Goal: Use online tool/utility: Utilize a website feature to perform a specific function

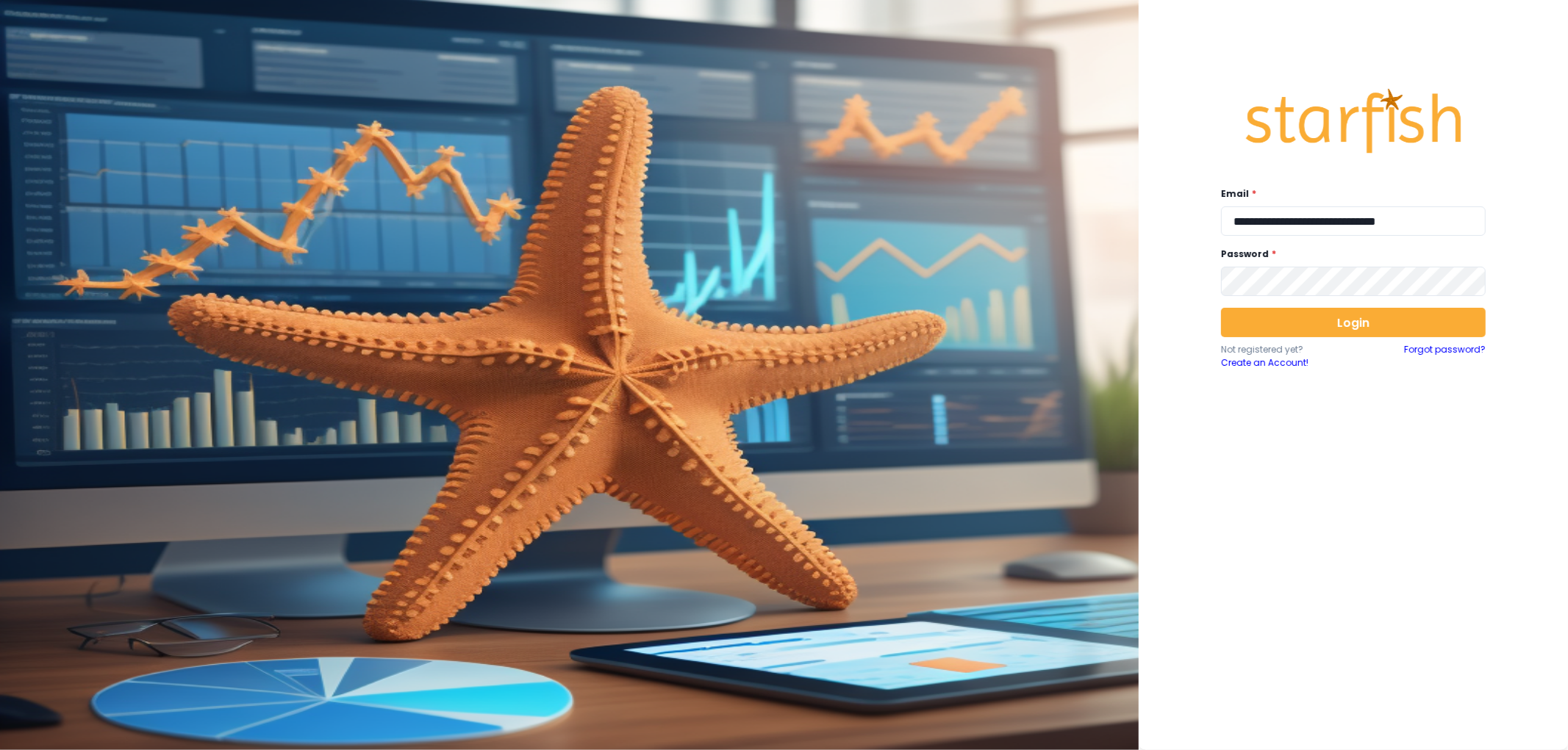
click at [1341, 240] on div "**********" at bounding box center [1353, 371] width 294 height 622
drag, startPoint x: 1338, startPoint y: 228, endPoint x: 1325, endPoint y: 209, distance: 23.0
click at [1338, 228] on input "**********" at bounding box center [1353, 221] width 265 height 29
type input "**********"
click at [1246, 336] on button "Login" at bounding box center [1353, 323] width 265 height 29
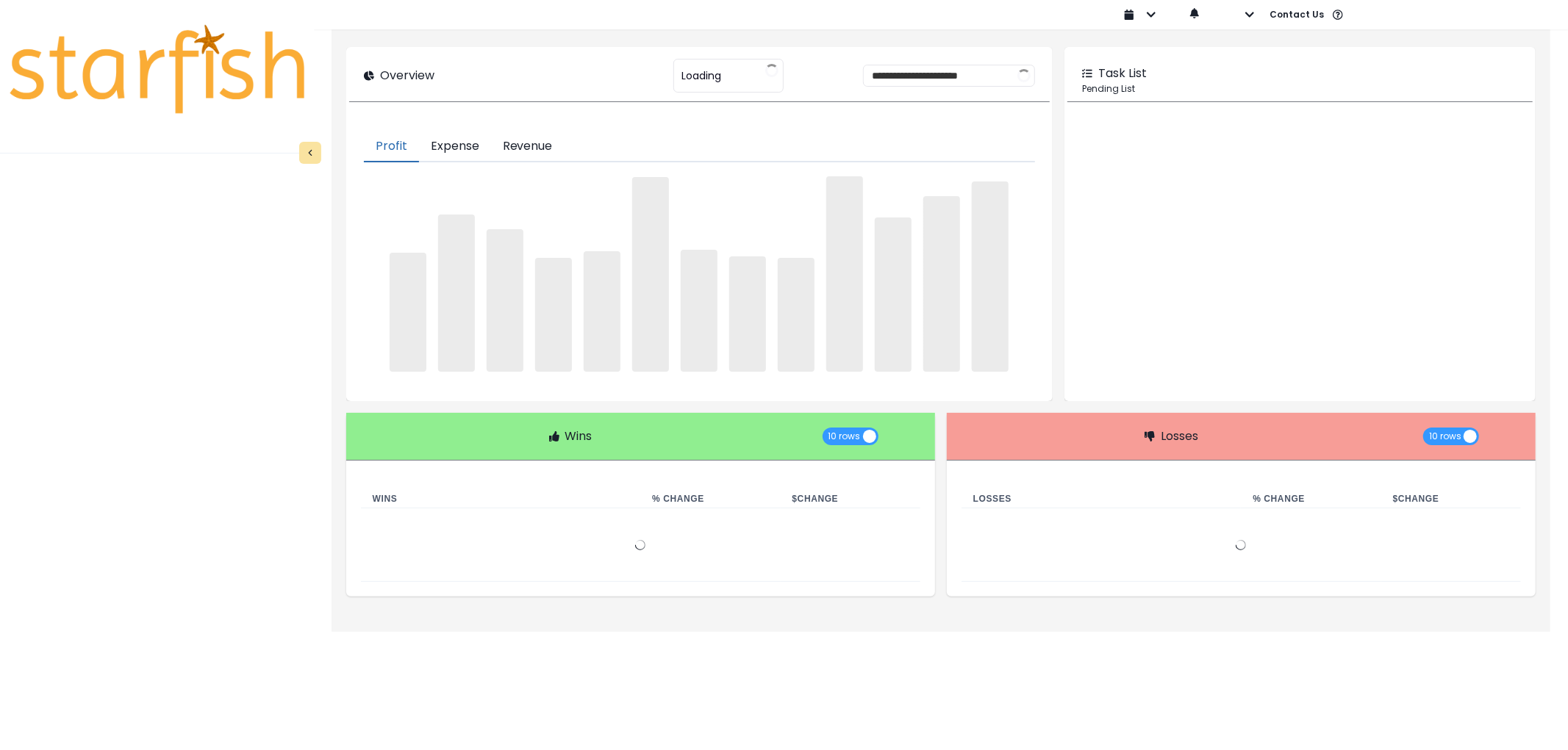
type input "********"
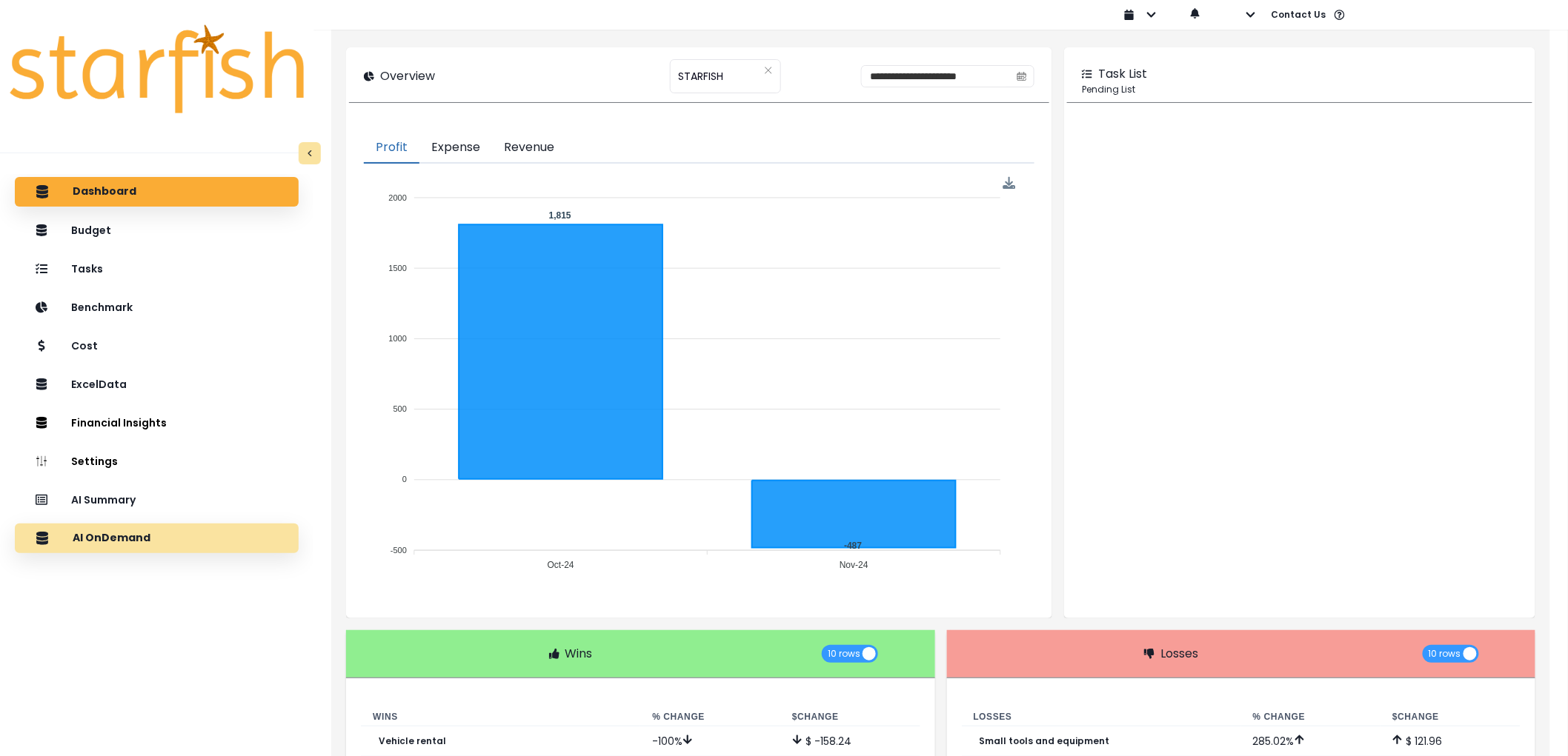
click at [88, 532] on p "AI OnDemand" at bounding box center [111, 538] width 78 height 14
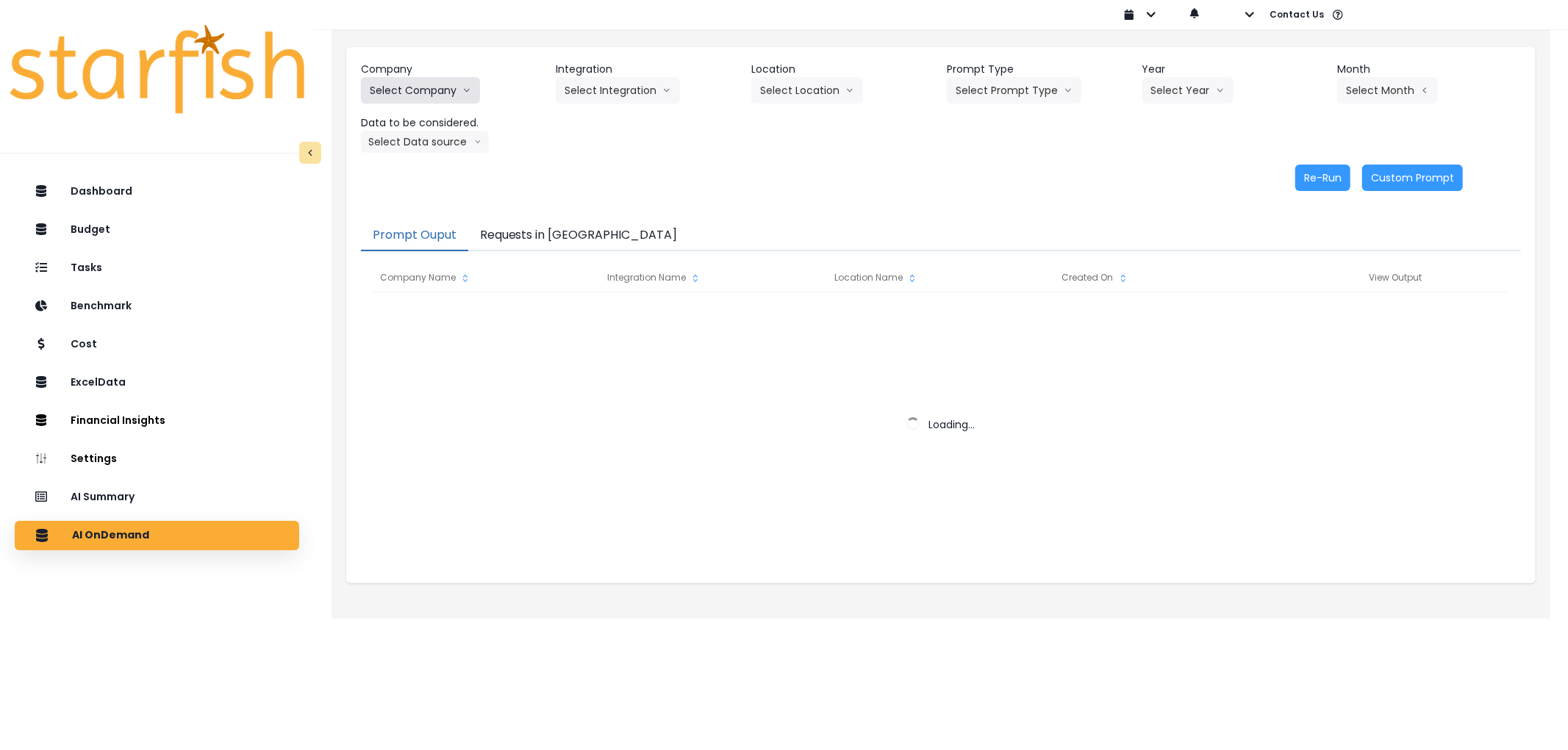
click at [465, 90] on icon "arrow down line" at bounding box center [467, 91] width 9 height 15
click at [421, 93] on button "Select Company" at bounding box center [420, 90] width 119 height 26
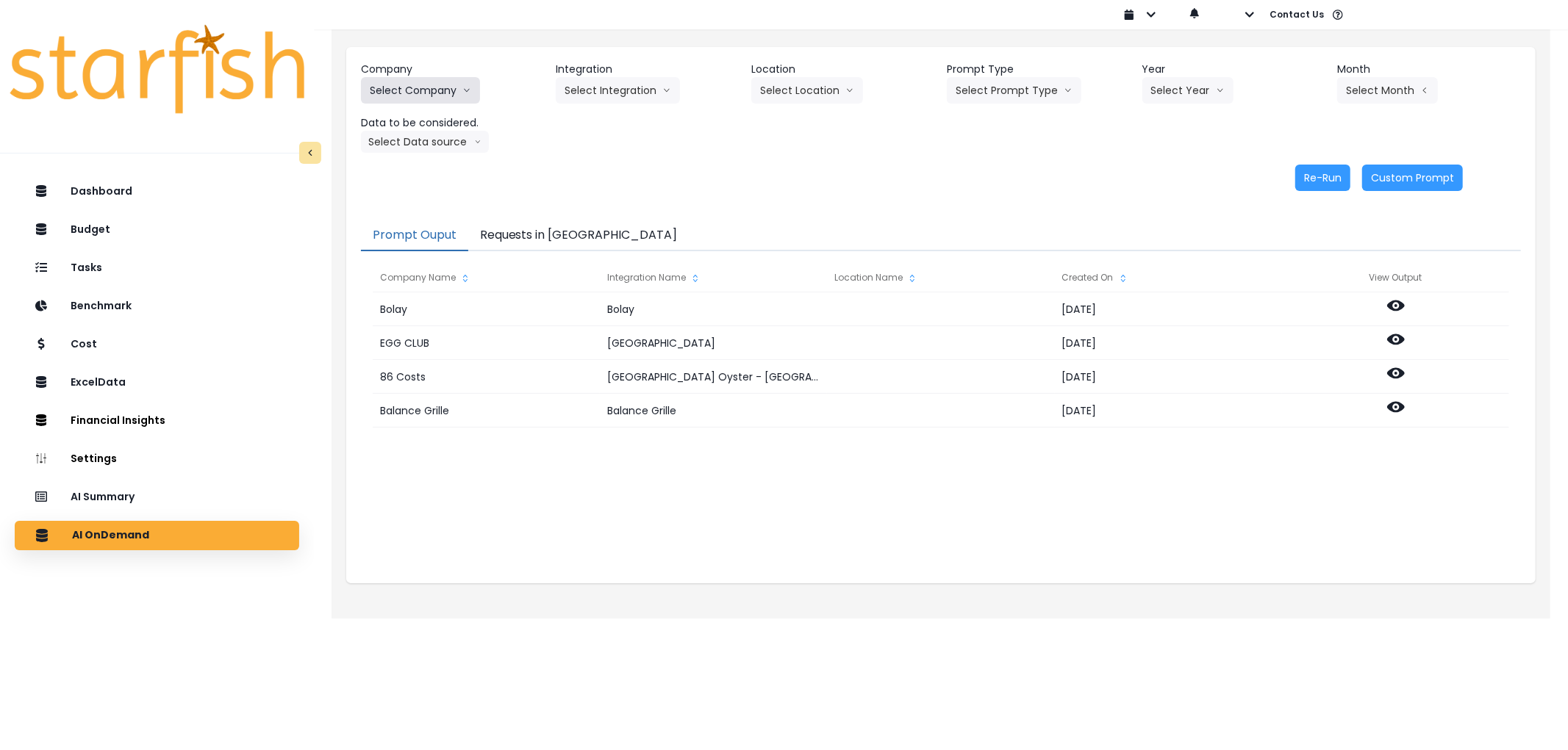
click at [421, 93] on button "Select Company" at bounding box center [420, 90] width 119 height 26
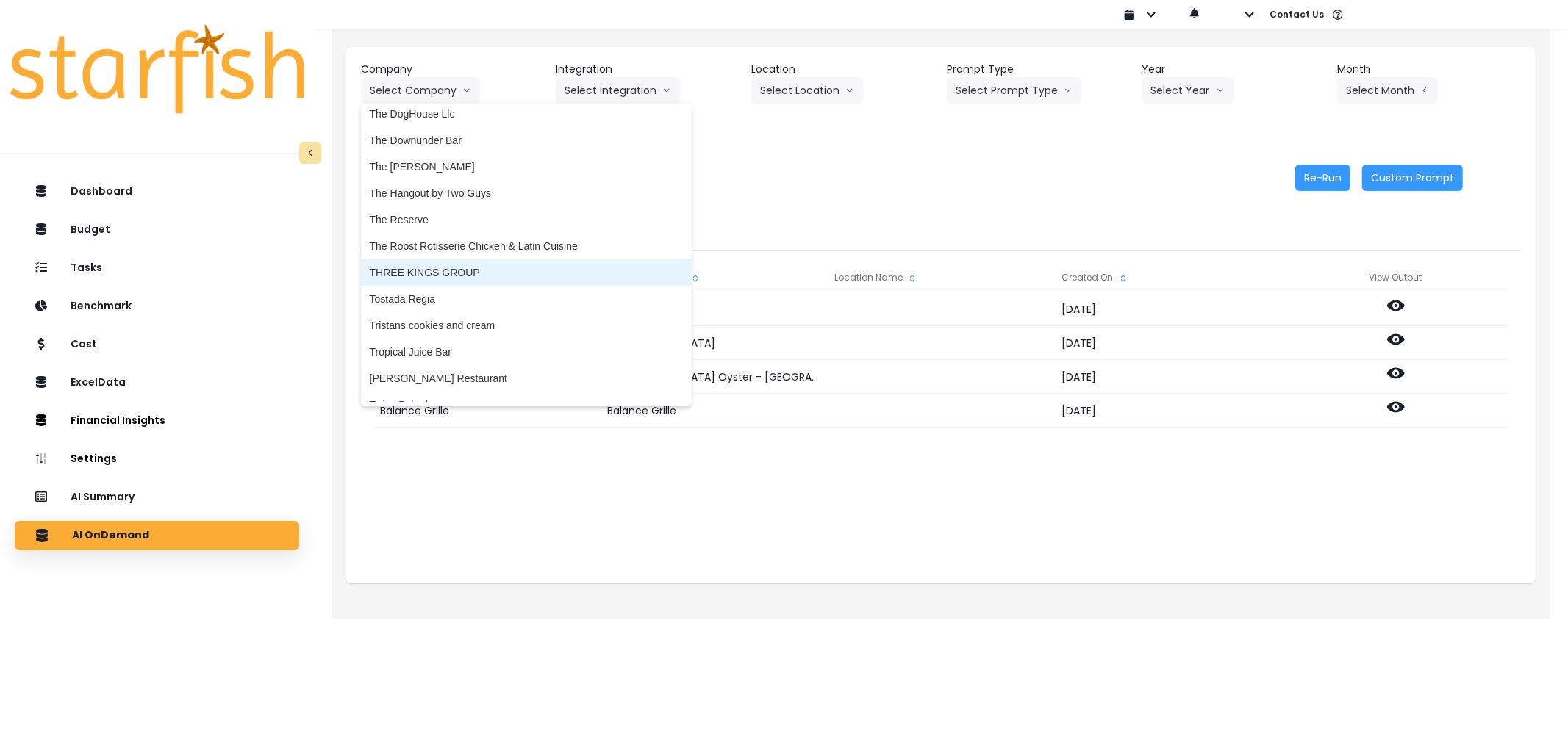
scroll to position [3930, 0]
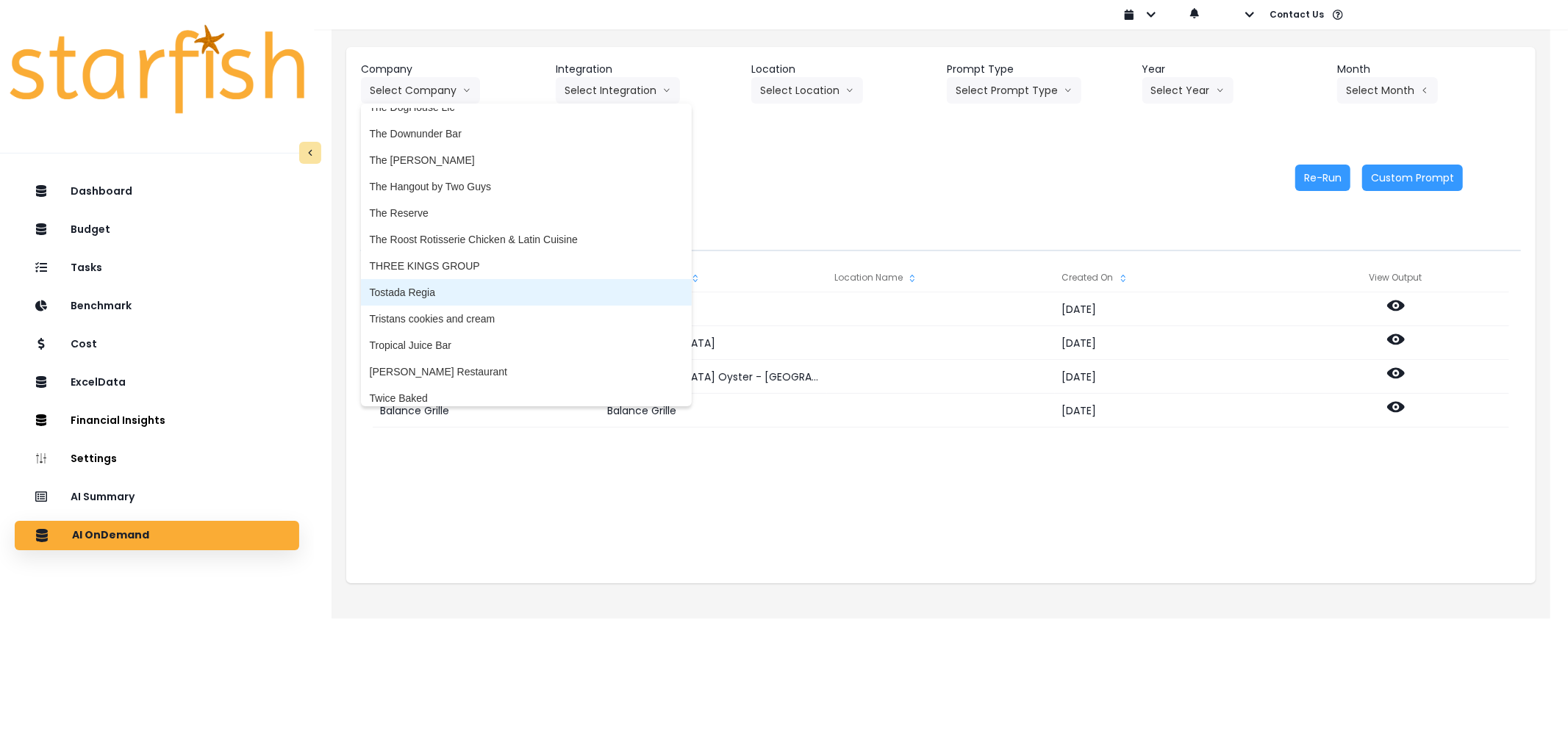
click at [452, 285] on span "Tostada Regia" at bounding box center [526, 292] width 313 height 15
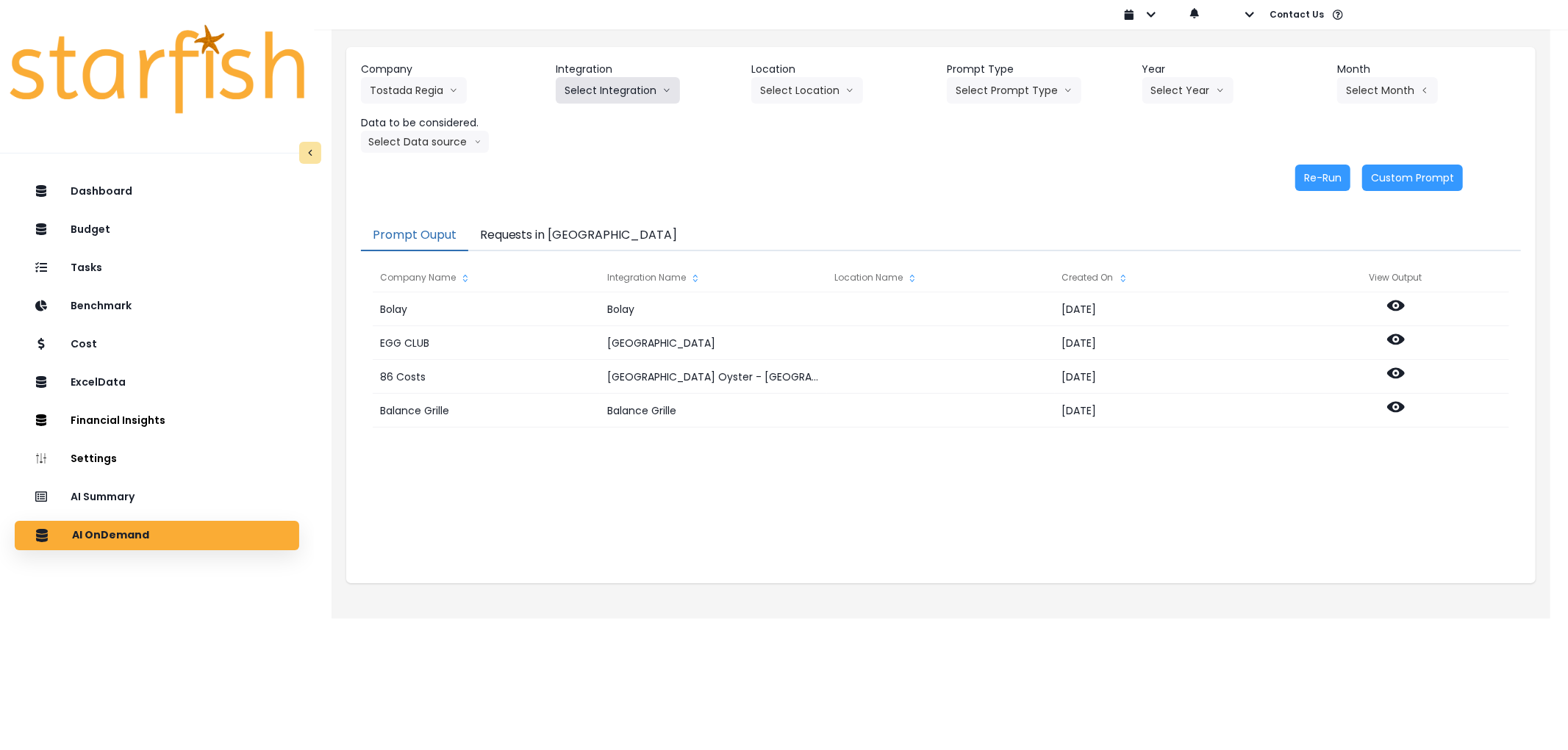
click at [592, 87] on button "Select Integration" at bounding box center [618, 90] width 124 height 26
click at [592, 114] on span "Restaurant365" at bounding box center [598, 122] width 68 height 15
click at [789, 83] on button "Select Location" at bounding box center [806, 90] width 112 height 26
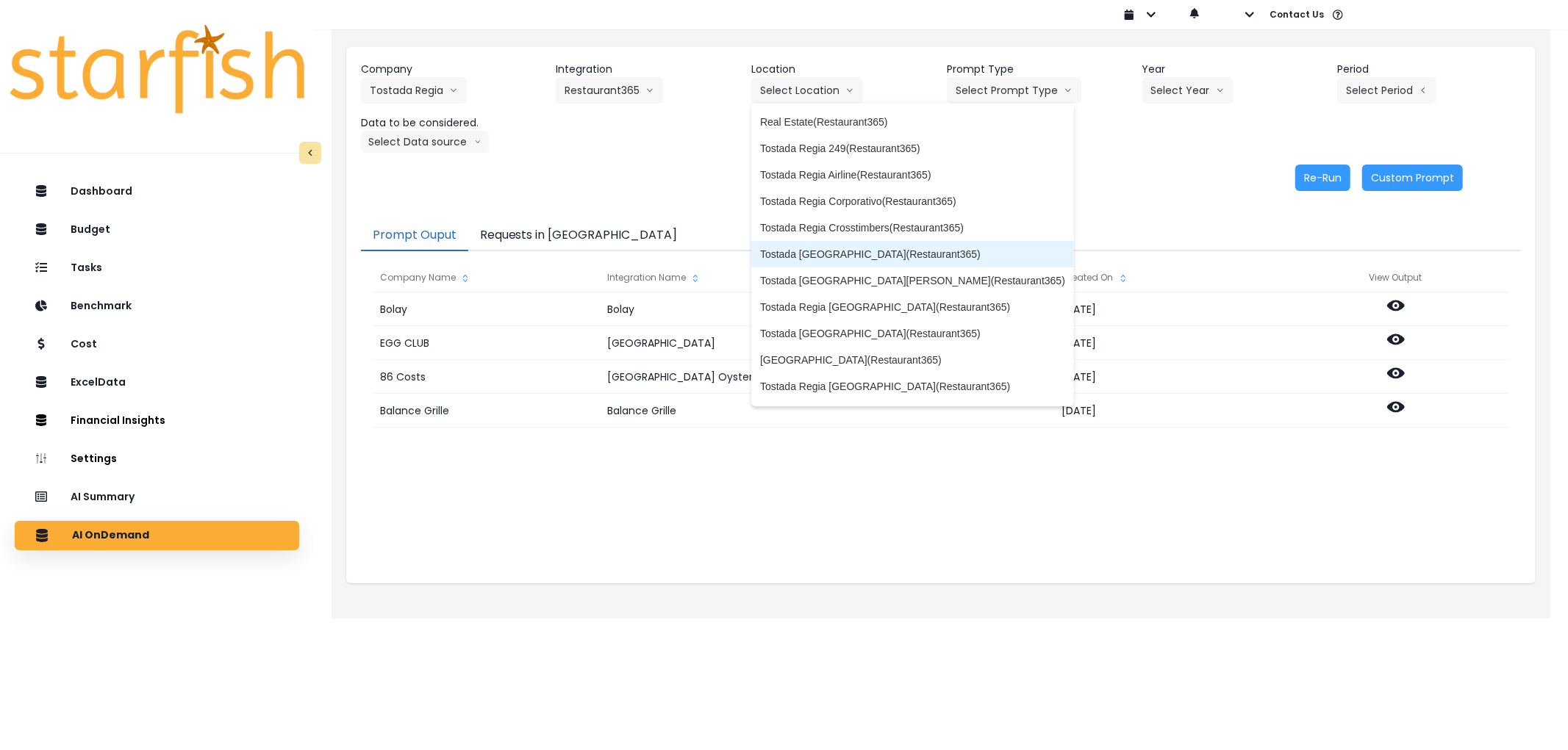
scroll to position [0, 0]
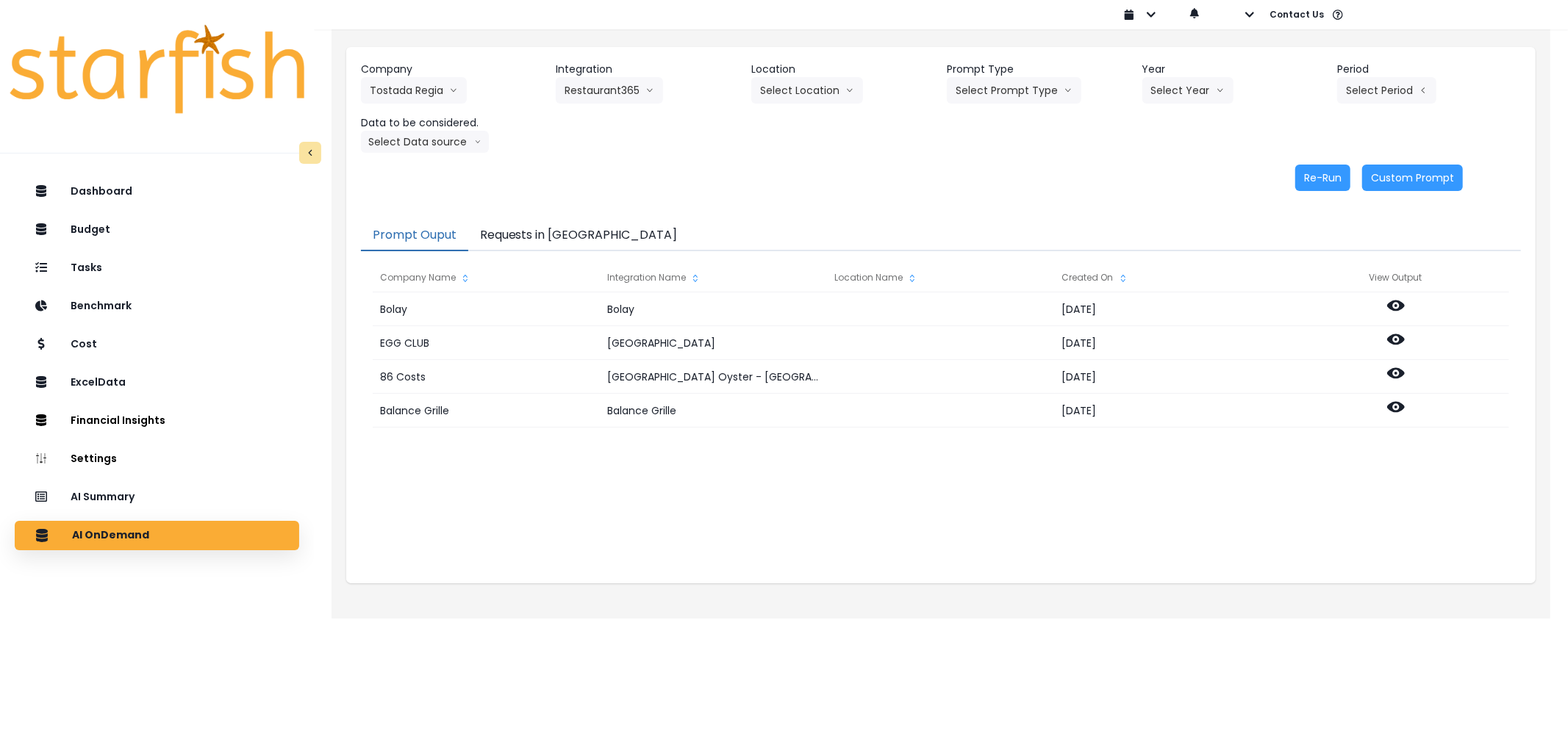
click at [1045, 179] on div "Re-Run Custom Prompt" at bounding box center [911, 178] width 1102 height 26
click at [866, 103] on div "Company Tostada Regia 86 Costs Asti Bagel Cafe Balance Grille Bald Ginger Bar B…" at bounding box center [940, 107] width 1160 height 91
click at [855, 97] on button "Select Location" at bounding box center [806, 90] width 112 height 26
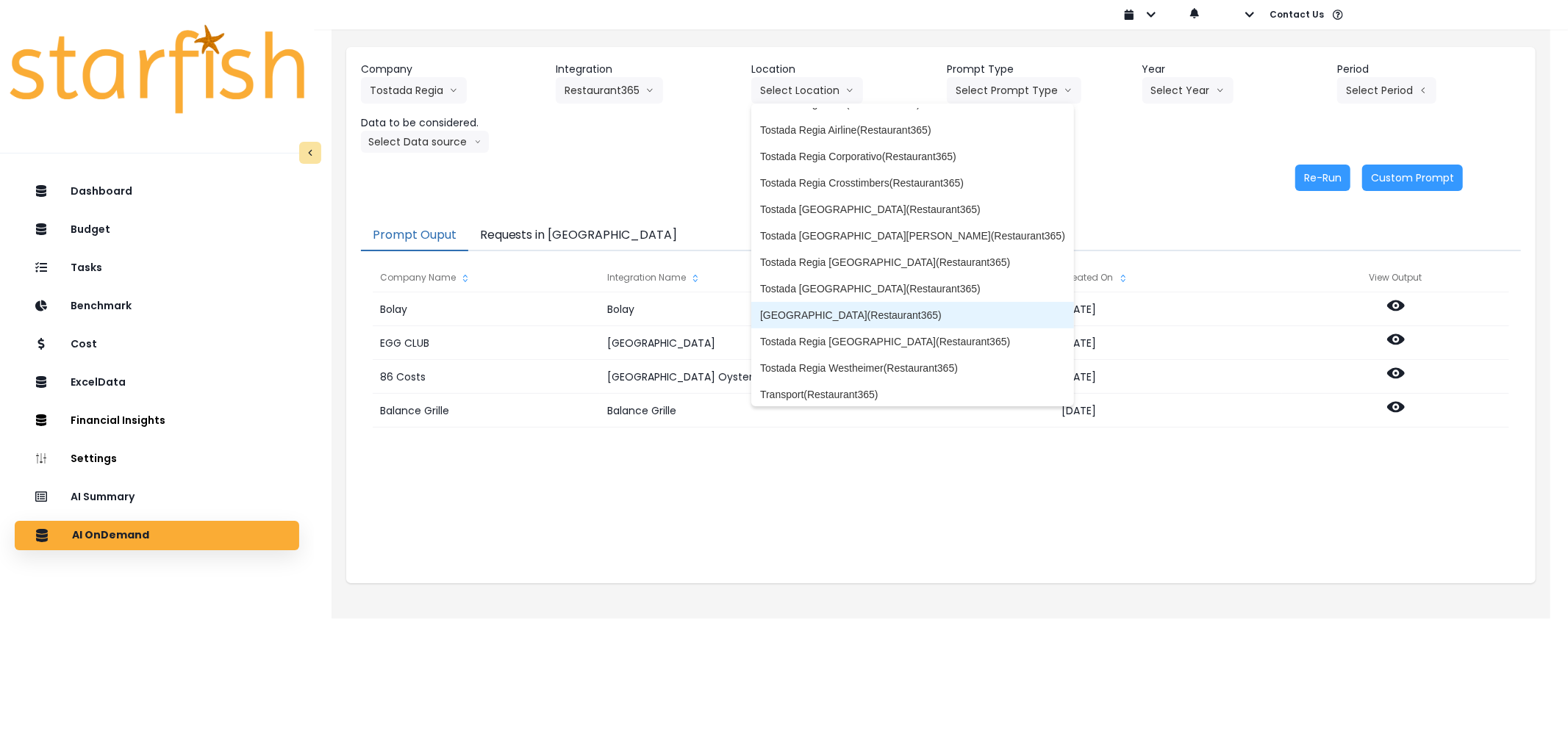
scroll to position [155, 0]
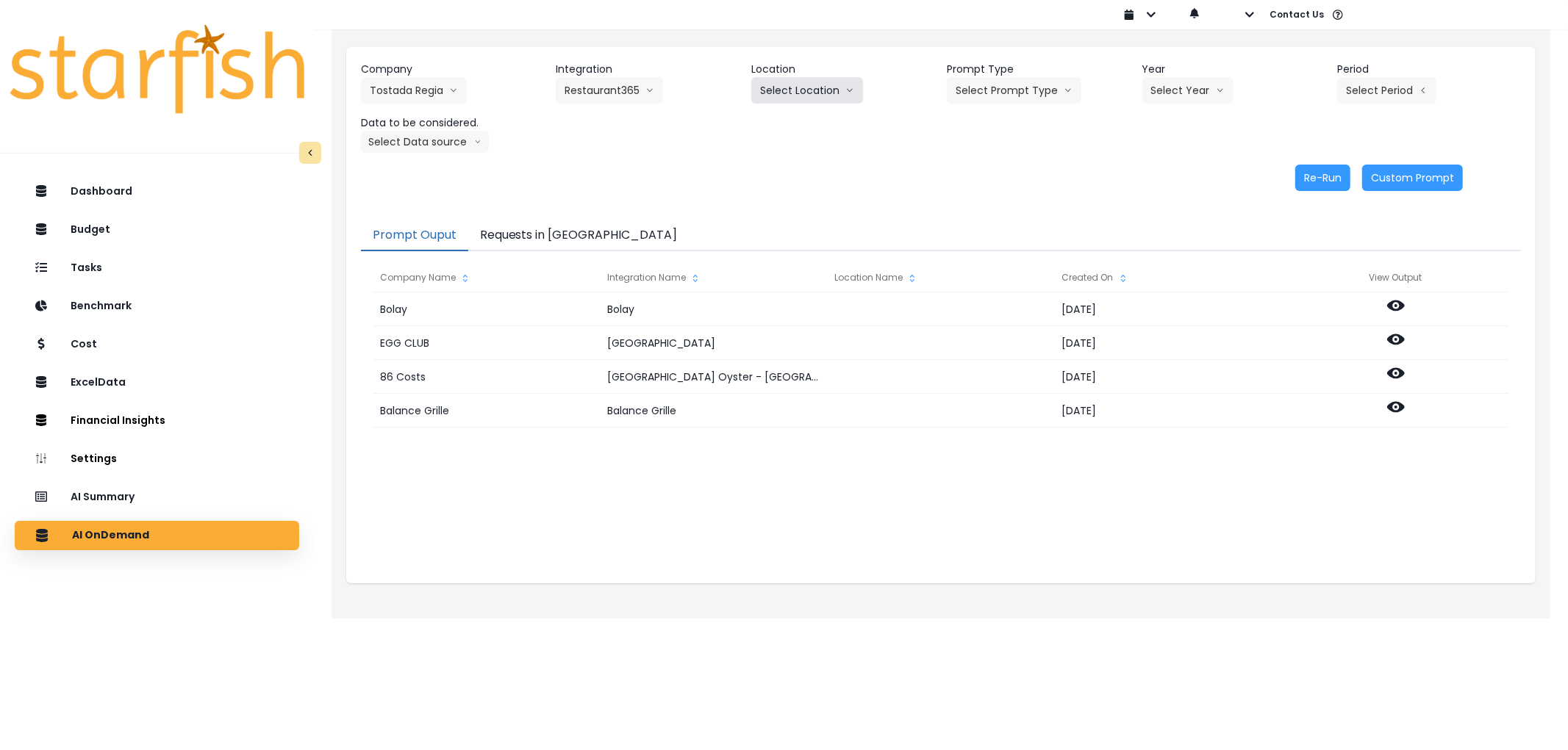
click at [802, 93] on button "Select Location" at bounding box center [806, 90] width 112 height 26
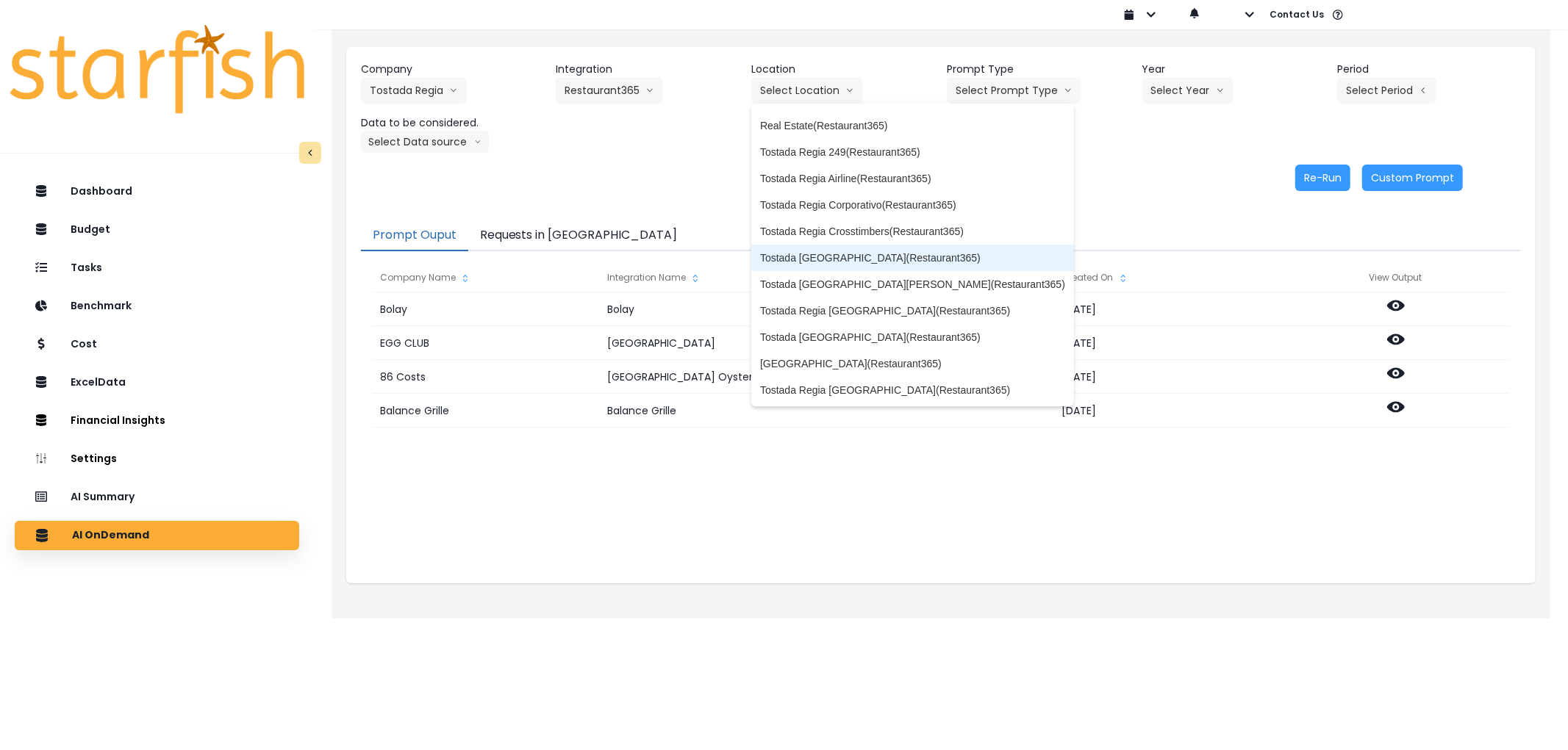
scroll to position [0, 0]
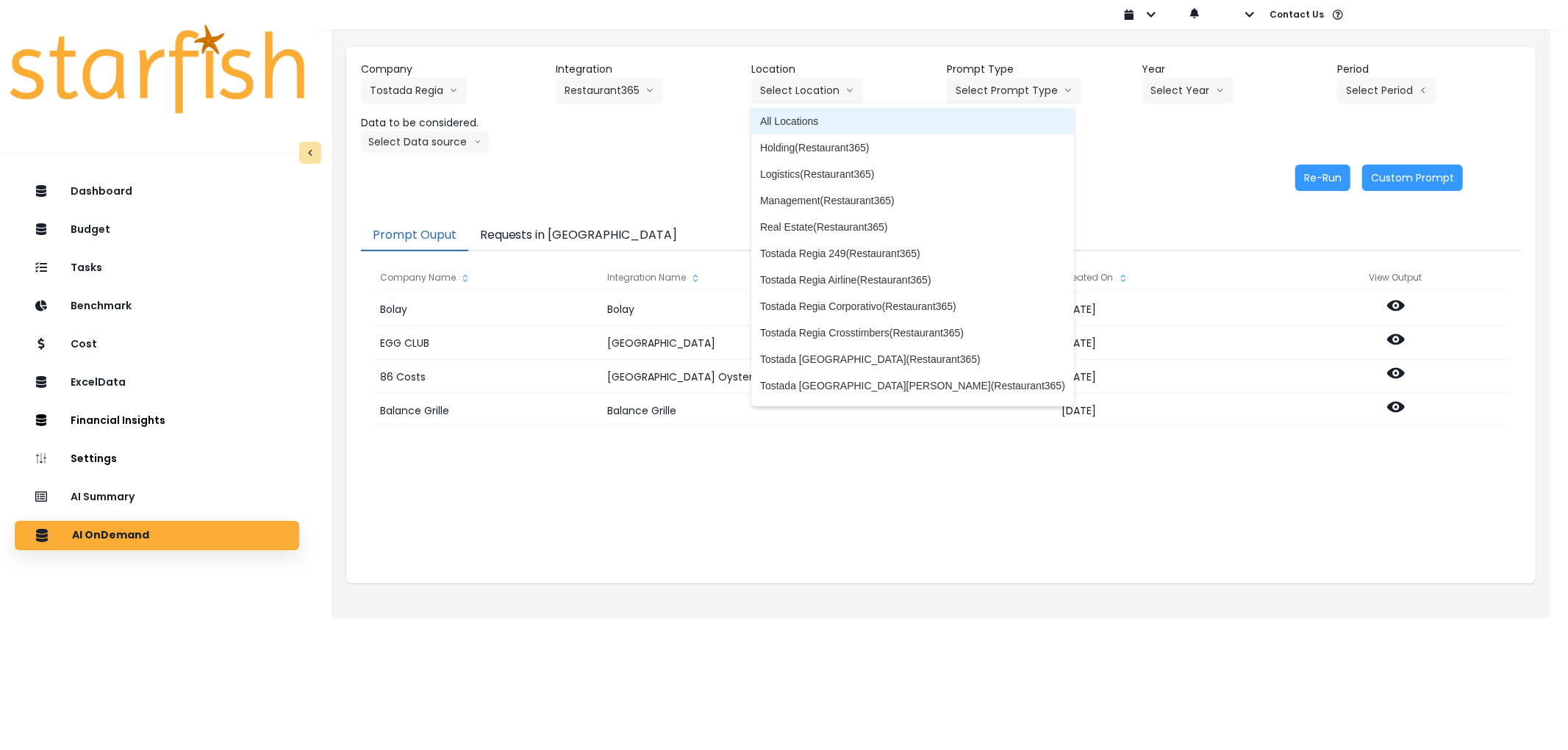
click at [805, 122] on span "All Locations" at bounding box center [912, 122] width 305 height 15
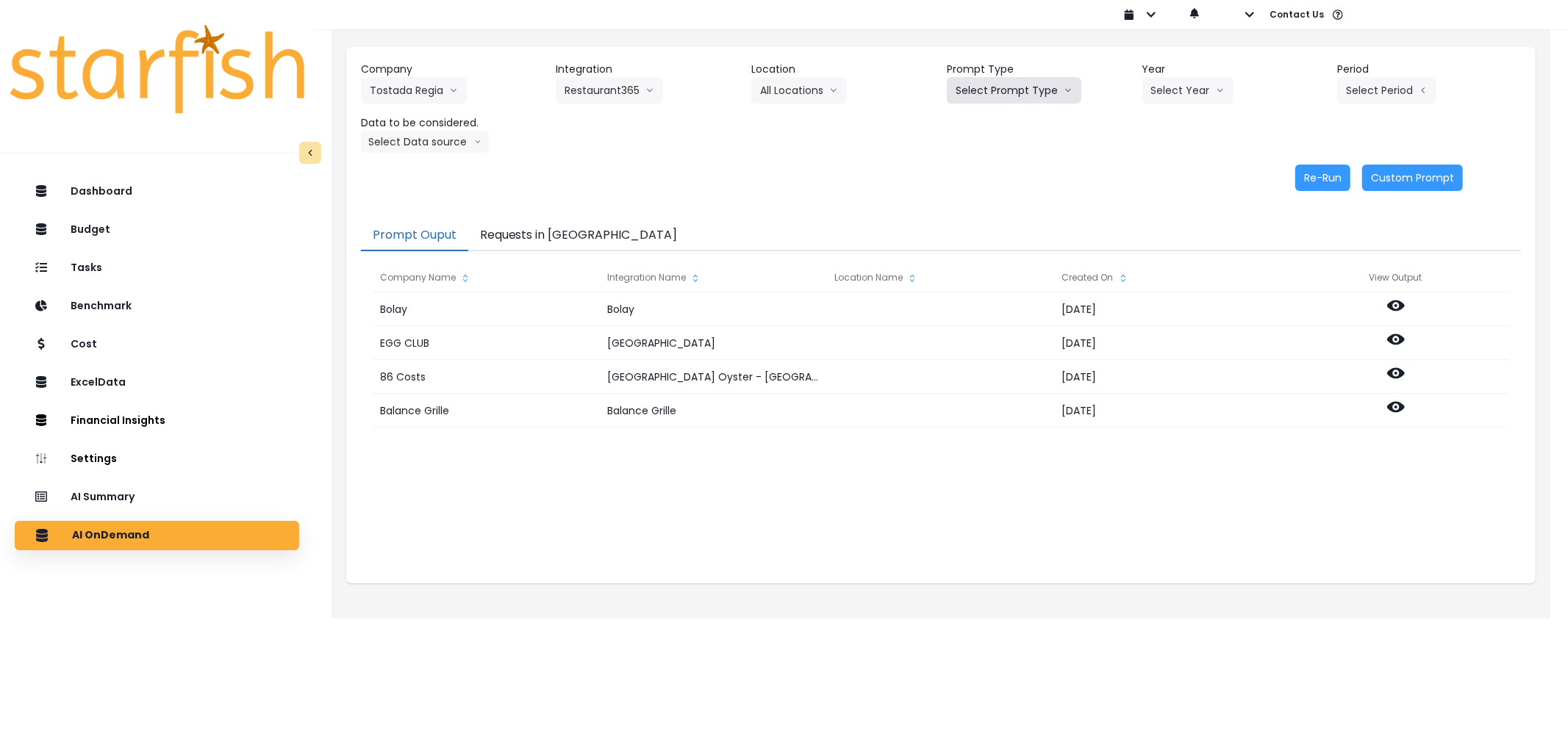
click at [983, 78] on button "Select Prompt Type" at bounding box center [1014, 90] width 134 height 26
click at [1017, 170] on span "Error Task" at bounding box center [997, 174] width 83 height 15
click at [1152, 106] on div "Company Tostada Regia 86 Costs Asti Bagel Cafe Balance Grille Bald Ginger Bar B…" at bounding box center [940, 107] width 1160 height 91
click at [1157, 100] on button "Select Year" at bounding box center [1187, 90] width 91 height 26
drag, startPoint x: 1164, startPoint y: 168, endPoint x: 1242, endPoint y: 115, distance: 94.3
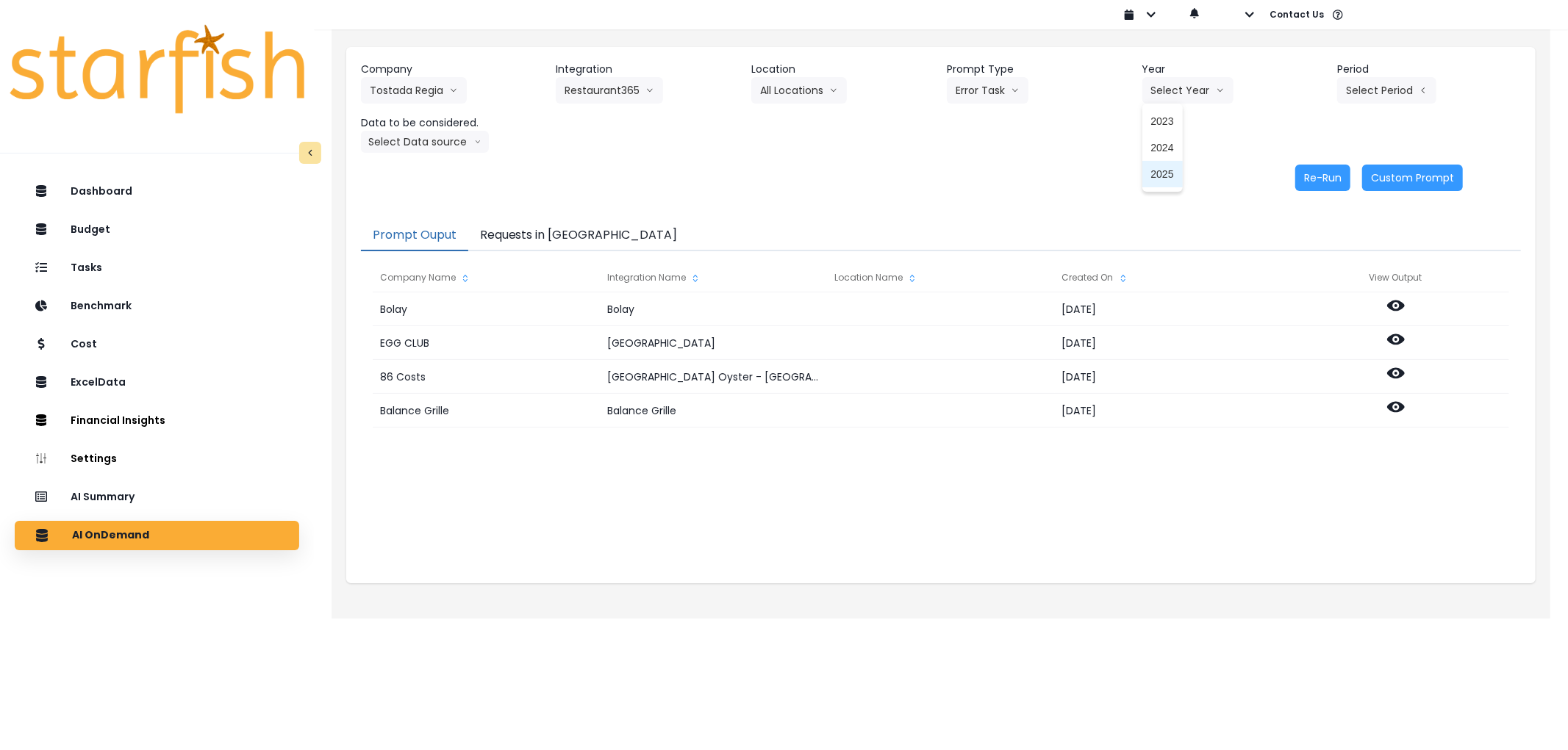
click at [1165, 168] on span "2025" at bounding box center [1162, 174] width 23 height 15
click at [1402, 60] on div "Company Tostada Regia 86 Costs Asti Bagel Cafe Balance Grille Bald Ginger Bar B…" at bounding box center [940, 126] width 1189 height 159
click at [1406, 83] on button "Select Period" at bounding box center [1386, 90] width 99 height 26
click at [1300, 339] on li "P10" at bounding box center [1319, 333] width 36 height 26
click at [433, 142] on button "Select Data source" at bounding box center [424, 141] width 128 height 22
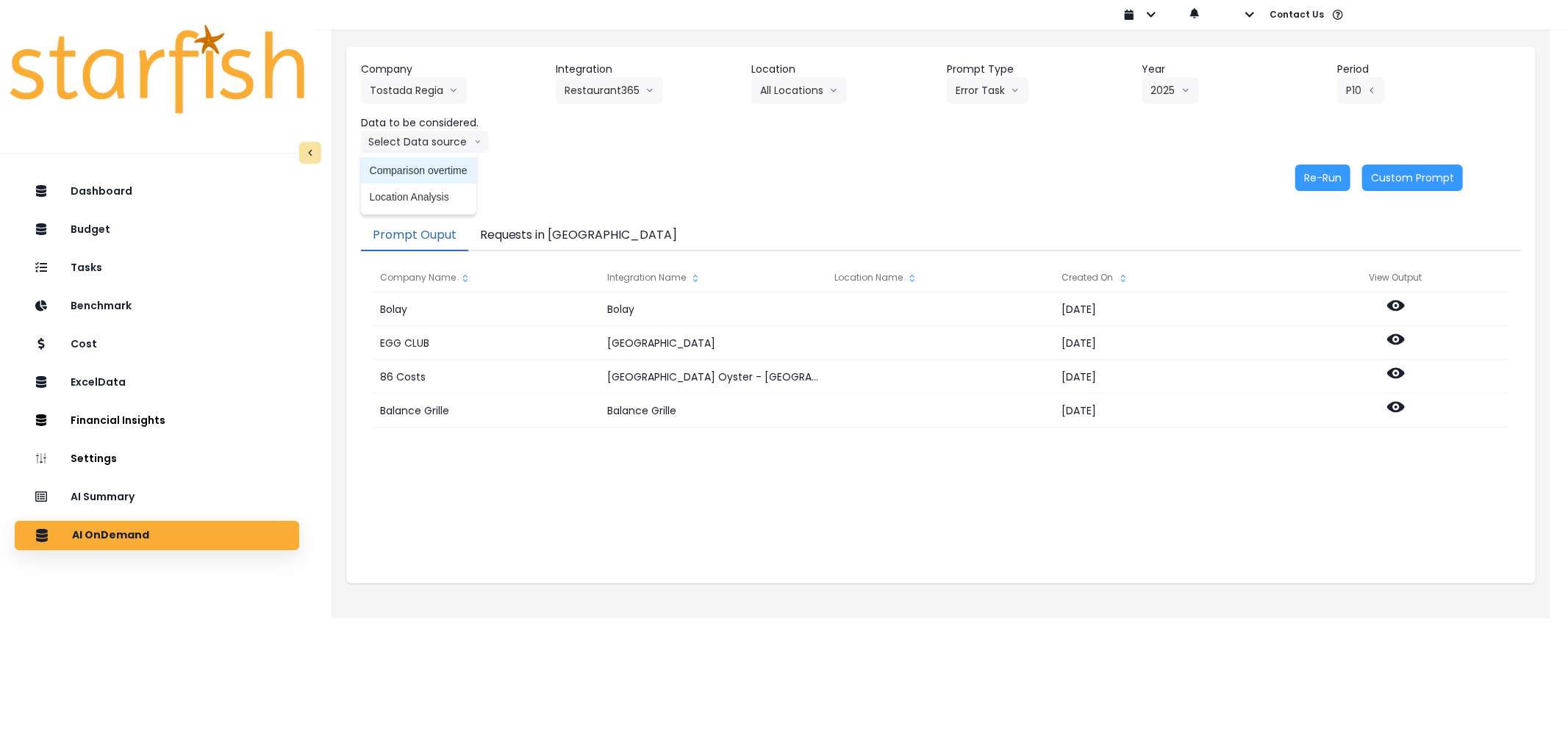
click at [429, 166] on span "Comparison overtime" at bounding box center [419, 170] width 98 height 15
click at [1311, 178] on button "Re-Run" at bounding box center [1322, 178] width 55 height 26
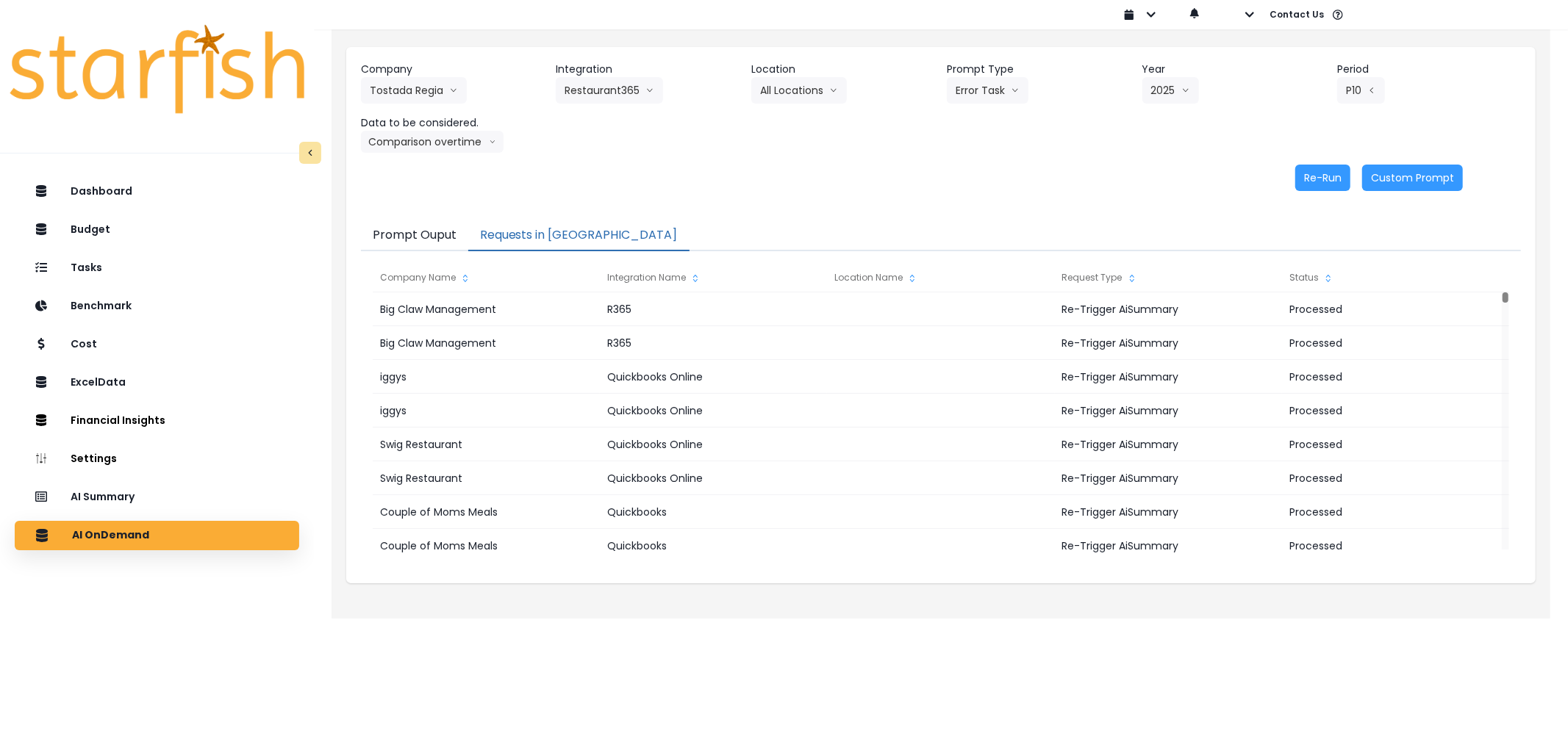
click at [544, 231] on button "Requests in [GEOGRAPHIC_DATA]" at bounding box center [579, 236] width 221 height 31
click at [408, 93] on button "Tostada Regia" at bounding box center [414, 90] width 106 height 26
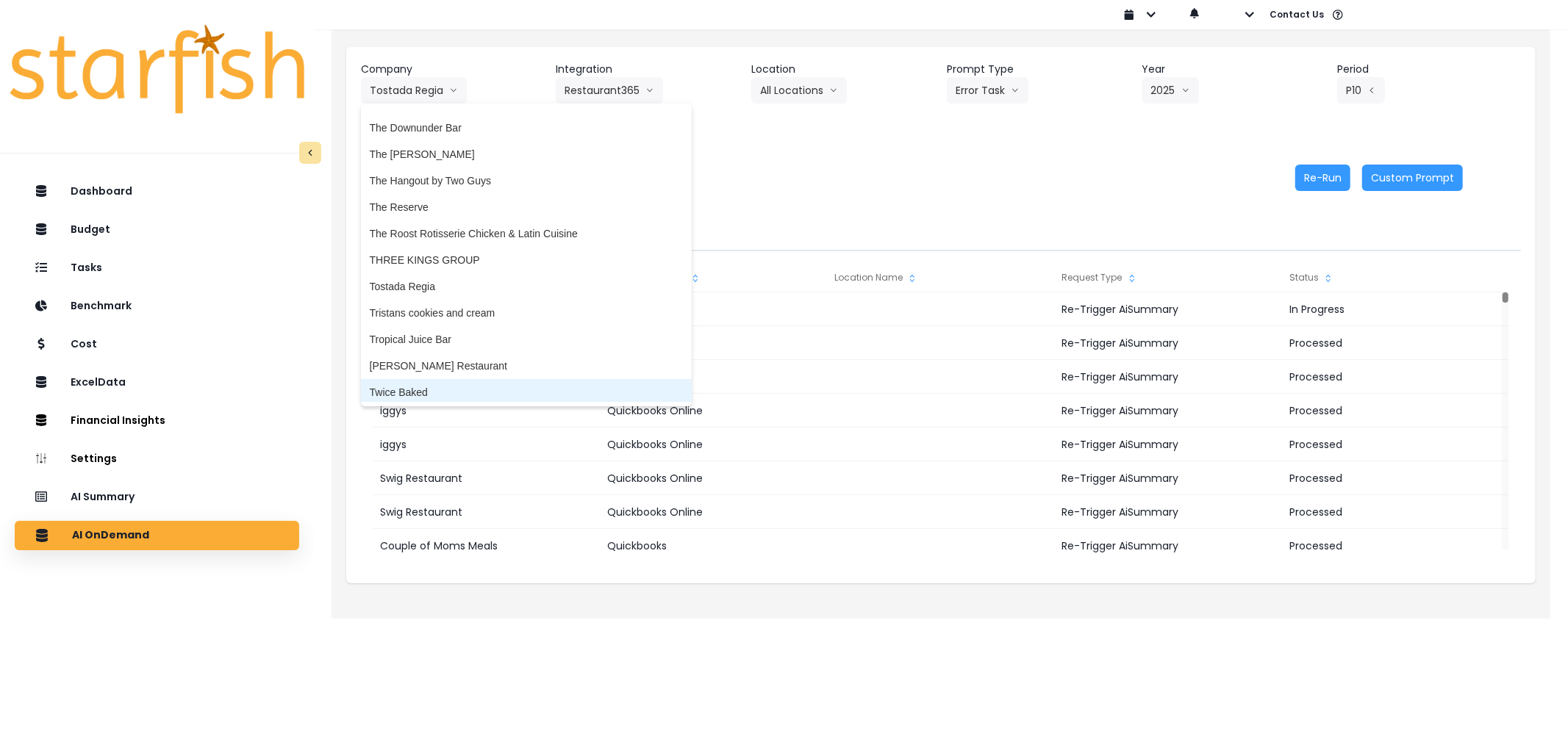
scroll to position [3927, 0]
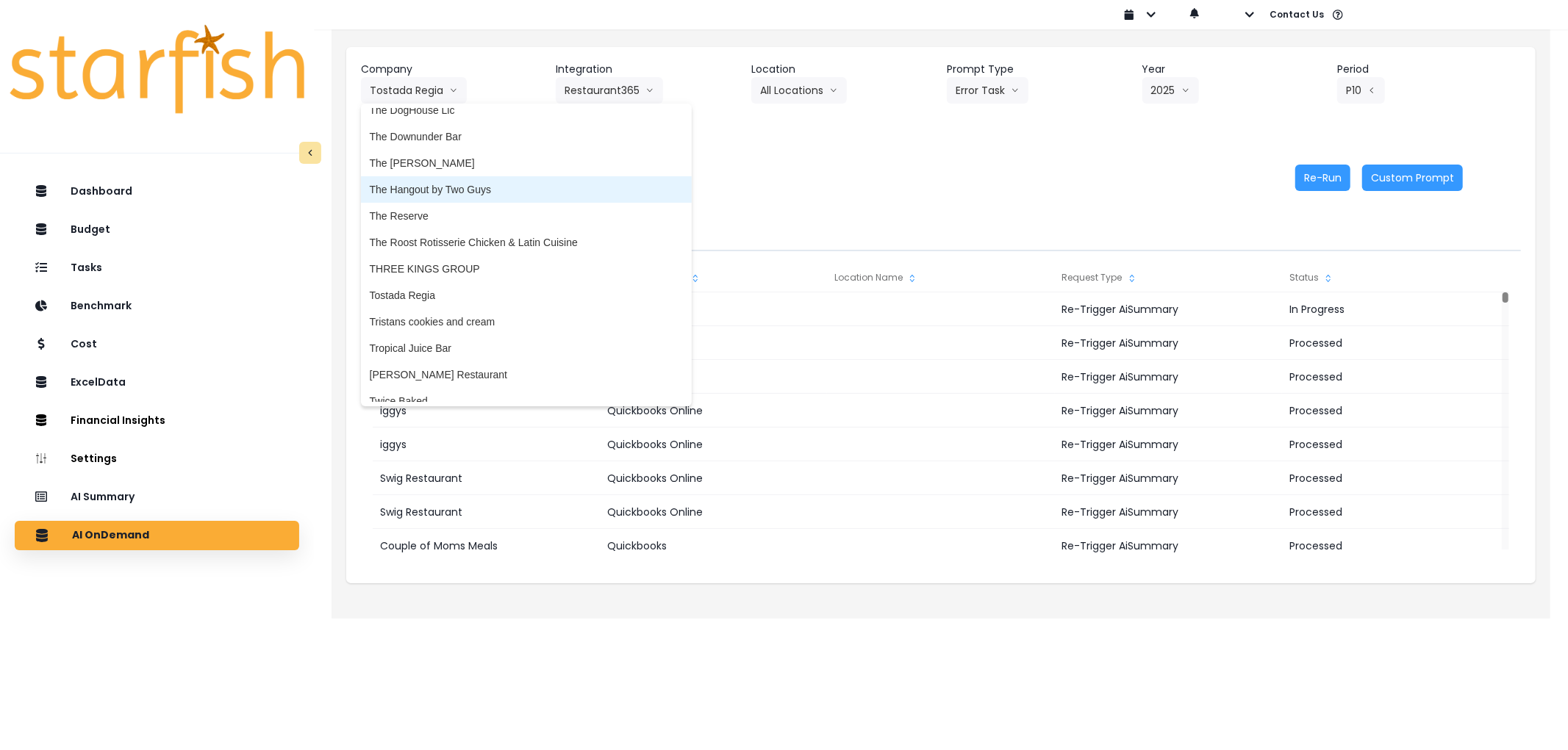
click at [443, 191] on span "The Hangout by Two Guys" at bounding box center [526, 190] width 313 height 15
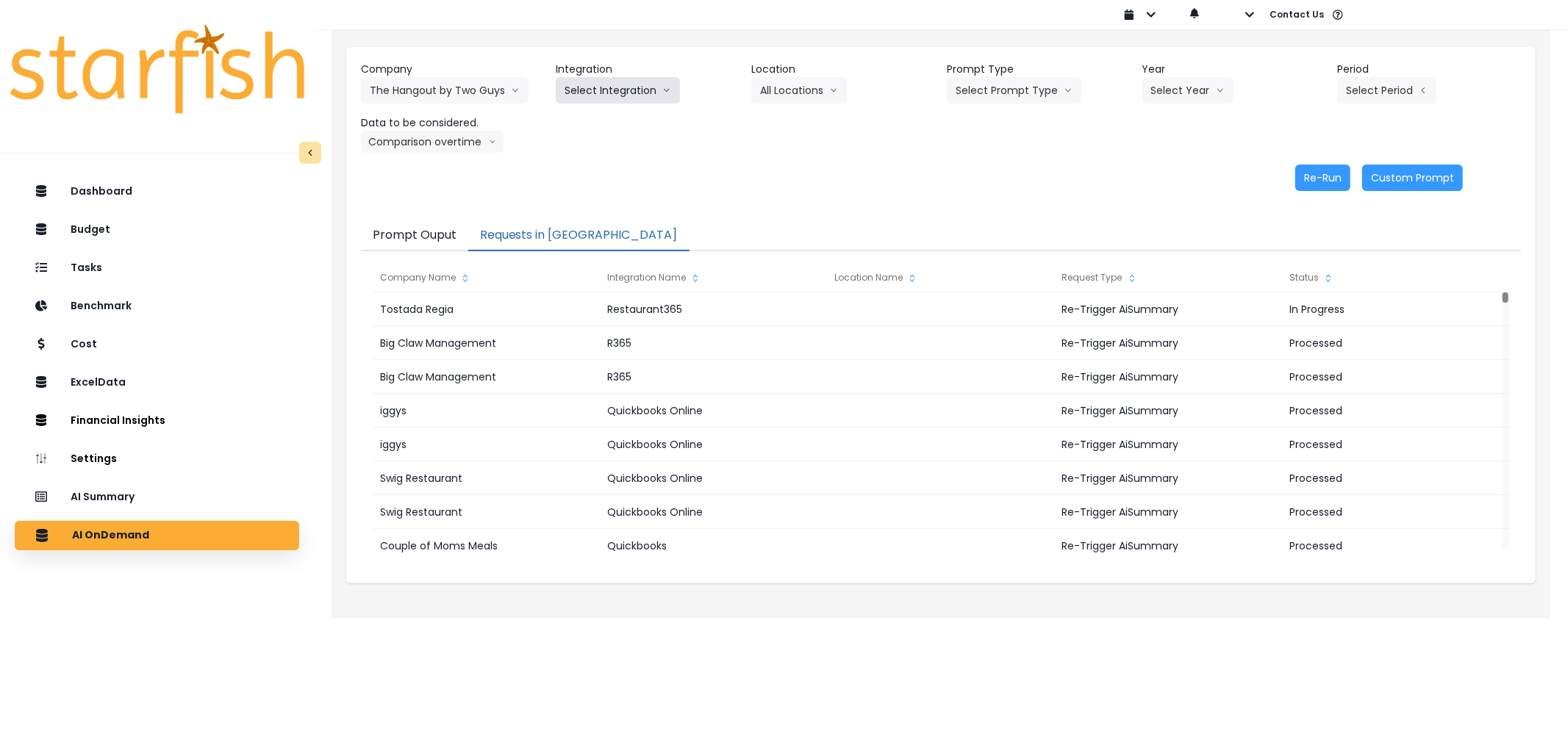
click at [601, 99] on button "Select Integration" at bounding box center [618, 90] width 124 height 26
click at [596, 119] on span "Restaurant" at bounding box center [589, 122] width 50 height 15
click at [969, 77] on button "Select Prompt Type" at bounding box center [1014, 90] width 134 height 26
click at [987, 165] on li "Error Task" at bounding box center [997, 173] width 101 height 26
click at [1193, 88] on button "Select Year" at bounding box center [1187, 90] width 91 height 26
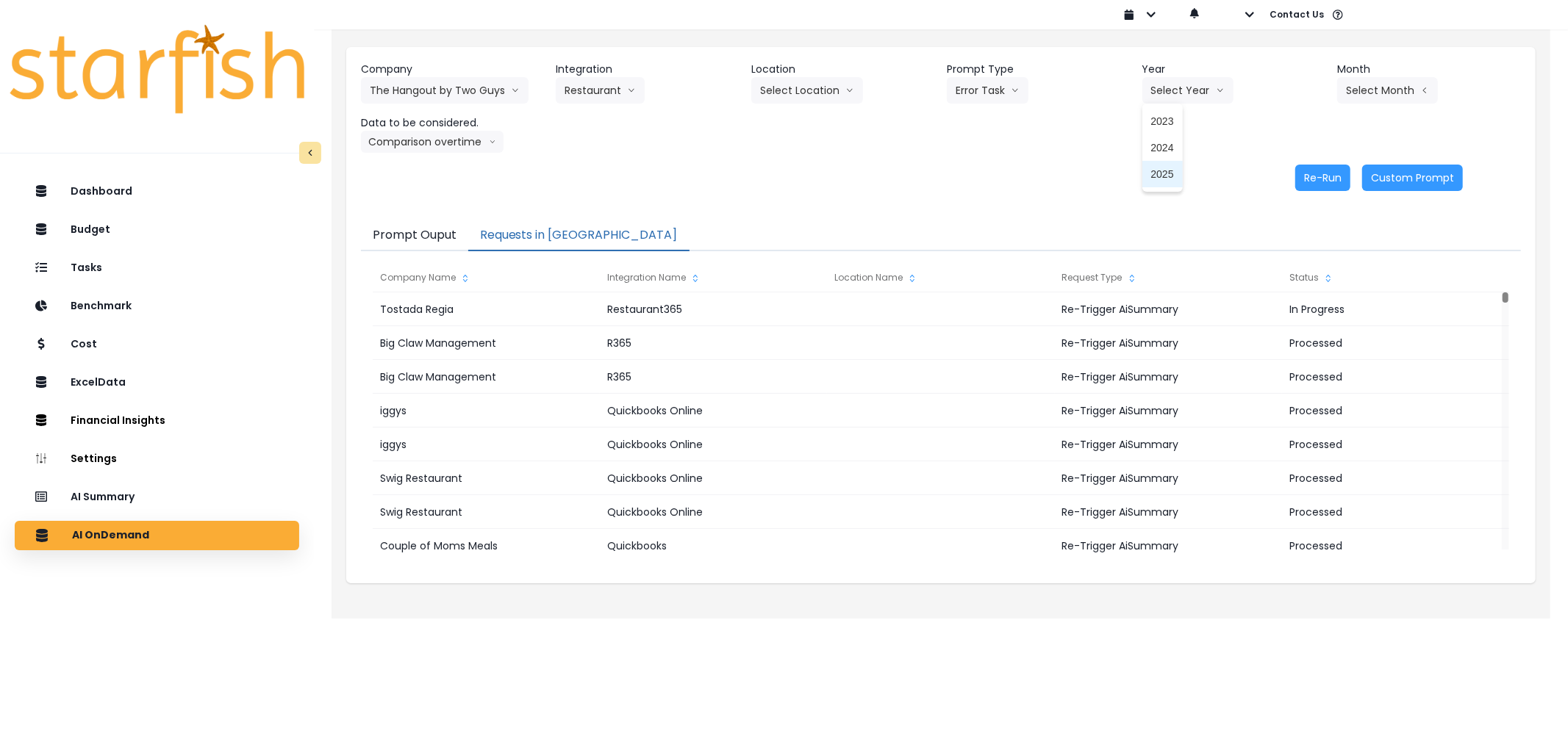
drag, startPoint x: 1162, startPoint y: 180, endPoint x: 1269, endPoint y: 111, distance: 127.3
click at [1163, 178] on span "2025" at bounding box center [1162, 174] width 23 height 15
click at [1388, 90] on button "Select Month" at bounding box center [1387, 90] width 101 height 26
click at [1309, 277] on span "Aug" at bounding box center [1314, 280] width 29 height 15
click at [1298, 170] on button "Re-Run" at bounding box center [1322, 178] width 55 height 26
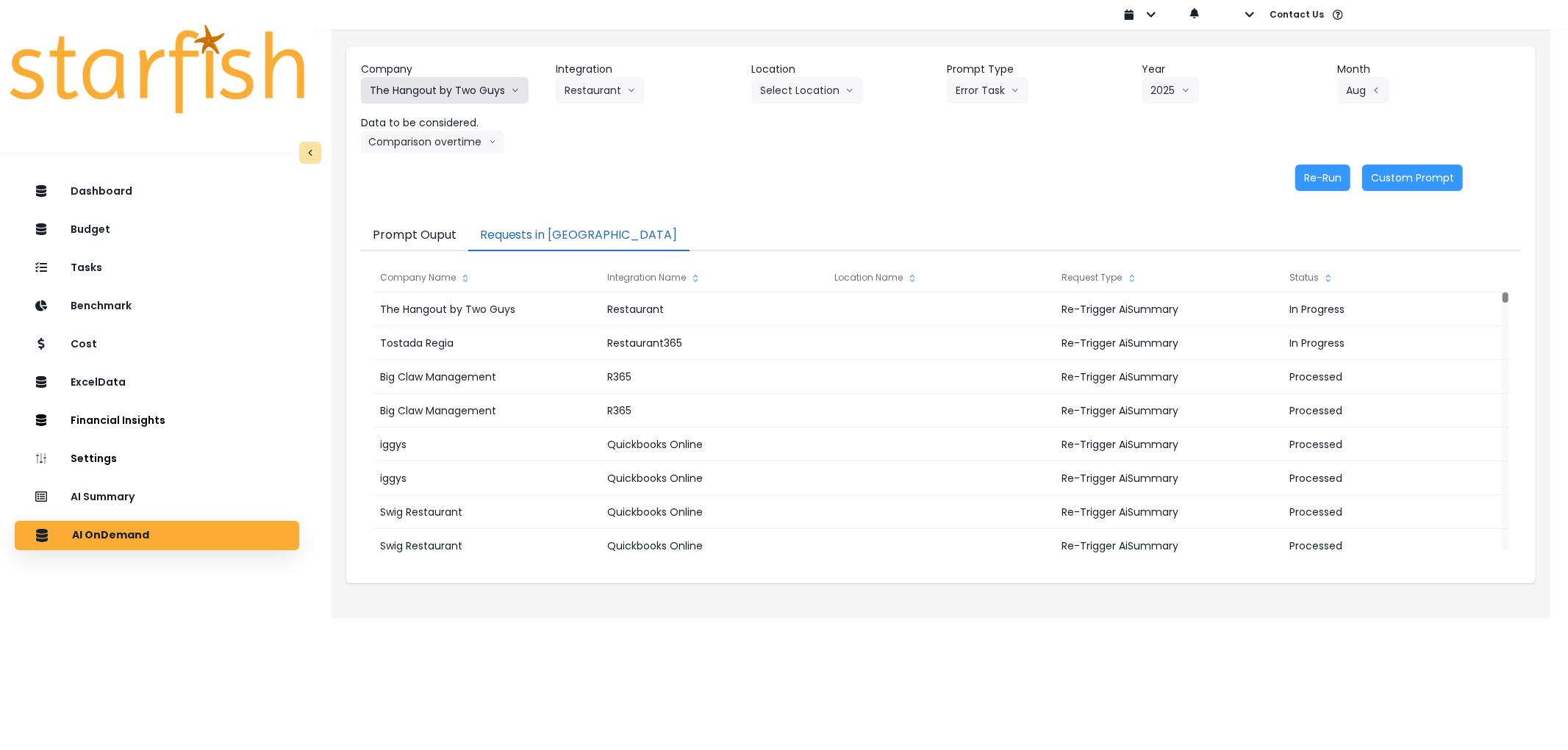
click at [444, 83] on button "The Hangout by Two Guys" at bounding box center [444, 90] width 168 height 26
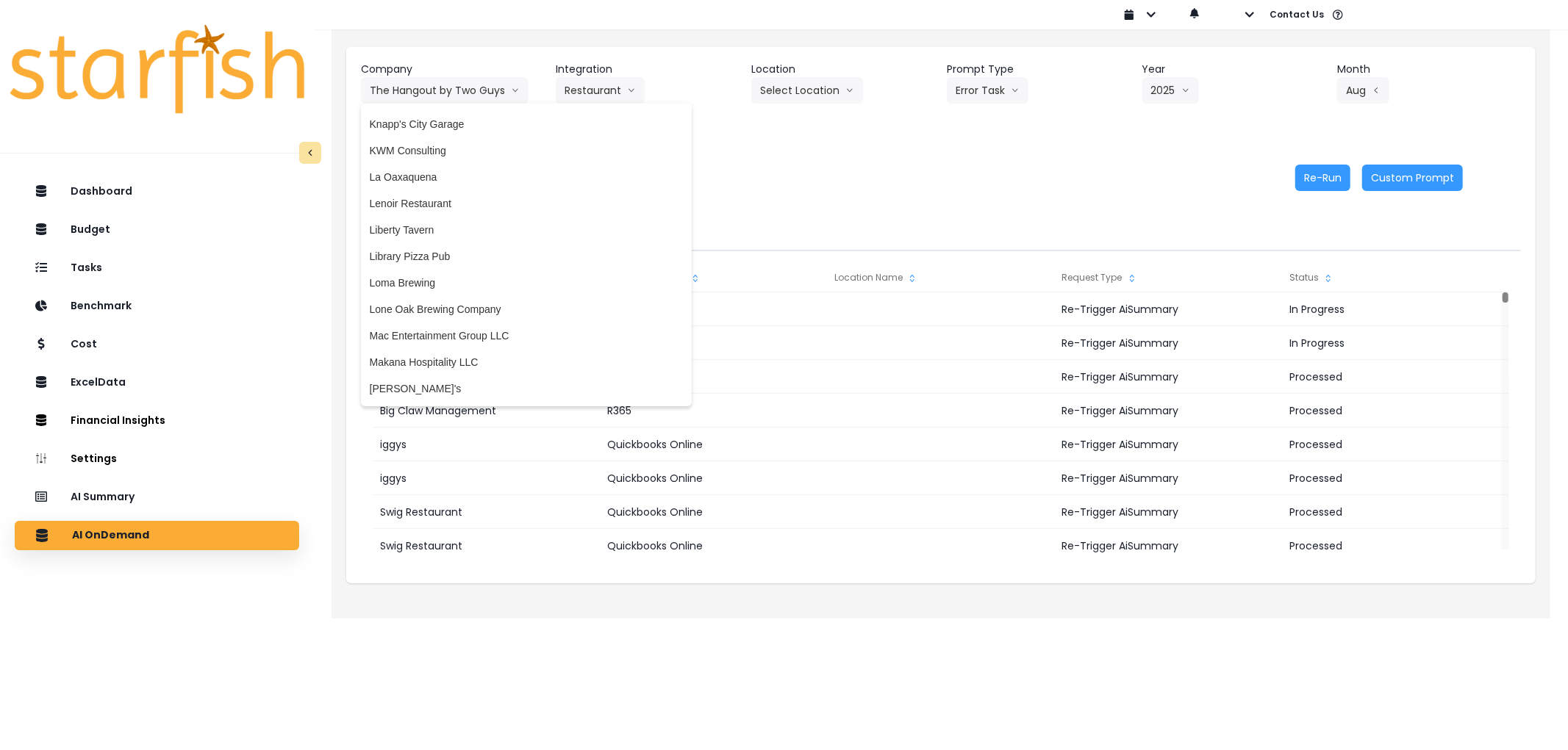
scroll to position [2212, 0]
click at [451, 224] on li "Liberty Tavern" at bounding box center [526, 237] width 331 height 26
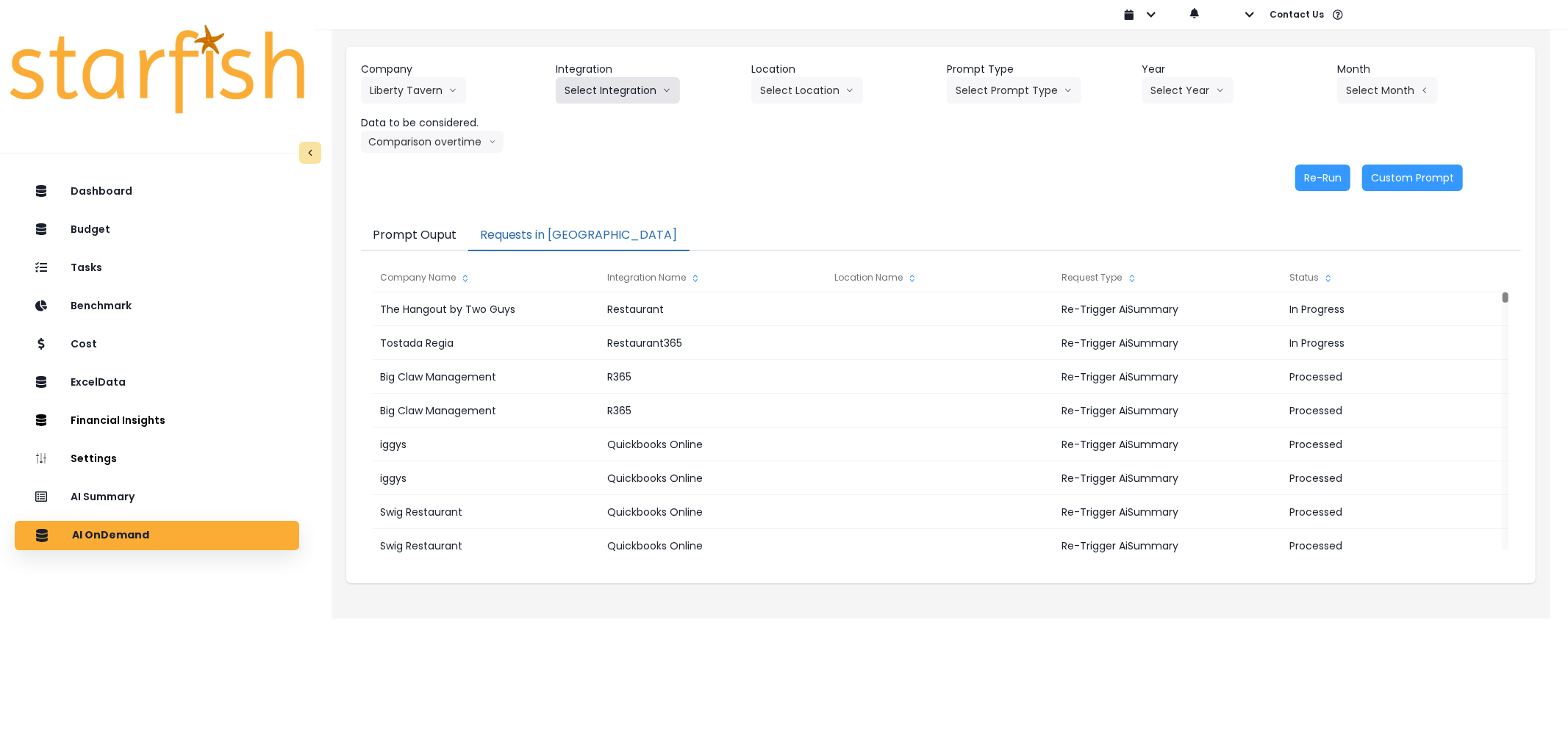
click at [586, 89] on button "Select Integration" at bounding box center [618, 90] width 124 height 26
click at [575, 122] on span "QBO" at bounding box center [575, 122] width 23 height 15
click at [1000, 91] on button "Select Prompt Type" at bounding box center [1014, 90] width 134 height 26
click at [1005, 172] on span "Error Task" at bounding box center [997, 174] width 83 height 15
click at [1171, 90] on button "Select Year" at bounding box center [1187, 90] width 91 height 26
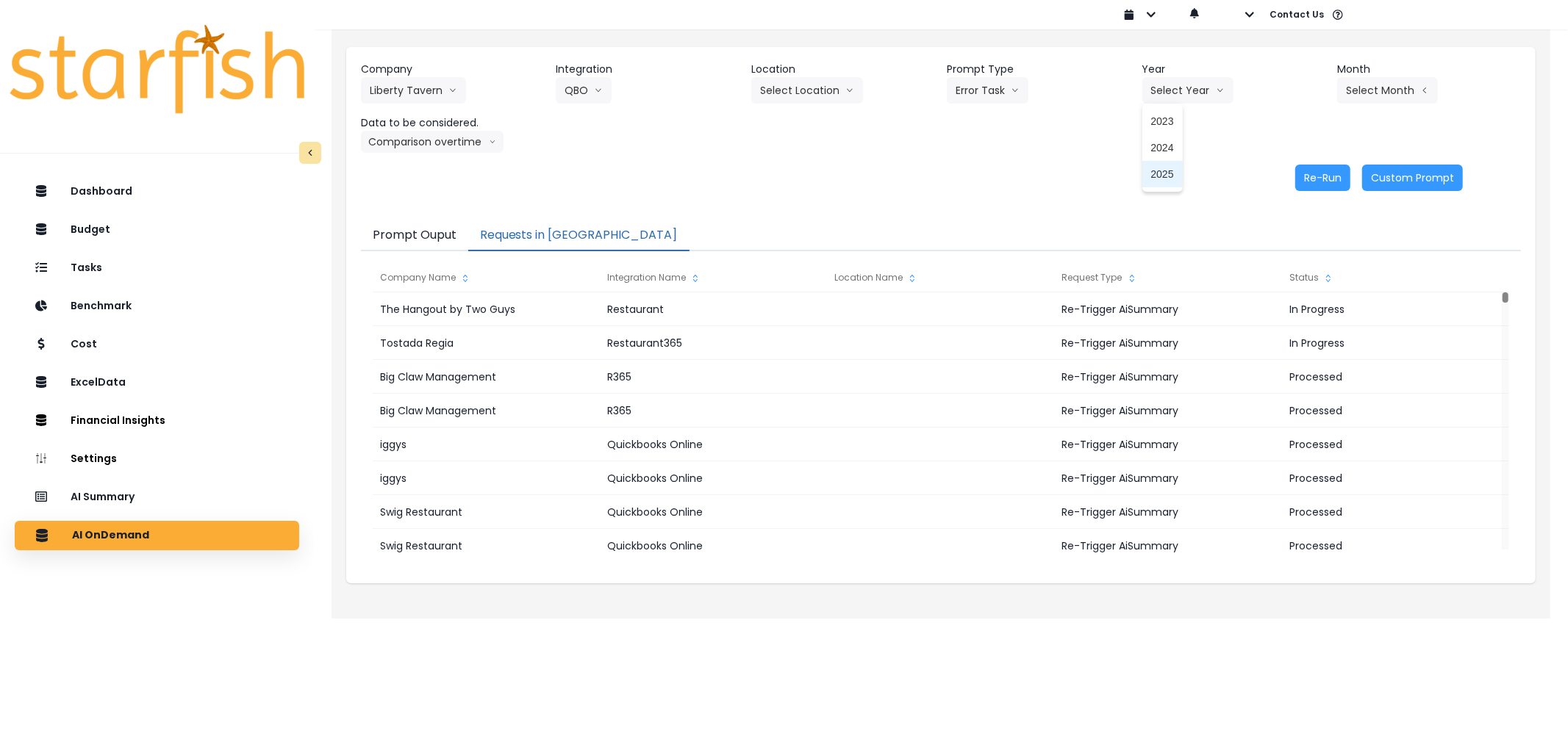
click at [1160, 167] on span "2025" at bounding box center [1162, 174] width 23 height 15
click at [1368, 99] on button "Select Month" at bounding box center [1387, 90] width 101 height 26
click at [1300, 305] on span "Sept" at bounding box center [1314, 307] width 29 height 15
click at [1343, 179] on button "Re-Run" at bounding box center [1322, 178] width 55 height 26
click at [428, 75] on header "Company" at bounding box center [453, 69] width 184 height 15
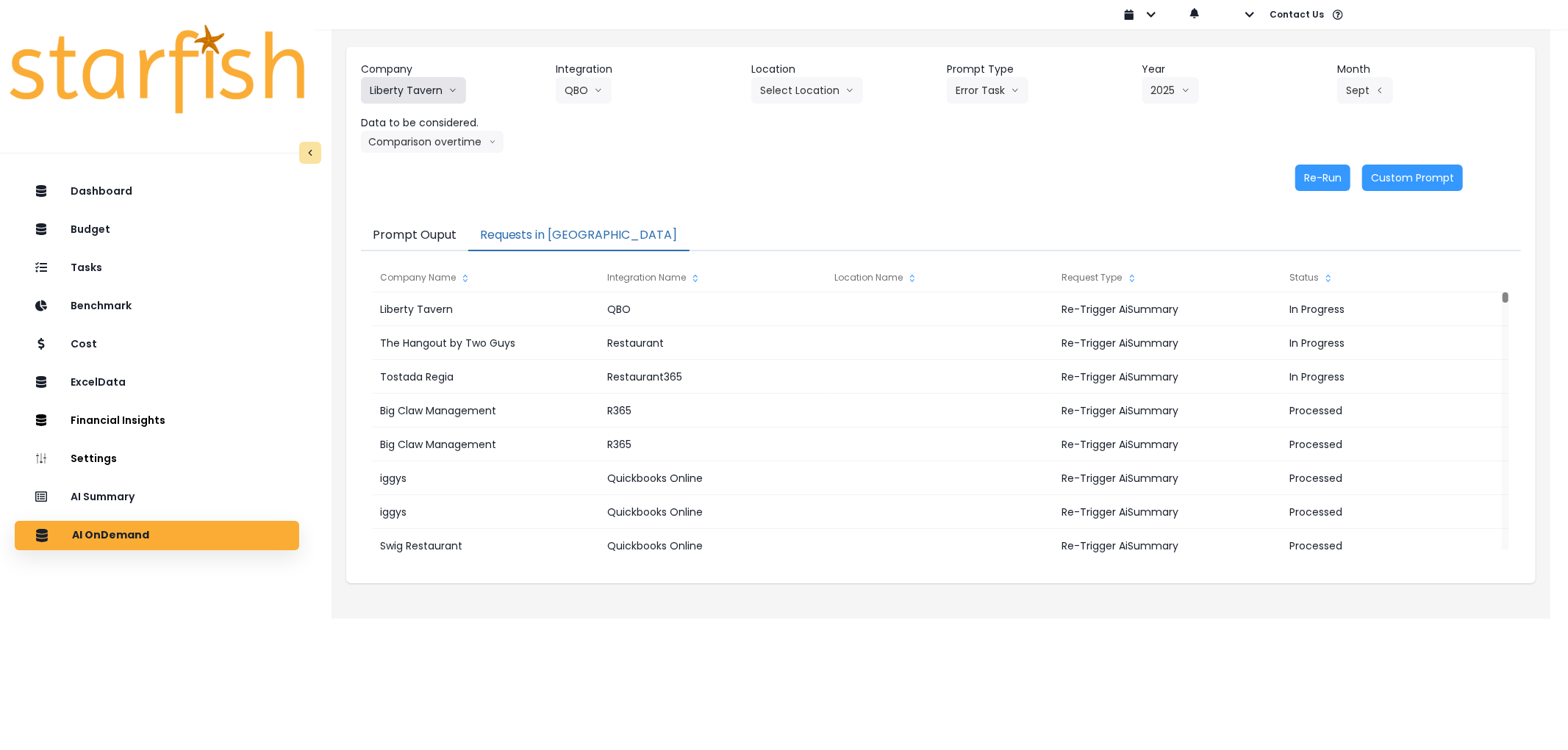
click at [428, 78] on button "Liberty Tavern" at bounding box center [414, 90] width 105 height 26
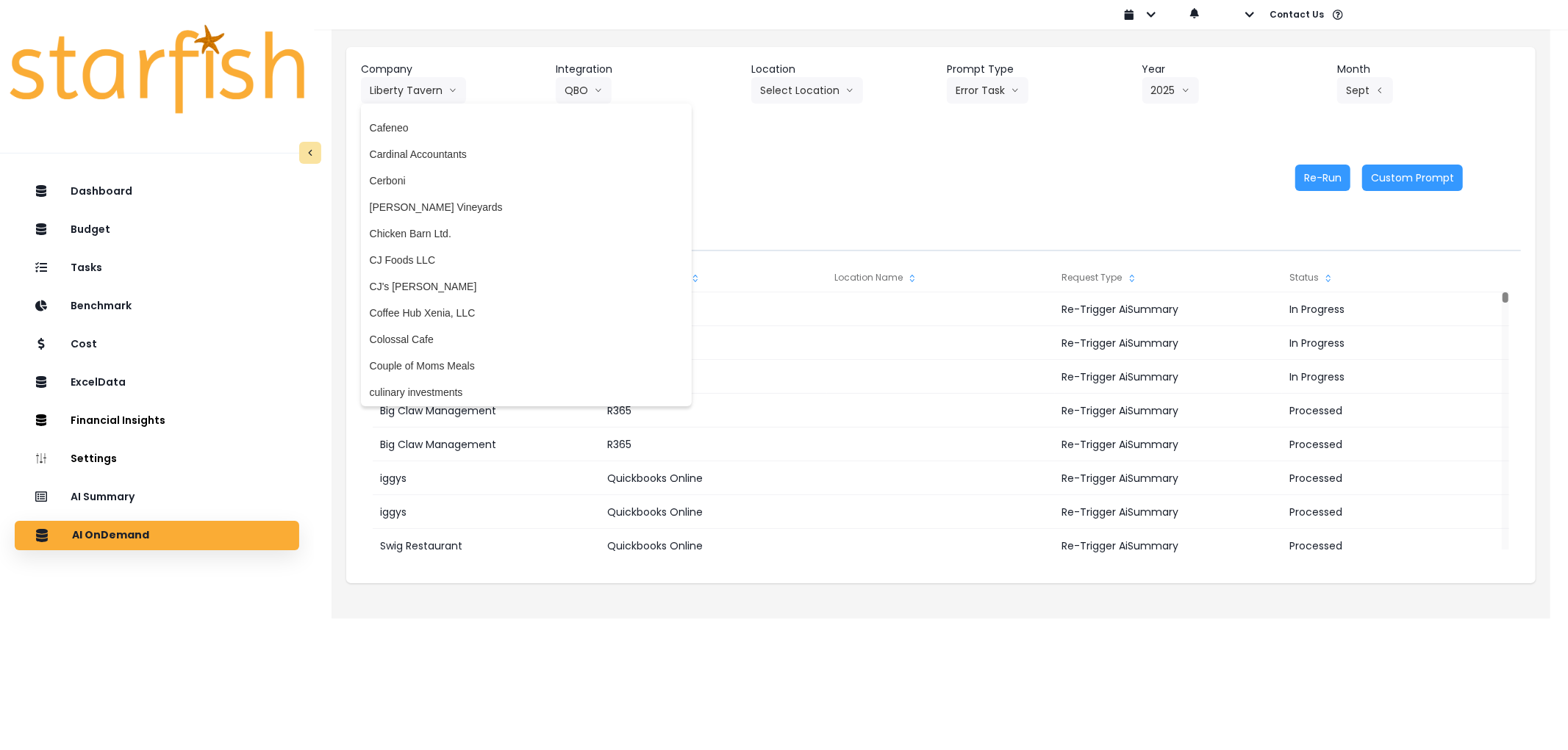
scroll to position [816, 0]
click at [430, 284] on span "CJ's [PERSON_NAME]" at bounding box center [526, 284] width 313 height 15
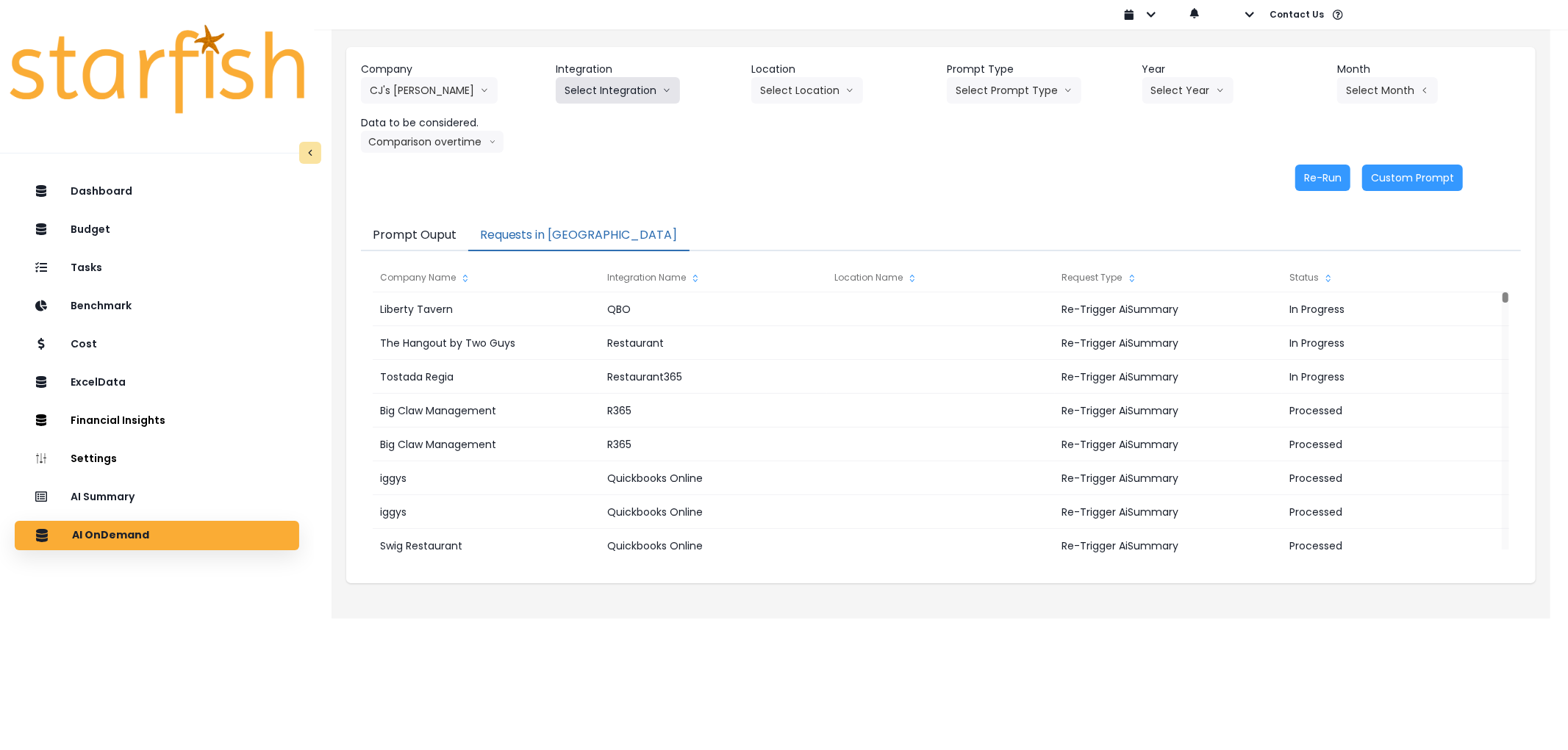
click at [622, 102] on button "Select Integration" at bounding box center [618, 90] width 124 height 26
click at [599, 122] on span "Quickbooks Online" at bounding box center [608, 122] width 87 height 15
click at [989, 93] on button "Select Prompt Type" at bounding box center [1014, 90] width 134 height 26
drag, startPoint x: 975, startPoint y: 170, endPoint x: 1227, endPoint y: 82, distance: 266.9
click at [979, 169] on span "Error Task" at bounding box center [997, 174] width 83 height 15
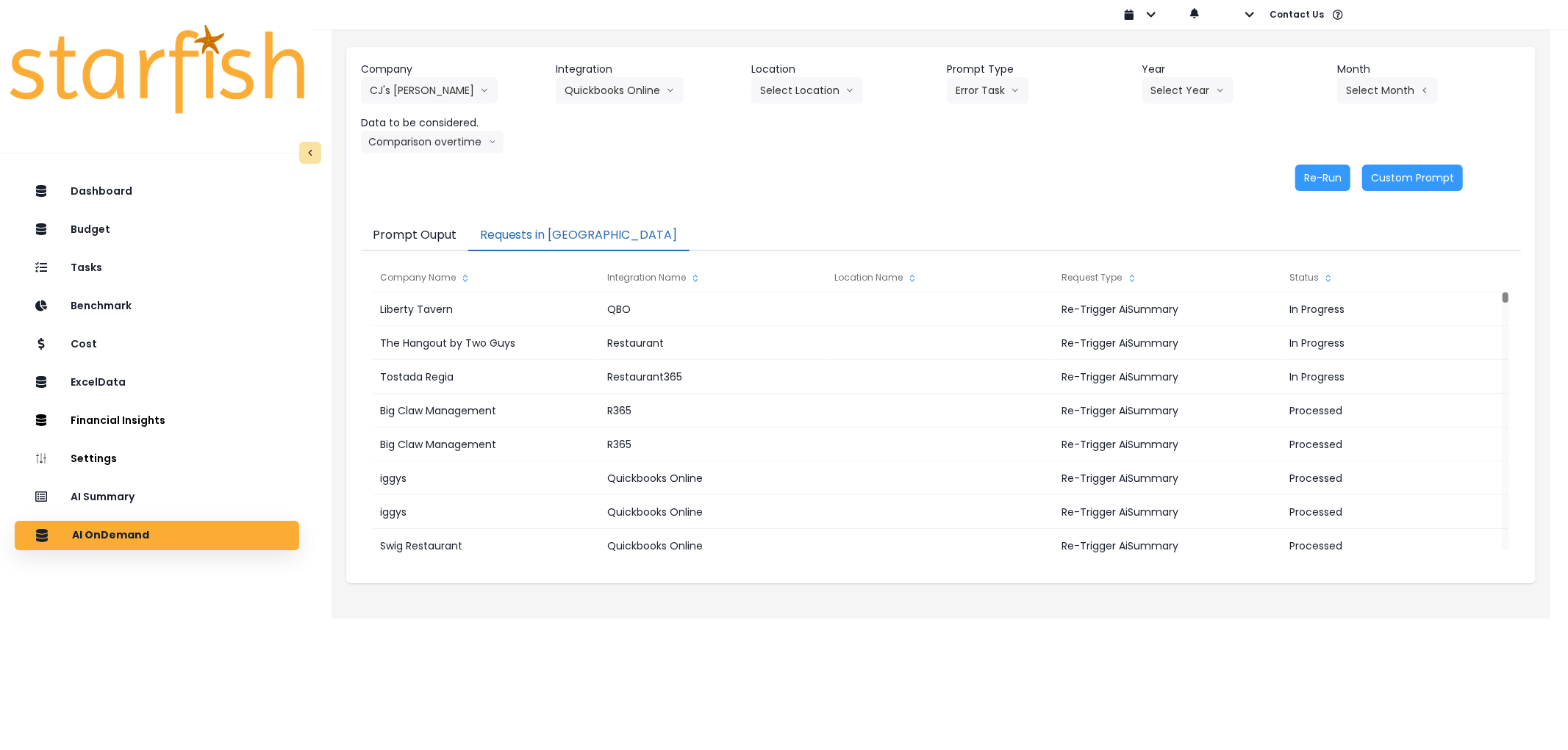
click at [1232, 82] on div "Select Year [DATE] 2024 2025" at bounding box center [1215, 90] width 147 height 26
click at [1202, 87] on button "Select Year" at bounding box center [1187, 90] width 91 height 26
click at [1157, 175] on span "2025" at bounding box center [1162, 174] width 23 height 15
click at [1401, 83] on button "Select Month" at bounding box center [1387, 90] width 101 height 26
click at [1300, 301] on span "Sept" at bounding box center [1314, 307] width 29 height 15
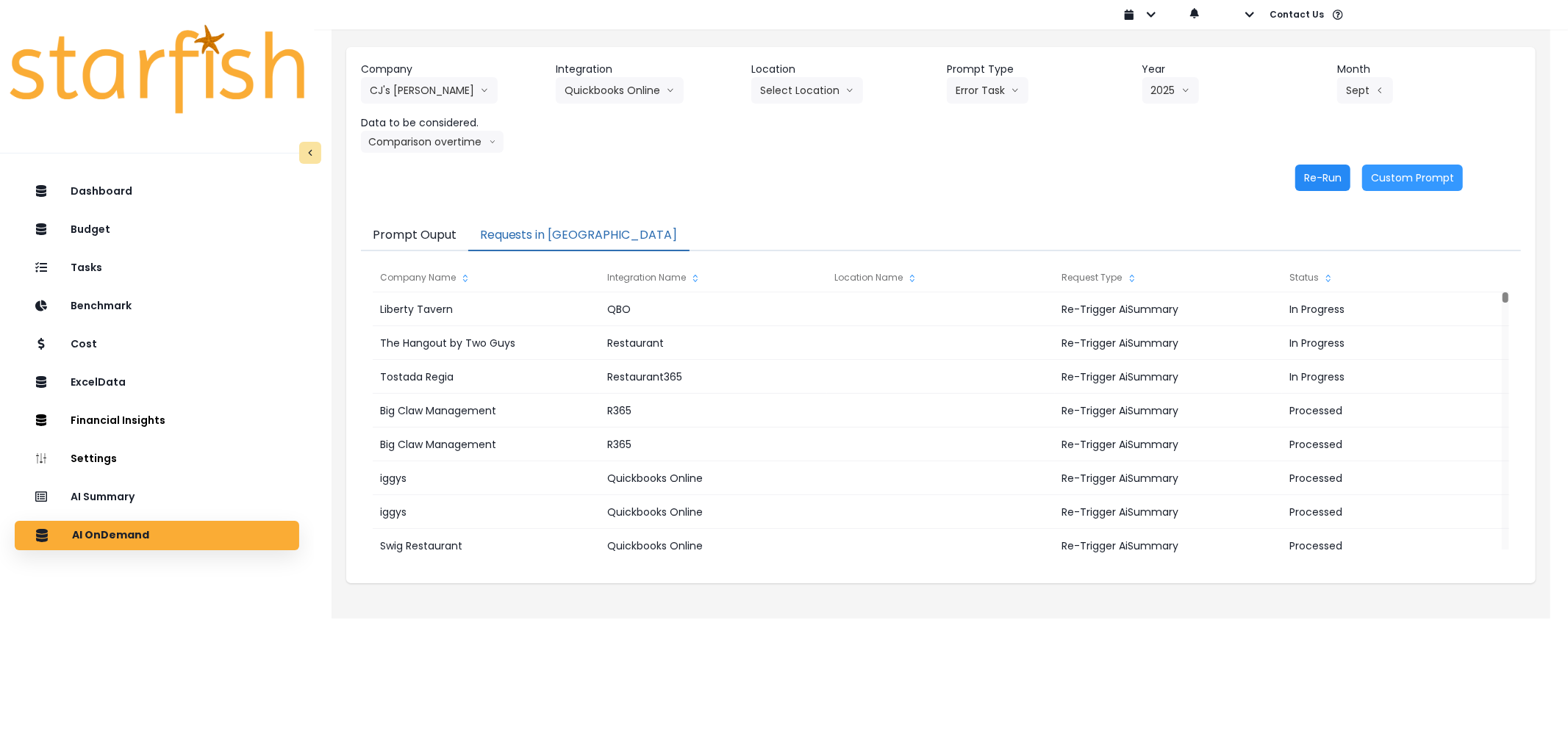
click at [1320, 175] on button "Re-Run" at bounding box center [1322, 178] width 55 height 26
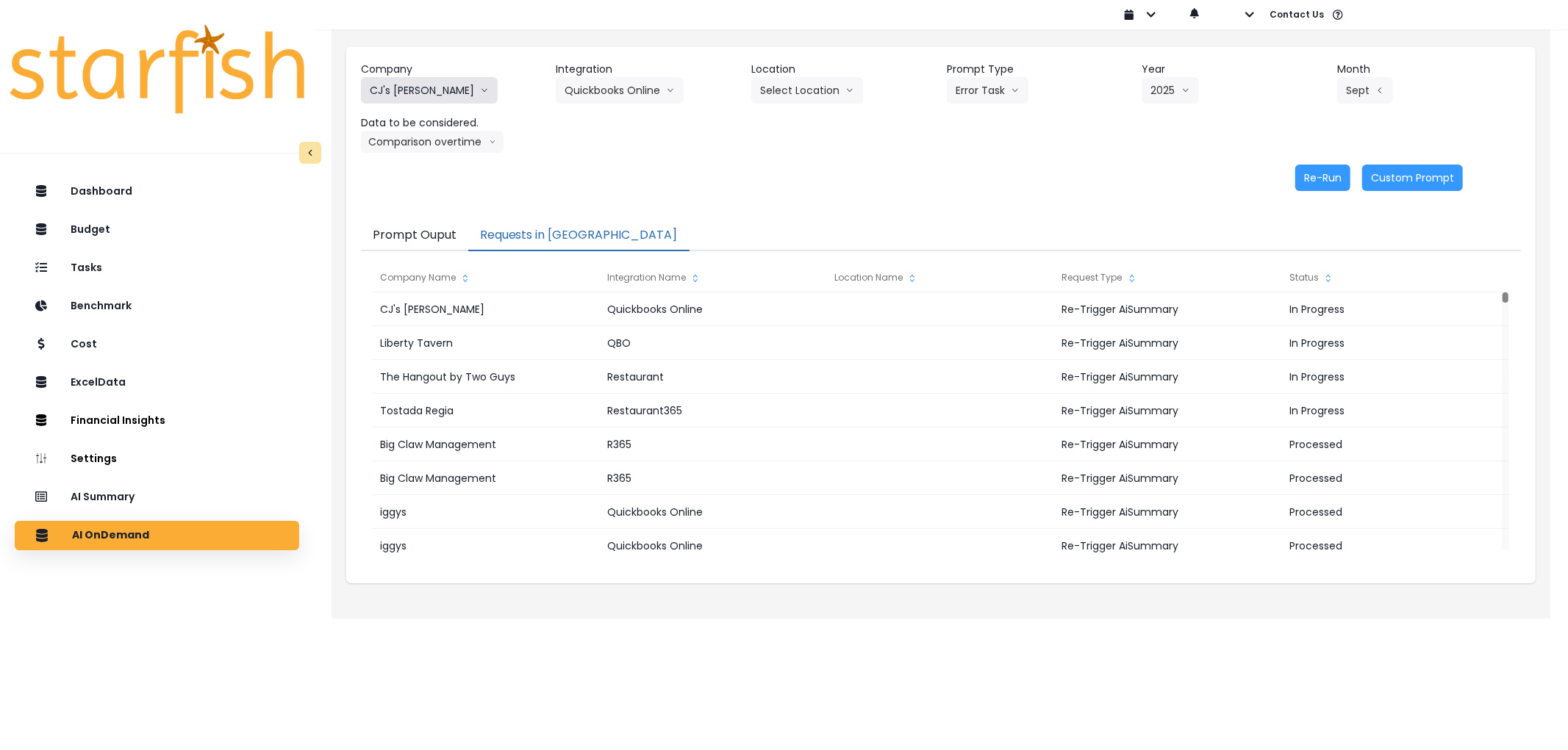
click at [433, 85] on button "CJ's [PERSON_NAME]" at bounding box center [429, 90] width 137 height 26
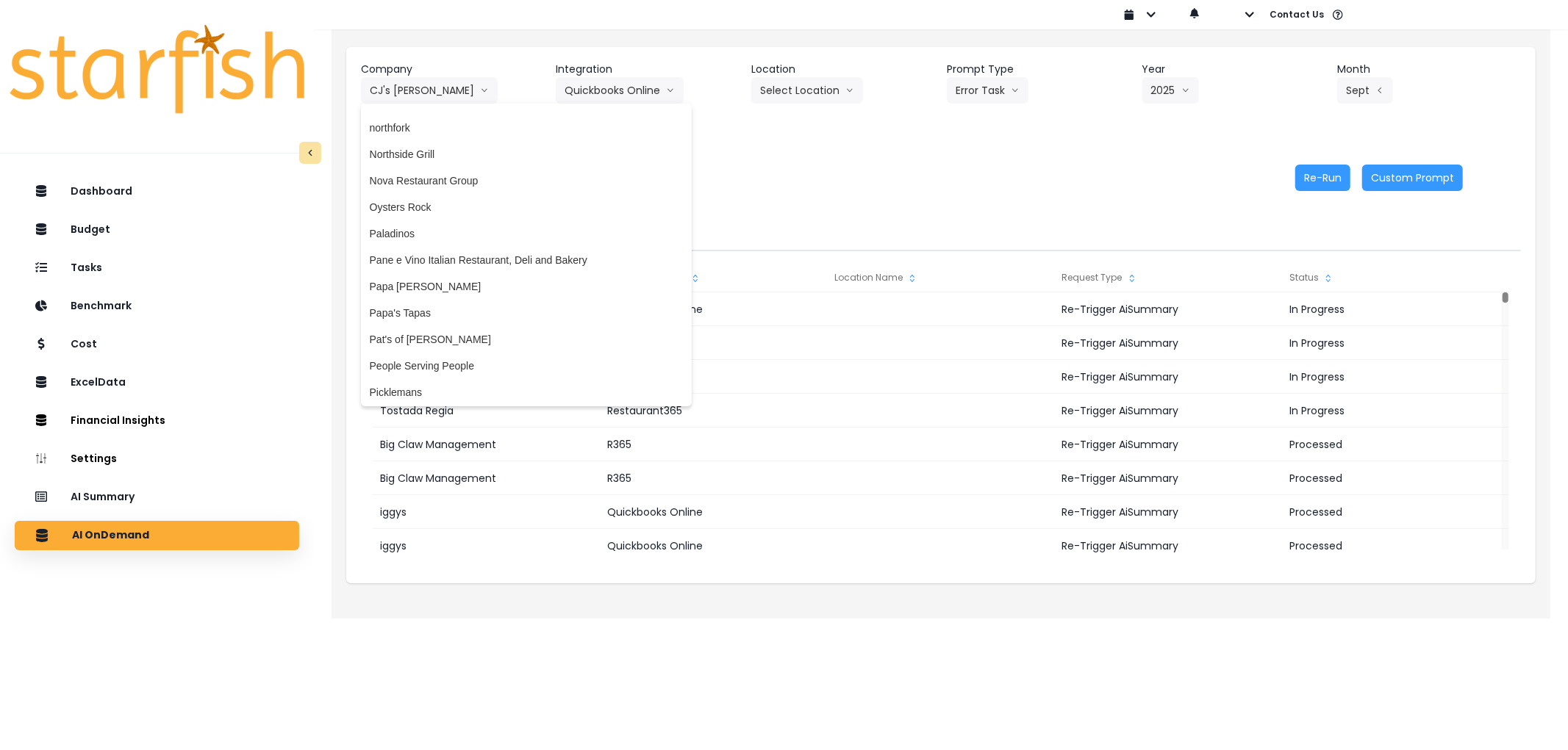
scroll to position [2908, 0]
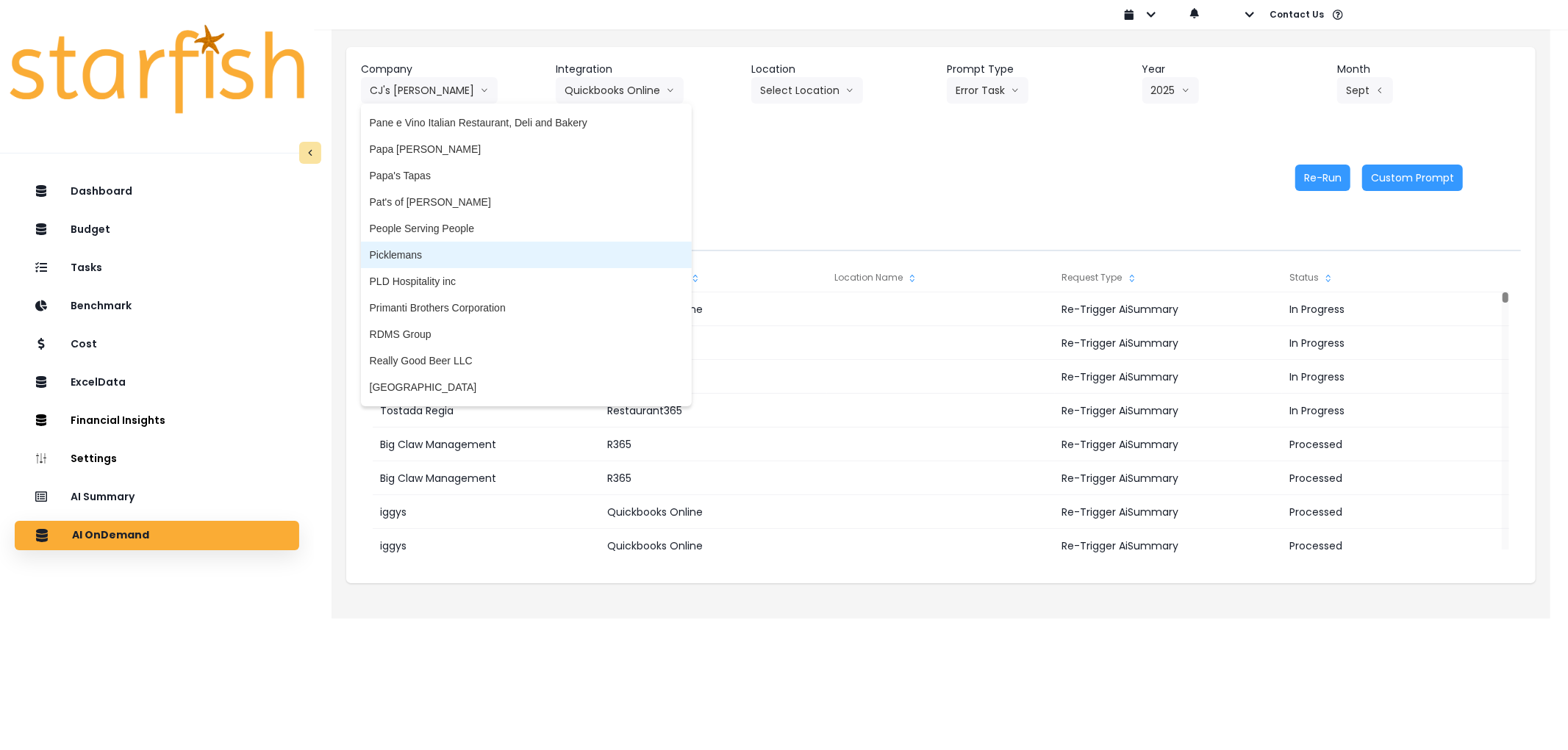
click at [436, 253] on span "Picklemans" at bounding box center [526, 255] width 313 height 15
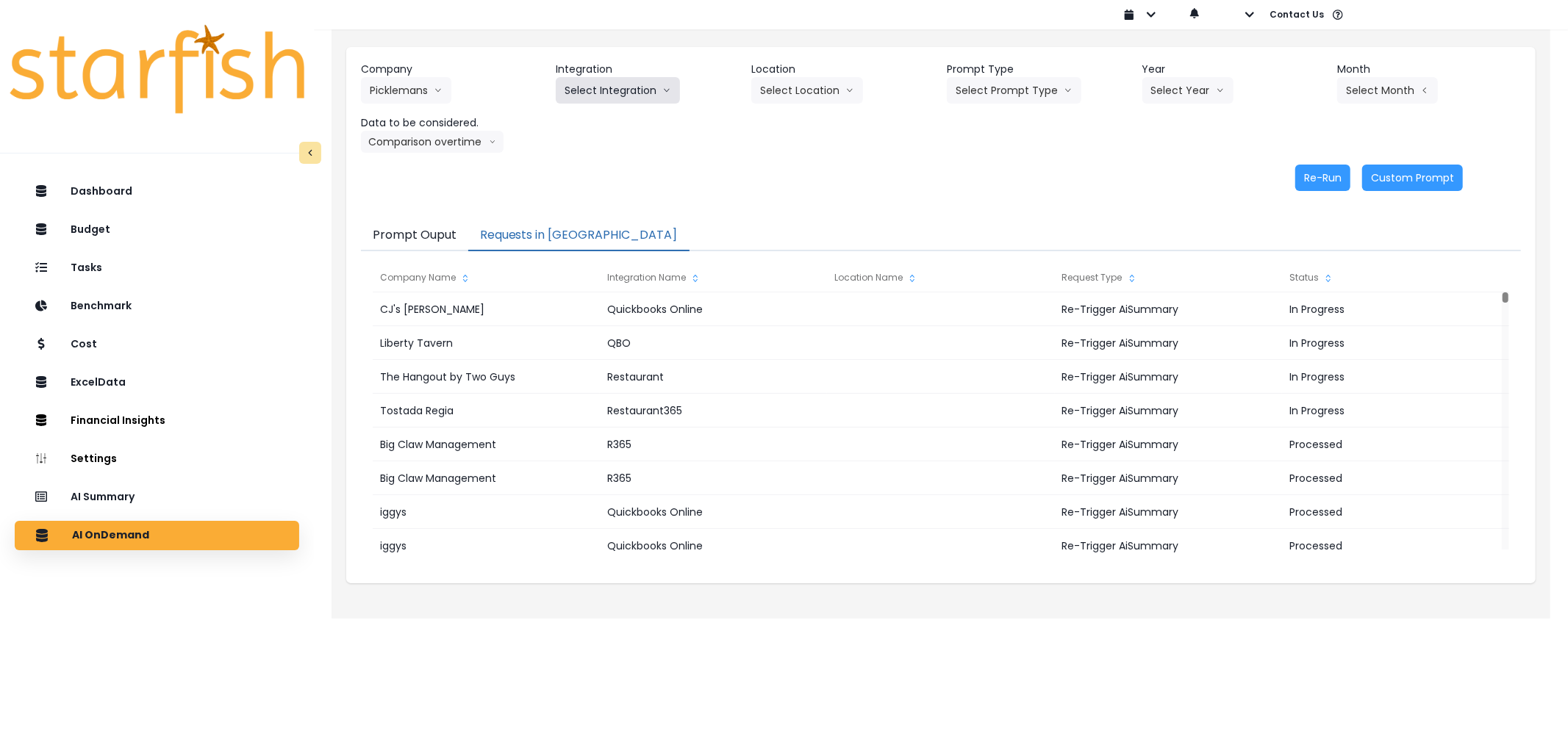
click at [610, 93] on button "Select Integration" at bounding box center [618, 90] width 124 height 26
click at [601, 112] on li "10 - Saint [PERSON_NAME]" at bounding box center [645, 121] width 179 height 26
click at [963, 91] on button "Select Prompt Type" at bounding box center [1014, 90] width 134 height 26
click at [983, 163] on li "Error Task" at bounding box center [997, 173] width 101 height 26
click at [1189, 84] on button "Select Year" at bounding box center [1187, 90] width 91 height 26
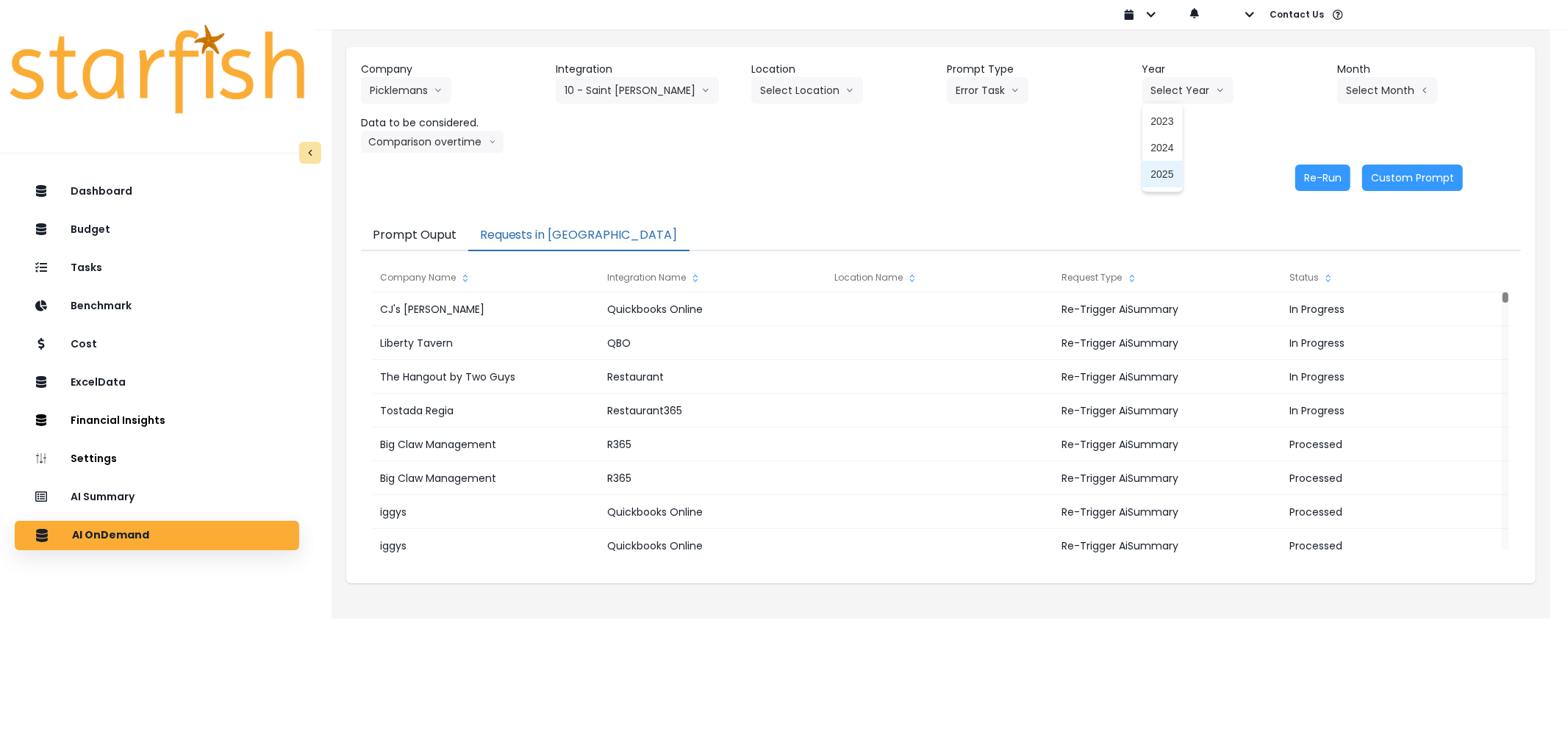
click at [1174, 173] on li "2025" at bounding box center [1162, 173] width 41 height 26
click at [1436, 82] on button "Select Month" at bounding box center [1387, 90] width 101 height 26
click at [1302, 308] on span "Sept" at bounding box center [1314, 307] width 29 height 15
click at [1302, 170] on button "Re-Run" at bounding box center [1322, 178] width 55 height 26
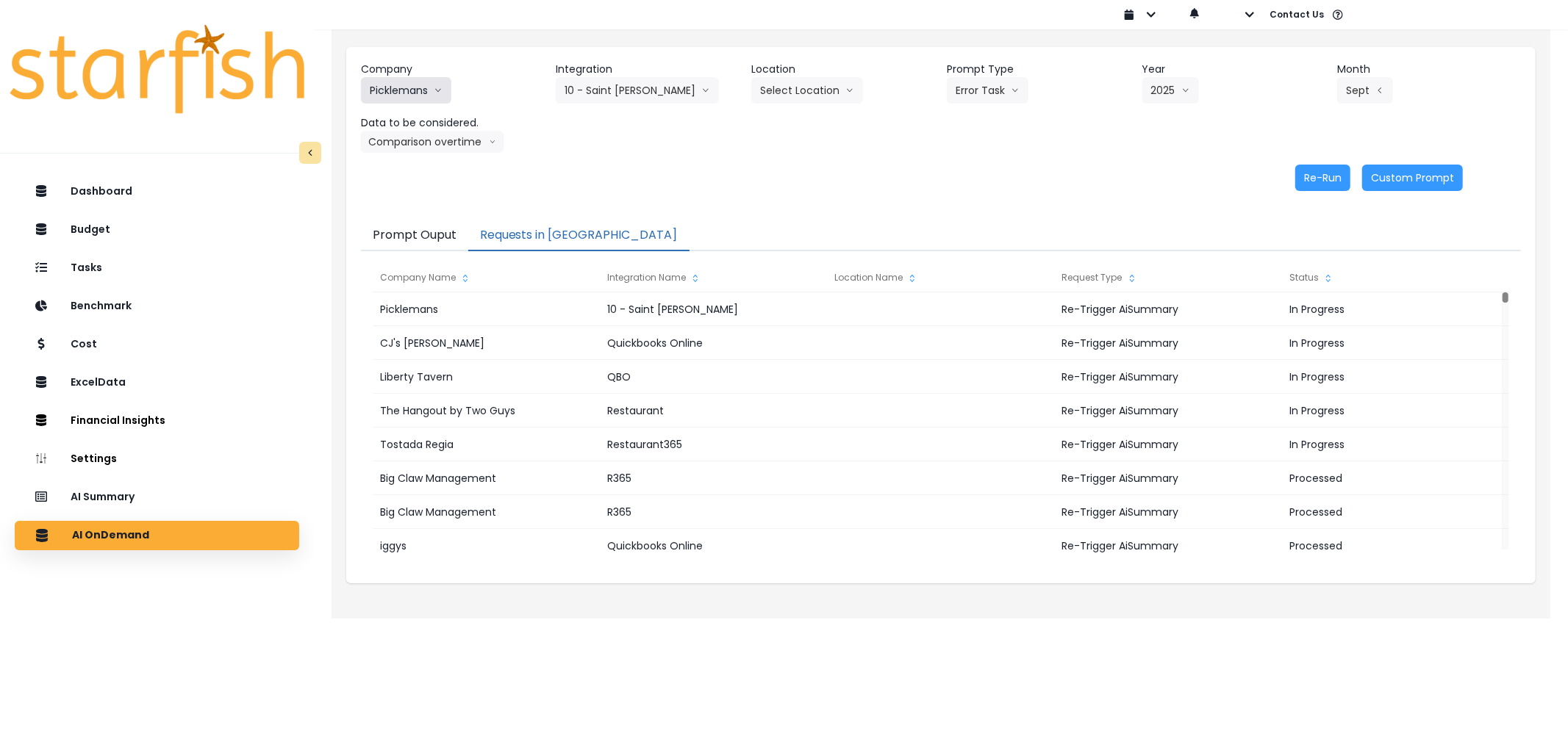
click at [409, 84] on button "Picklemans" at bounding box center [406, 90] width 91 height 26
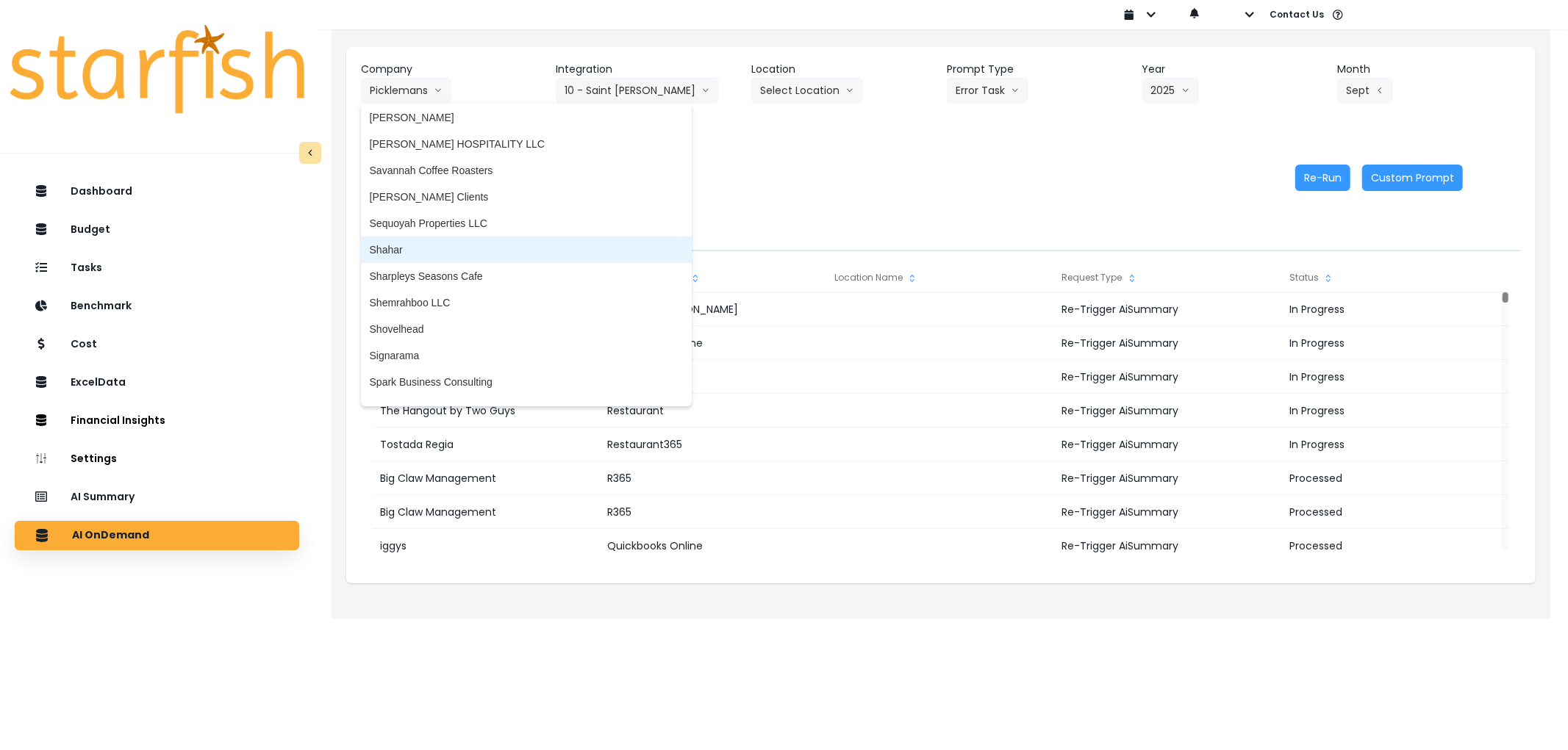
scroll to position [3399, 0]
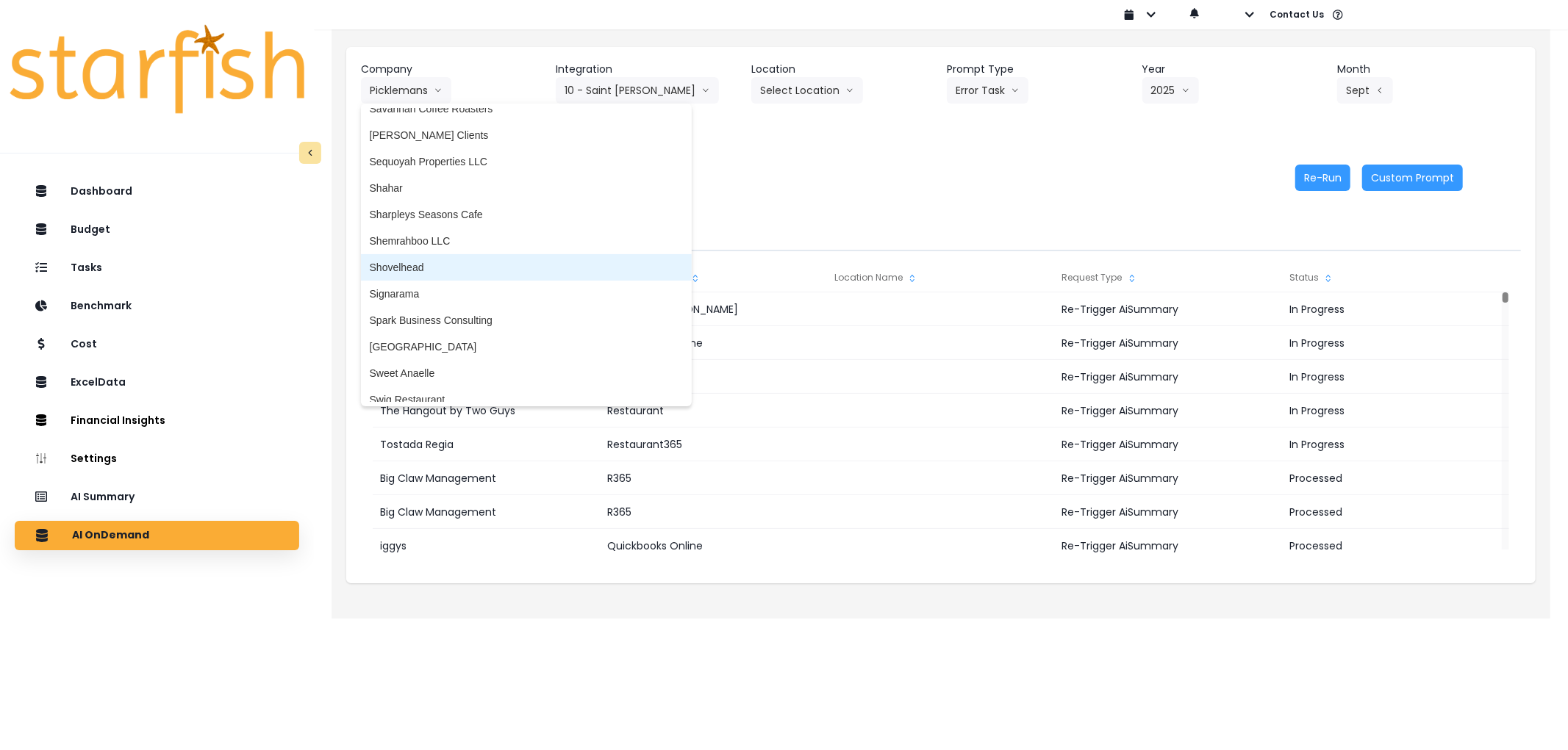
click at [435, 273] on li "Shovelhead" at bounding box center [526, 267] width 331 height 26
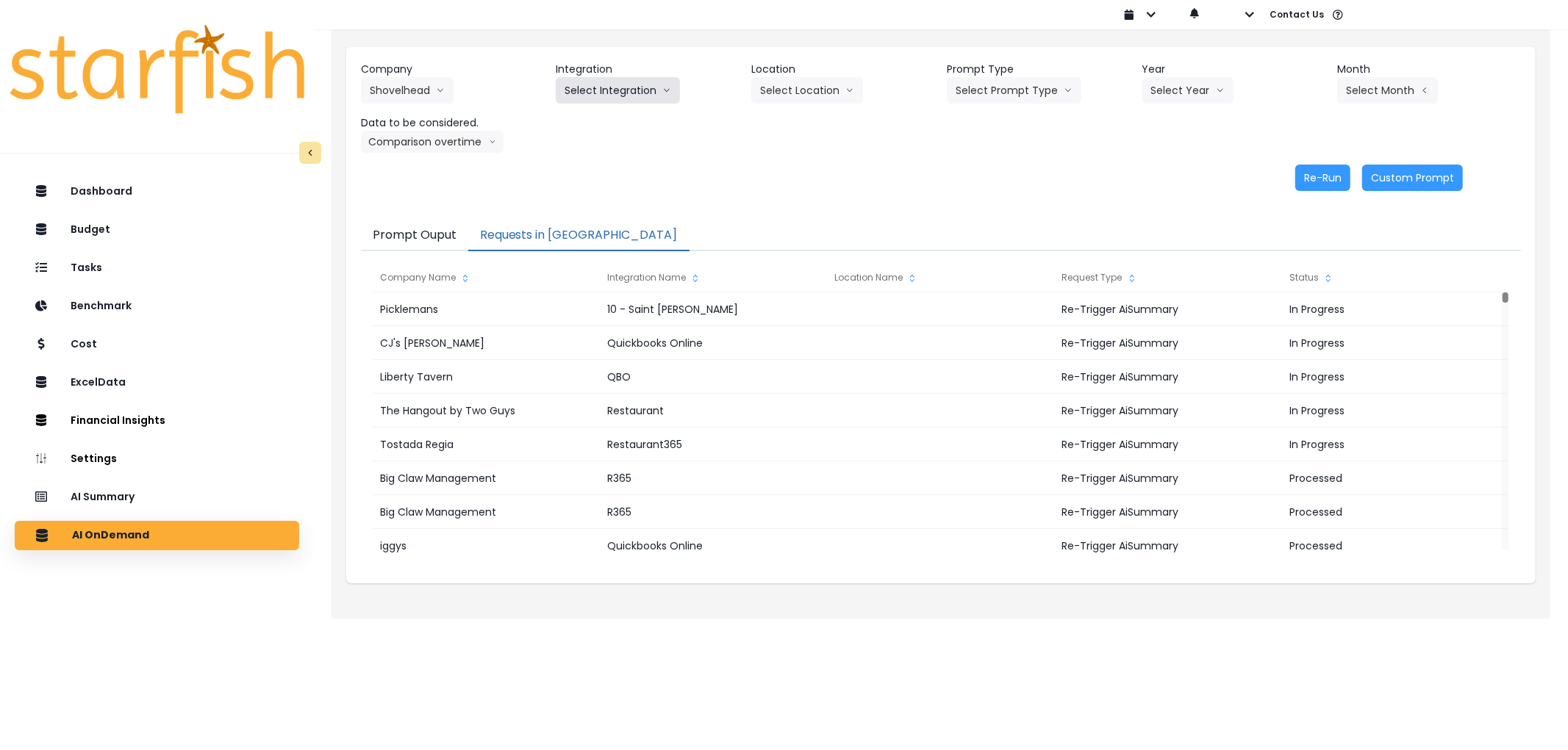
click at [607, 87] on button "Select Integration" at bounding box center [618, 90] width 124 height 26
click at [604, 118] on span "Quickbooks" at bounding box center [590, 122] width 54 height 15
click at [1003, 84] on button "Select Prompt Type" at bounding box center [1014, 90] width 134 height 26
click at [996, 173] on span "Error Task" at bounding box center [997, 174] width 83 height 15
click at [1195, 98] on button "Select Year" at bounding box center [1187, 90] width 91 height 26
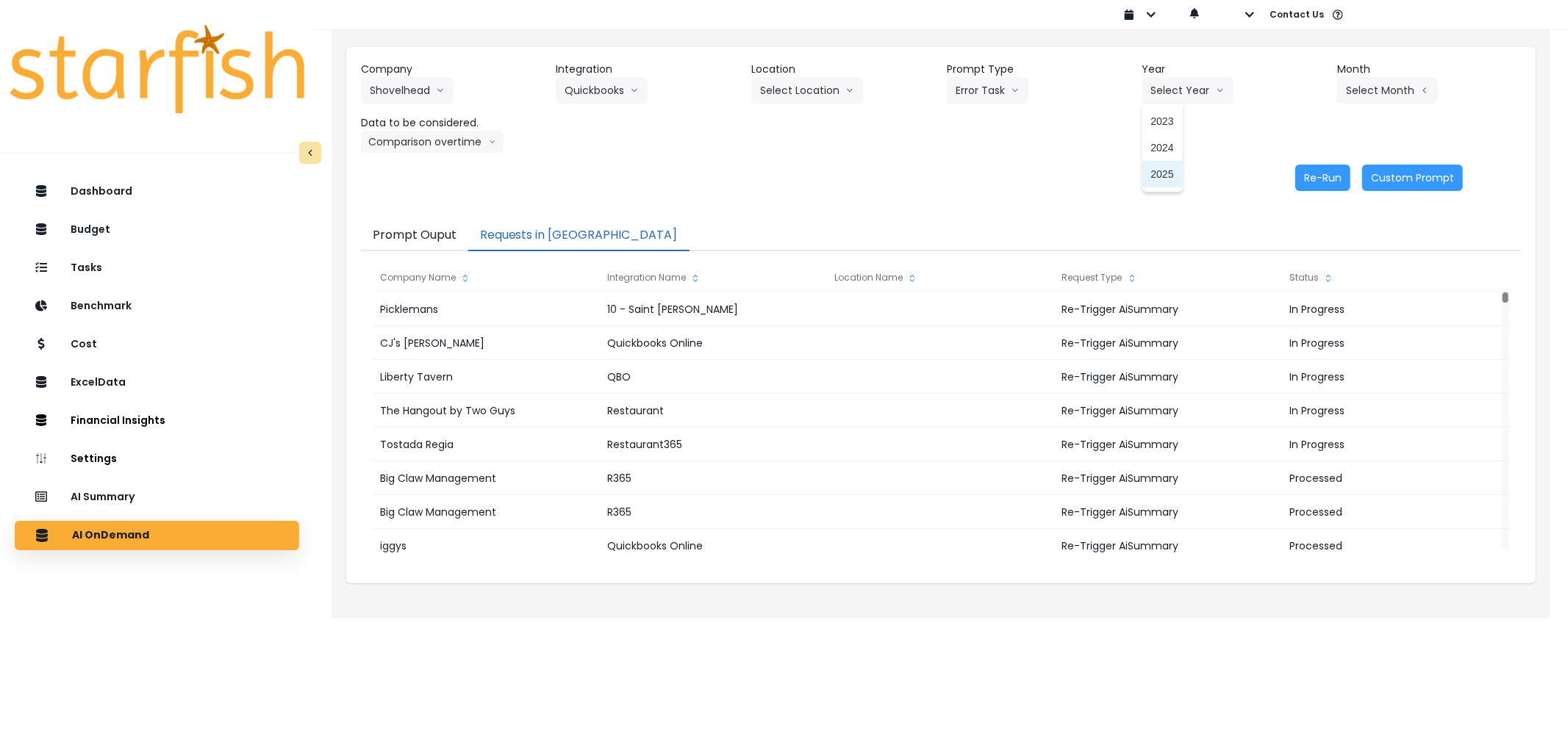
click at [1174, 178] on li "2025" at bounding box center [1162, 173] width 41 height 26
click at [1389, 107] on div "Company Shovelhead 86 Costs Asti Bagel Cafe Balance Grille Bald Ginger Bar Busi…" at bounding box center [940, 107] width 1160 height 91
click at [1384, 93] on button "Select Month" at bounding box center [1387, 90] width 101 height 26
click at [1308, 303] on span "Sept" at bounding box center [1314, 307] width 29 height 15
click at [1335, 167] on button "Re-Run" at bounding box center [1322, 178] width 55 height 26
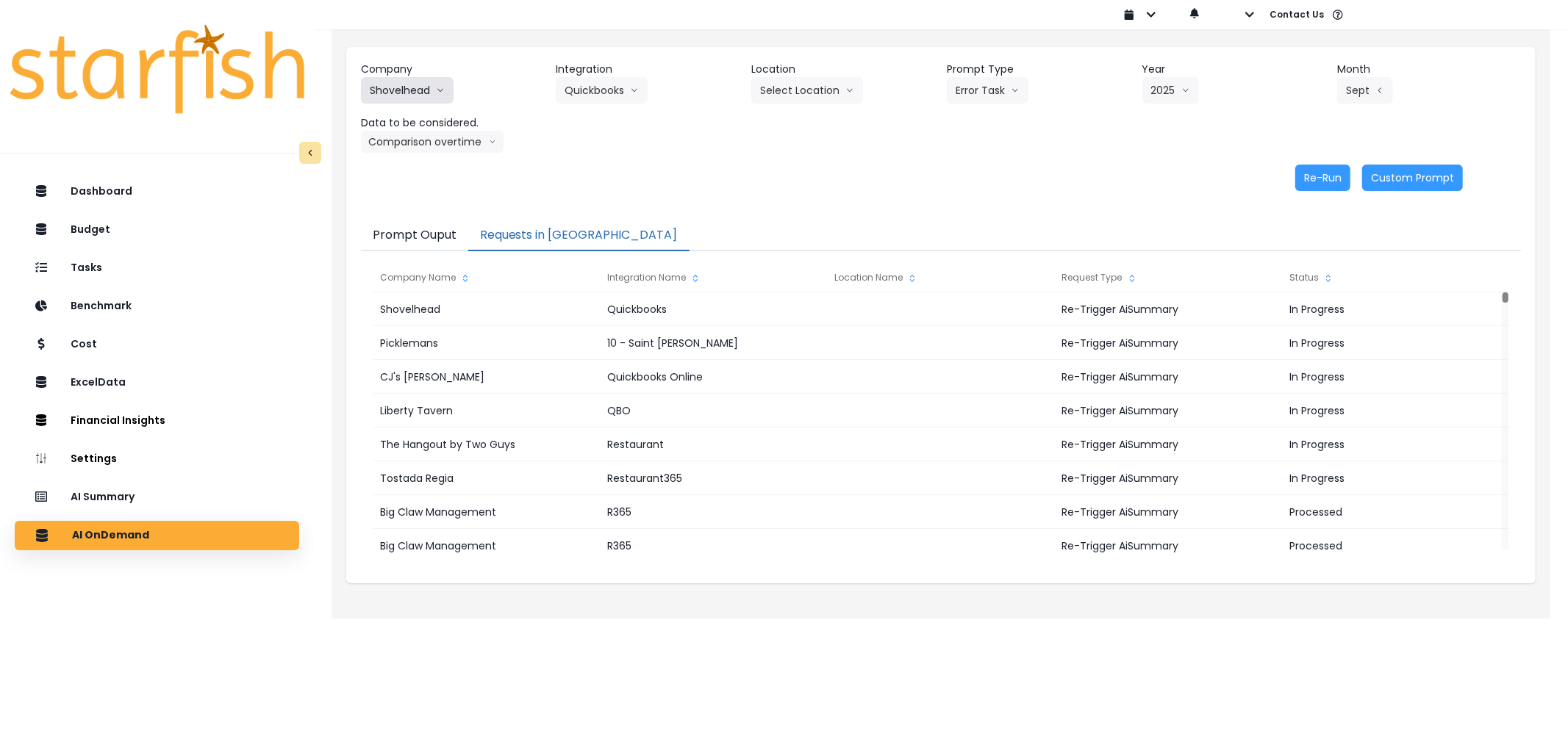
drag, startPoint x: 410, startPoint y: 93, endPoint x: 433, endPoint y: 96, distance: 23.2
click at [410, 93] on button "Shovelhead" at bounding box center [407, 90] width 93 height 26
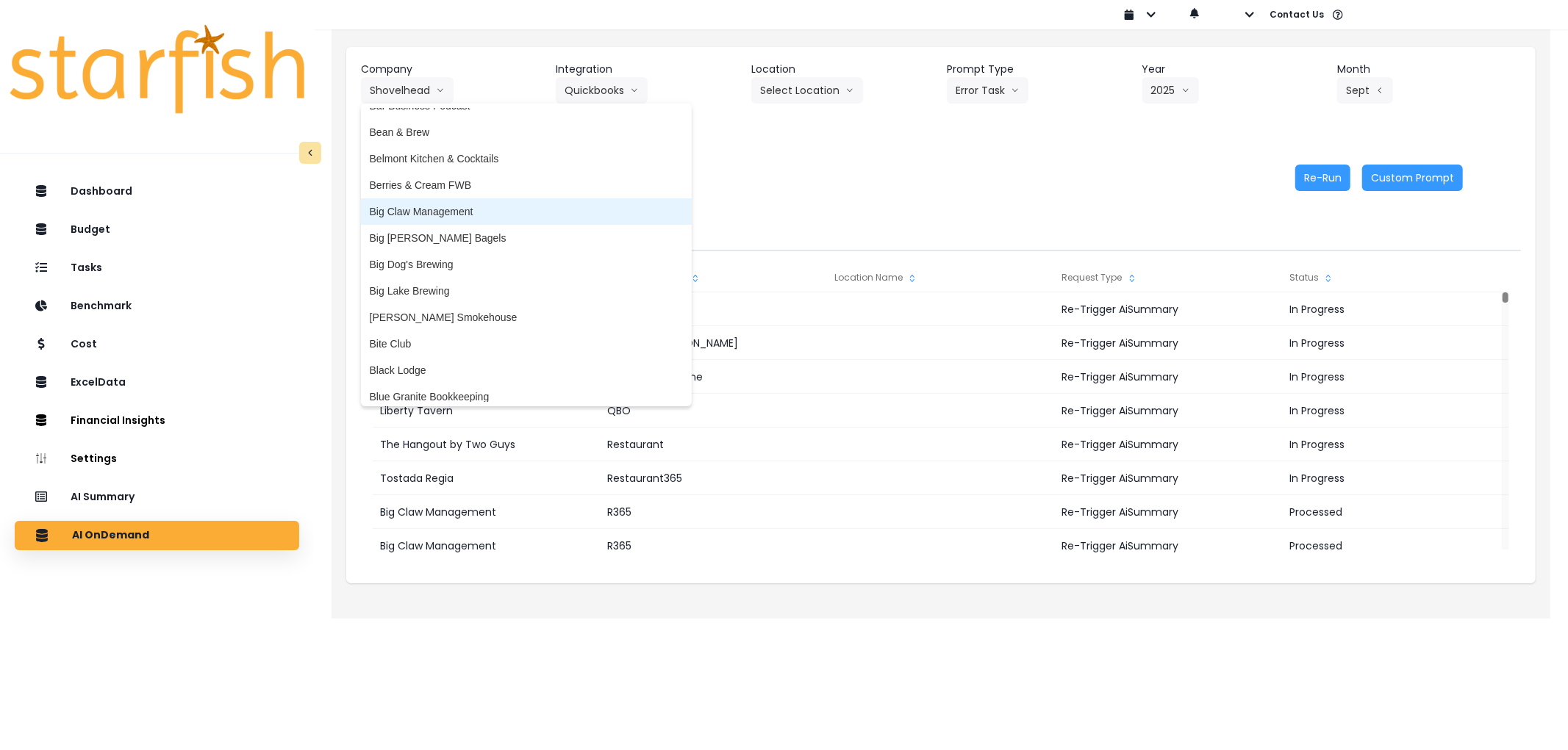
scroll to position [175, 0]
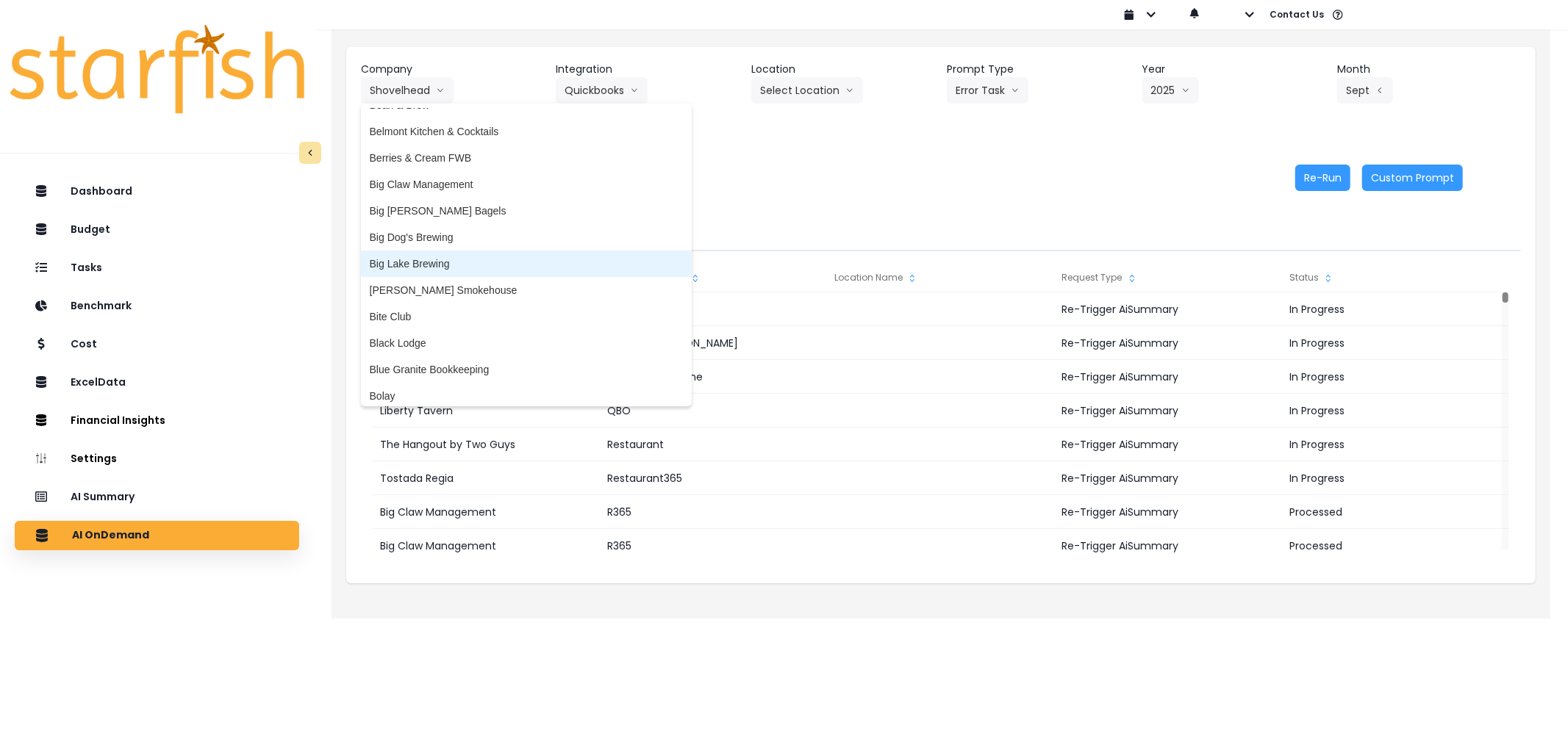
click at [433, 273] on li "Big Lake Brewing" at bounding box center [526, 263] width 331 height 26
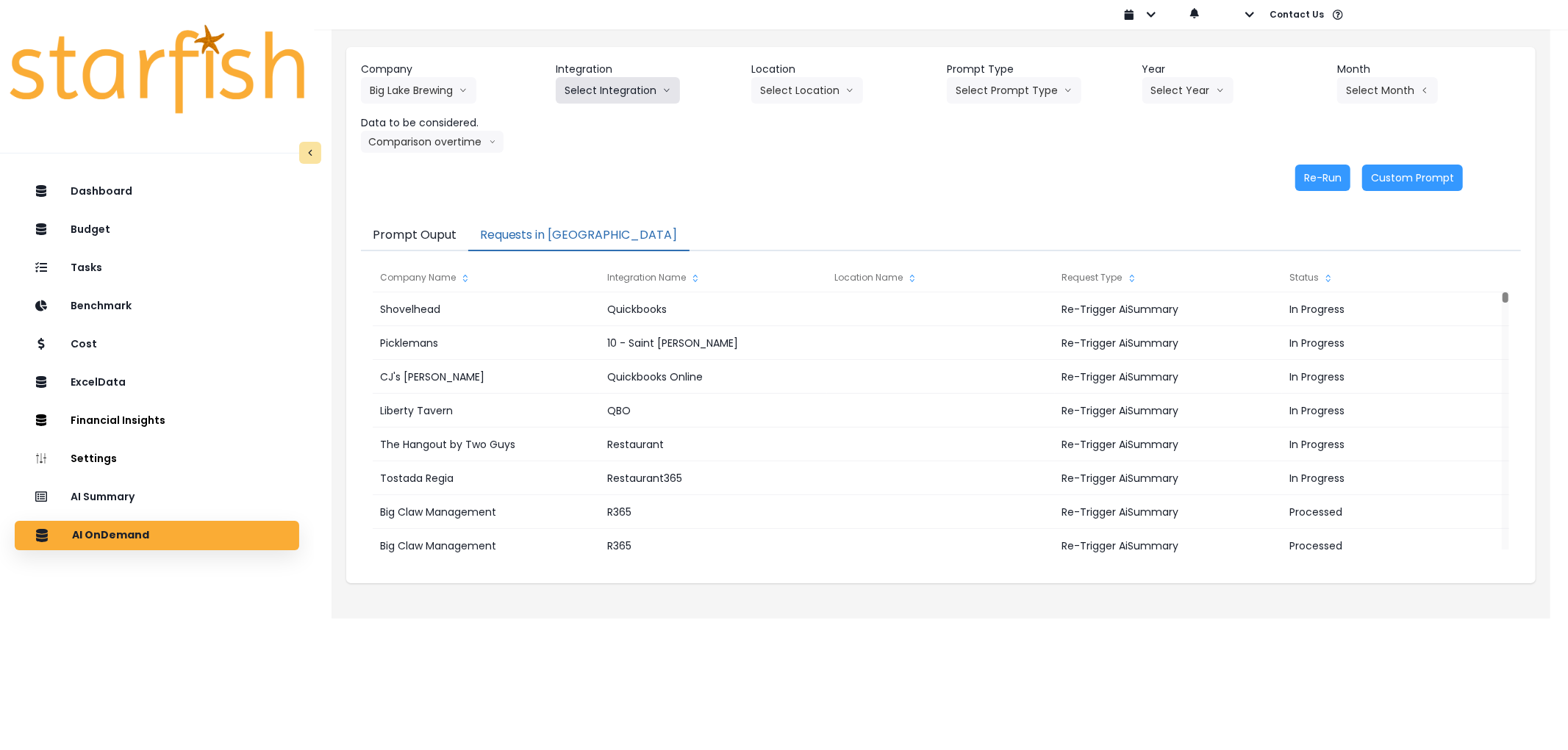
click at [599, 95] on button "Select Integration" at bounding box center [618, 90] width 124 height 26
click at [597, 125] on span "BLB_QBO" at bounding box center [588, 122] width 48 height 15
click at [1002, 90] on button "Select Prompt Type" at bounding box center [1014, 90] width 134 height 26
click at [1000, 167] on span "Error Task" at bounding box center [997, 174] width 83 height 15
click at [1183, 82] on button "Select Year" at bounding box center [1187, 90] width 91 height 26
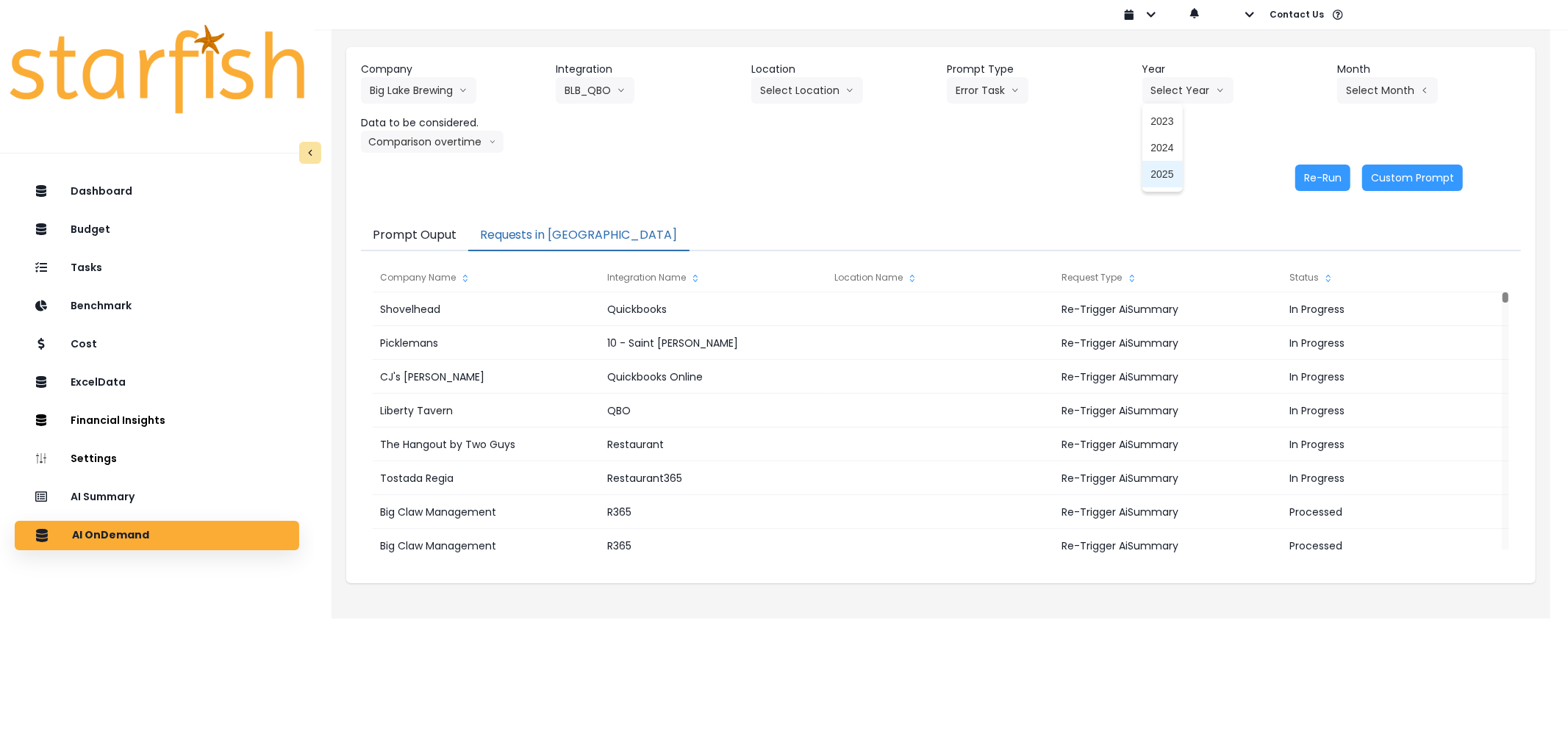
drag, startPoint x: 1167, startPoint y: 166, endPoint x: 1430, endPoint y: 89, distance: 274.0
click at [1169, 165] on li "2025" at bounding box center [1162, 173] width 41 height 26
click at [1430, 89] on button "Select Month" at bounding box center [1387, 90] width 101 height 26
click at [1310, 307] on span "Sept" at bounding box center [1314, 307] width 29 height 15
click at [1313, 171] on button "Re-Run" at bounding box center [1322, 178] width 55 height 26
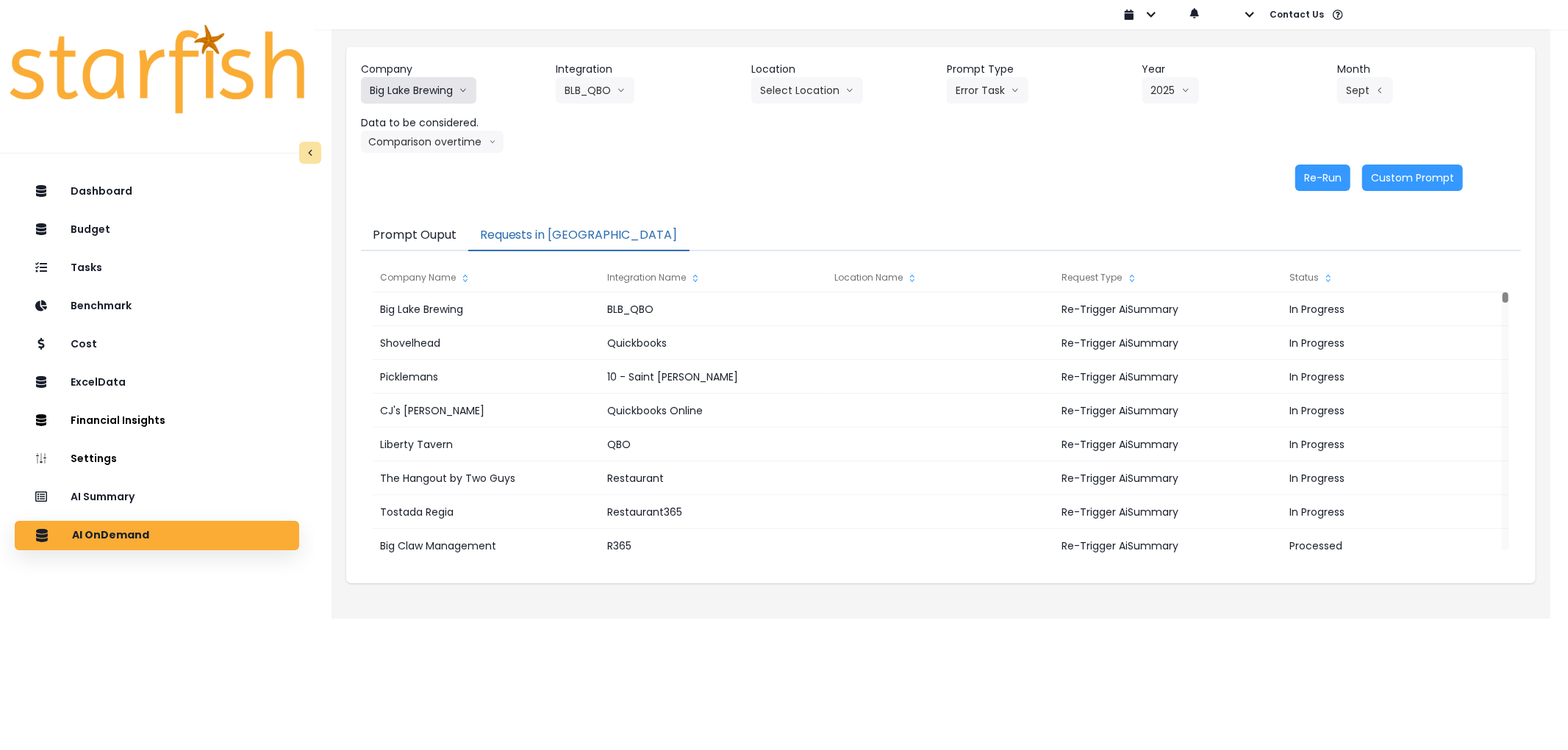
click at [456, 93] on button "Big Lake Brewing" at bounding box center [418, 90] width 115 height 26
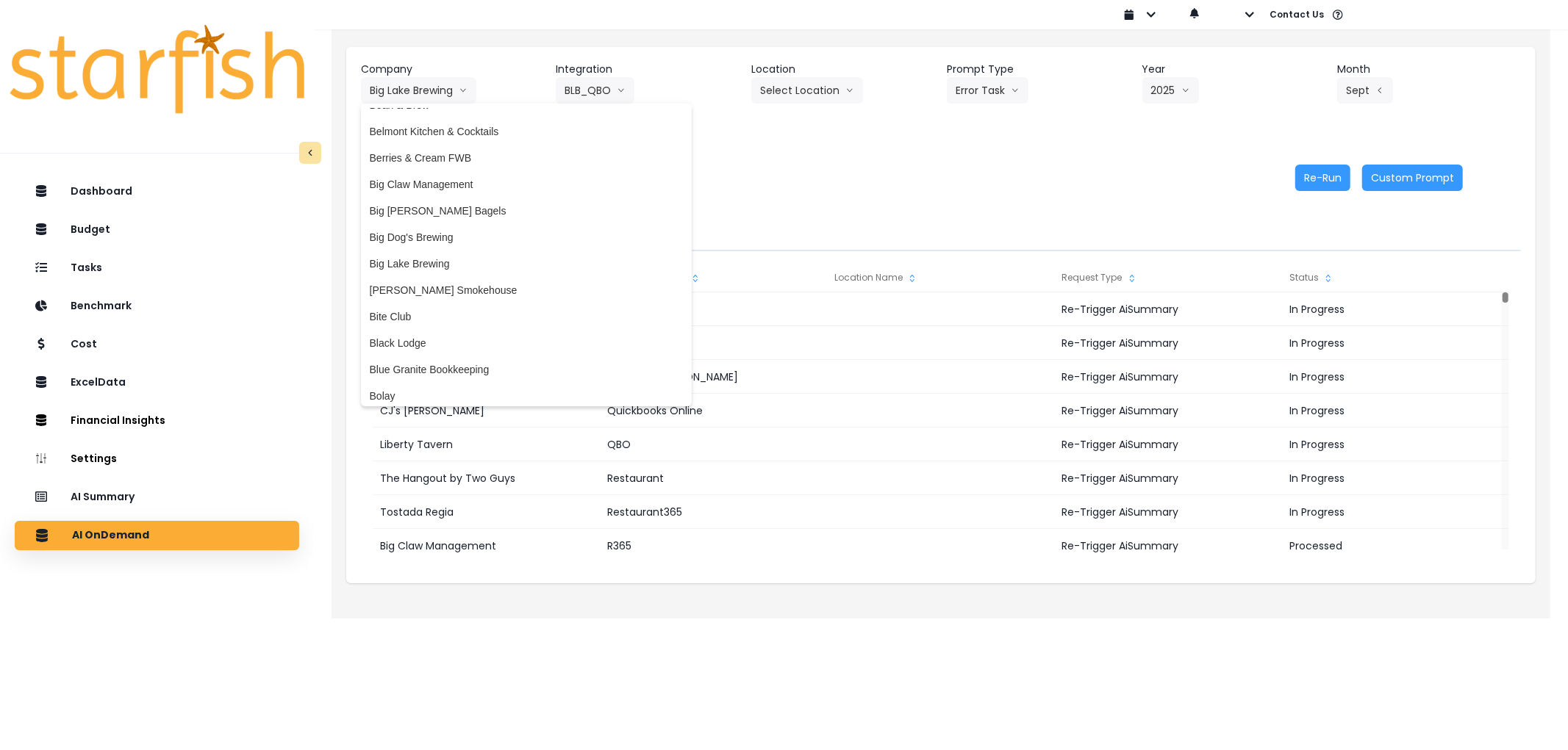
click at [691, 127] on div "Company Big Lake Brewing 86 Costs Asti Bagel Cafe Balance Grille Bald Ginger Ba…" at bounding box center [940, 107] width 1160 height 91
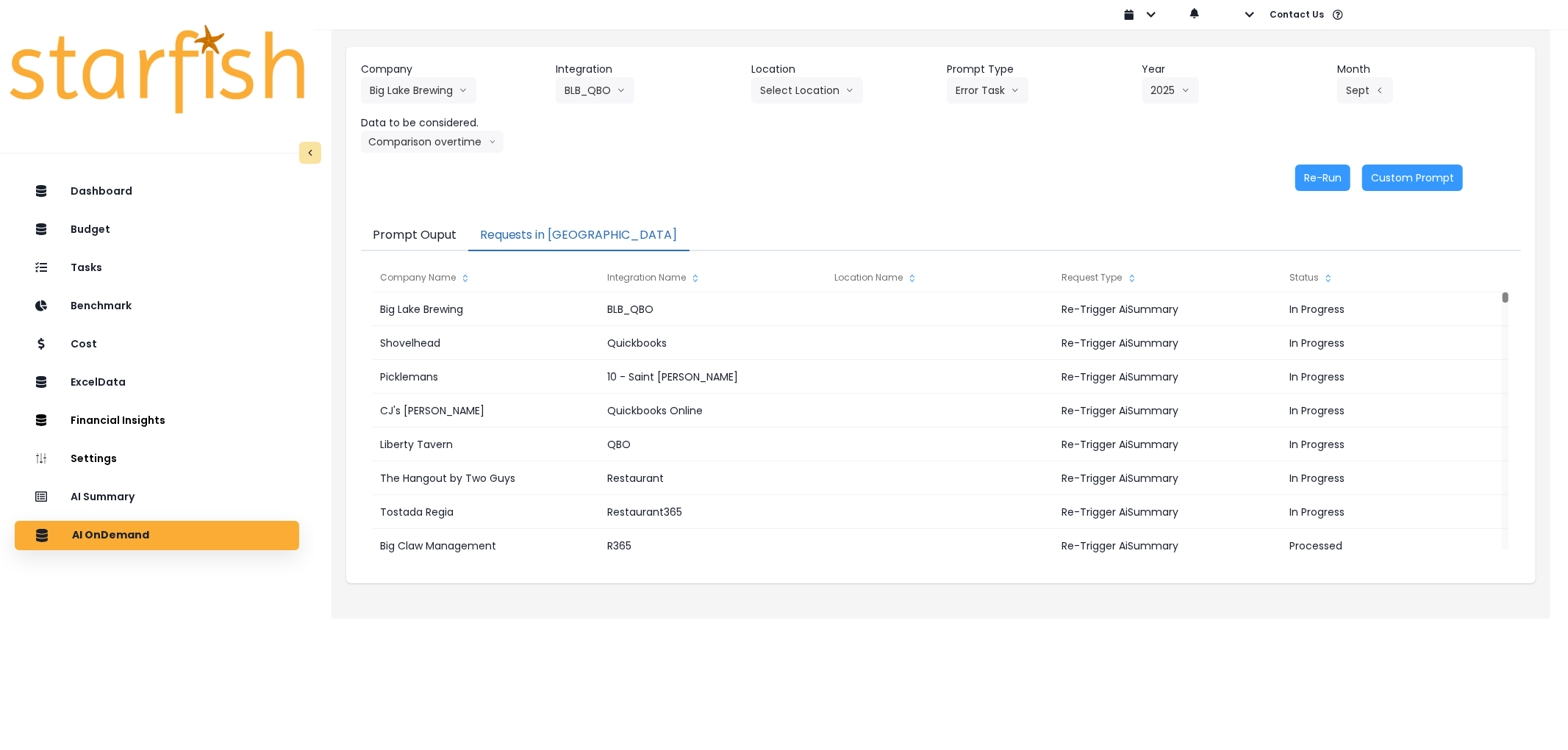
click at [424, 71] on header "Company" at bounding box center [453, 69] width 184 height 15
click at [434, 93] on button "Big Lake Brewing" at bounding box center [418, 90] width 115 height 26
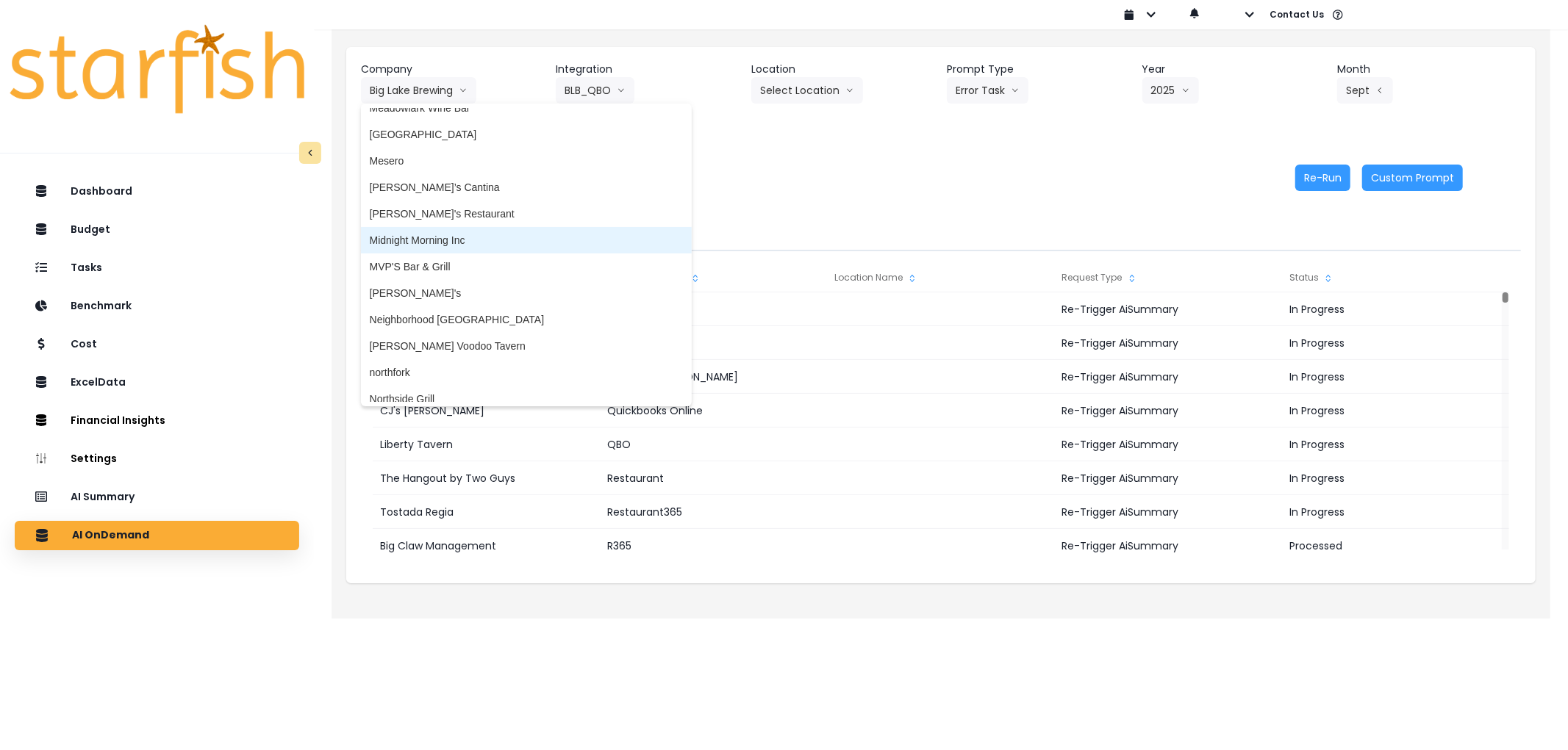
scroll to position [2531, 0]
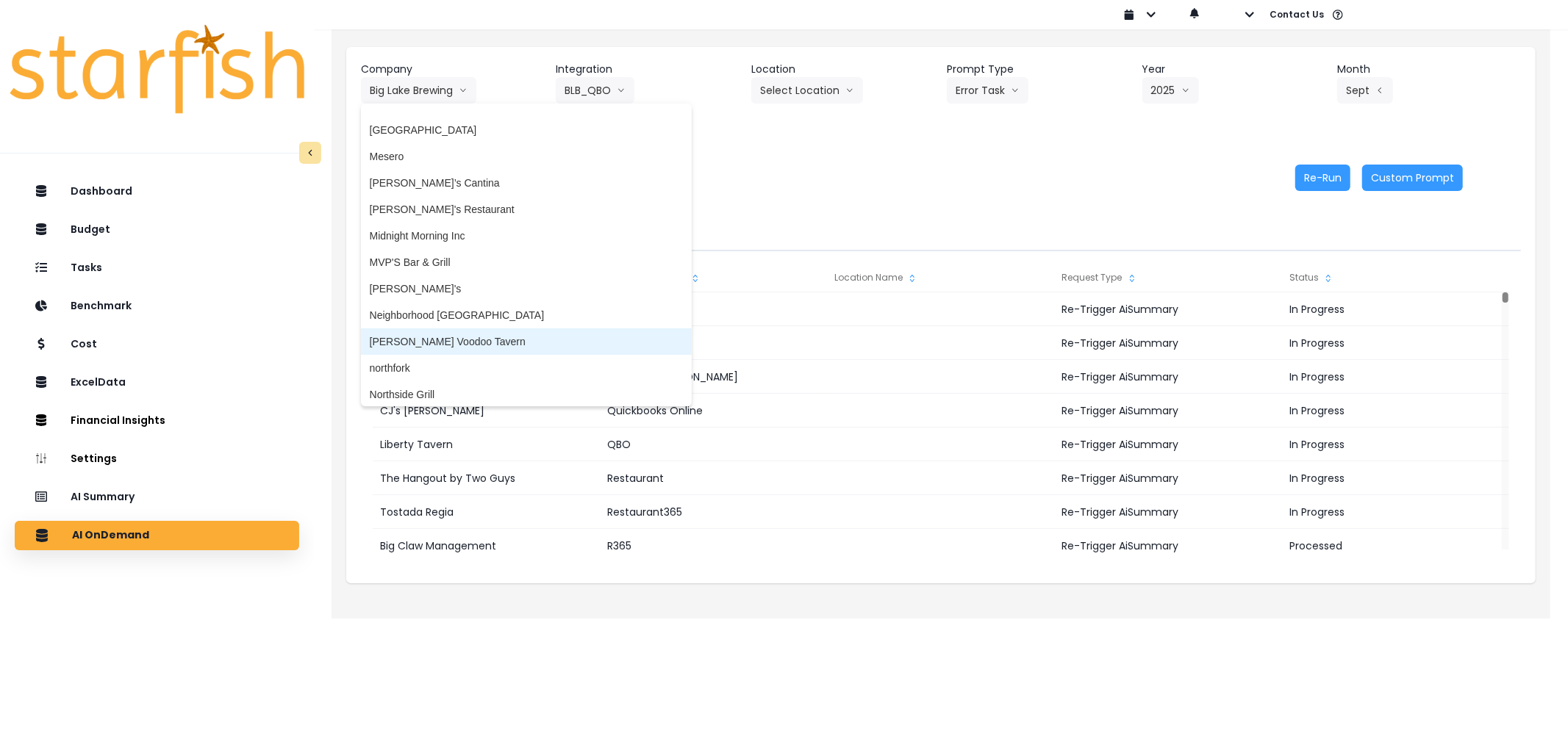
click at [431, 328] on li "[PERSON_NAME] Voodoo Tavern" at bounding box center [526, 341] width 331 height 26
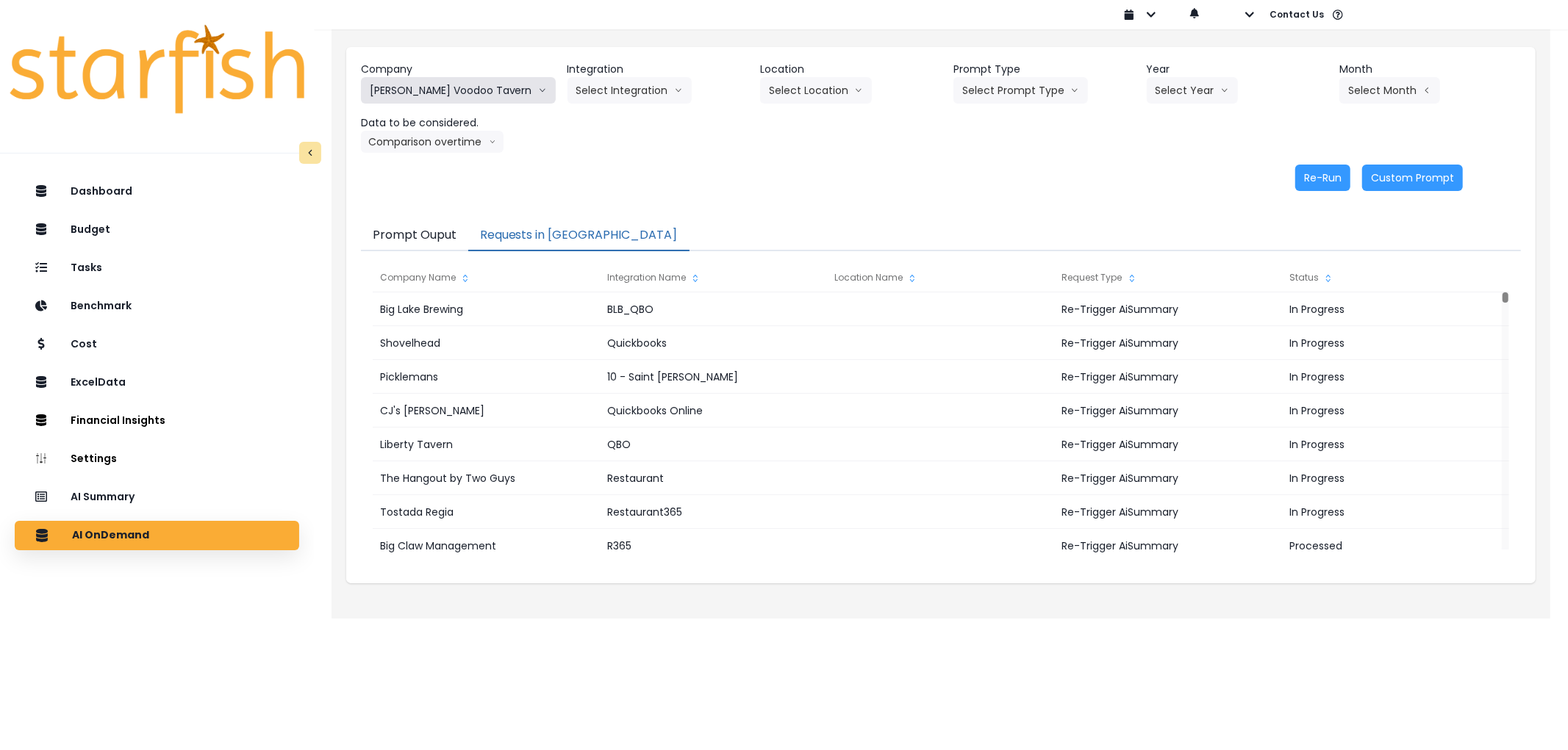
click at [431, 85] on button "[PERSON_NAME] Voodoo Tavern" at bounding box center [458, 90] width 195 height 26
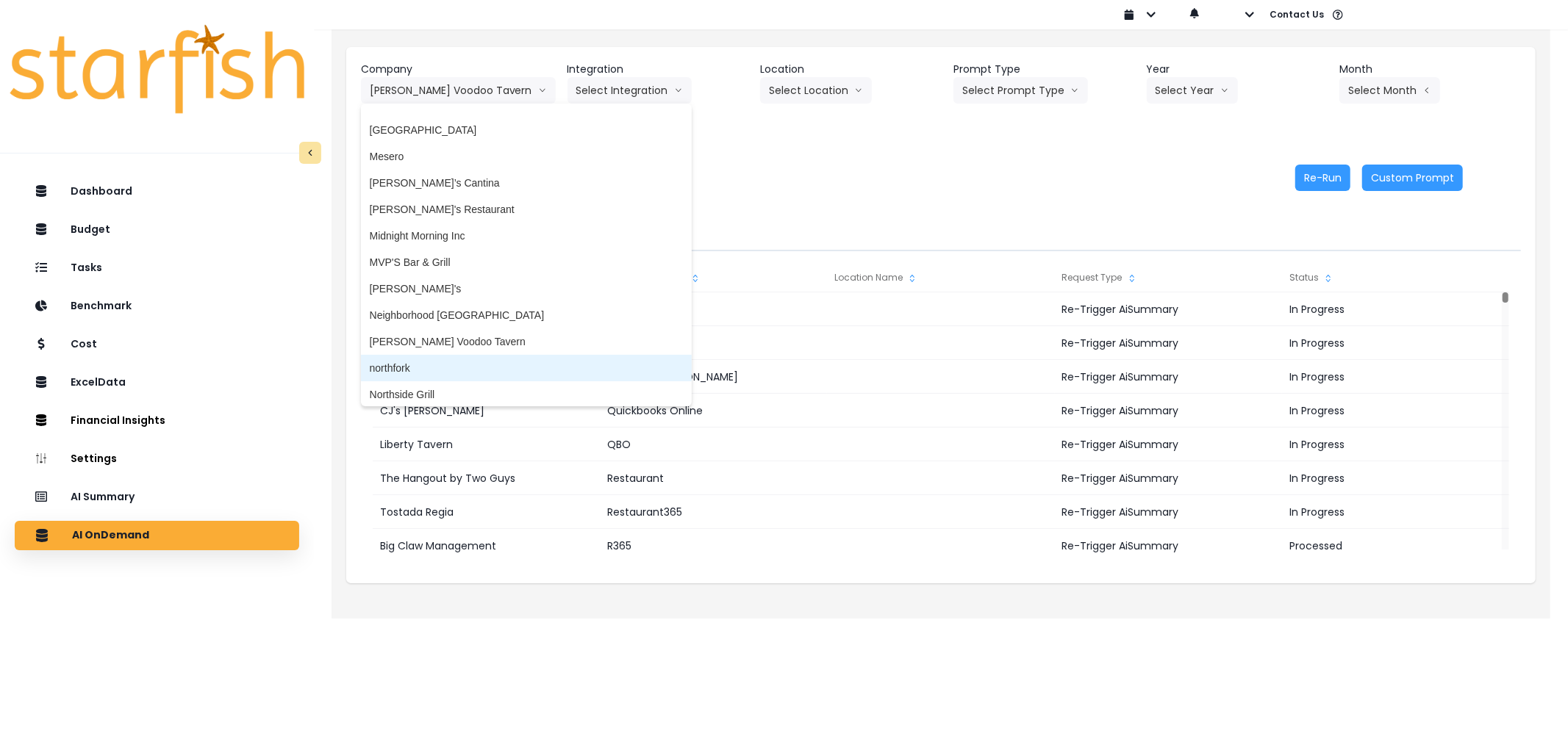
click at [455, 355] on li "northfork" at bounding box center [526, 367] width 331 height 26
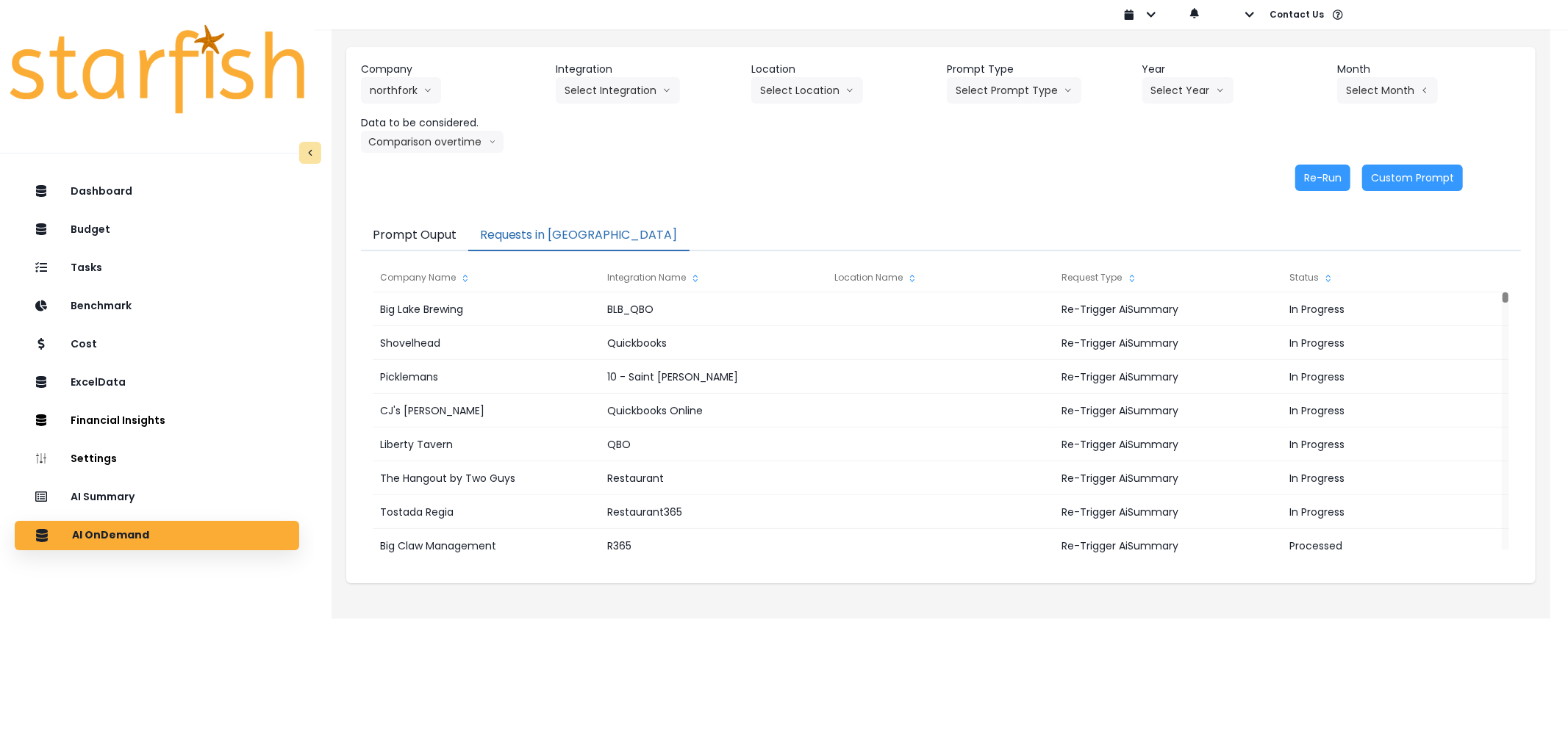
click at [568, 104] on div "Company northfork 86 Costs Asti Bagel Cafe Balance Grille Bald Ginger Bar Busin…" at bounding box center [940, 107] width 1160 height 91
click at [577, 98] on button "Select Integration" at bounding box center [618, 90] width 124 height 26
drag, startPoint x: 580, startPoint y: 127, endPoint x: 677, endPoint y: 112, distance: 98.2
click at [581, 127] on span "Quickbooks Online" at bounding box center [608, 122] width 87 height 15
click at [987, 96] on button "Select Prompt Type" at bounding box center [1014, 90] width 134 height 26
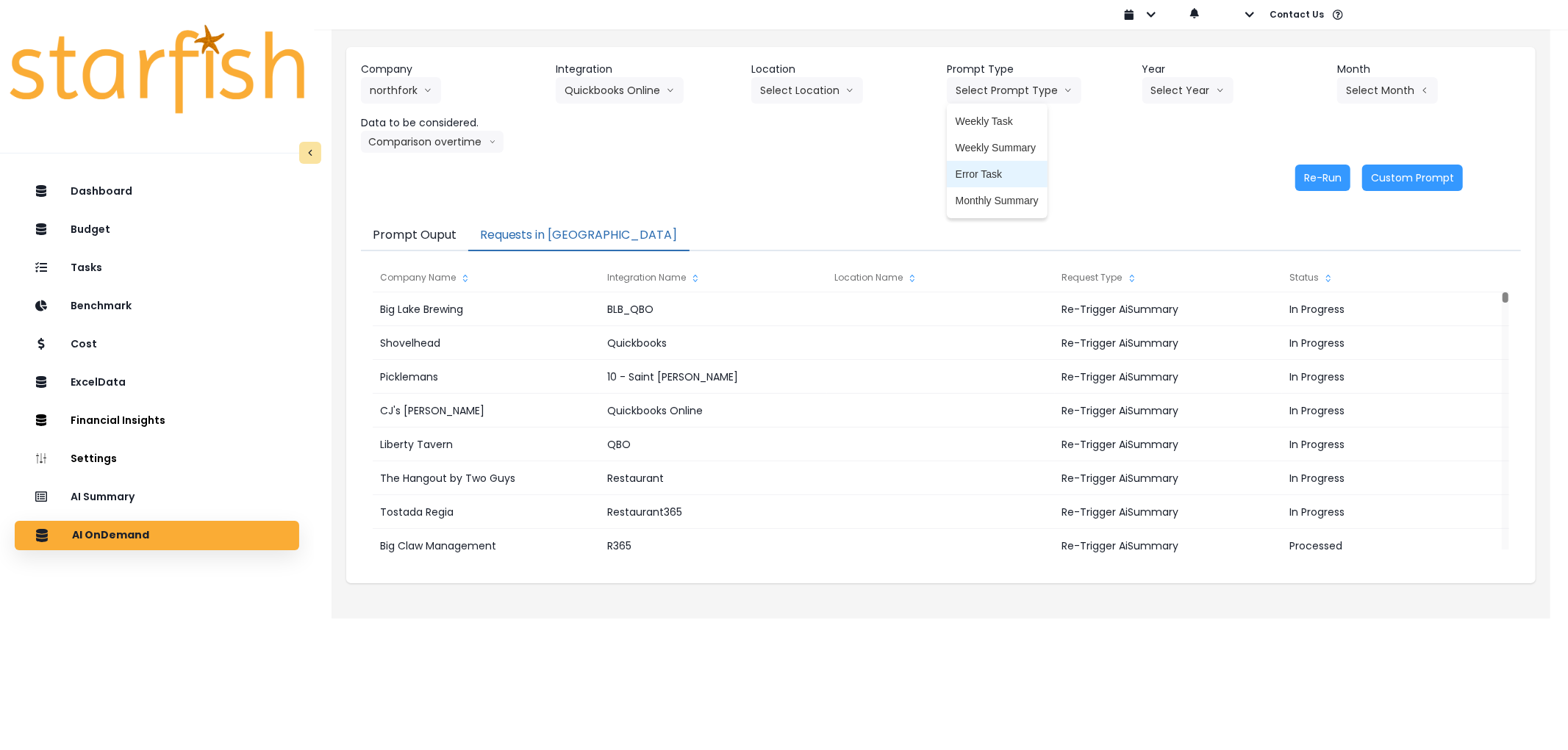
click at [990, 171] on span "Error Task" at bounding box center [997, 174] width 83 height 15
click at [1193, 83] on button "Select Year" at bounding box center [1187, 90] width 91 height 26
click at [1167, 172] on span "2025" at bounding box center [1162, 174] width 23 height 15
click at [1394, 87] on button "Select Month" at bounding box center [1387, 90] width 101 height 26
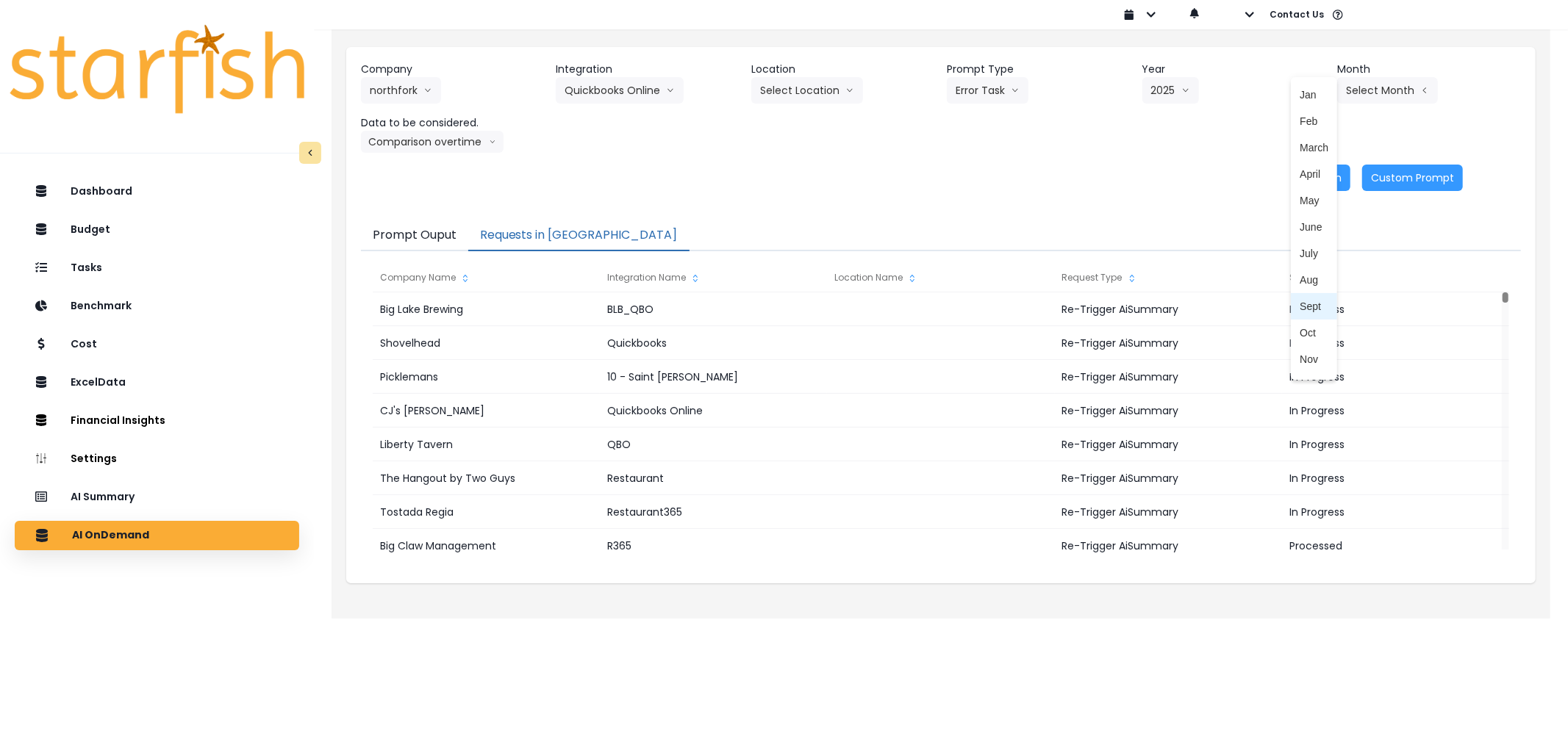
click at [1300, 308] on span "Sept" at bounding box center [1314, 307] width 29 height 15
click at [1320, 177] on button "Re-Run" at bounding box center [1322, 178] width 55 height 26
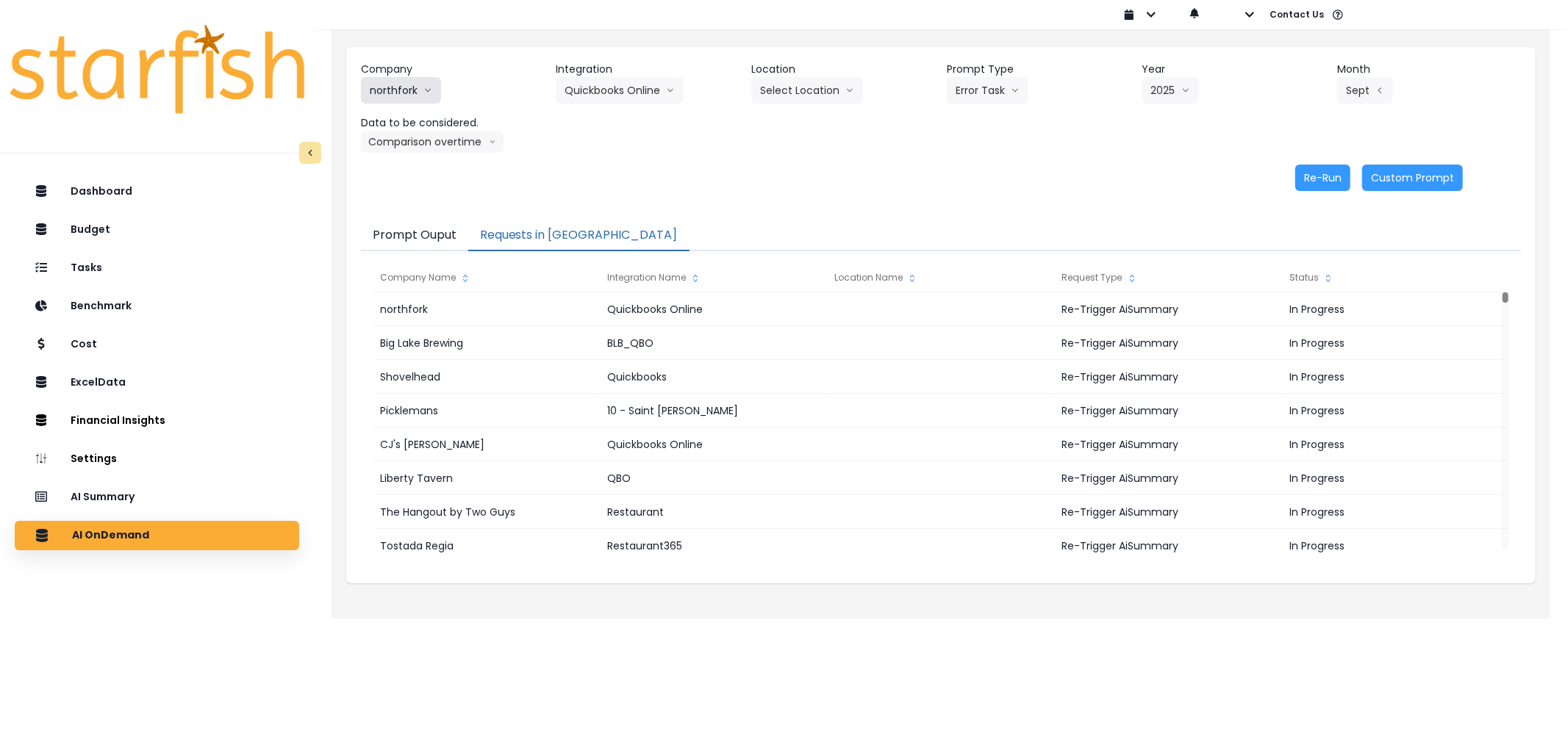
click at [380, 90] on button "northfork" at bounding box center [401, 90] width 80 height 26
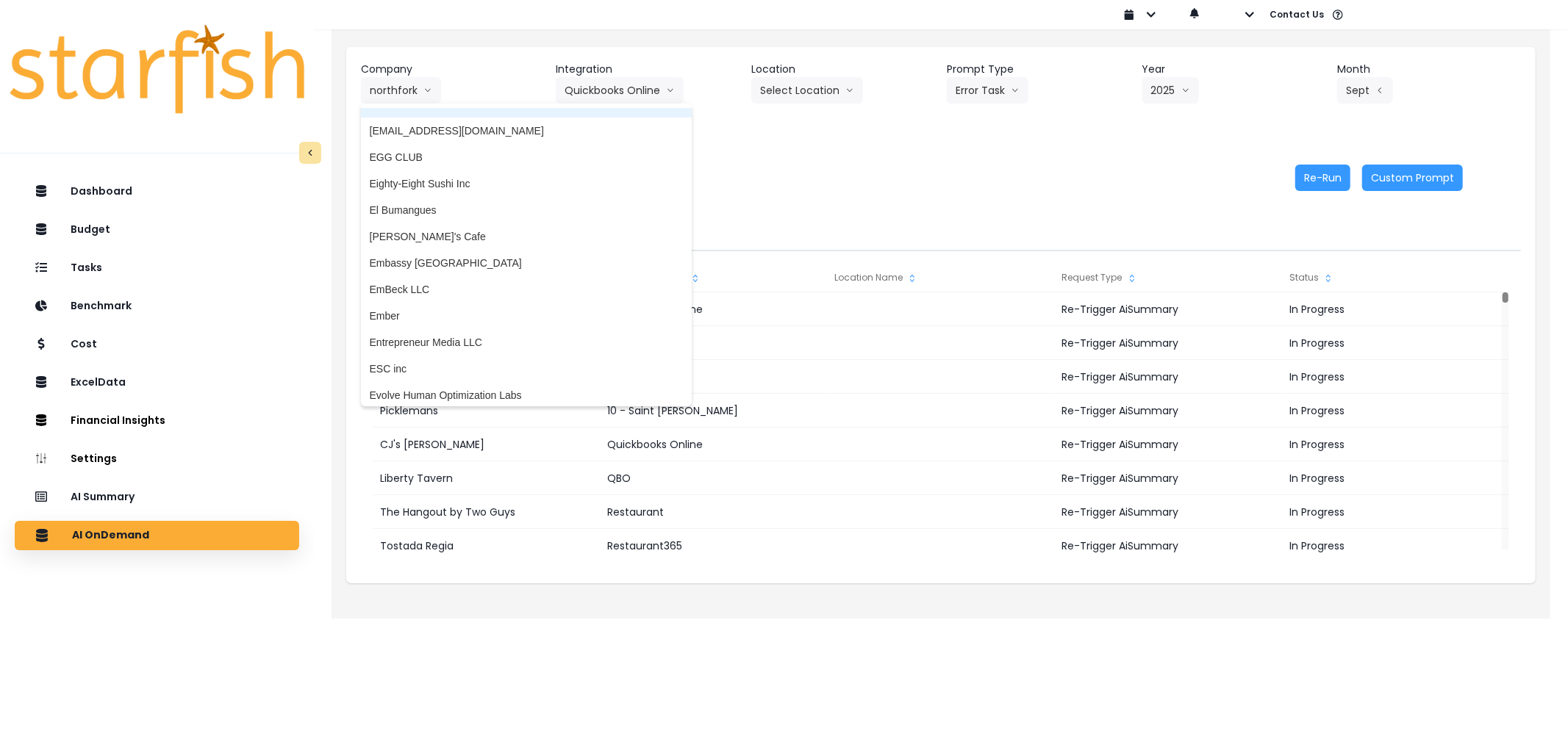
scroll to position [1250, 0]
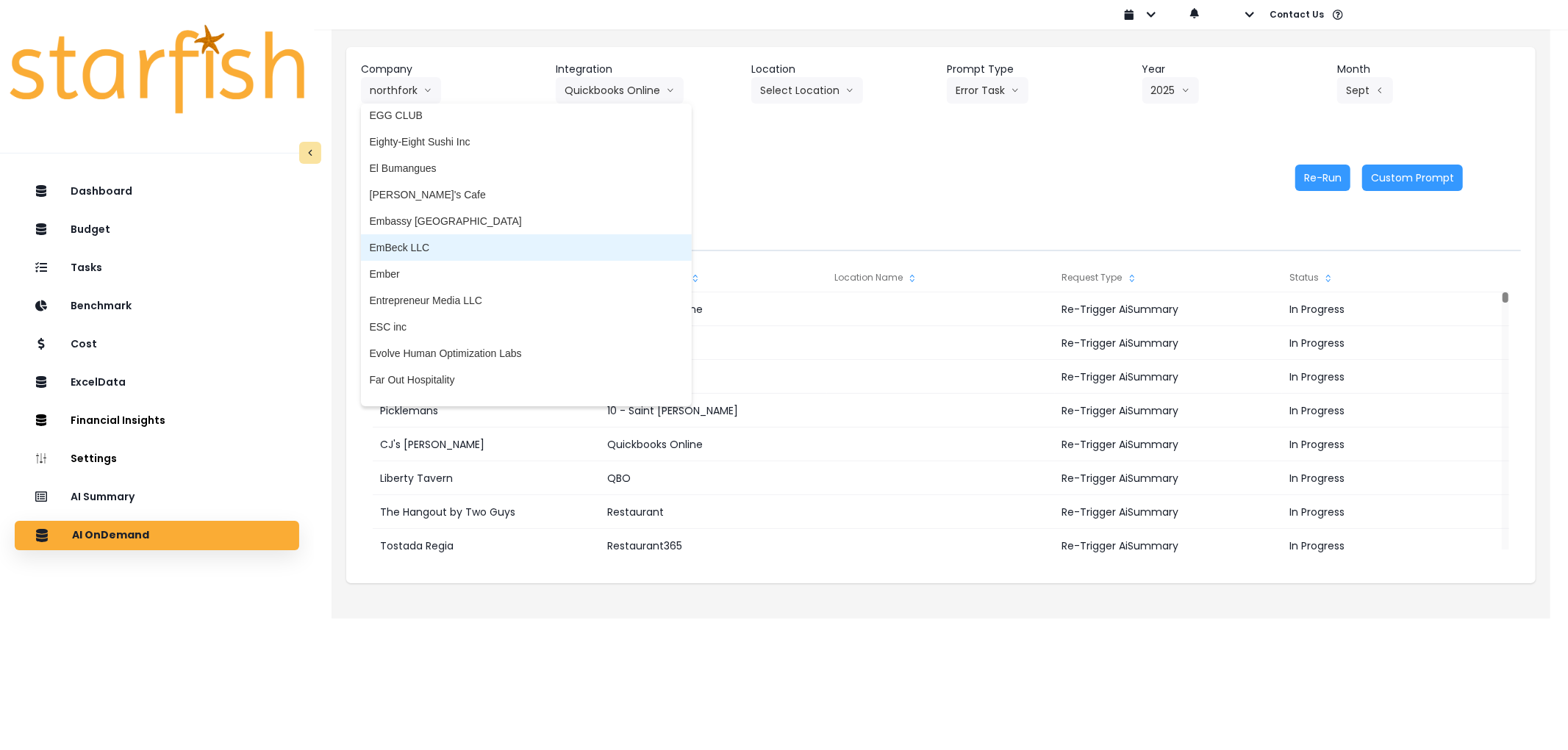
click at [472, 247] on span "EmBeck LLC" at bounding box center [526, 248] width 313 height 15
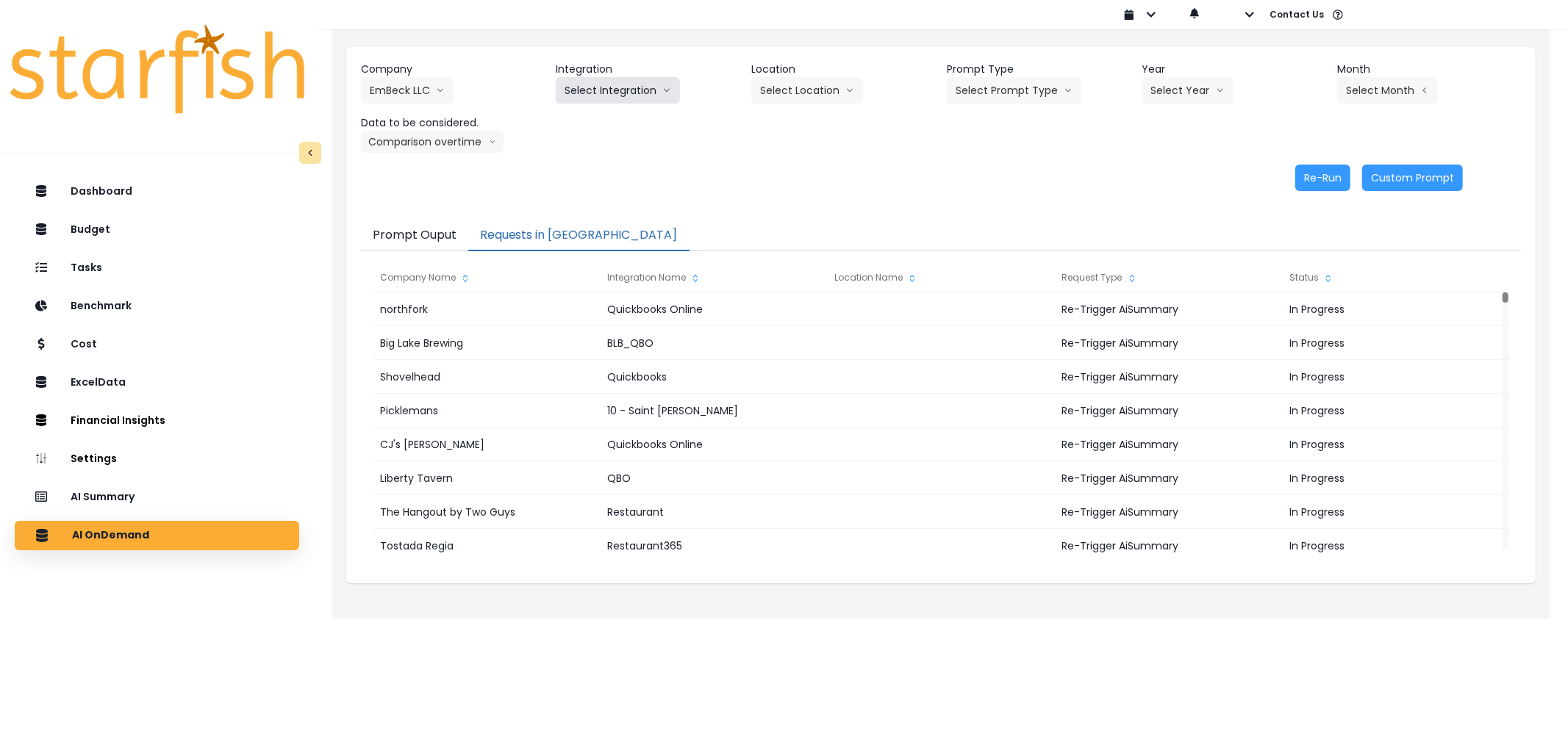
click at [589, 83] on button "Select Integration" at bounding box center [618, 90] width 124 height 26
click at [591, 108] on li "Xero" at bounding box center [576, 121] width 40 height 26
click at [1027, 89] on button "Select Prompt Type" at bounding box center [1014, 90] width 134 height 26
drag, startPoint x: 988, startPoint y: 173, endPoint x: 1164, endPoint y: 111, distance: 186.6
click at [990, 173] on span "Error Task" at bounding box center [997, 174] width 83 height 15
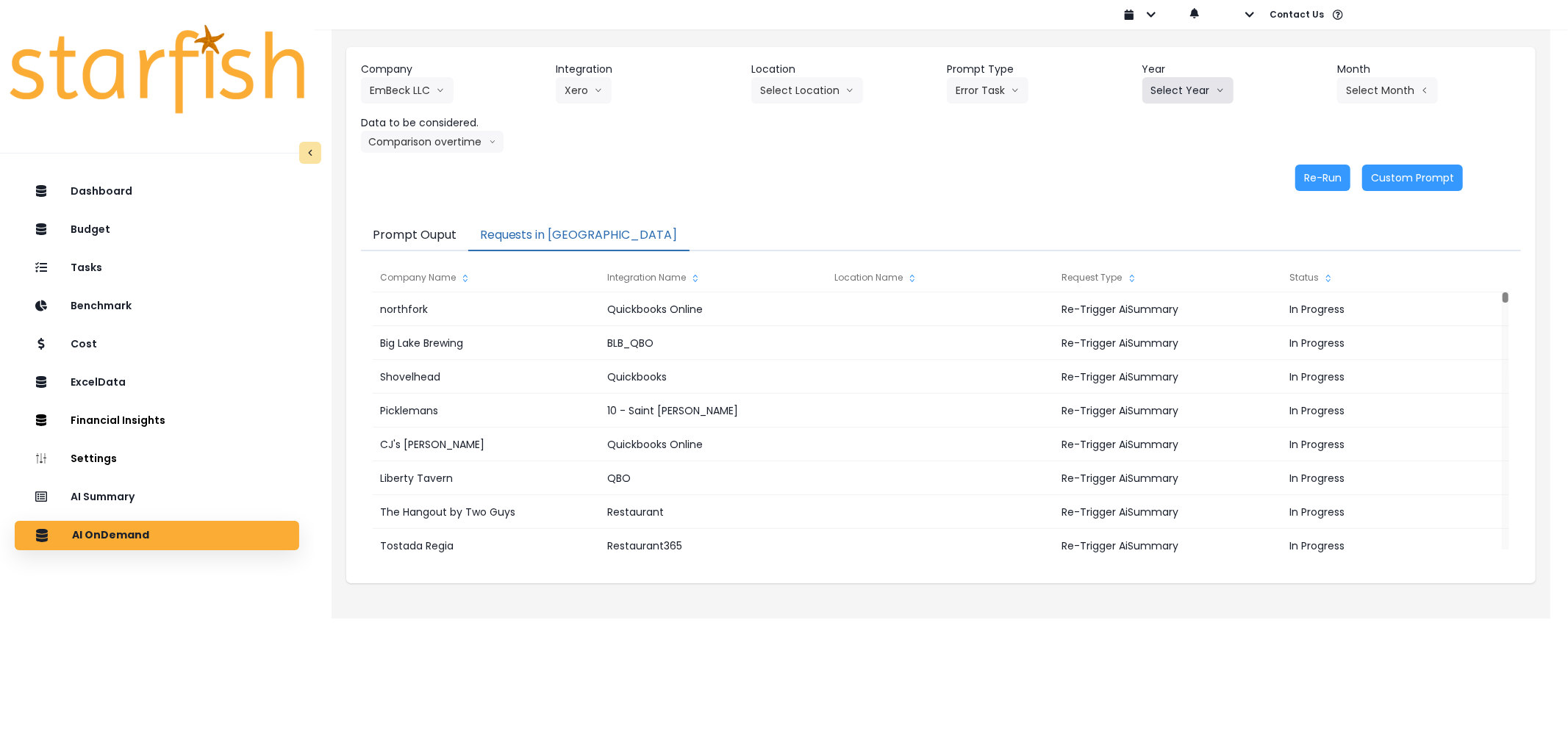
click at [1174, 97] on button "Select Year" at bounding box center [1187, 90] width 91 height 26
click at [1160, 161] on li "2025" at bounding box center [1162, 173] width 41 height 26
click at [1362, 103] on div "Company EmBeck LLC 86 Costs Asti Bagel Cafe Balance Grille Bald Ginger Bar Busi…" at bounding box center [940, 107] width 1160 height 91
click at [1371, 95] on button "Select Month" at bounding box center [1387, 90] width 101 height 26
click at [1300, 299] on span "Sept" at bounding box center [1314, 307] width 29 height 15
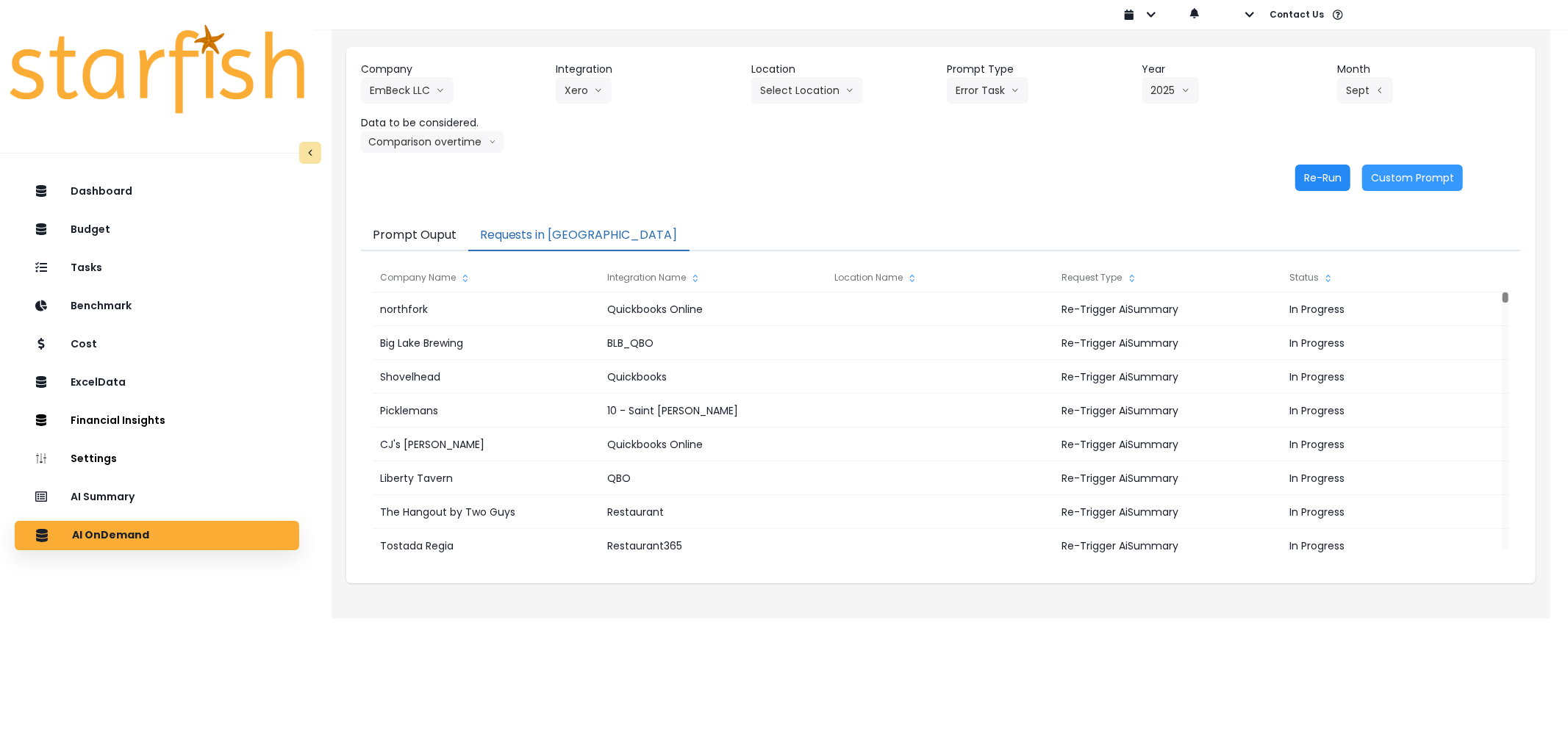
click at [1320, 176] on button "Re-Run" at bounding box center [1322, 178] width 55 height 26
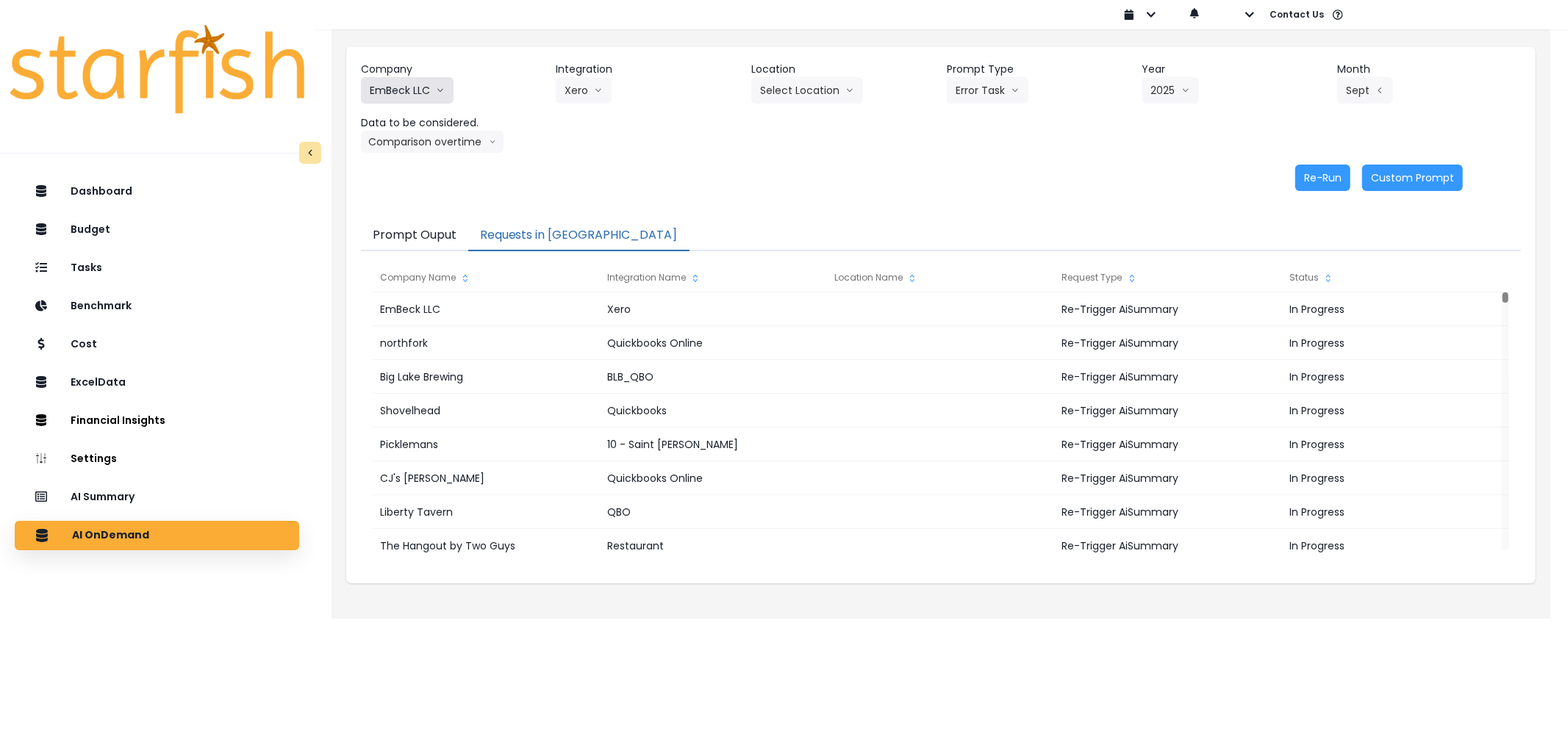
click at [405, 93] on button "EmBeck LLC" at bounding box center [407, 90] width 93 height 26
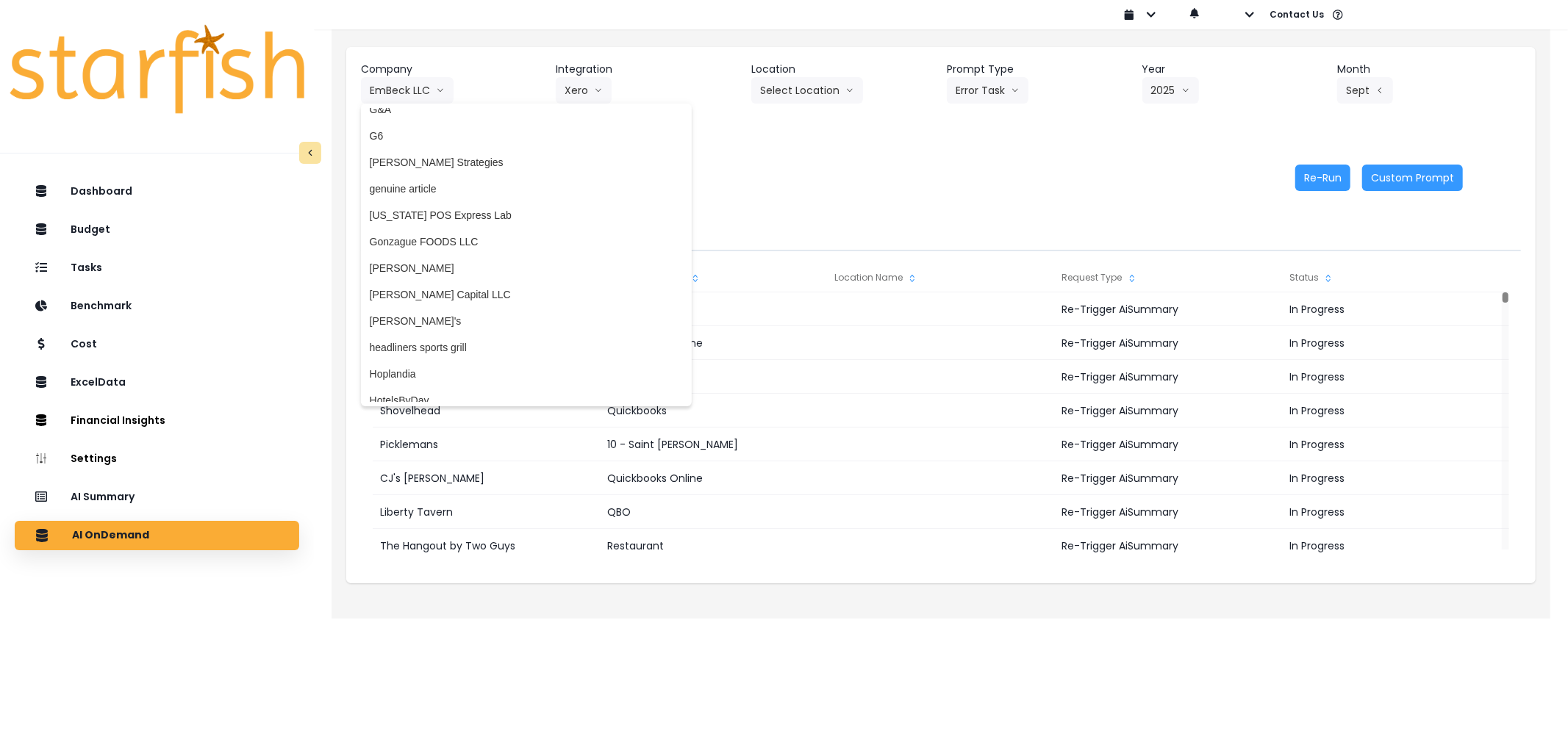
scroll to position [1739, 0]
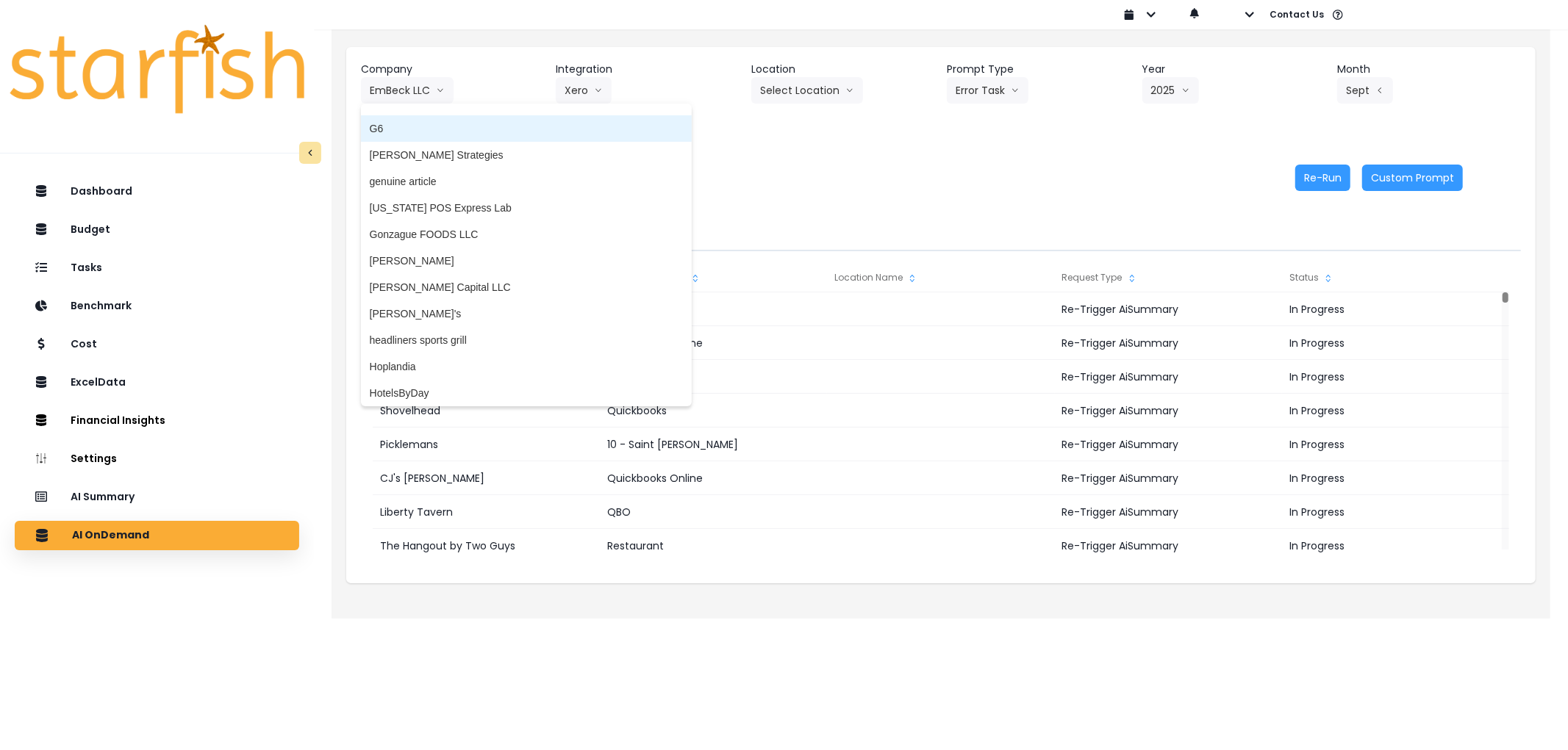
click at [392, 115] on li "G6" at bounding box center [526, 128] width 331 height 26
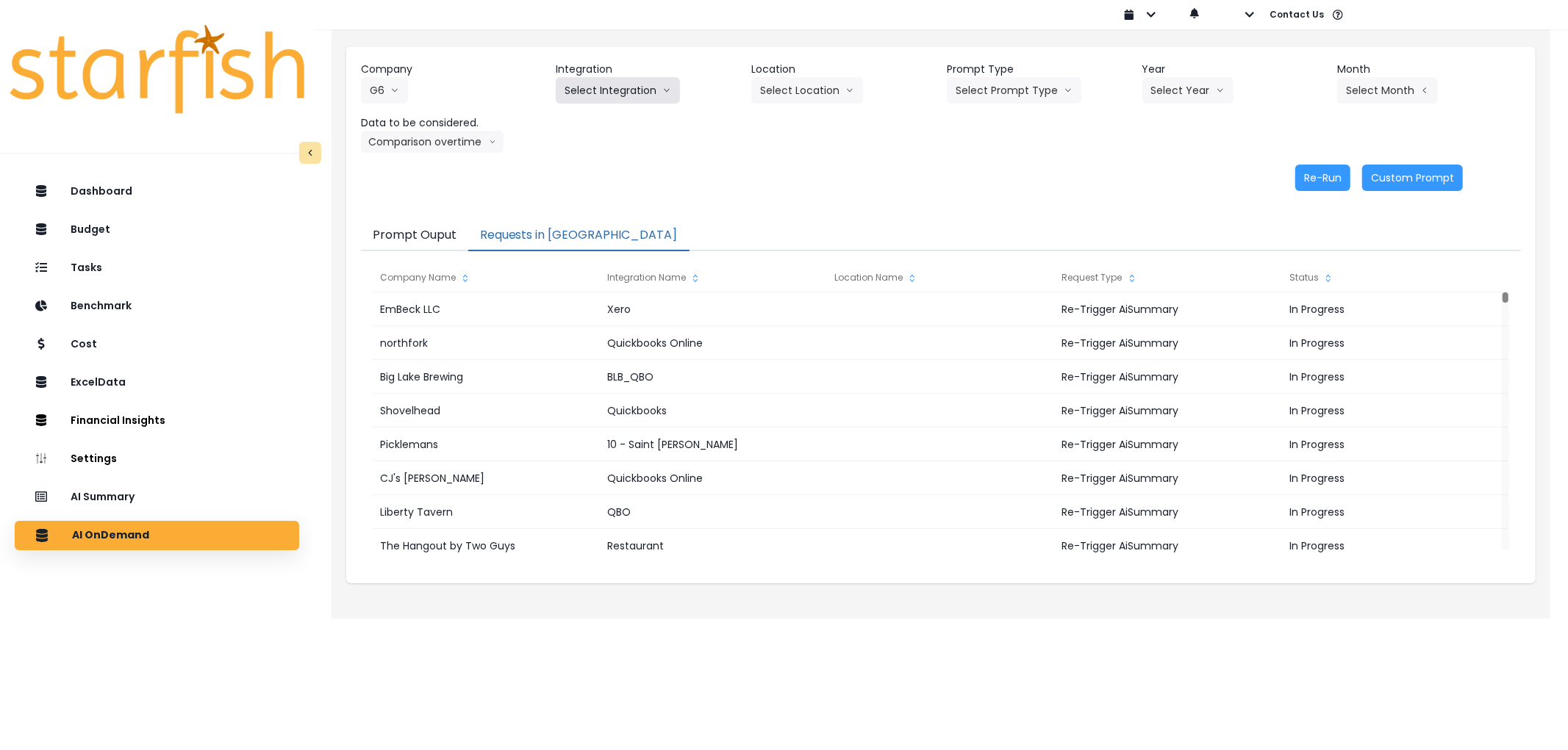
click at [584, 83] on button "Select Integration" at bounding box center [618, 90] width 124 height 26
click at [634, 195] on span "Portal West Coffee" at bounding box center [607, 200] width 86 height 15
click at [1025, 99] on button "Select Prompt Type" at bounding box center [1014, 90] width 134 height 26
click at [1025, 178] on span "Error Task" at bounding box center [997, 174] width 83 height 15
click at [1194, 91] on button "Select Year" at bounding box center [1187, 90] width 91 height 26
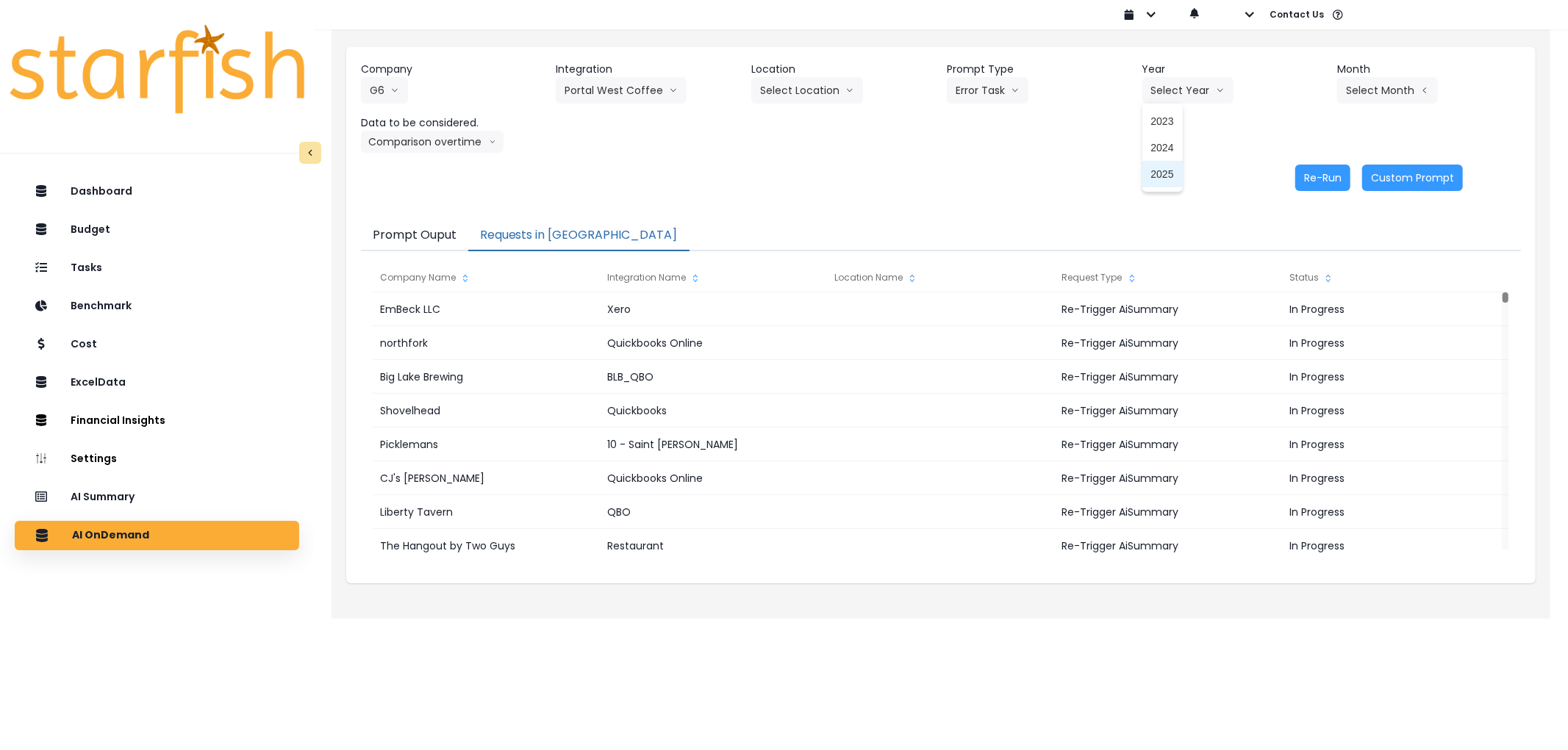
click at [1156, 175] on span "2025" at bounding box center [1162, 174] width 23 height 15
drag, startPoint x: 1347, startPoint y: 92, endPoint x: 1355, endPoint y: 91, distance: 8.1
click at [1355, 91] on button "Select Month" at bounding box center [1387, 90] width 101 height 26
click at [1302, 300] on span "Sept" at bounding box center [1314, 307] width 29 height 15
click at [1323, 171] on button "Re-Run" at bounding box center [1322, 178] width 55 height 26
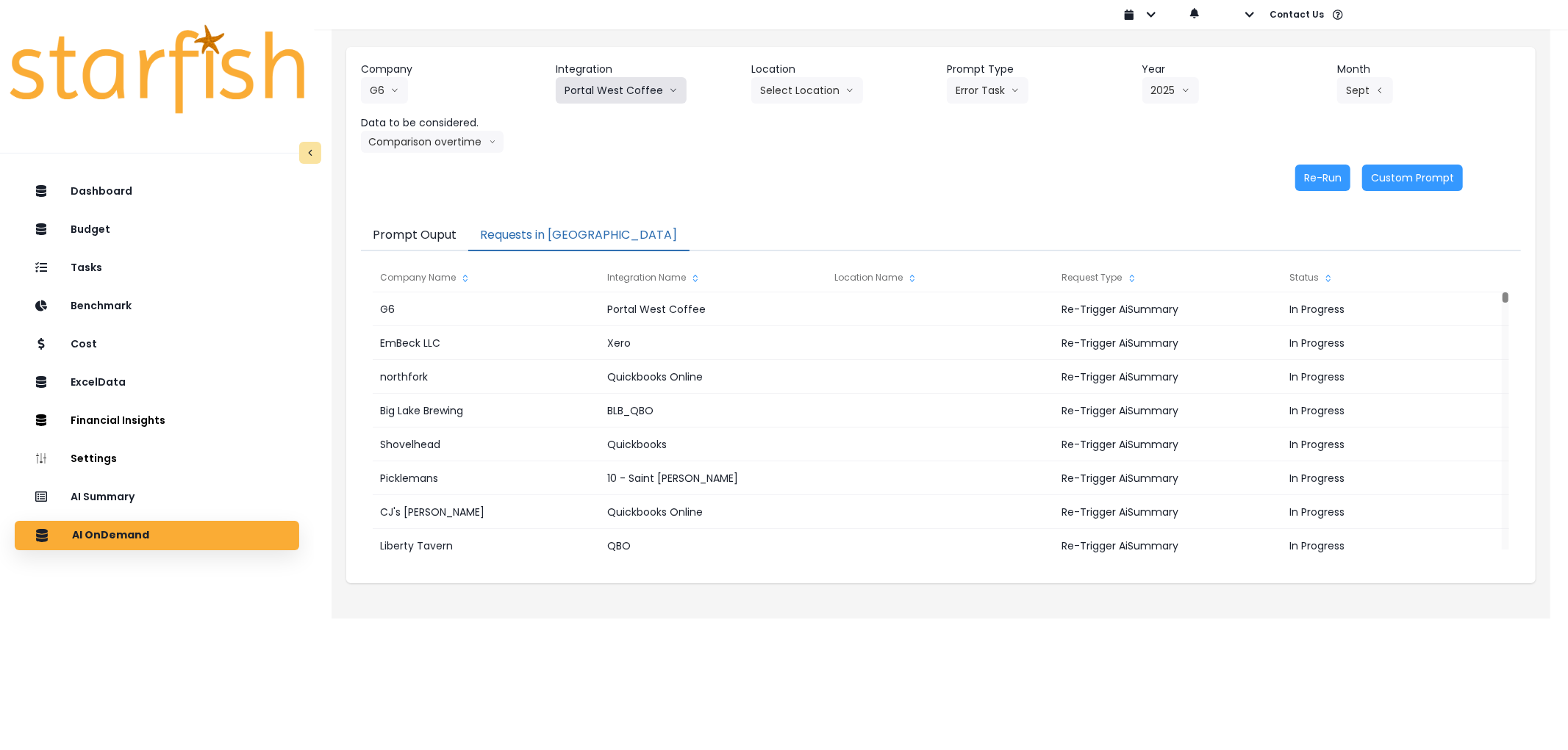
click at [634, 85] on button "Portal West Coffee" at bounding box center [621, 90] width 131 height 26
click at [599, 150] on span "Hey Bagel" at bounding box center [607, 148] width 86 height 15
click at [1035, 92] on button "Select Prompt Type" at bounding box center [1014, 90] width 134 height 26
click at [998, 175] on span "Error Task" at bounding box center [997, 174] width 83 height 15
click at [1195, 91] on button "Select Year" at bounding box center [1187, 90] width 91 height 26
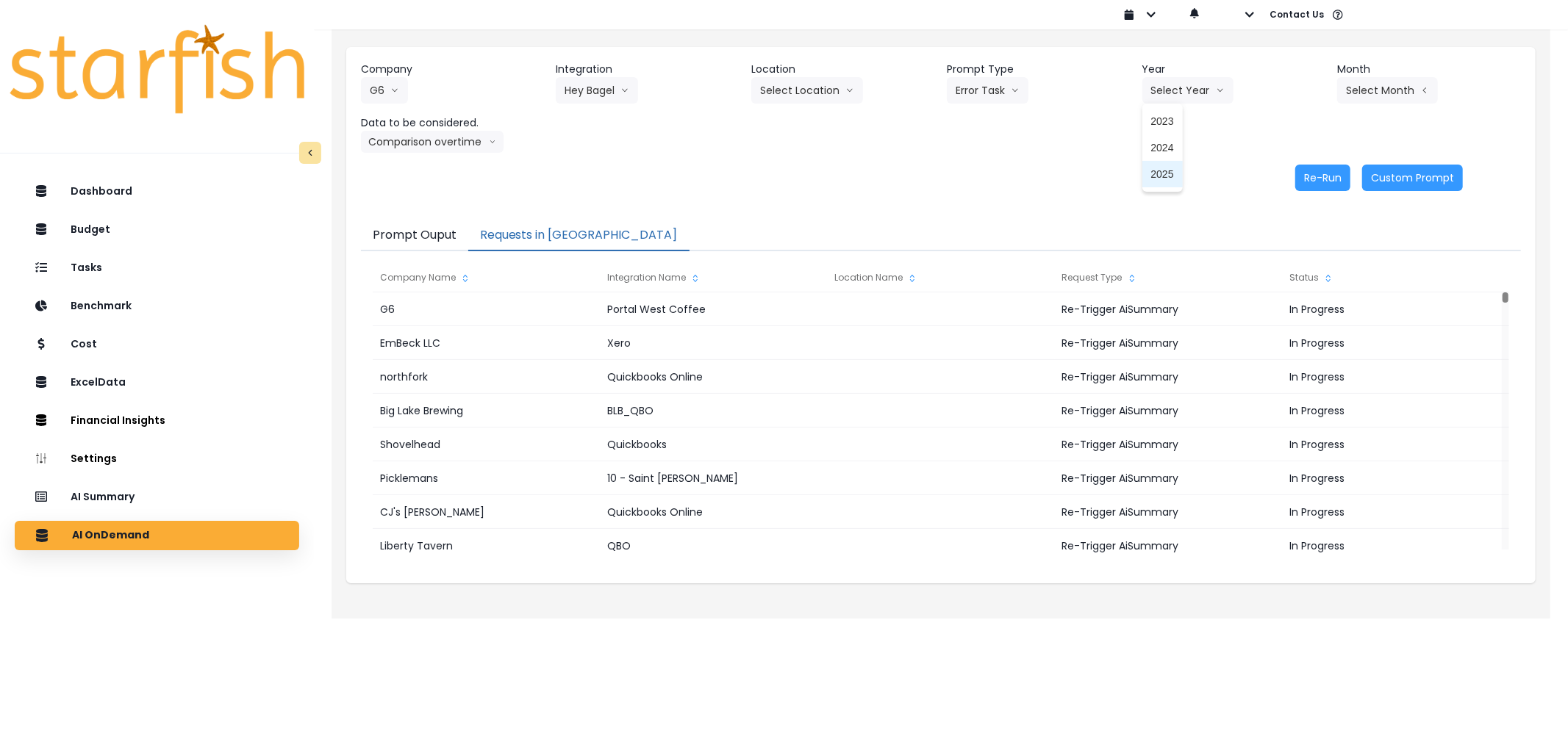
click at [1163, 180] on span "2025" at bounding box center [1162, 174] width 23 height 15
click at [1390, 87] on button "Select Month" at bounding box center [1387, 90] width 101 height 26
click at [1304, 299] on span "Sept" at bounding box center [1314, 307] width 29 height 15
click at [1309, 172] on button "Re-Run" at bounding box center [1322, 178] width 55 height 26
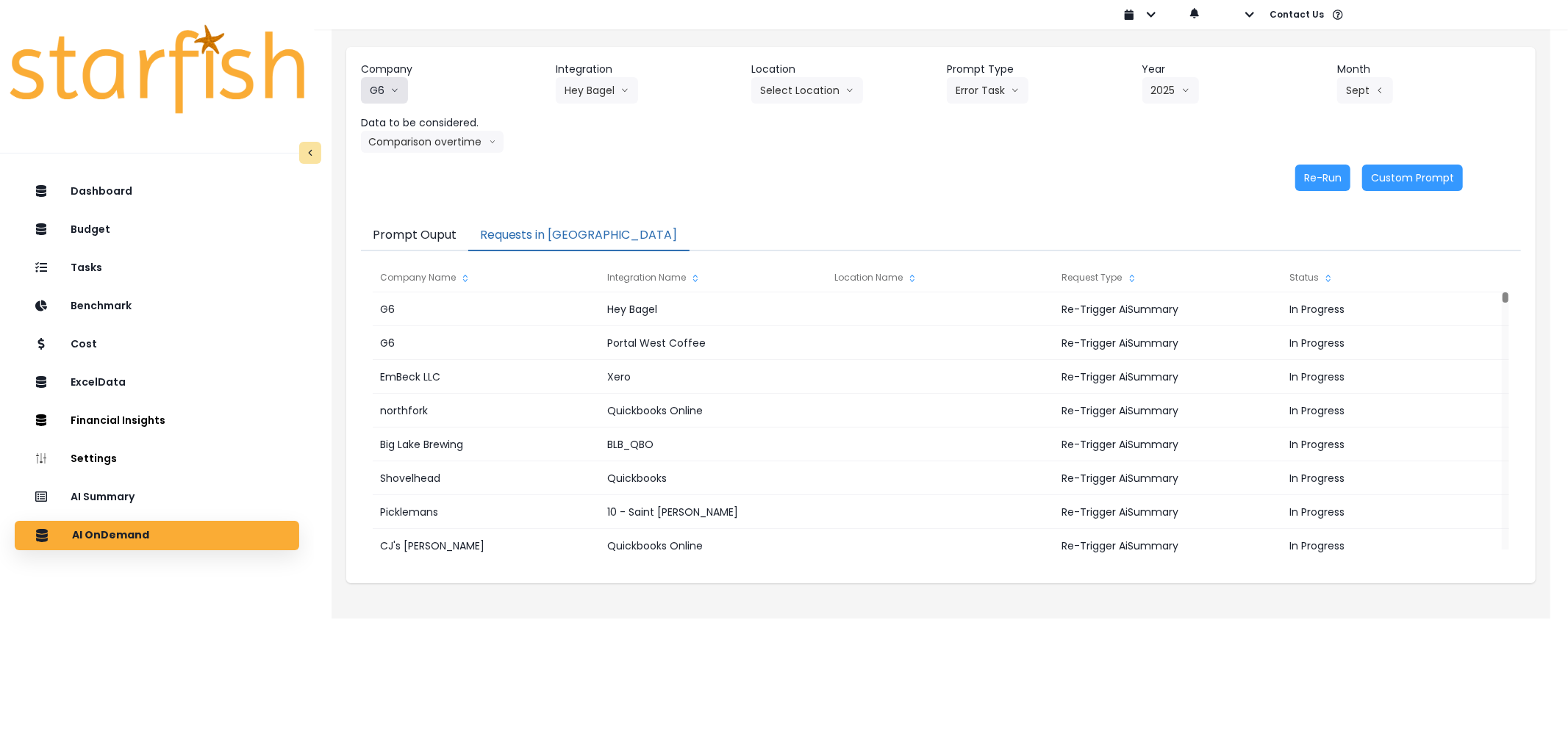
click at [370, 89] on button "G6" at bounding box center [385, 90] width 47 height 26
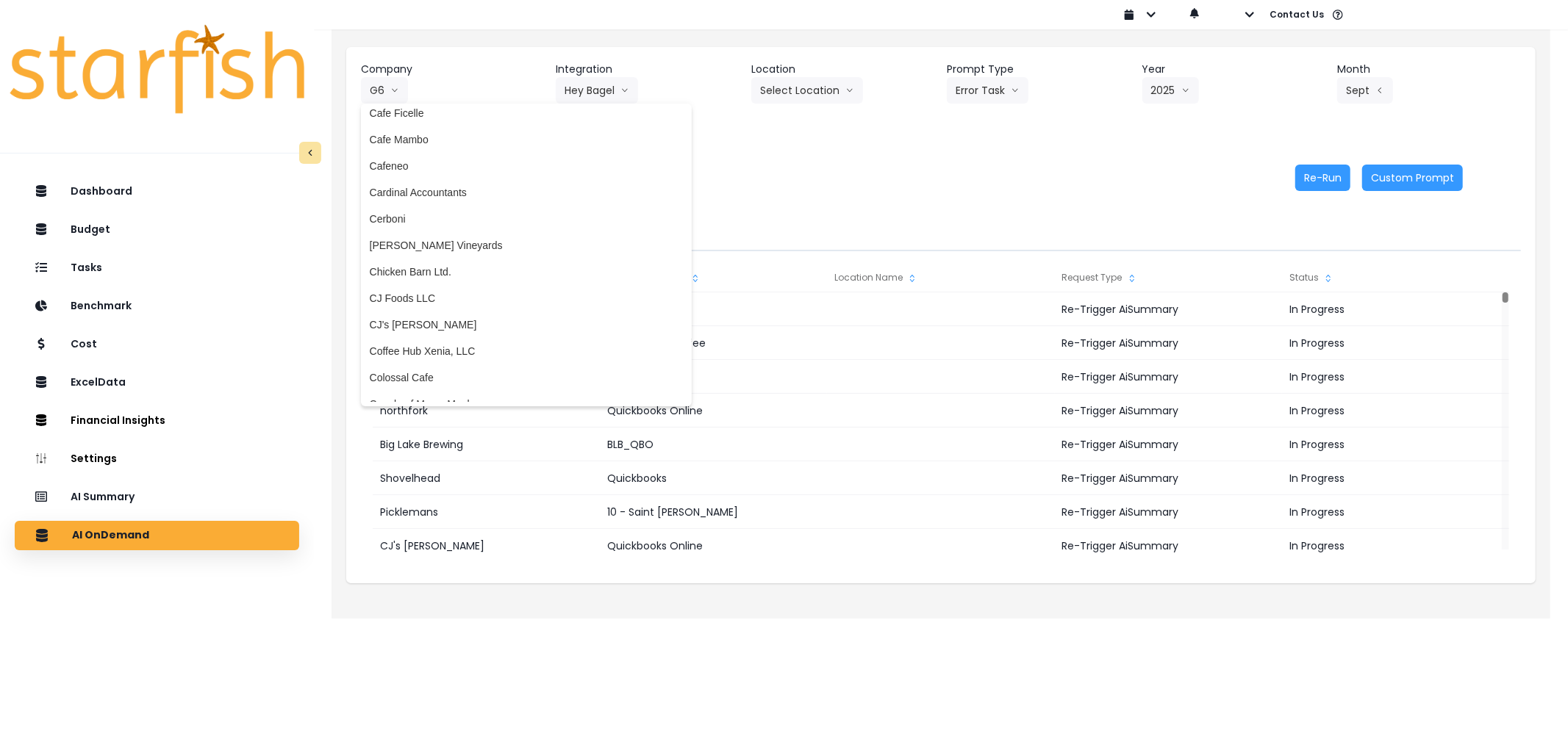
scroll to position [0, 0]
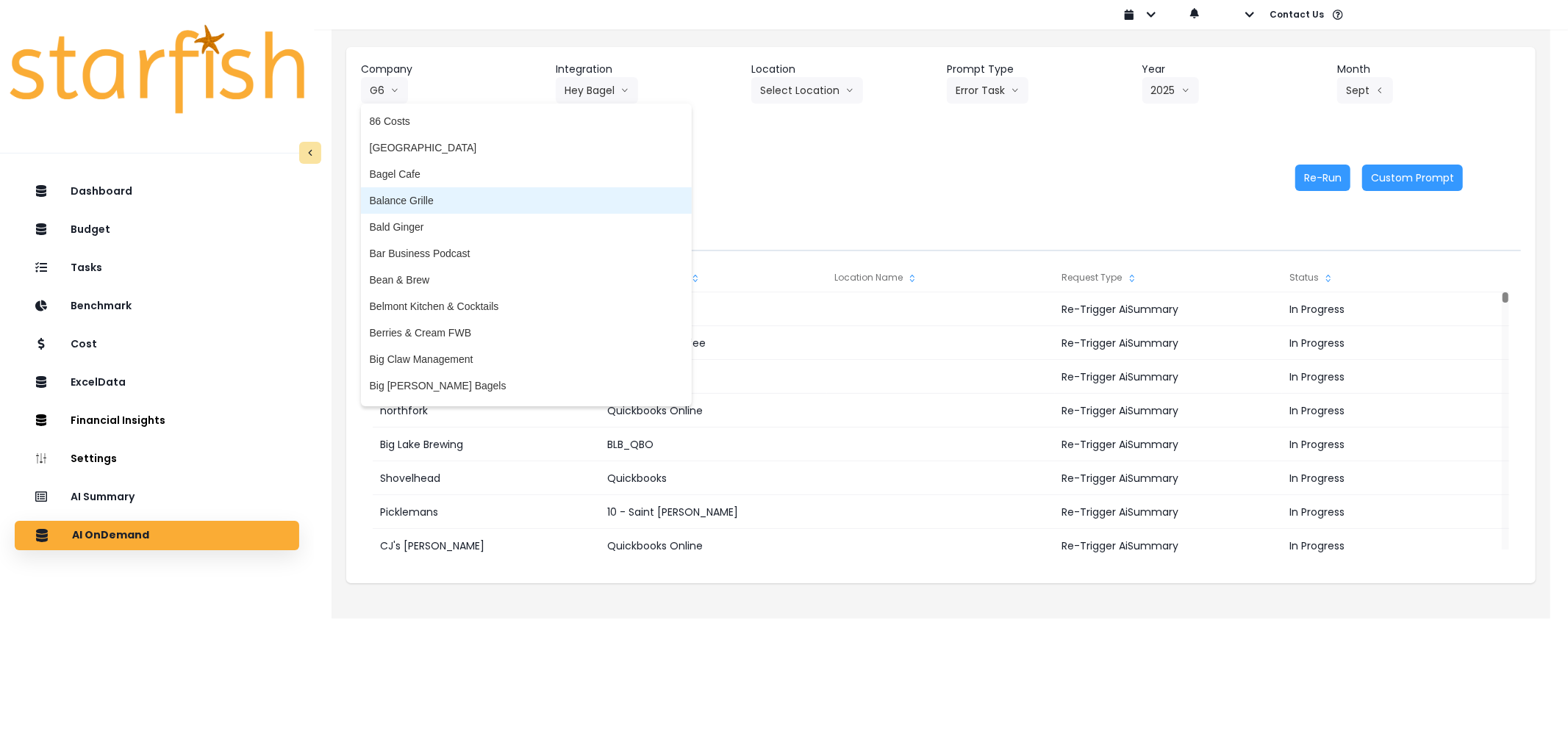
click at [482, 200] on span "Balance Grille" at bounding box center [526, 200] width 313 height 15
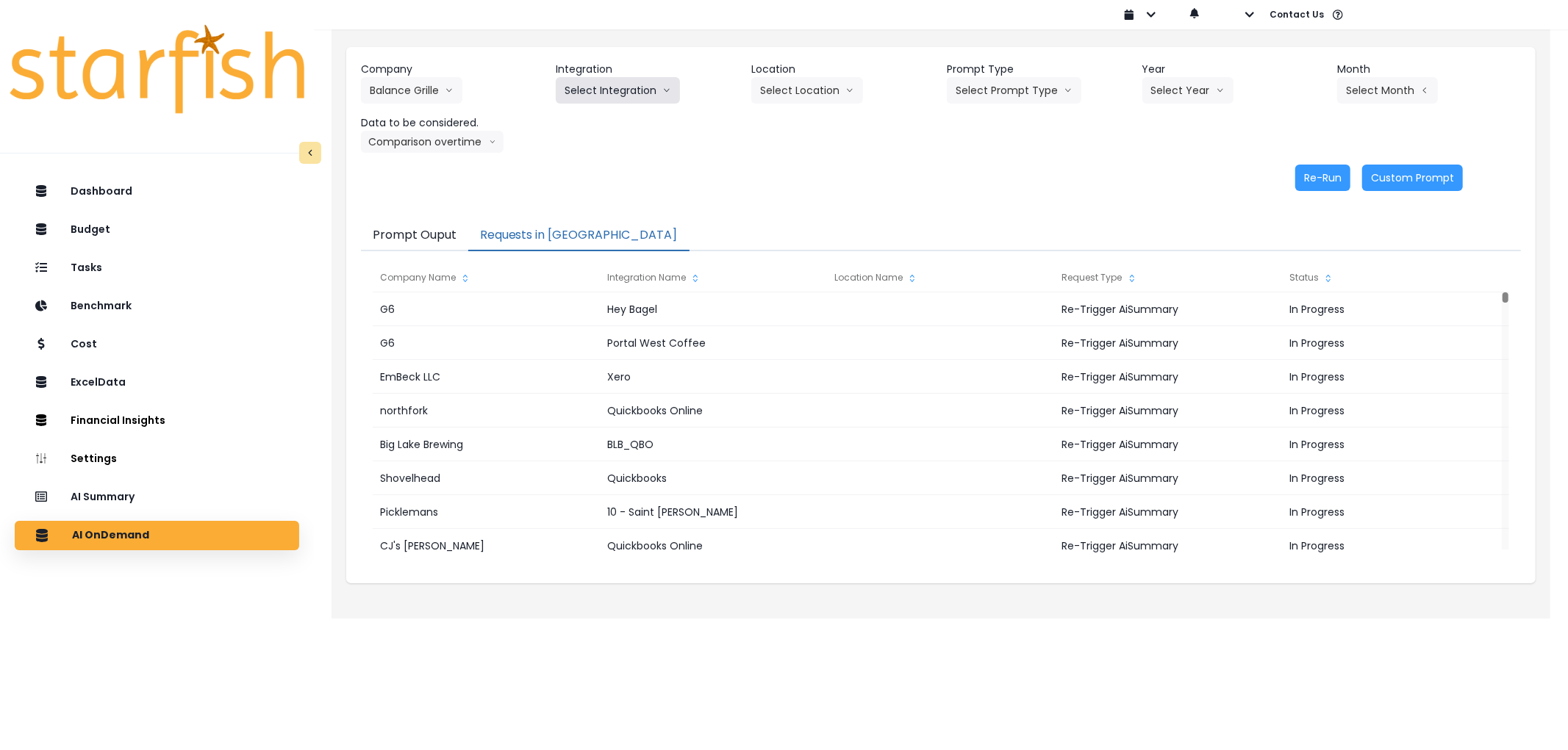
drag, startPoint x: 554, startPoint y: 83, endPoint x: 564, endPoint y: 83, distance: 10.0
click at [560, 83] on div "Company Balance Grille 86 Costs Asti Bagel Cafe Balance Grille Bald Ginger Bar …" at bounding box center [940, 107] width 1160 height 91
click at [610, 91] on button "Select Integration" at bounding box center [618, 90] width 124 height 26
click at [620, 118] on span "Balance Grille" at bounding box center [596, 122] width 64 height 15
click at [795, 105] on div "Company Balance Grille 86 Costs Asti Bagel Cafe Balance Grille Bald Ginger Bar …" at bounding box center [940, 107] width 1160 height 91
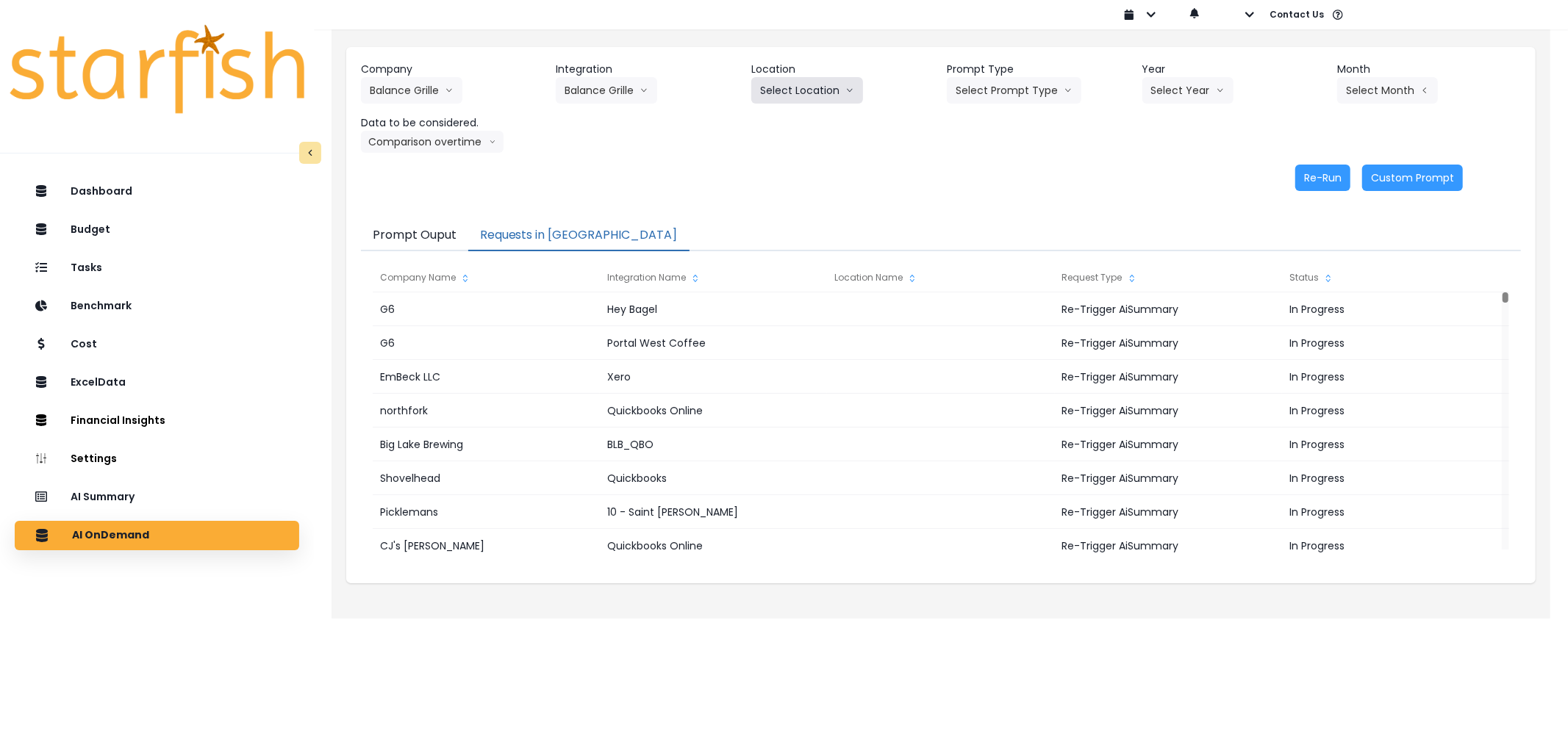
click at [800, 102] on button "Select Location" at bounding box center [806, 90] width 112 height 26
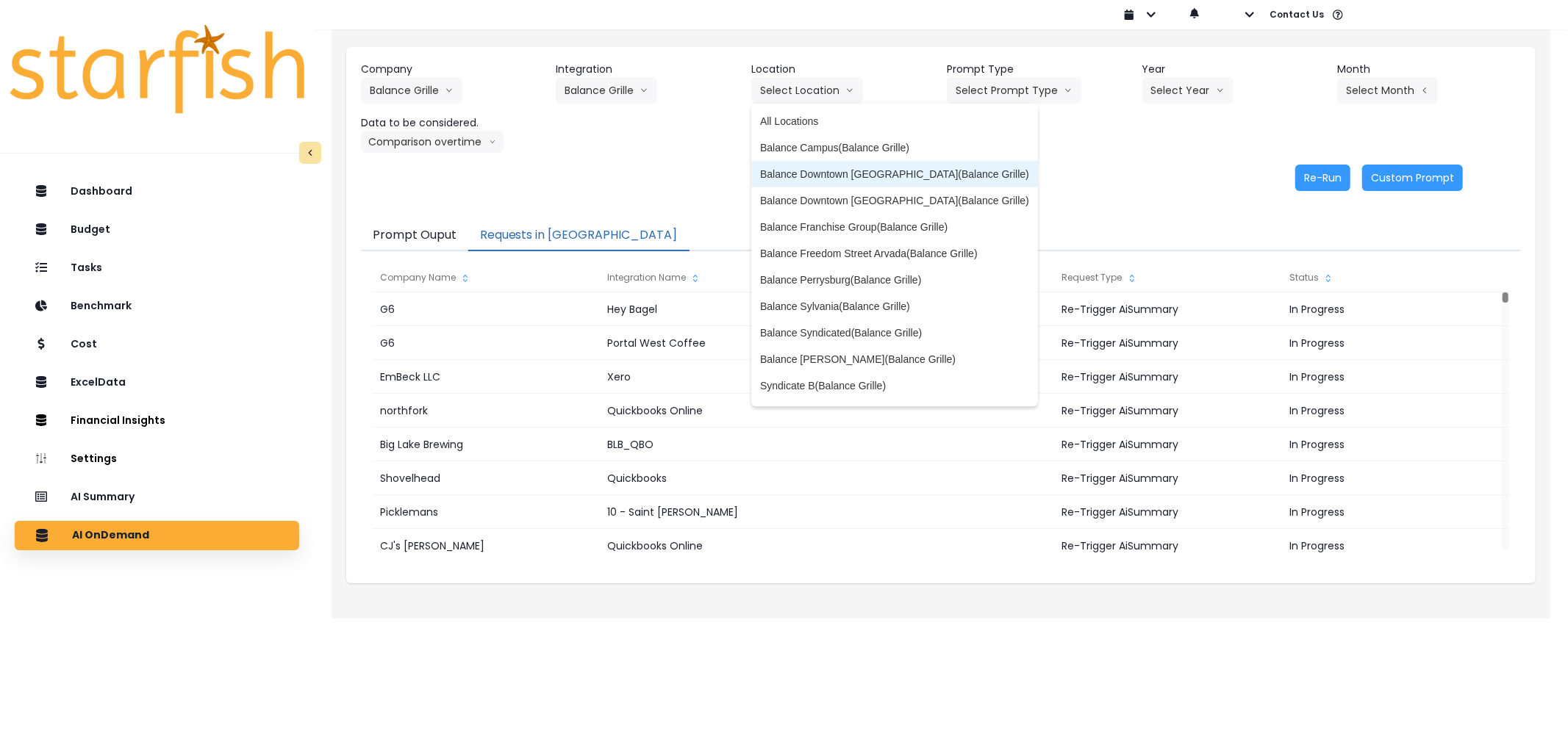
click at [875, 180] on span "Balance Downtown [GEOGRAPHIC_DATA](Balance Grille)" at bounding box center [894, 174] width 269 height 15
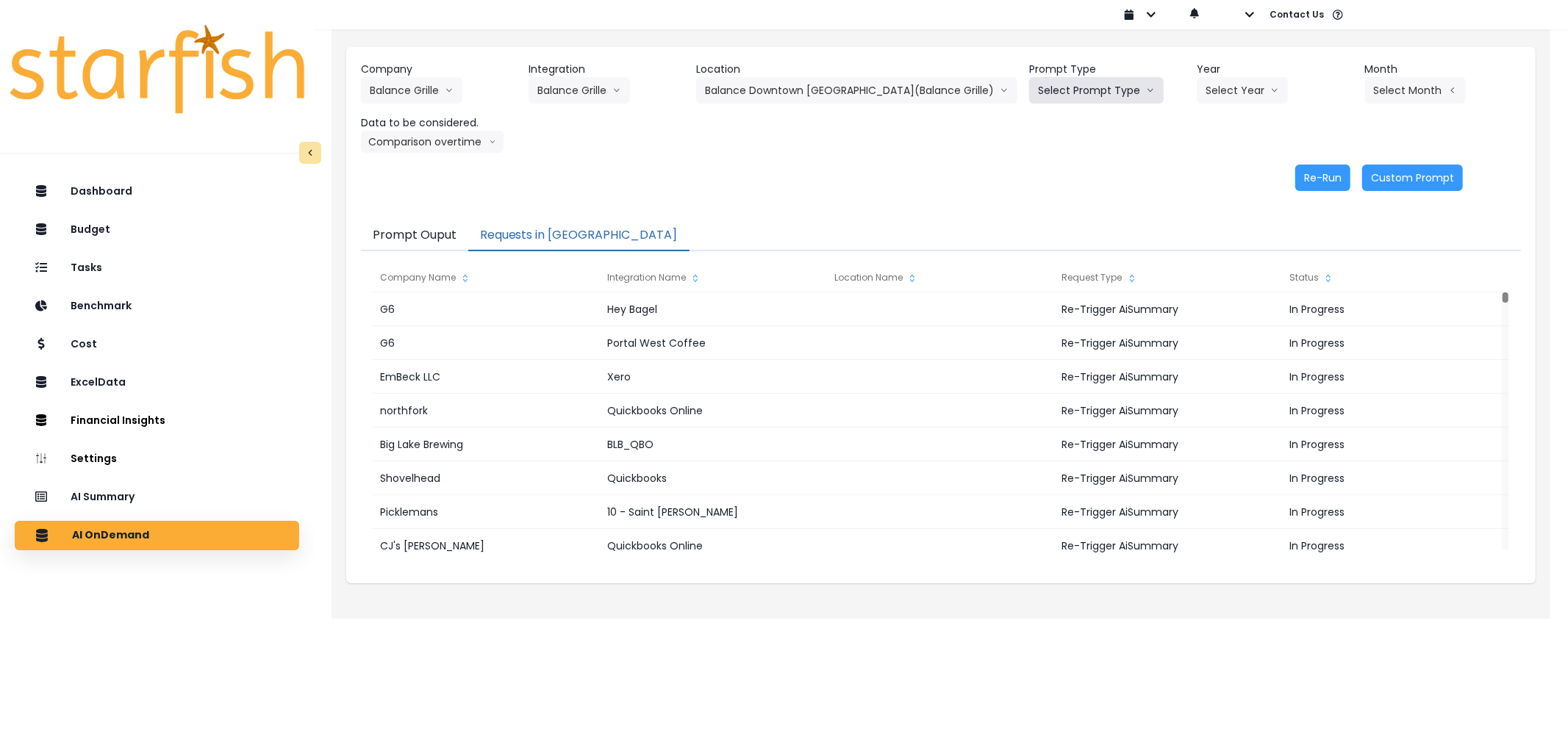
click at [1053, 85] on button "Select Prompt Type" at bounding box center [1096, 90] width 134 height 26
click at [1059, 173] on span "Error Task" at bounding box center [1079, 174] width 83 height 15
click at [1212, 81] on button "Select Year" at bounding box center [1242, 90] width 91 height 26
click at [1211, 180] on li "2025" at bounding box center [1216, 173] width 41 height 26
click at [1447, 83] on icon "arrow left line" at bounding box center [1452, 91] width 9 height 15
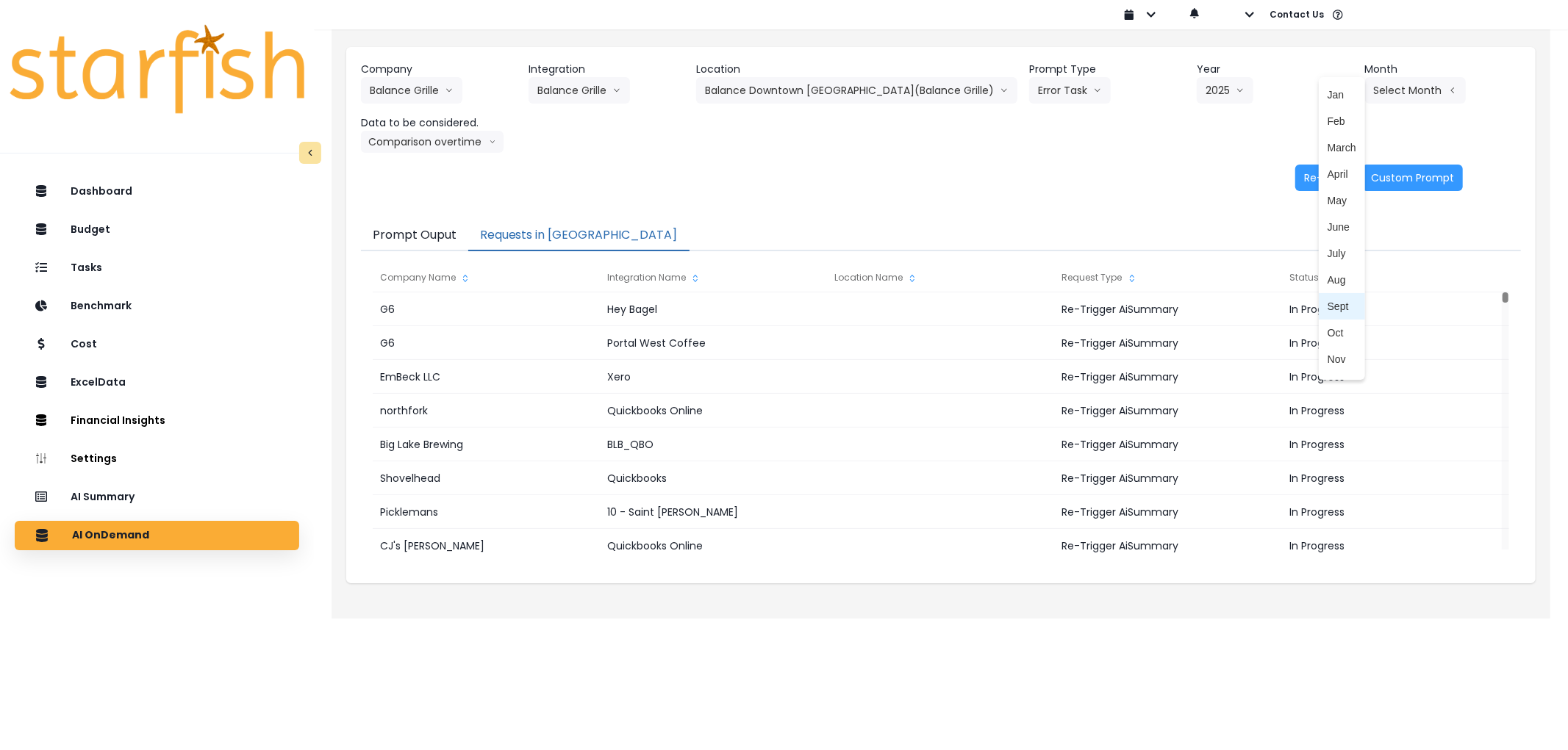
click at [1328, 311] on span "Sept" at bounding box center [1342, 307] width 29 height 15
click at [1310, 184] on button "Re-Run" at bounding box center [1322, 178] width 55 height 26
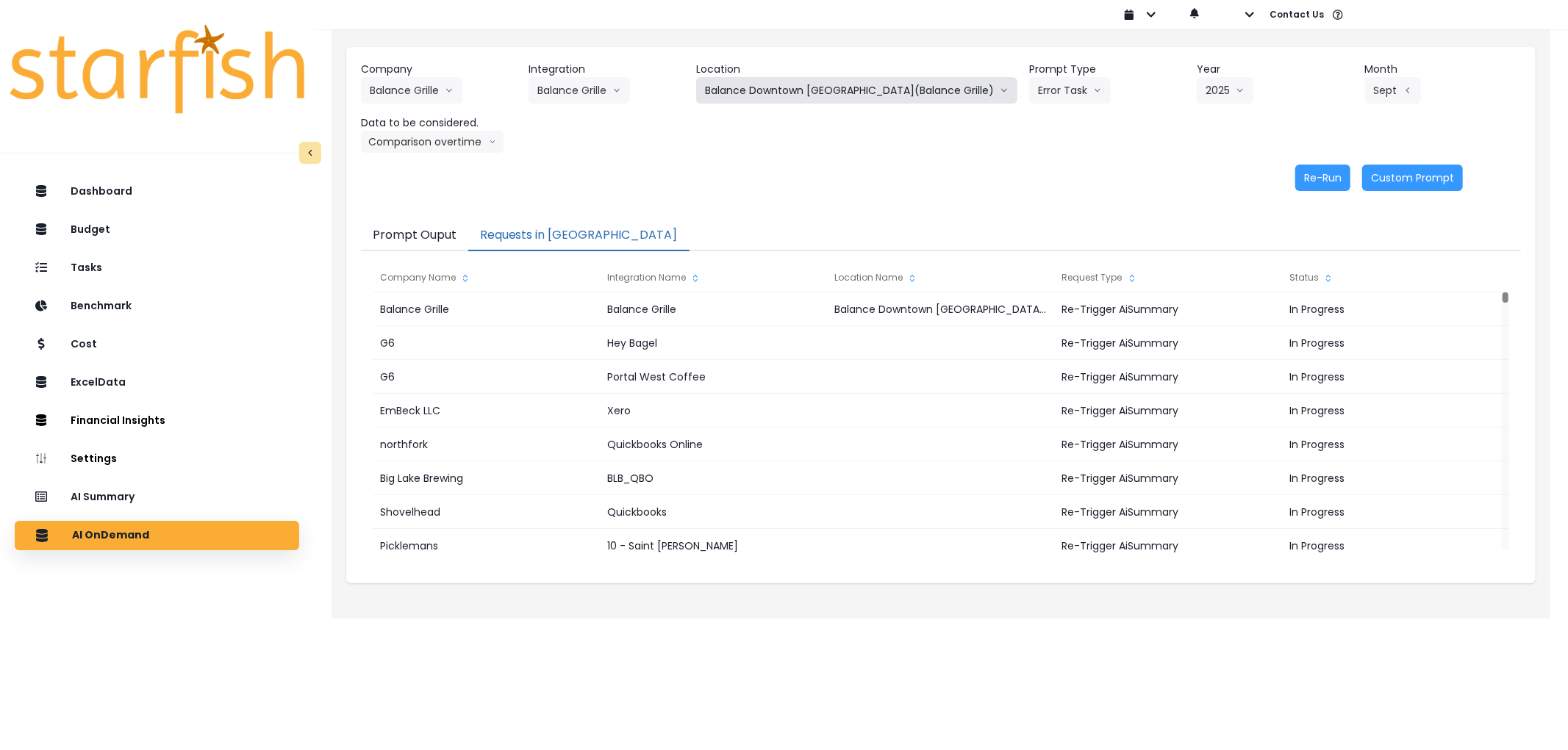
click at [861, 79] on button "Balance Downtown [GEOGRAPHIC_DATA](Balance Grille)" at bounding box center [856, 90] width 321 height 26
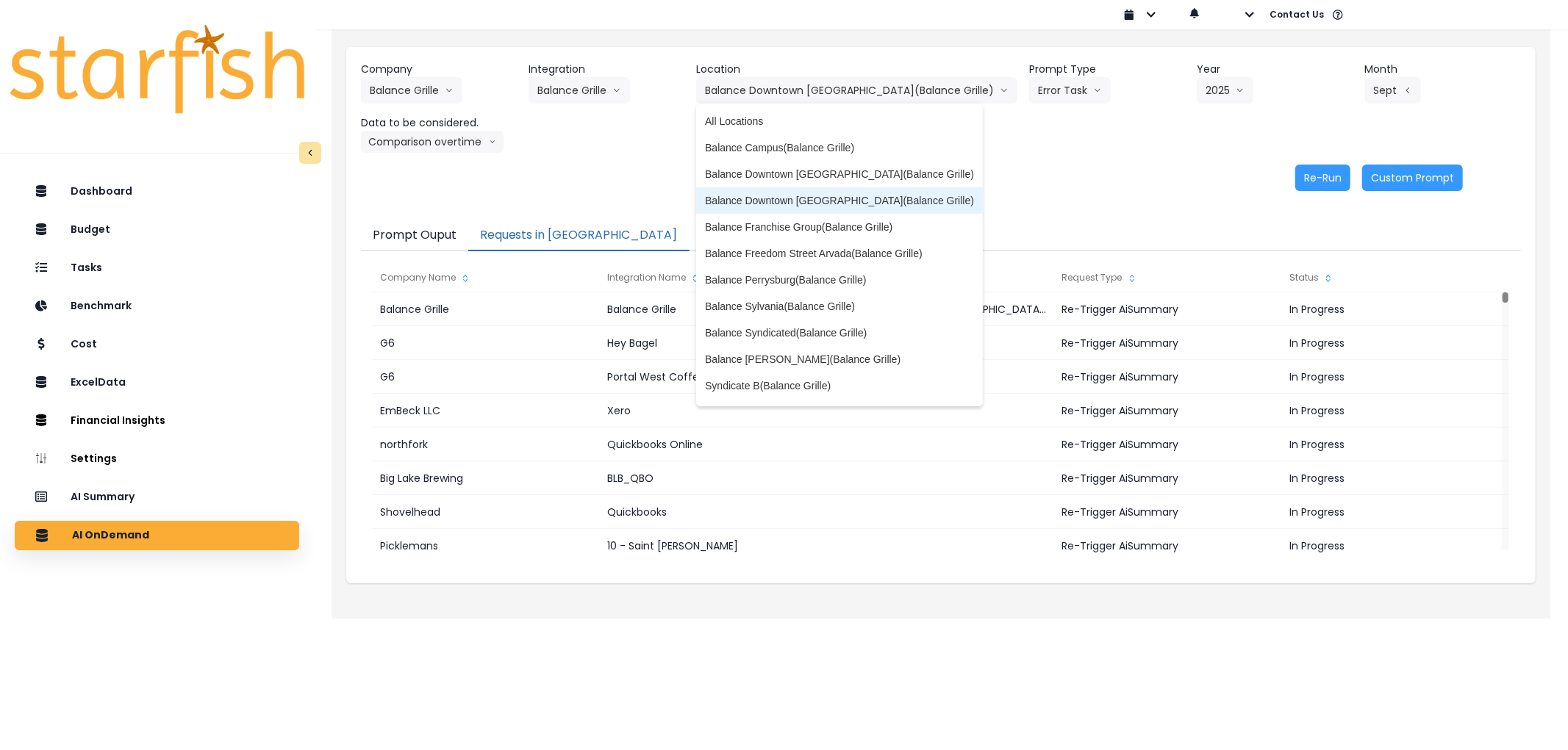
click at [854, 193] on span "Balance Downtown [GEOGRAPHIC_DATA](Balance Grille)" at bounding box center [839, 200] width 269 height 15
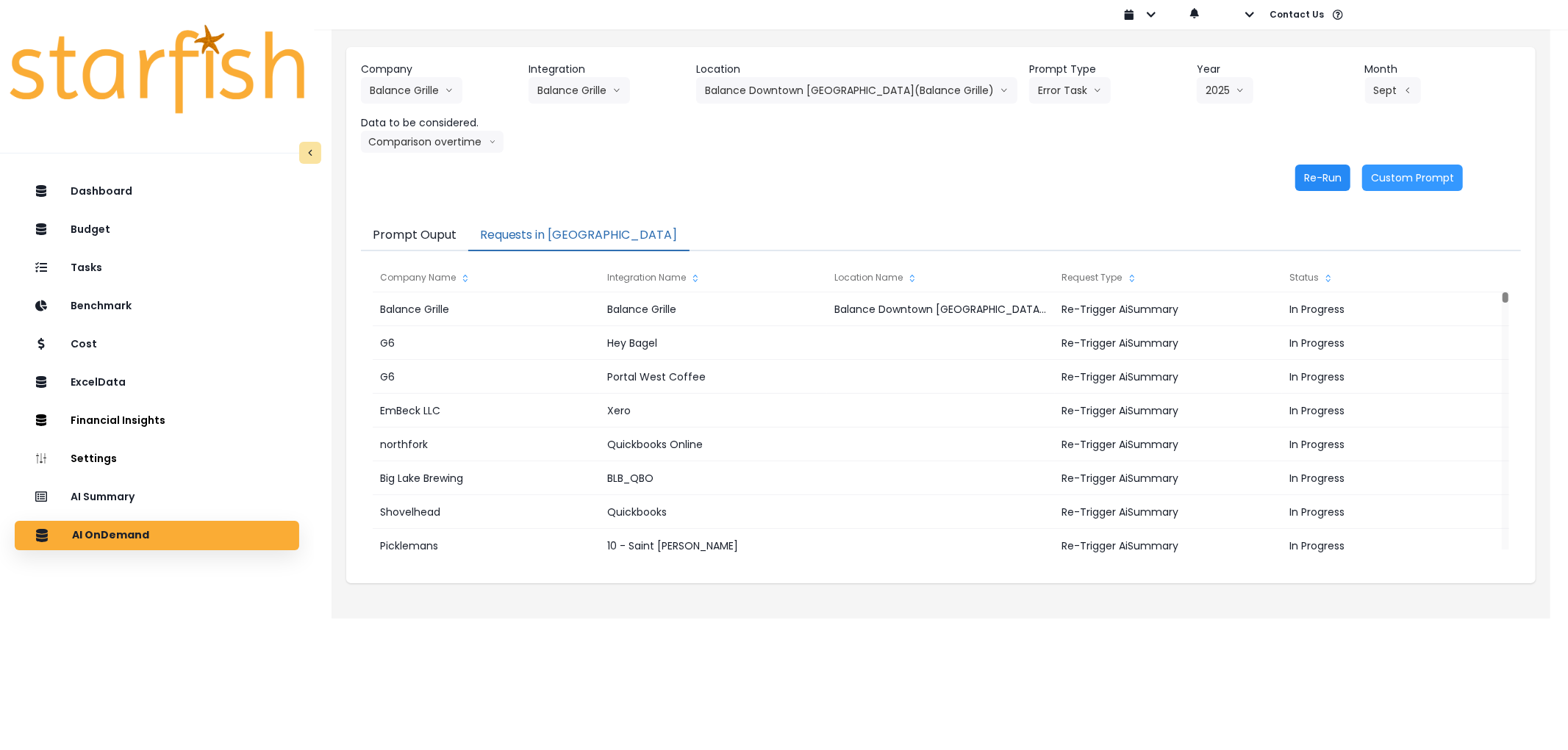
click at [1323, 189] on button "Re-Run" at bounding box center [1322, 178] width 55 height 26
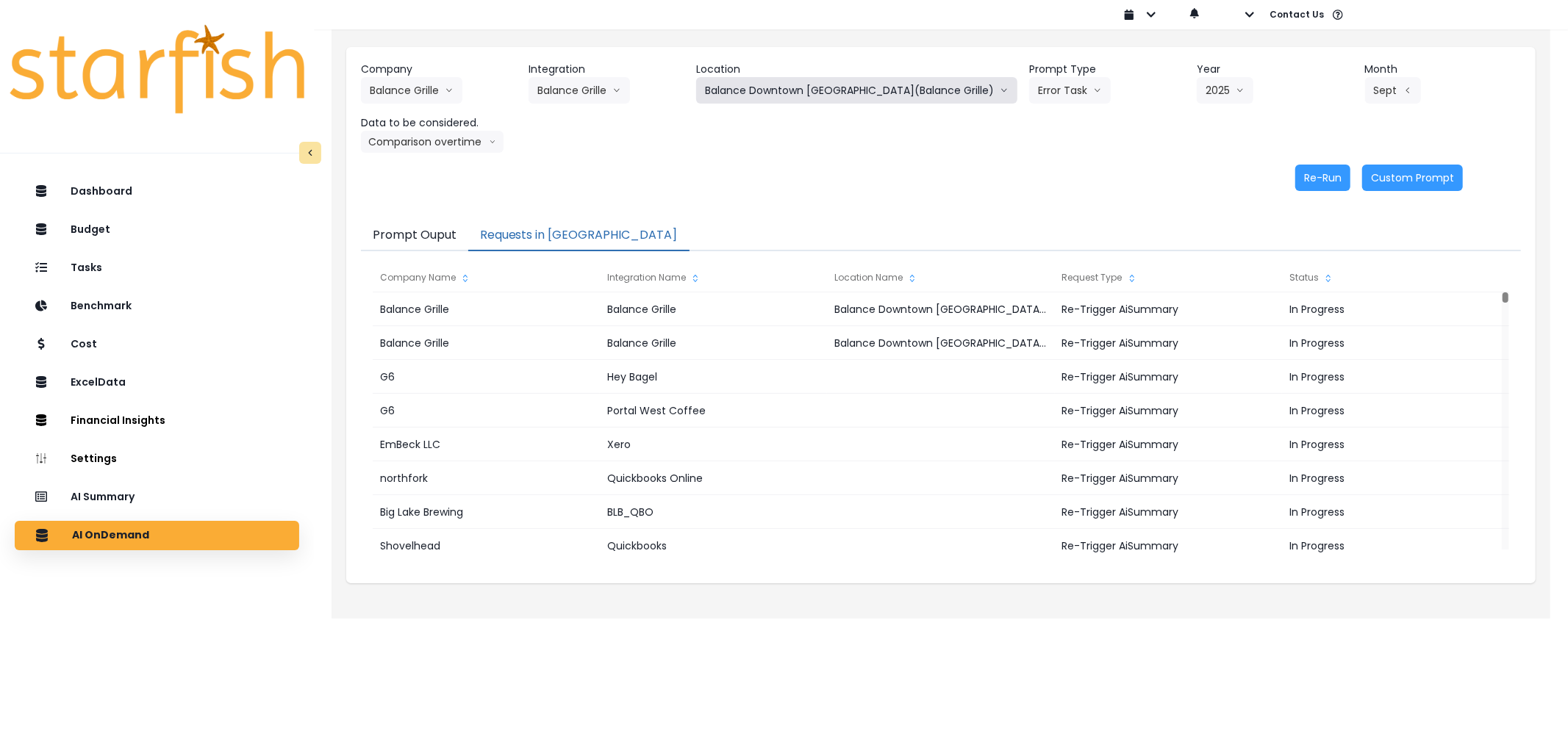
click at [759, 95] on button "Balance Downtown [GEOGRAPHIC_DATA](Balance Grille)" at bounding box center [856, 90] width 321 height 26
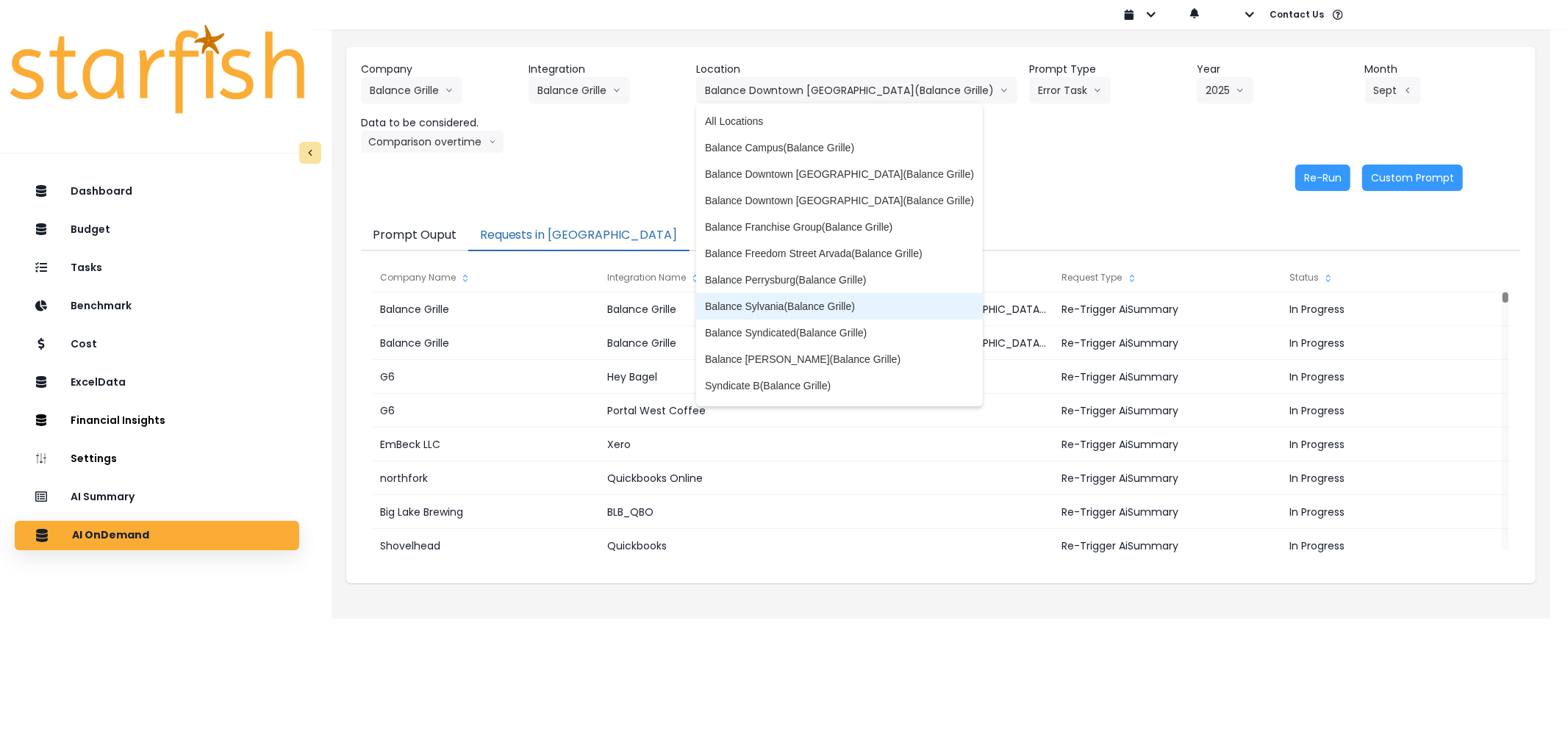
click at [823, 306] on span "Balance Sylvania(Balance Grille)" at bounding box center [839, 307] width 269 height 15
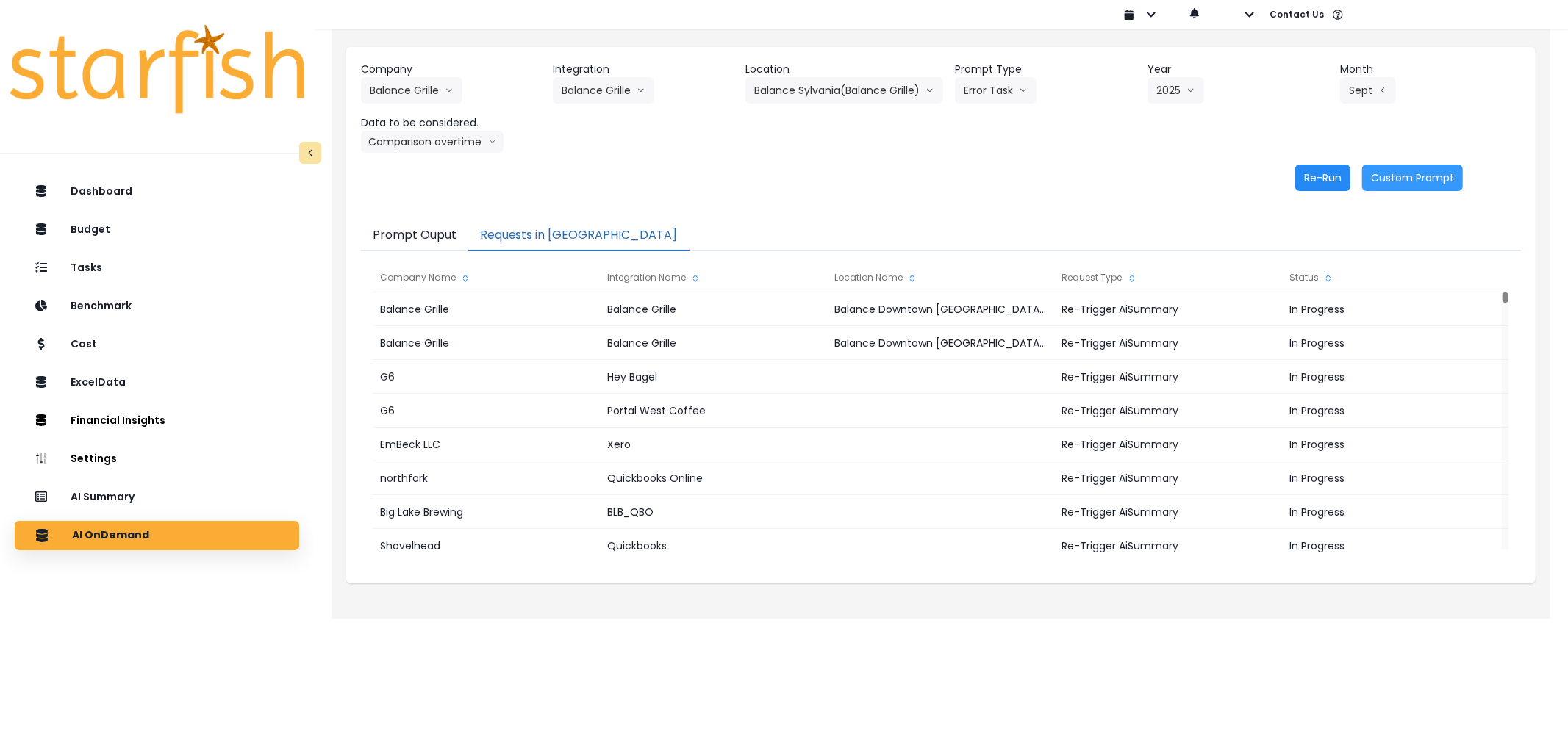
click at [1312, 176] on button "Re-Run" at bounding box center [1322, 178] width 55 height 26
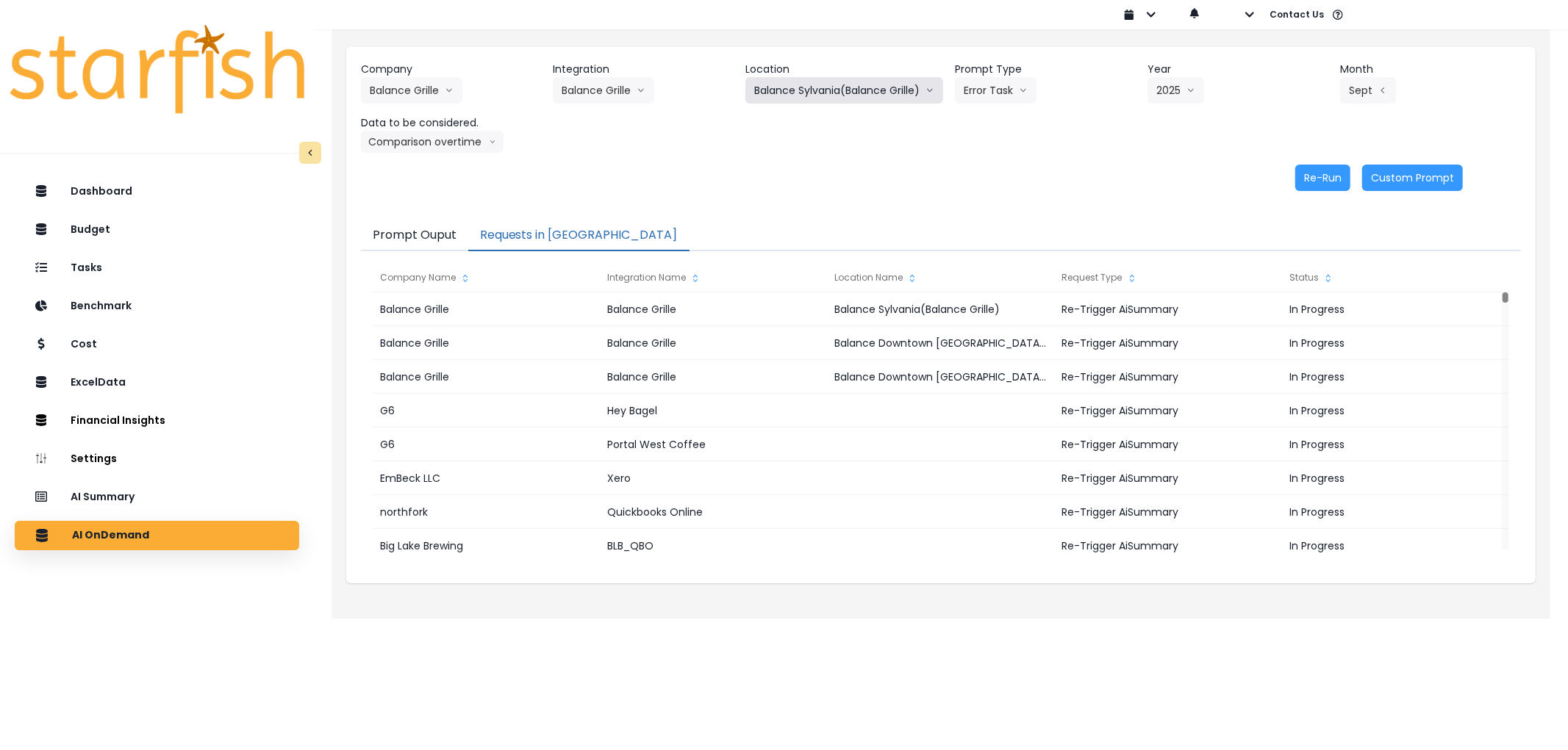
click at [839, 98] on button "Balance Sylvania(Balance Grille)" at bounding box center [844, 90] width 198 height 26
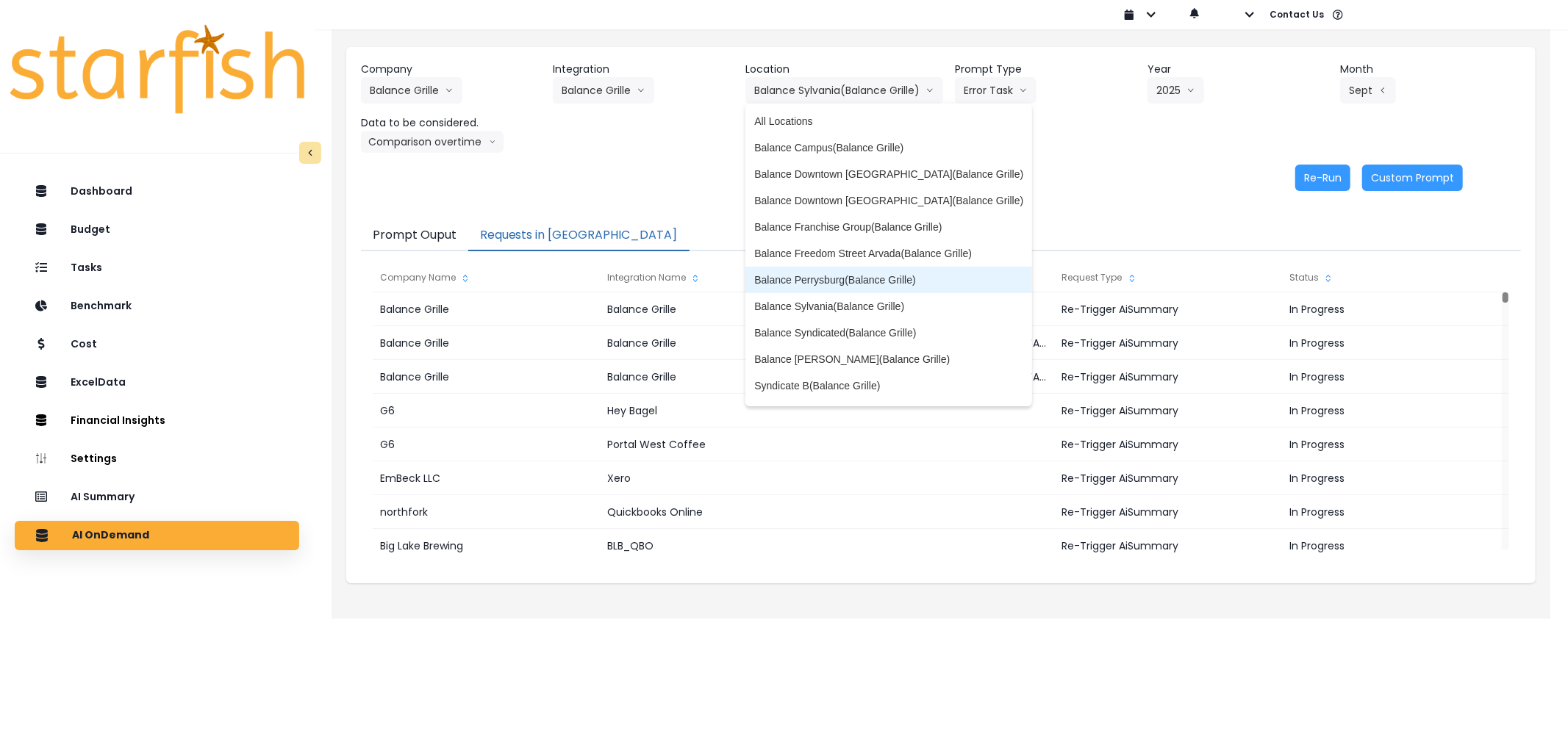
click at [849, 269] on li "Balance Perrysburg(Balance Grille)" at bounding box center [889, 279] width 287 height 26
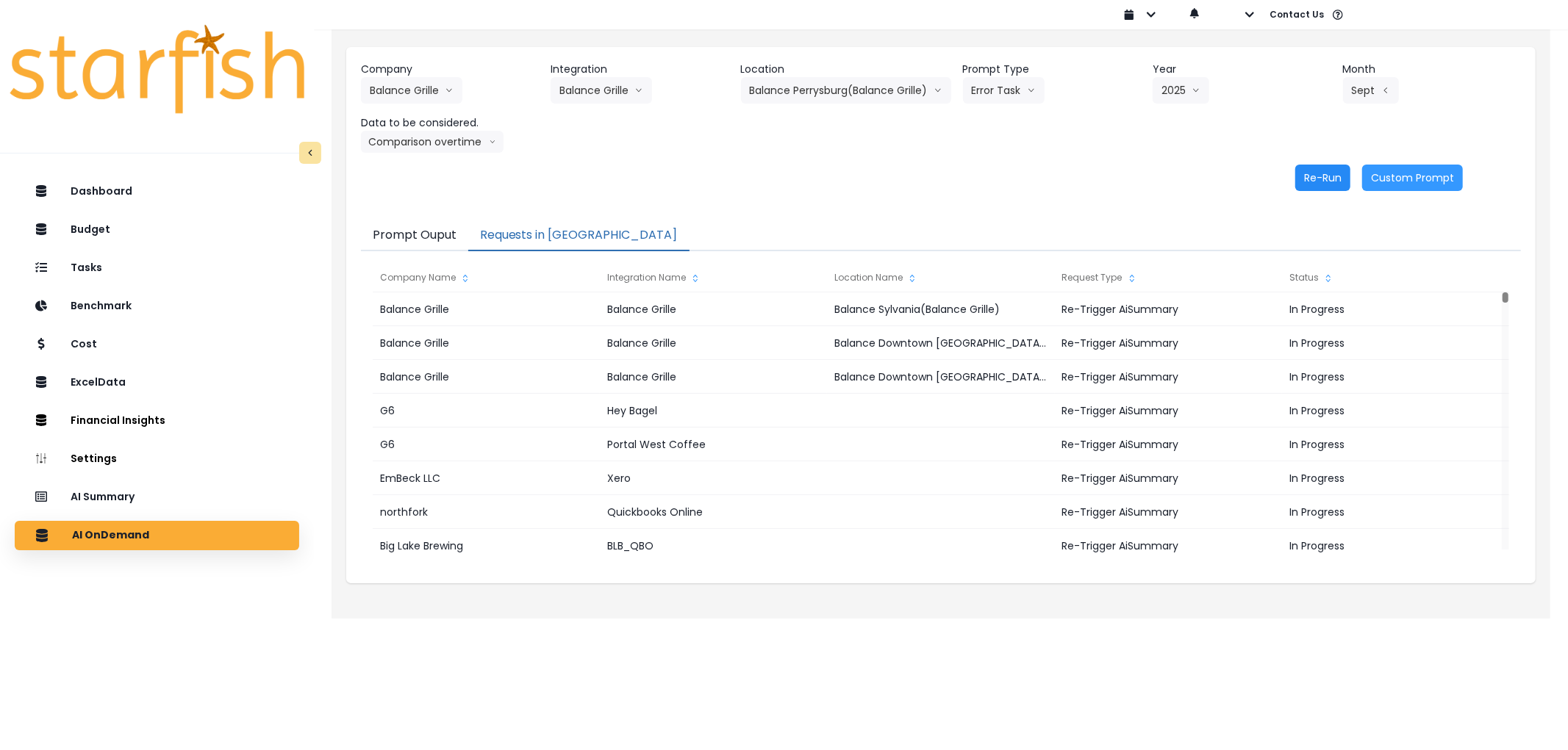
click at [1331, 182] on button "Re-Run" at bounding box center [1322, 178] width 55 height 26
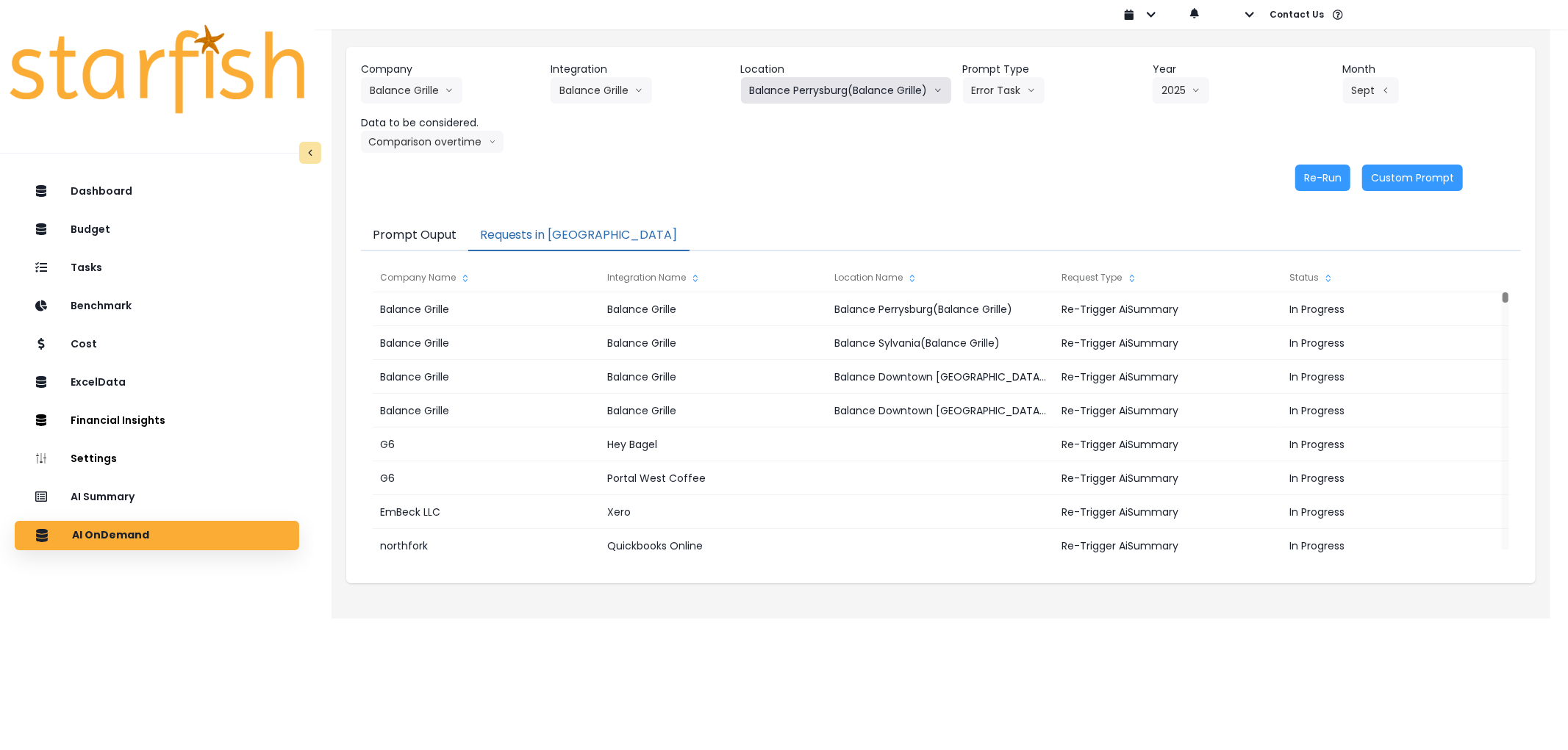
click at [862, 88] on button "Balance Perrysburg(Balance Grille)" at bounding box center [846, 90] width 210 height 26
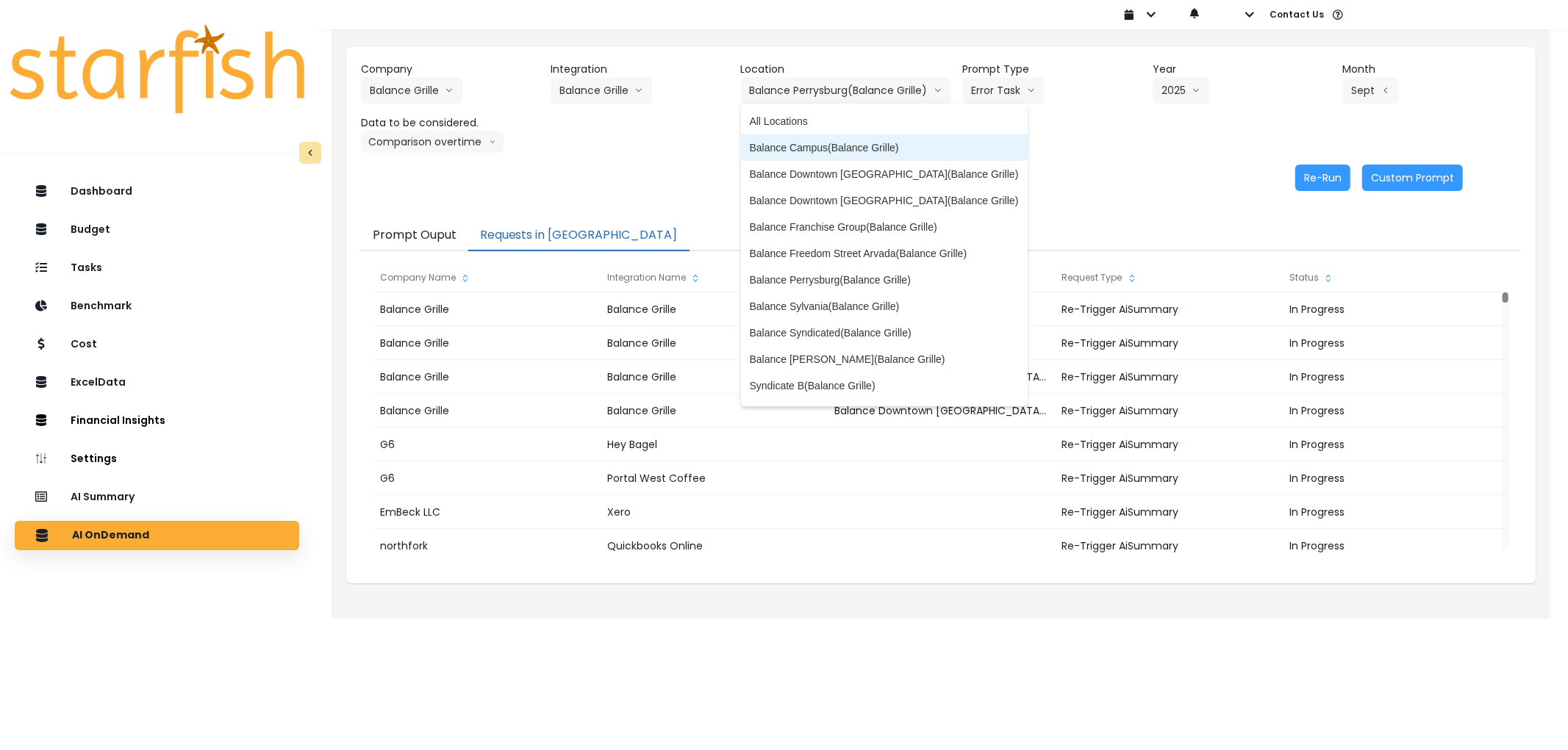
click at [881, 145] on span "Balance Campus(Balance Grille)" at bounding box center [884, 148] width 269 height 15
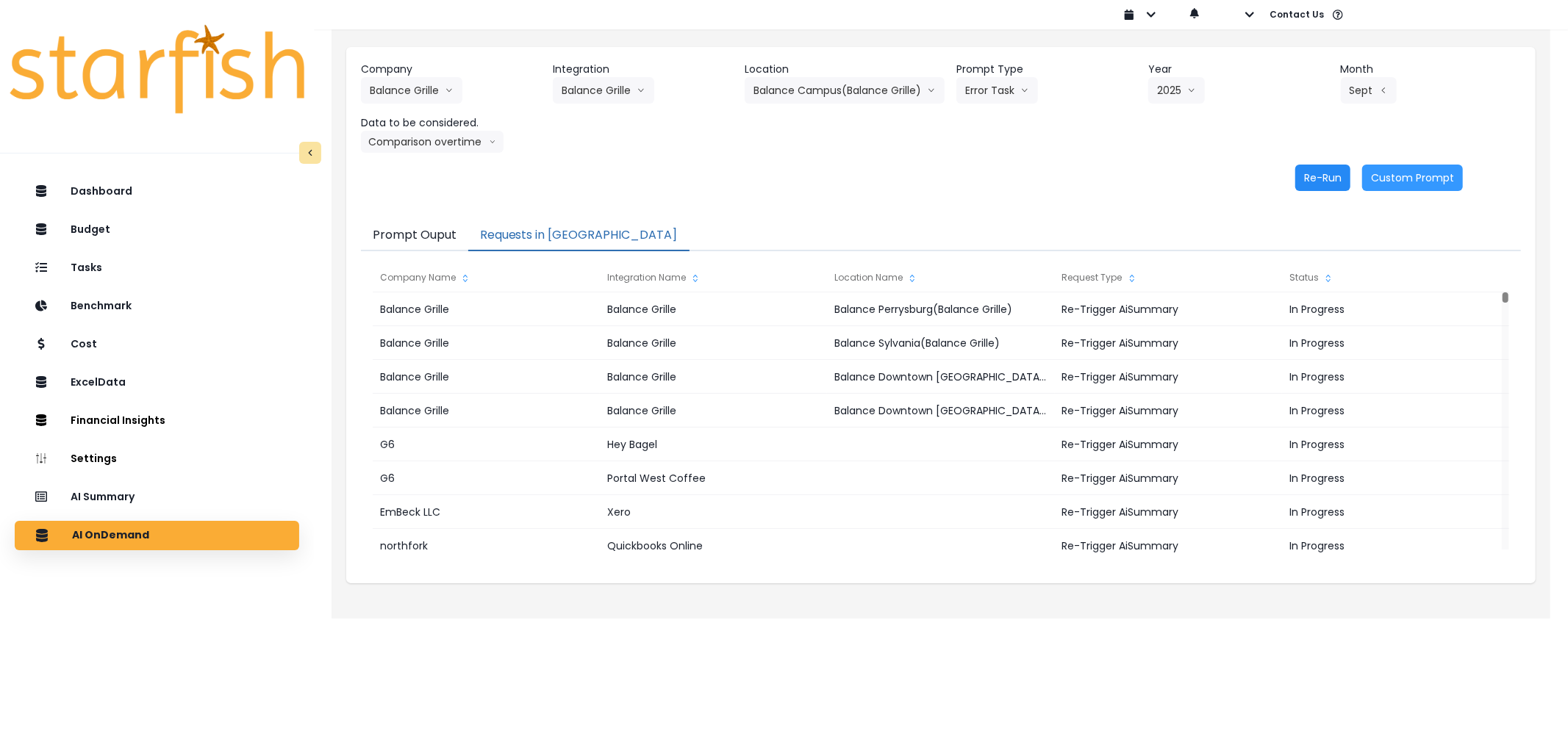
click at [1310, 177] on button "Re-Run" at bounding box center [1322, 178] width 55 height 26
click at [648, 93] on button "Balance Grille" at bounding box center [603, 90] width 102 height 26
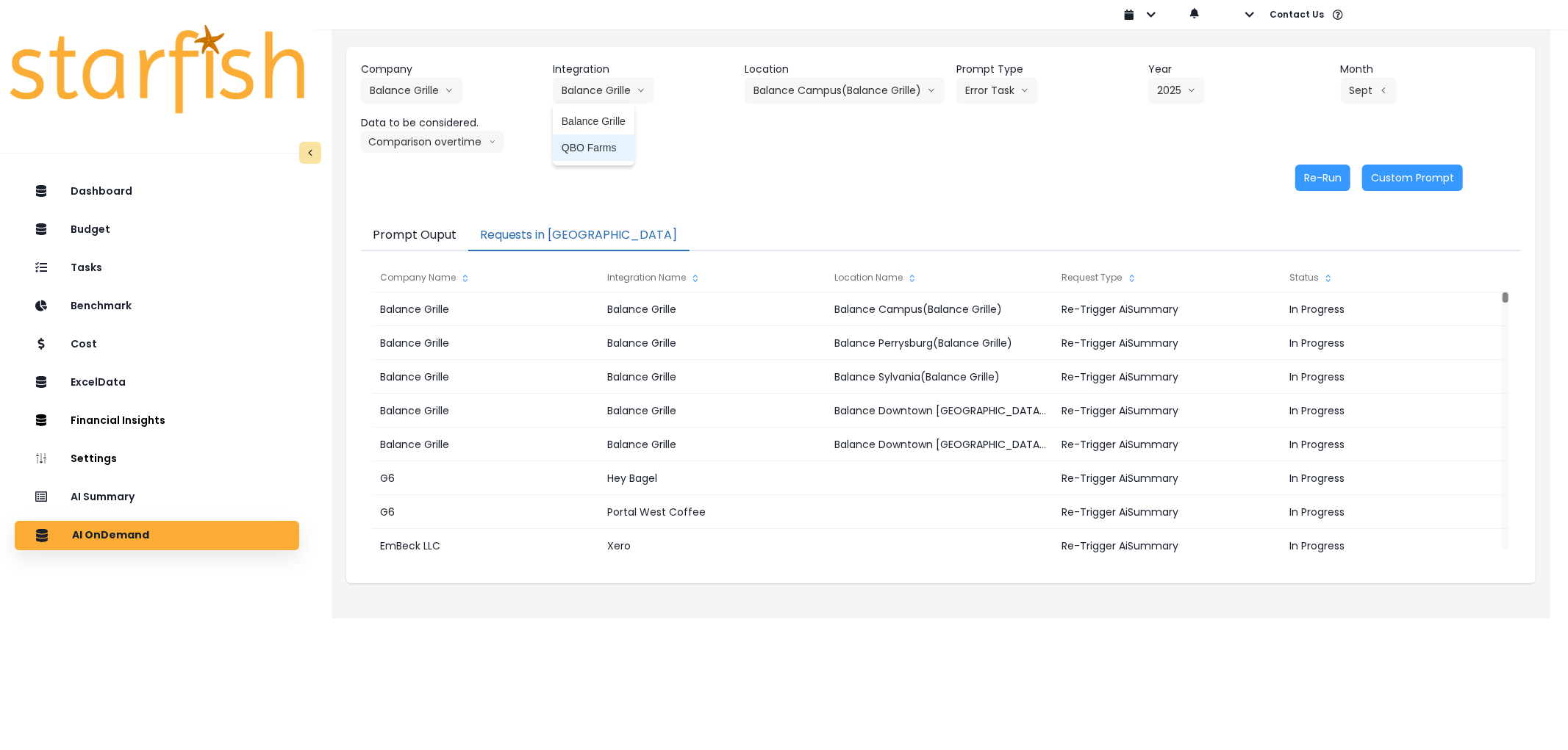
click at [618, 152] on span "QBO Farms" at bounding box center [593, 148] width 64 height 15
click at [1004, 83] on button "Select Prompt Type" at bounding box center [1014, 90] width 134 height 26
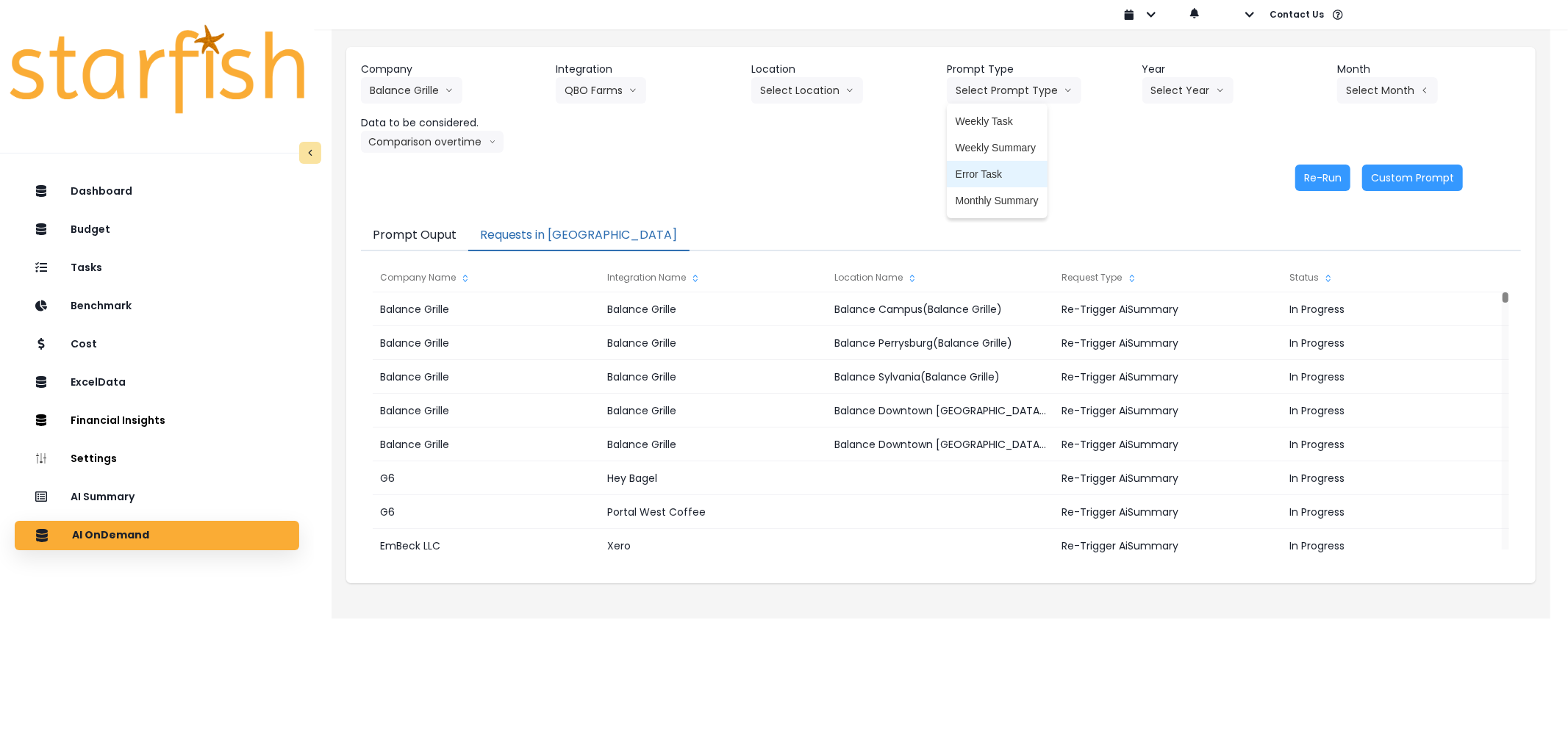
click at [994, 179] on span "Error Task" at bounding box center [997, 174] width 83 height 15
click at [1185, 94] on button "Select Year" at bounding box center [1187, 90] width 91 height 26
click at [1170, 179] on span "2025" at bounding box center [1162, 174] width 23 height 15
click at [1401, 93] on button "Select Month" at bounding box center [1387, 90] width 101 height 26
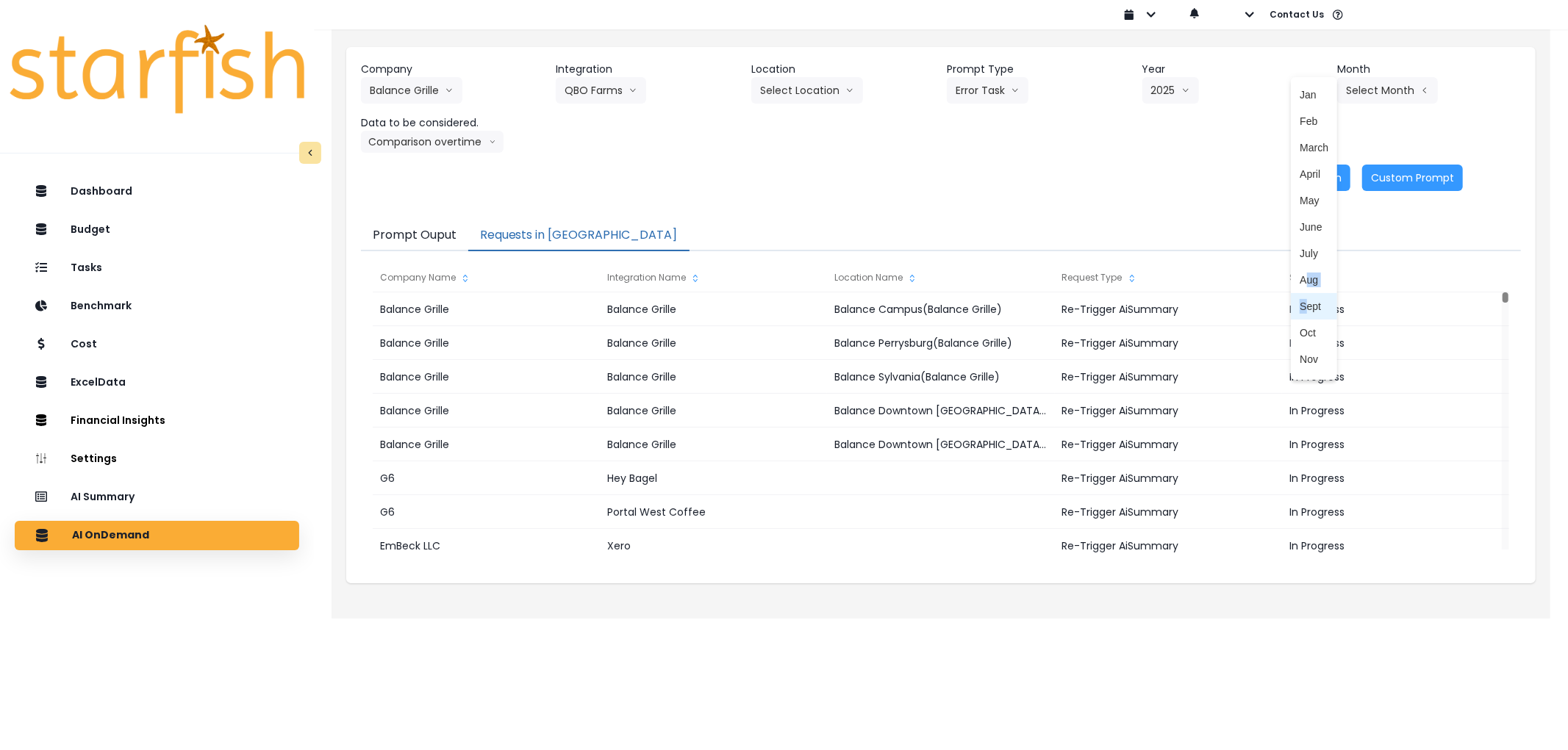
drag, startPoint x: 1294, startPoint y: 291, endPoint x: 1296, endPoint y: 303, distance: 12.2
click at [1296, 303] on div "Jan Feb March April May June July Aug Sept Oct Nov Dec" at bounding box center [1313, 229] width 46 height 294
click at [1300, 303] on span "Sept" at bounding box center [1314, 307] width 29 height 15
click at [1347, 173] on button "Re-Run" at bounding box center [1322, 178] width 55 height 26
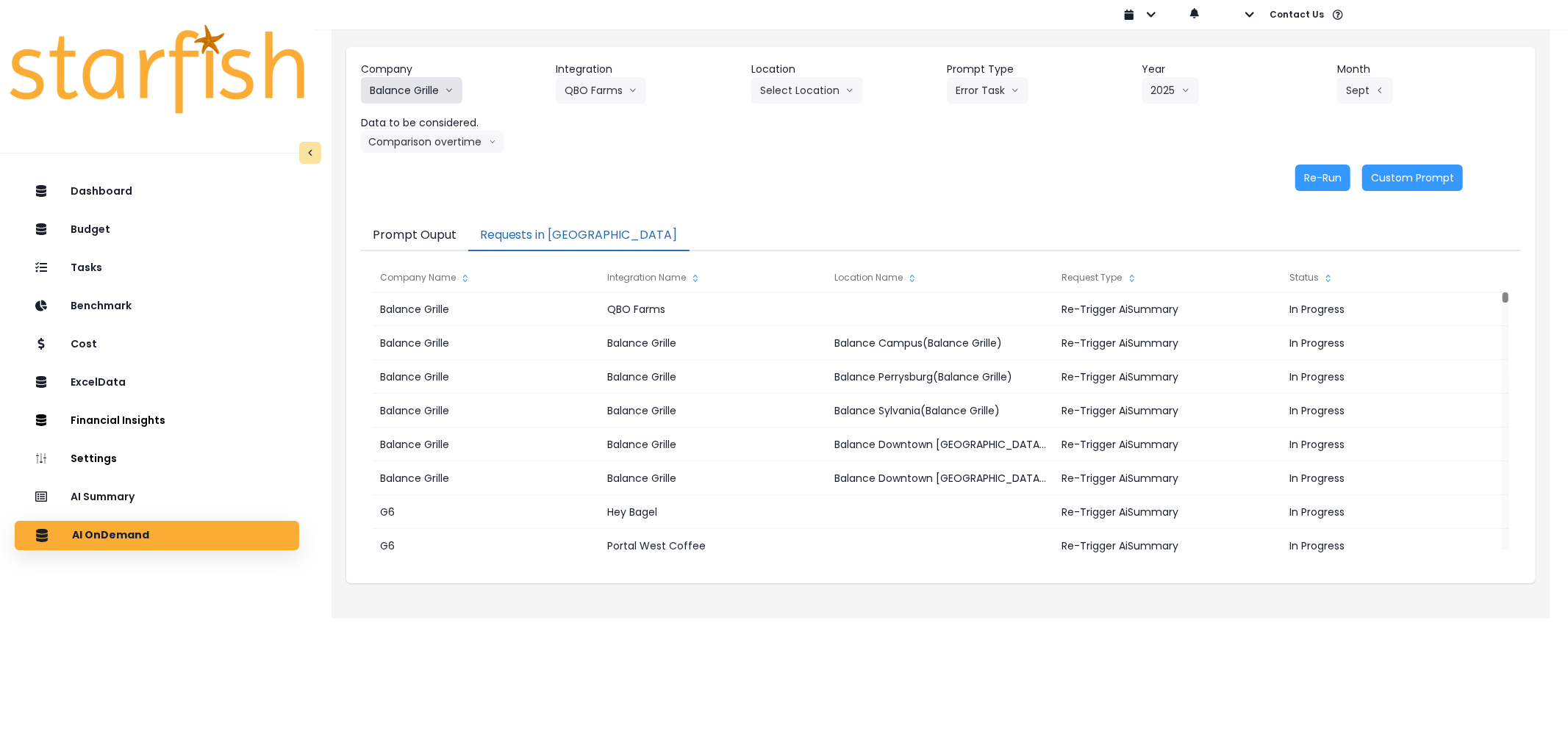
click at [397, 90] on button "Balance Grille" at bounding box center [412, 90] width 102 height 26
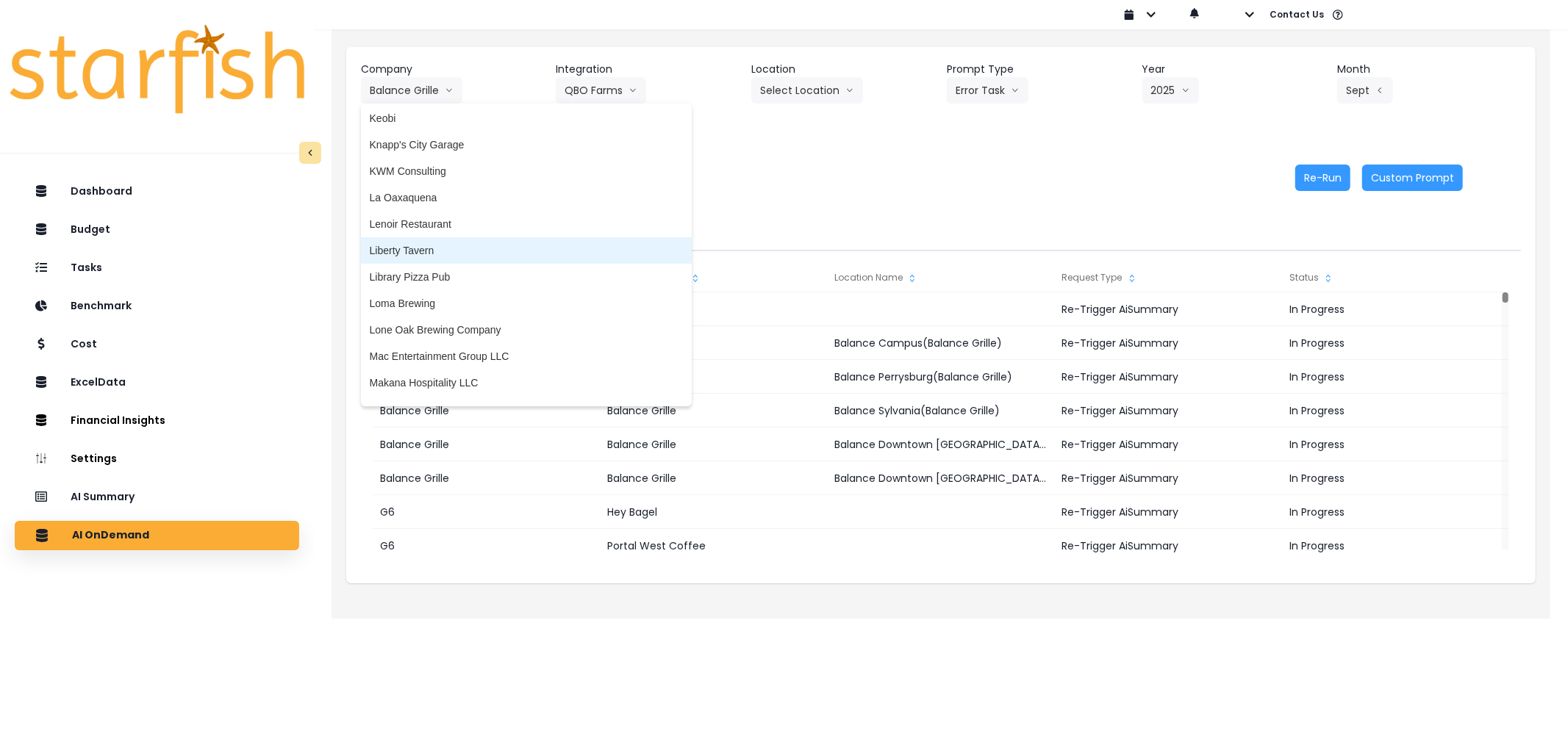
scroll to position [2205, 0]
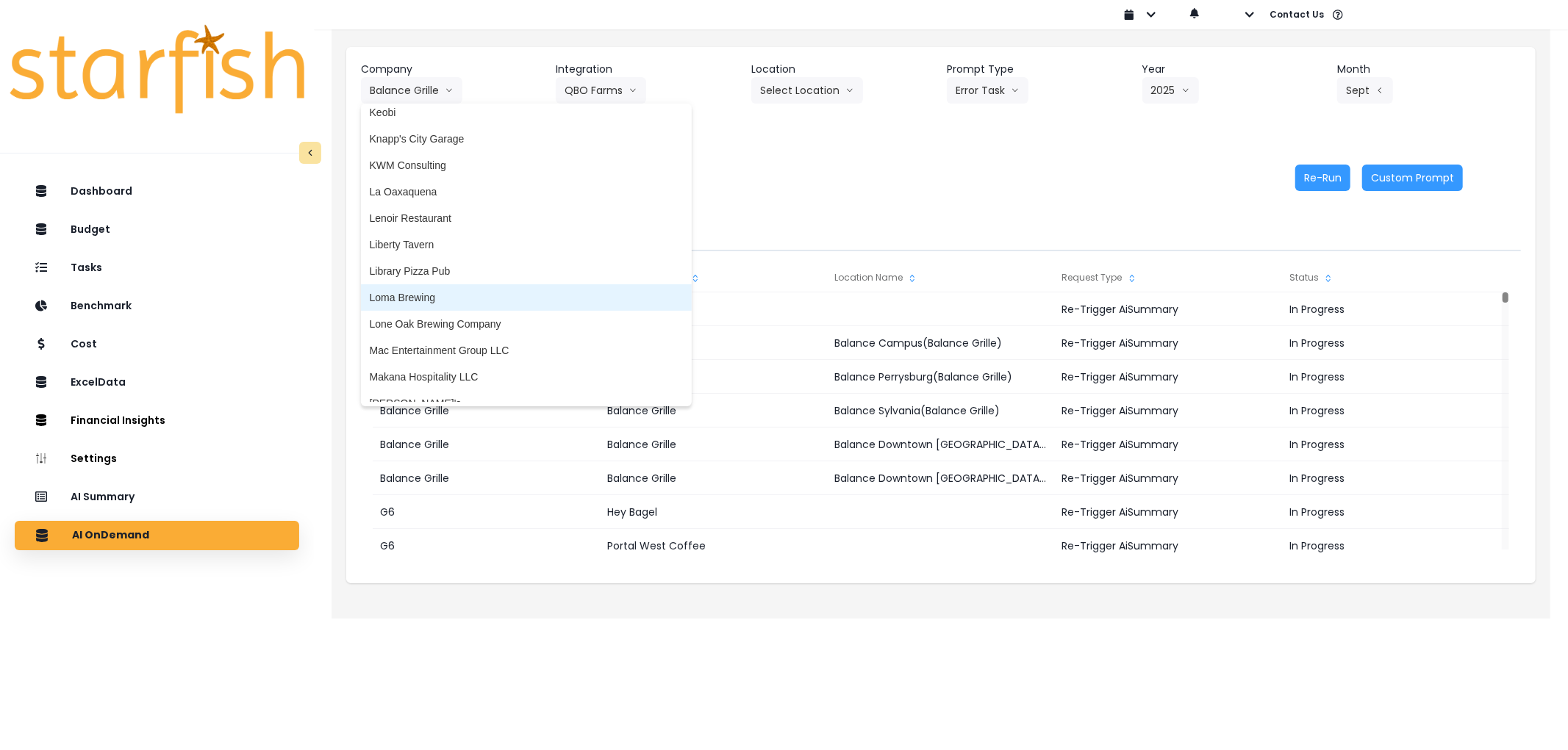
click at [438, 298] on span "Loma Brewing" at bounding box center [526, 297] width 313 height 15
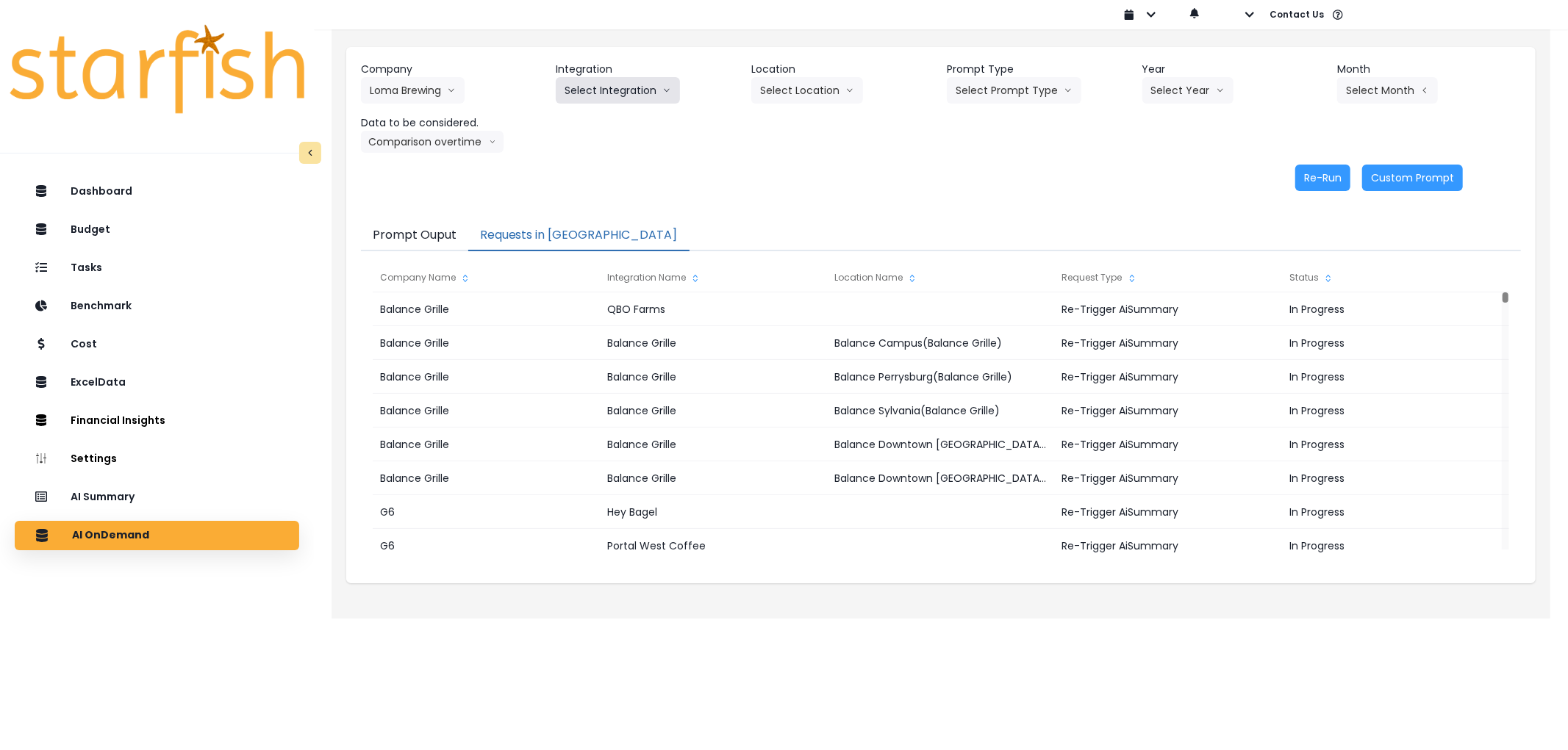
click at [612, 83] on button "Select Integration" at bounding box center [618, 90] width 124 height 26
click at [618, 112] on li "Loma Brewing Company" at bounding box center [620, 121] width 130 height 26
click at [979, 86] on button "Select Prompt Type" at bounding box center [1014, 90] width 134 height 26
click at [979, 168] on span "Error Task" at bounding box center [997, 174] width 83 height 15
click at [1181, 91] on button "Select Year" at bounding box center [1187, 90] width 91 height 26
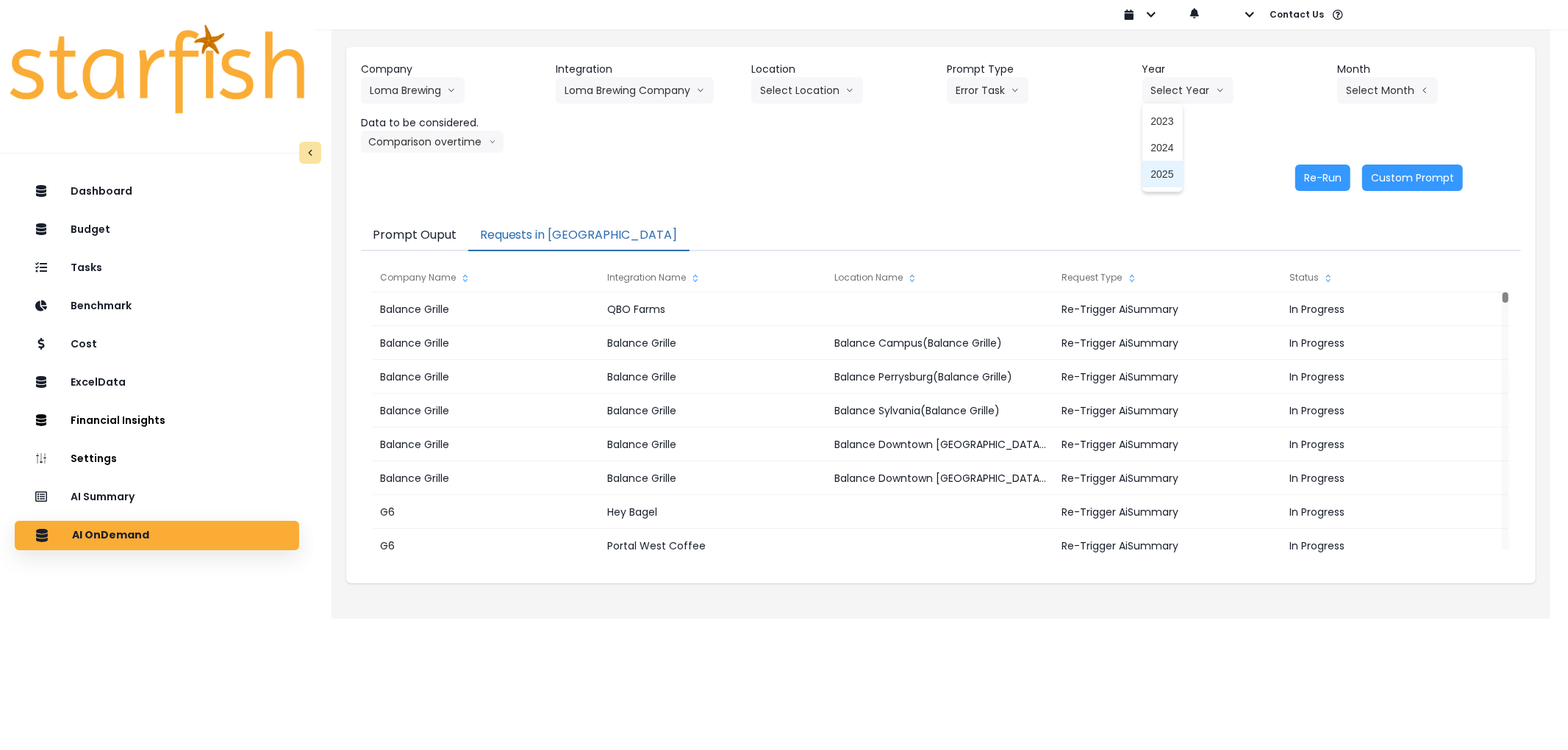
click at [1153, 170] on span "2025" at bounding box center [1162, 174] width 23 height 15
click at [1364, 93] on button "Select Month" at bounding box center [1387, 90] width 101 height 26
click at [1300, 311] on span "Sept" at bounding box center [1314, 307] width 29 height 15
click at [613, 77] on button "Loma Brewing Company" at bounding box center [635, 90] width 158 height 26
click at [696, 79] on button "Loma Brewing Company" at bounding box center [635, 90] width 158 height 26
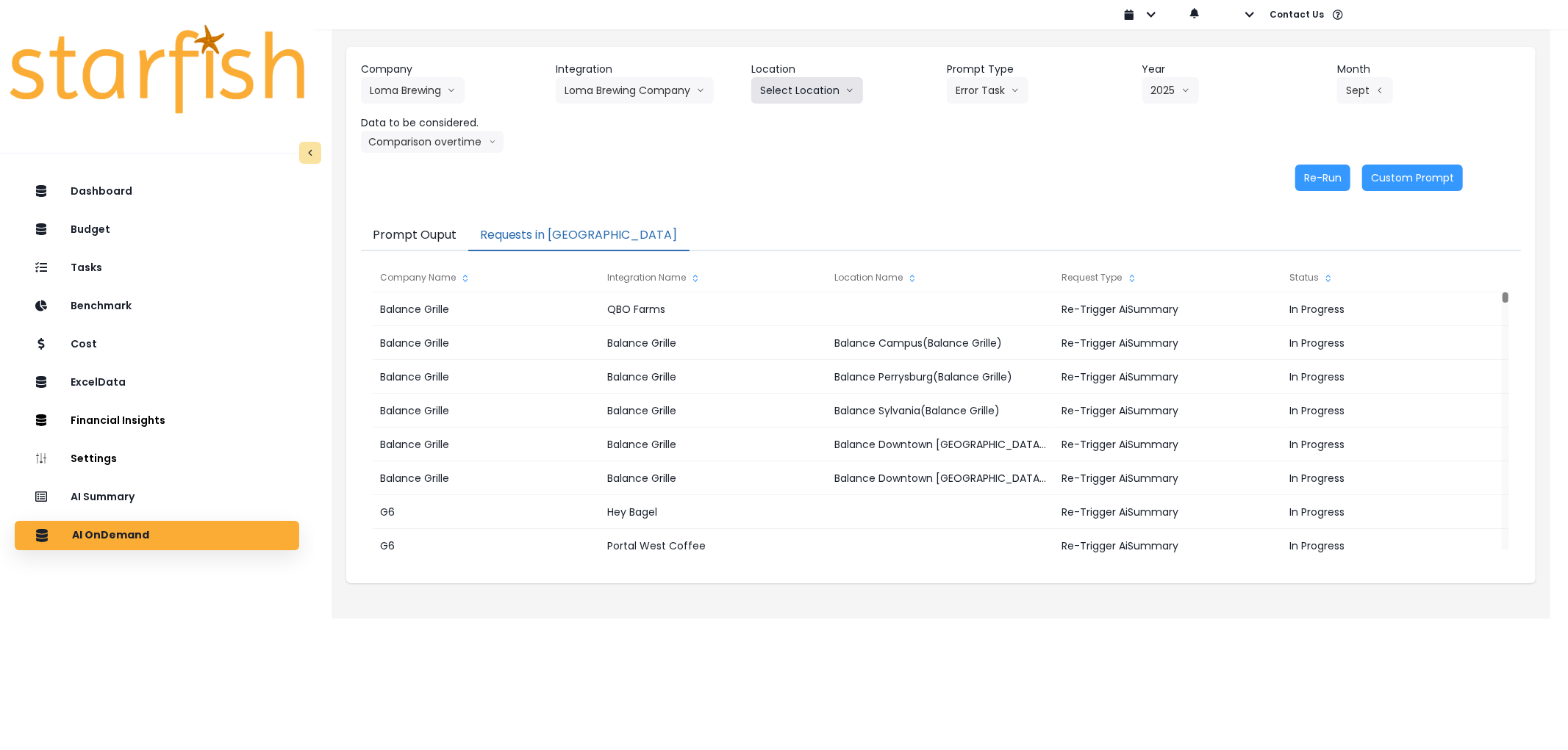
click at [760, 93] on button "Select Location" at bounding box center [806, 90] width 112 height 26
click at [635, 94] on button "Loma Brewing Company" at bounding box center [635, 90] width 158 height 26
click at [648, 118] on span "Loma Brewing Company" at bounding box center [620, 122] width 112 height 15
click at [1172, 91] on button "Select Year" at bounding box center [1187, 90] width 91 height 26
click at [1169, 170] on span "2025" at bounding box center [1162, 174] width 23 height 15
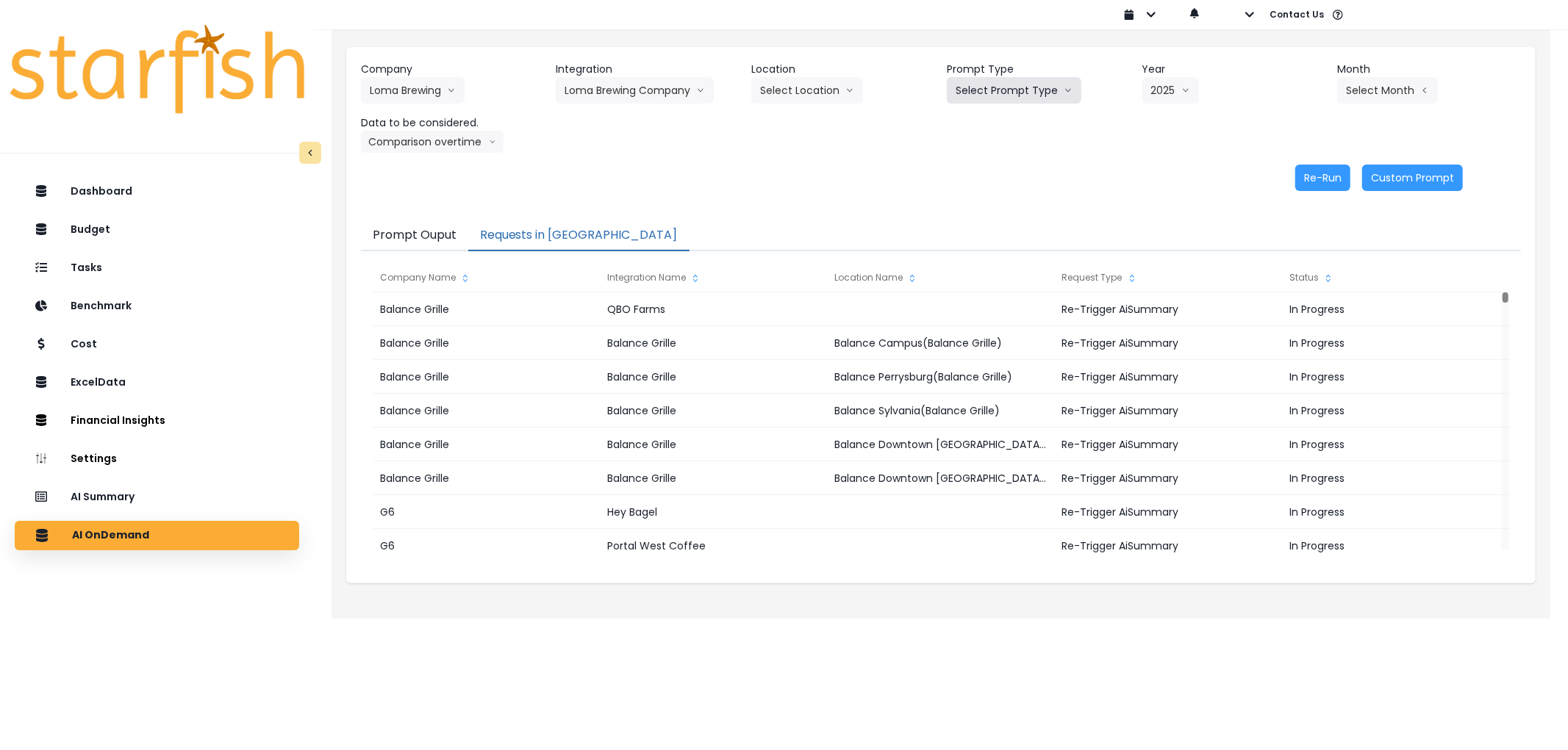
click at [1037, 83] on button "Select Prompt Type" at bounding box center [1014, 90] width 134 height 26
click at [997, 178] on span "Error Task" at bounding box center [997, 174] width 83 height 15
click at [1424, 83] on icon "arrow left line" at bounding box center [1425, 91] width 9 height 15
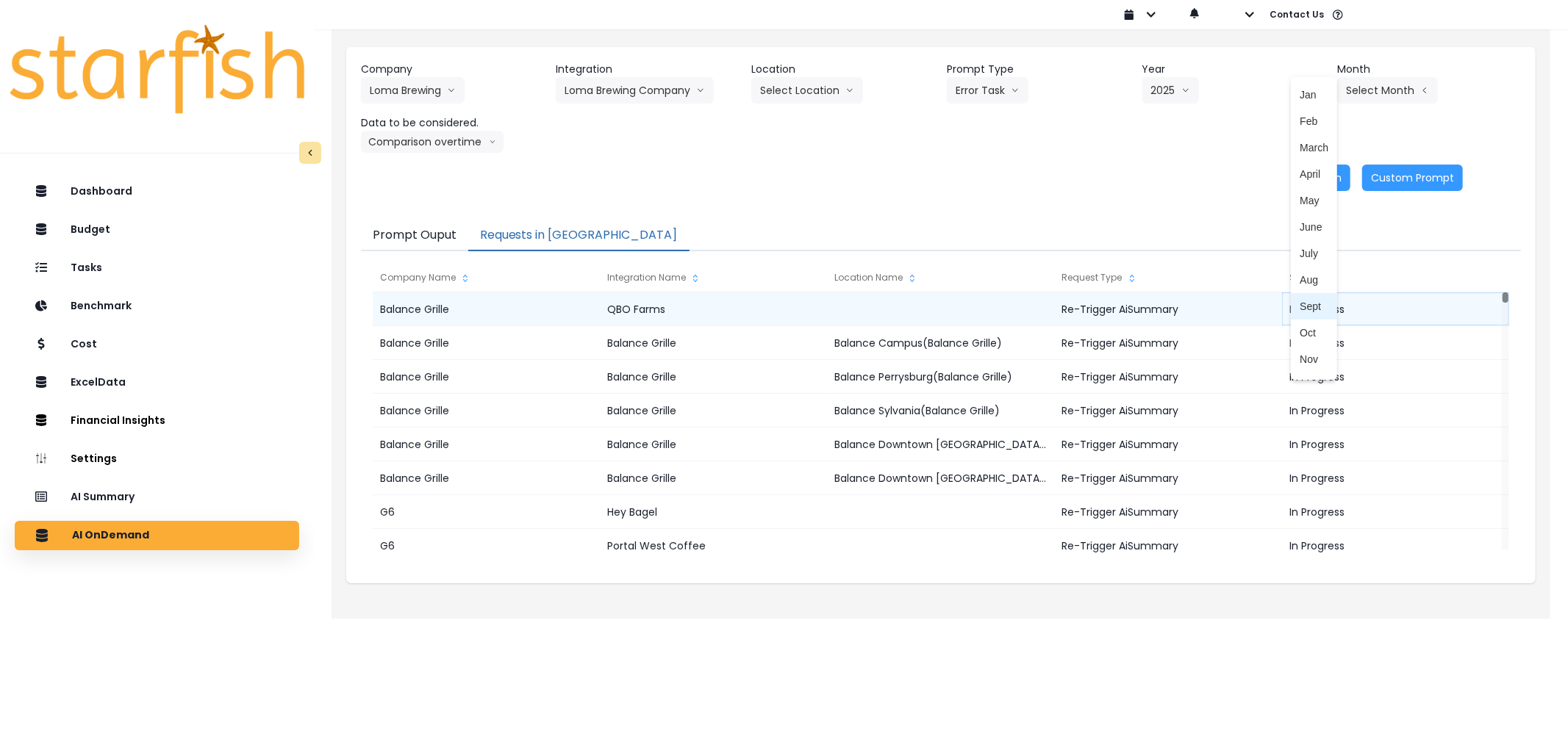
click at [1303, 304] on span "Sept" at bounding box center [1314, 307] width 29 height 15
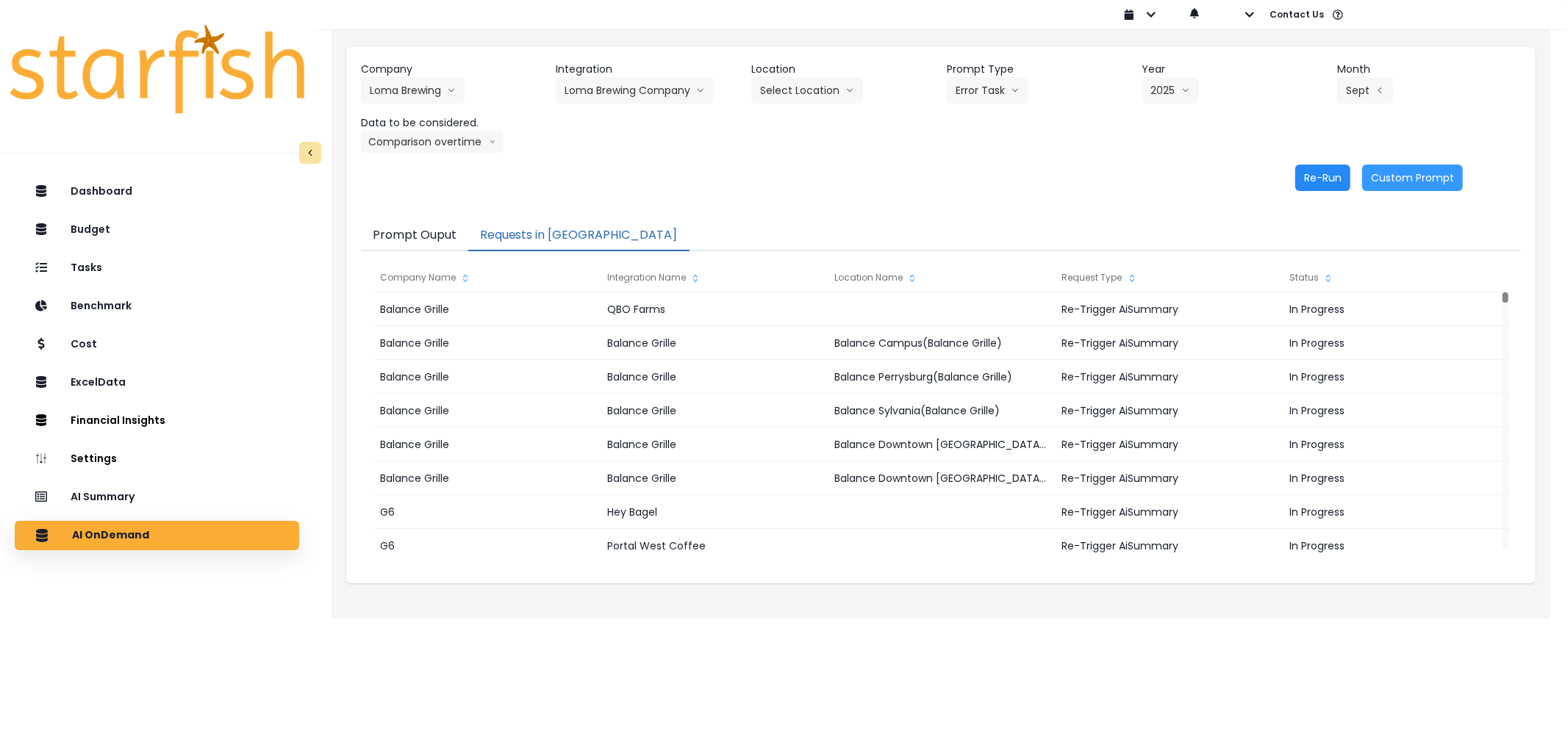
click at [1335, 180] on button "Re-Run" at bounding box center [1322, 178] width 55 height 26
click at [379, 101] on button "Loma Brewing" at bounding box center [413, 90] width 103 height 26
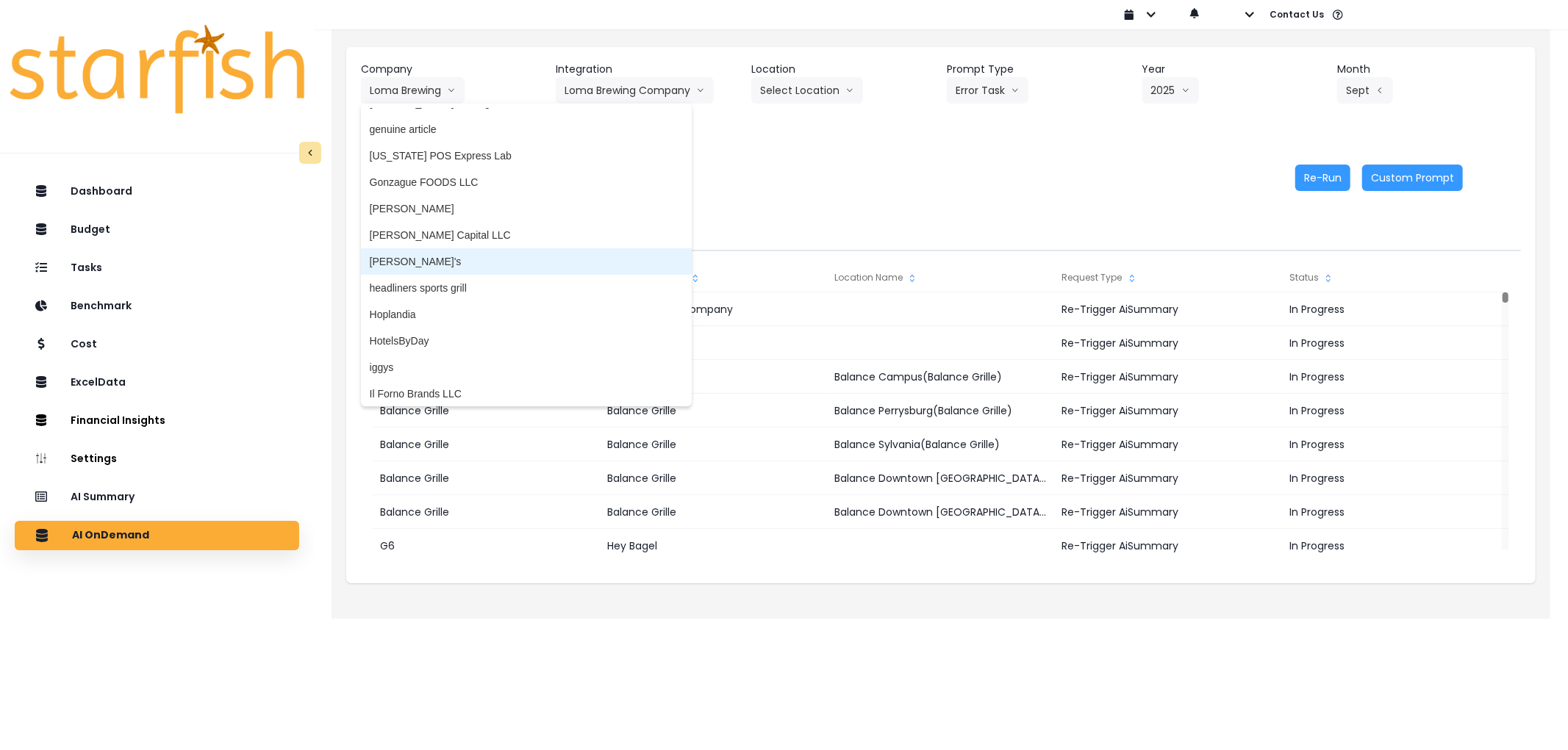
scroll to position [1797, 0]
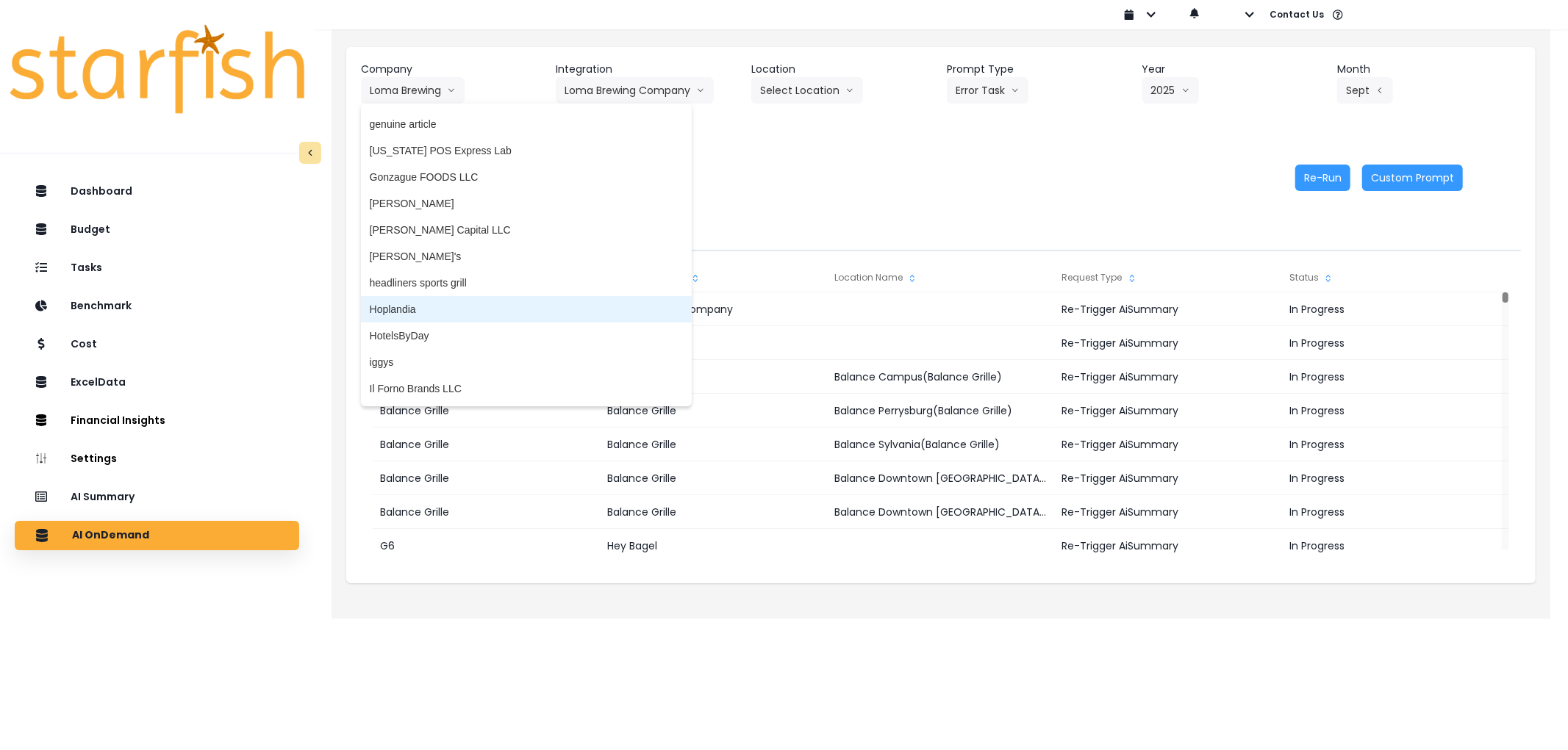
click at [431, 313] on span "Hoplandia" at bounding box center [526, 309] width 313 height 15
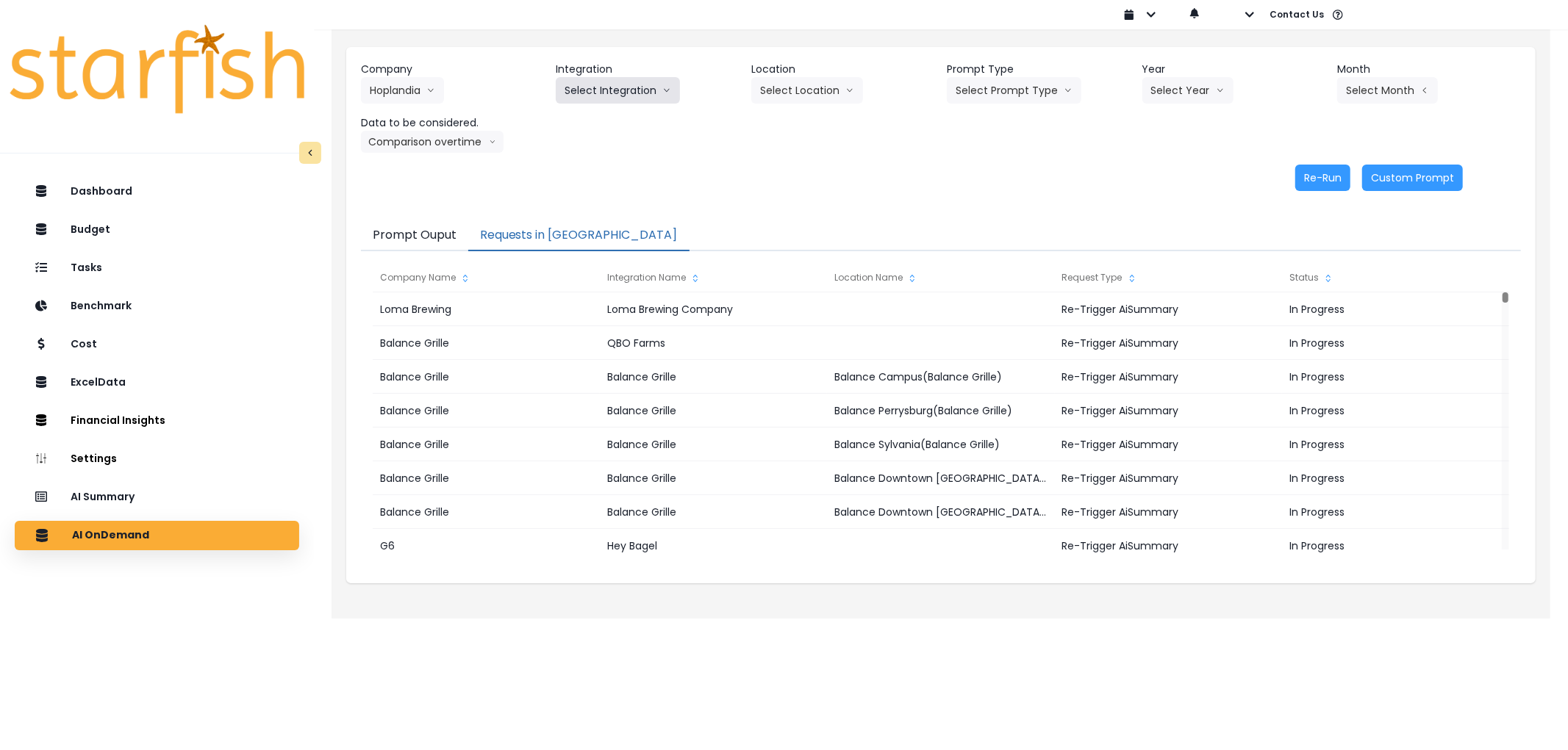
click at [610, 98] on button "Select Integration" at bounding box center [618, 90] width 124 height 26
click at [599, 111] on li "QuickBooks" at bounding box center [592, 121] width 73 height 26
click at [1029, 93] on button "Select Prompt Type" at bounding box center [1014, 90] width 134 height 26
click at [1017, 180] on span "Error Task" at bounding box center [997, 174] width 83 height 15
click at [1157, 90] on button "Select Year" at bounding box center [1187, 90] width 91 height 26
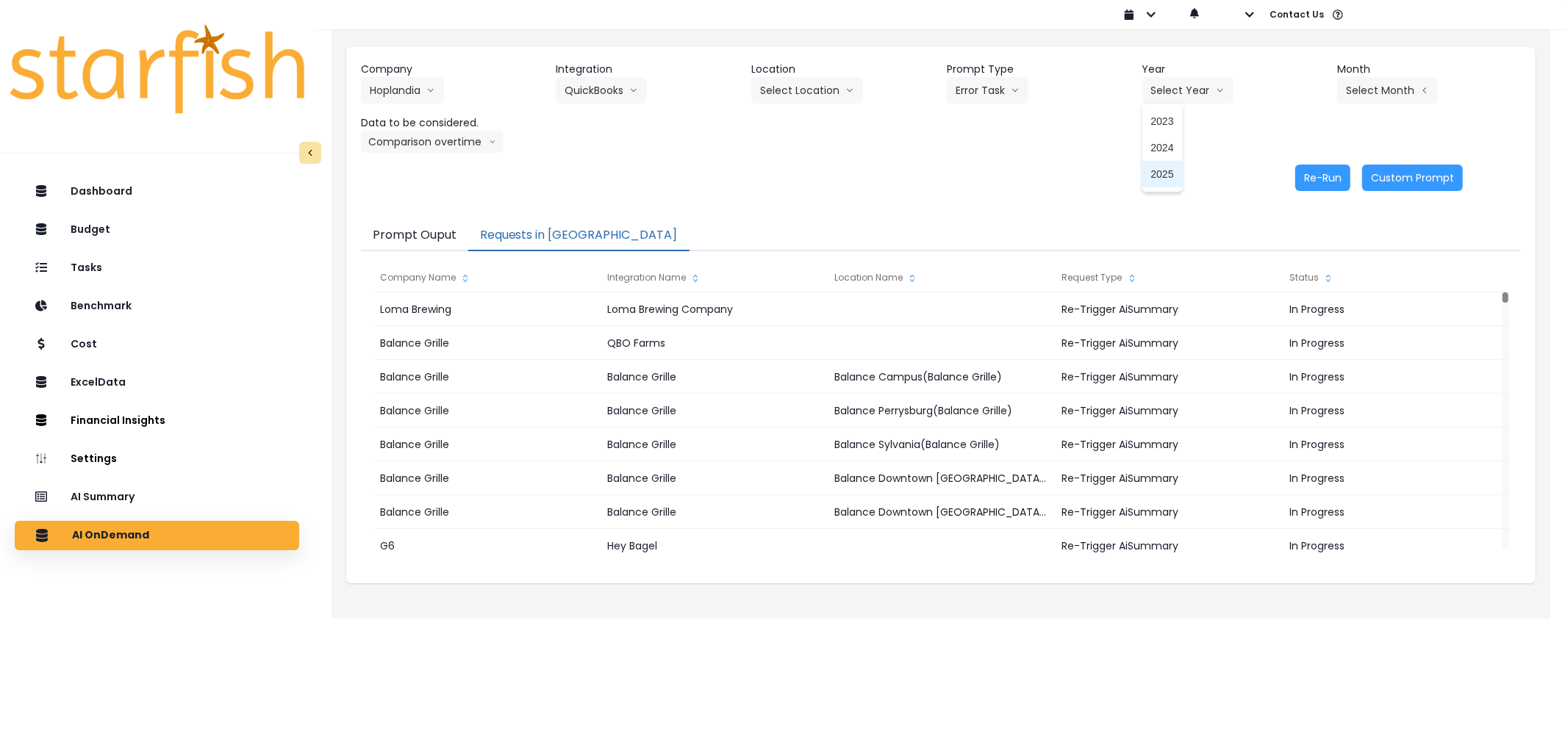
click at [1156, 165] on li "2025" at bounding box center [1162, 173] width 41 height 26
click at [1356, 86] on button "Select Month" at bounding box center [1387, 90] width 101 height 26
click at [1290, 297] on li "Sept" at bounding box center [1313, 306] width 46 height 26
click at [1311, 175] on button "Re-Run" at bounding box center [1322, 178] width 55 height 26
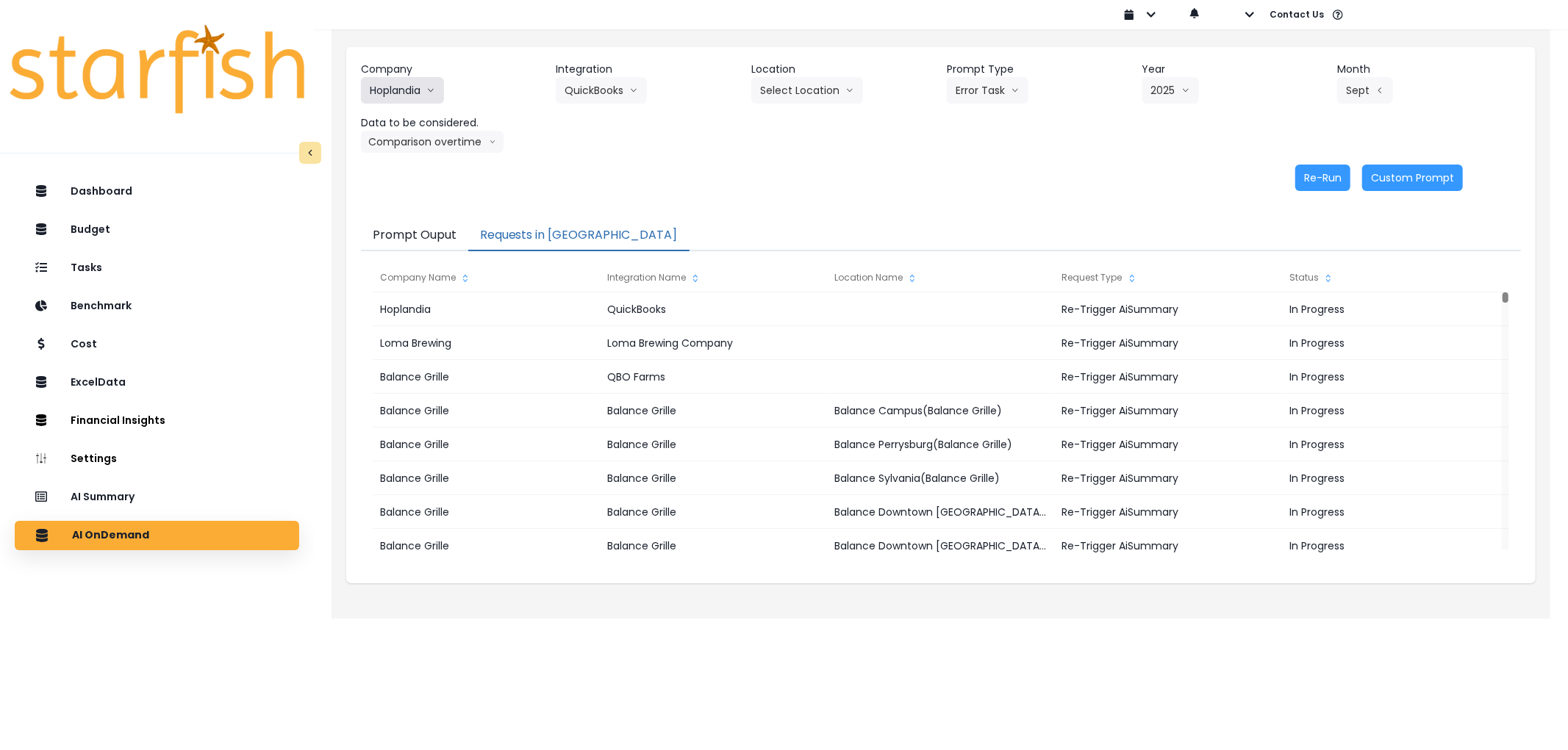
click at [423, 89] on button "Hoplandia" at bounding box center [403, 90] width 83 height 26
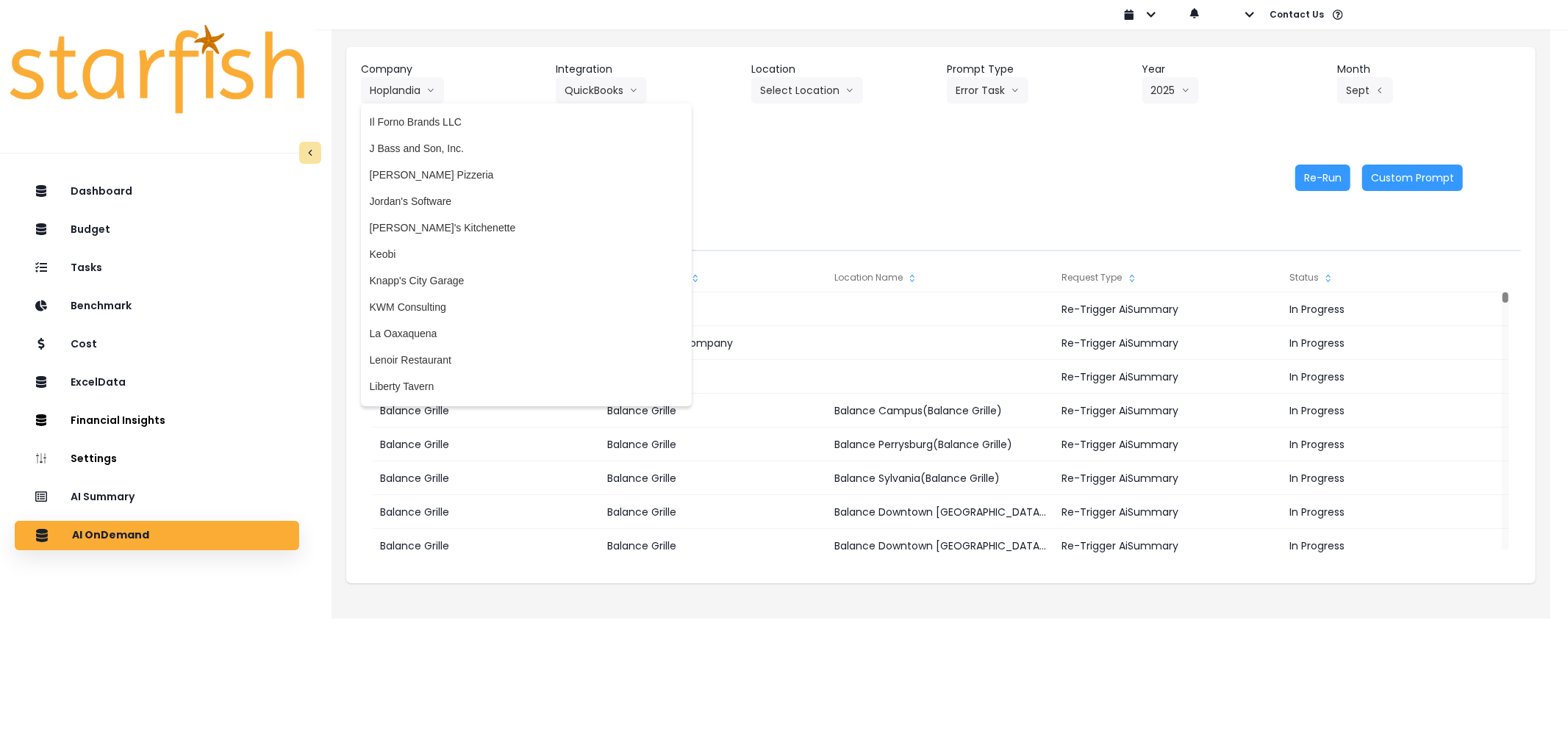
scroll to position [2122, 0]
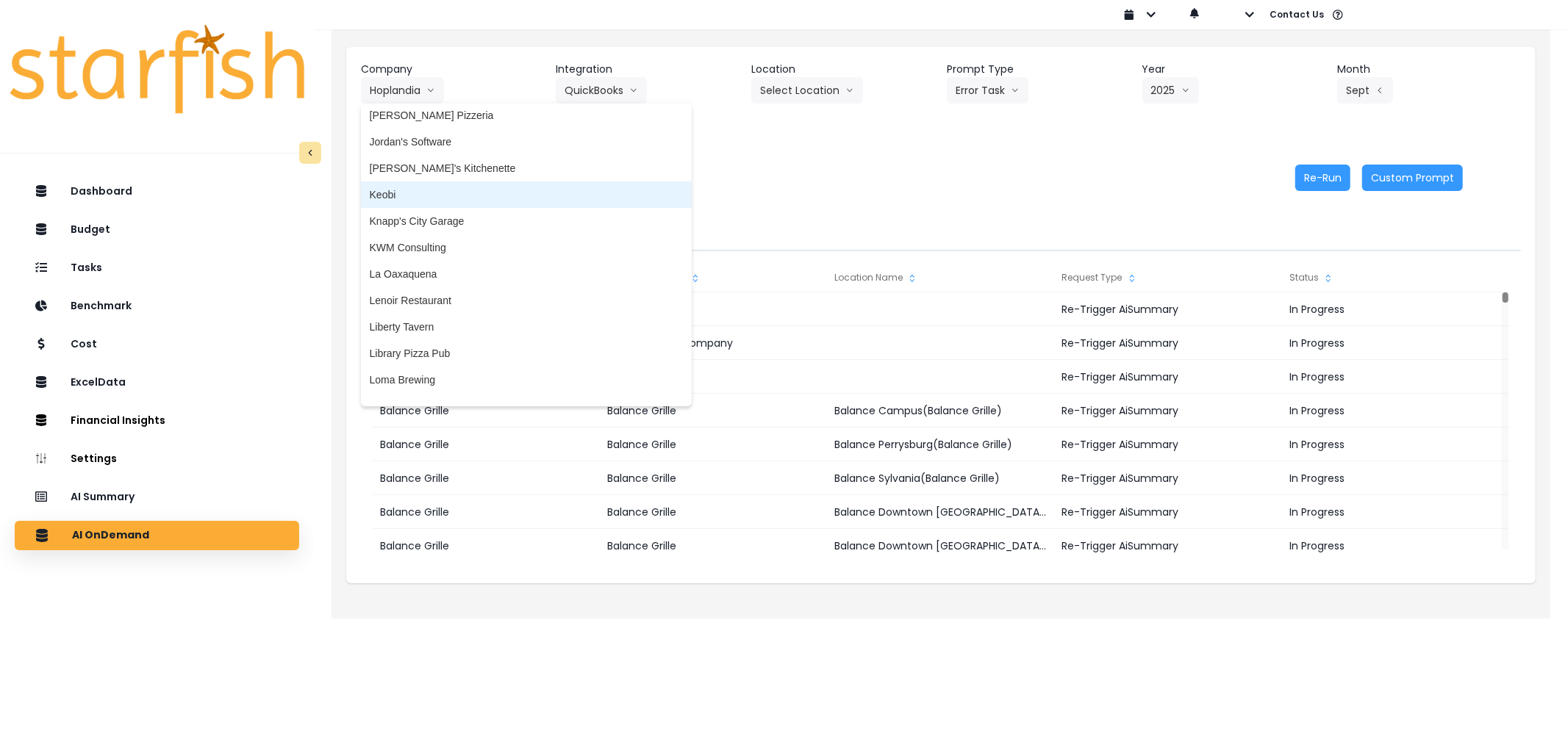
click at [452, 190] on span "Keobi" at bounding box center [526, 195] width 313 height 15
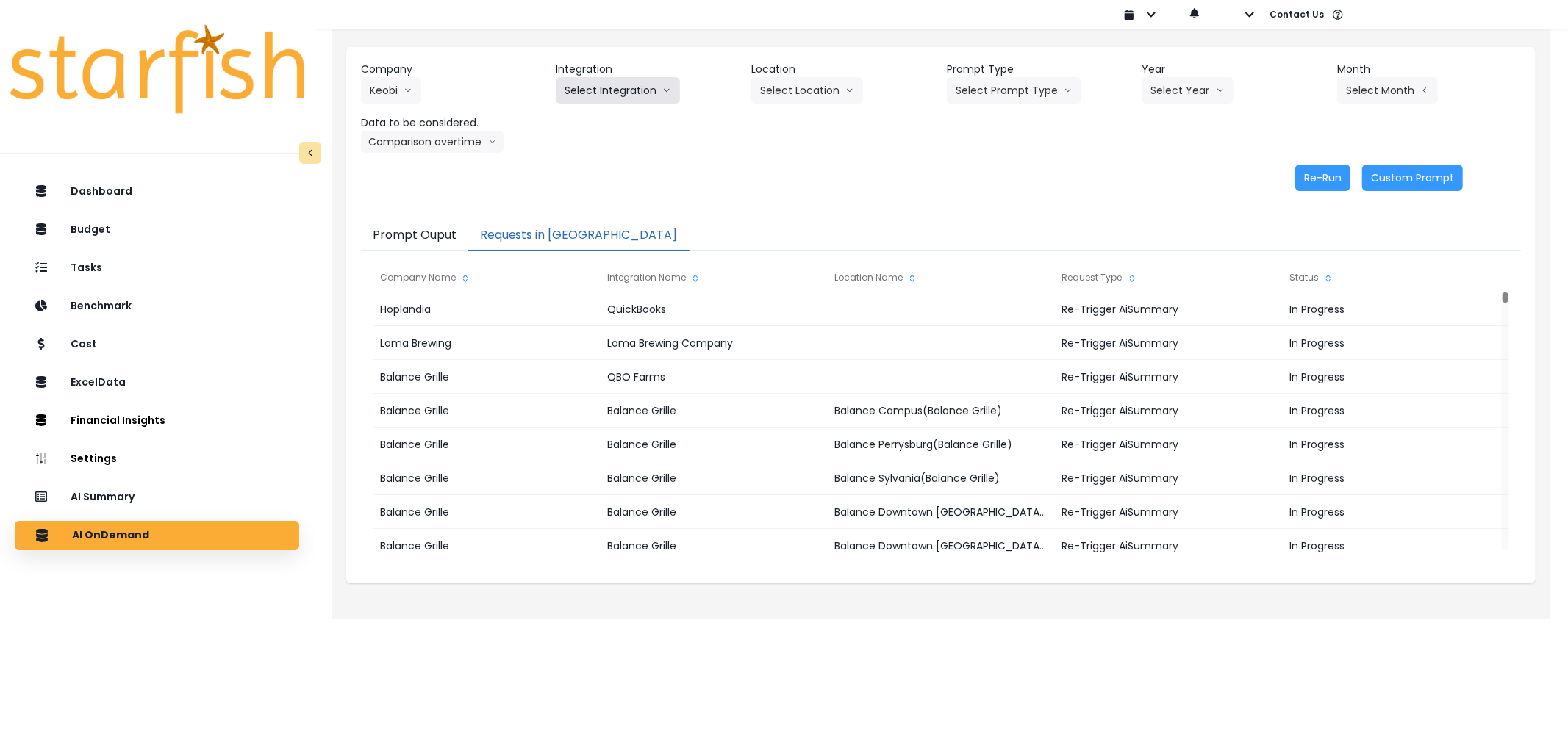
click at [636, 84] on button "Select Integration" at bounding box center [618, 90] width 124 height 26
drag, startPoint x: 598, startPoint y: 118, endPoint x: 944, endPoint y: 112, distance: 346.1
click at [599, 118] on li "QBKS" at bounding box center [579, 121] width 46 height 26
click at [982, 102] on button "Select Prompt Type" at bounding box center [1014, 90] width 134 height 26
click at [988, 188] on li "Monthly Summary" at bounding box center [997, 200] width 101 height 26
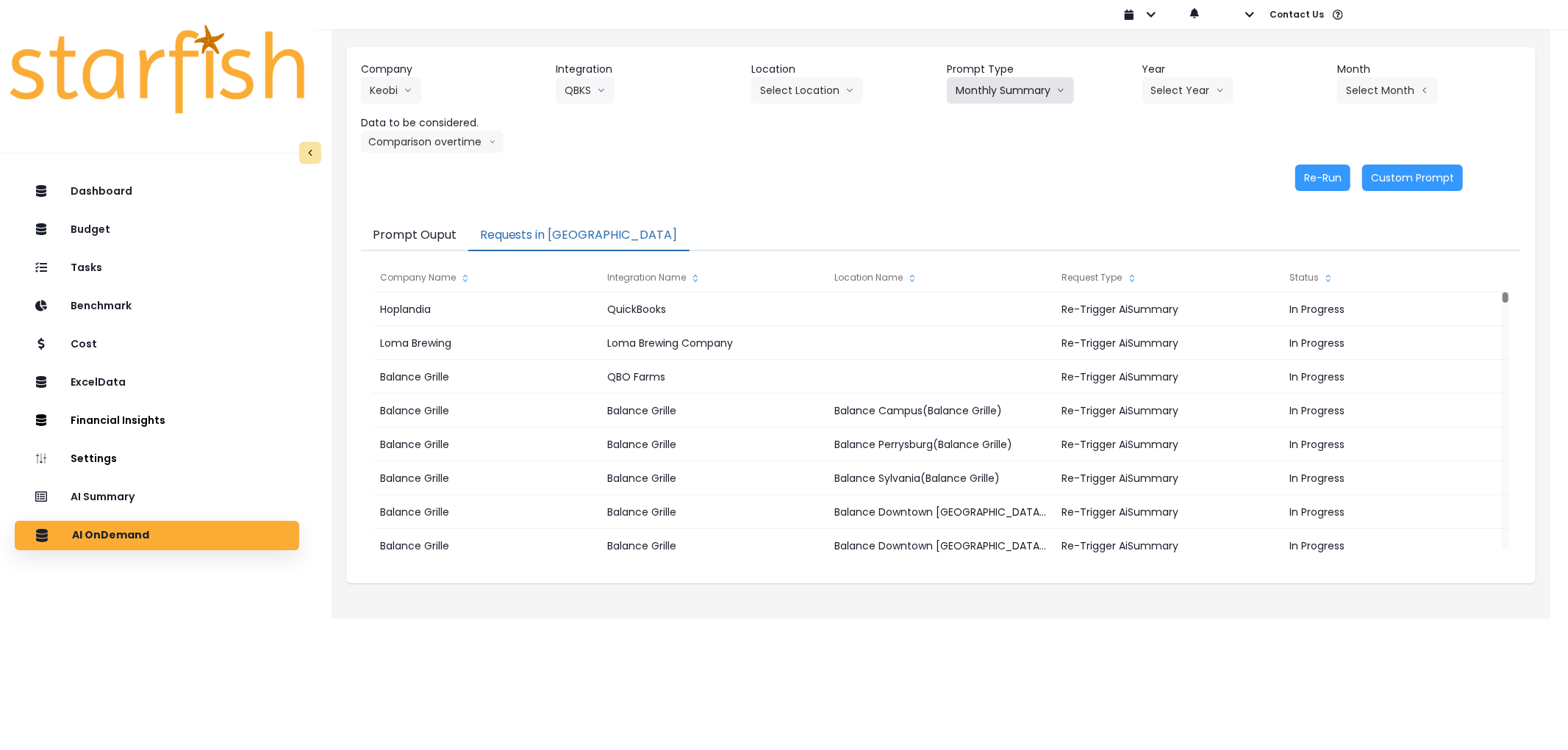
drag, startPoint x: 982, startPoint y: 82, endPoint x: 989, endPoint y: 105, distance: 24.0
click at [987, 90] on button "Monthly Summary" at bounding box center [1010, 90] width 127 height 26
drag, startPoint x: 997, startPoint y: 172, endPoint x: 1115, endPoint y: 116, distance: 130.6
click at [999, 171] on span "Error Task" at bounding box center [997, 174] width 83 height 15
click at [1199, 84] on button "Select Year" at bounding box center [1187, 90] width 91 height 26
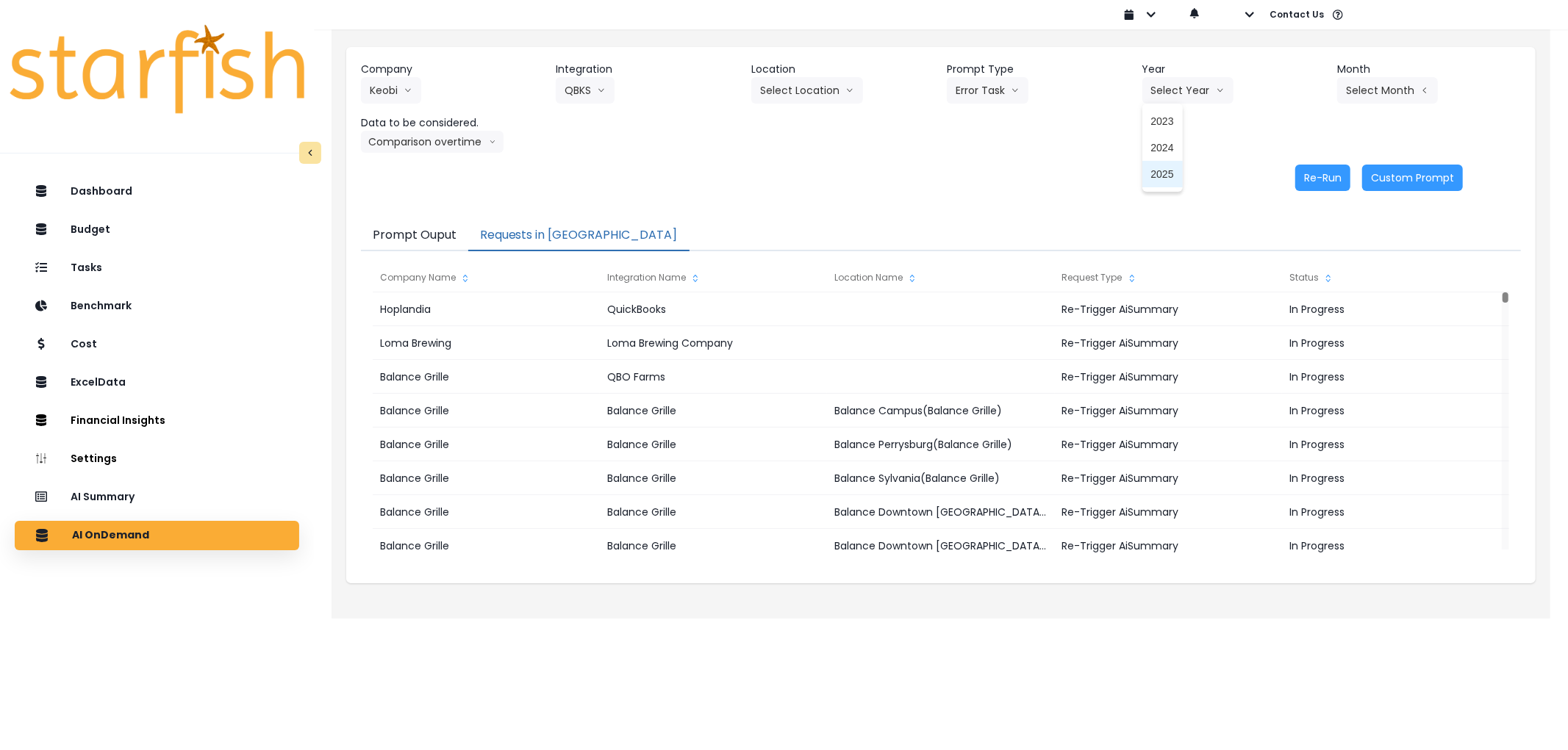
drag, startPoint x: 1155, startPoint y: 174, endPoint x: 1192, endPoint y: 166, distance: 37.9
click at [1164, 173] on span "2025" at bounding box center [1162, 174] width 23 height 15
click at [1388, 93] on button "Select Month" at bounding box center [1387, 90] width 101 height 26
click at [1306, 175] on span "April" at bounding box center [1314, 174] width 29 height 15
click at [1317, 170] on button "Re-Run" at bounding box center [1322, 178] width 55 height 26
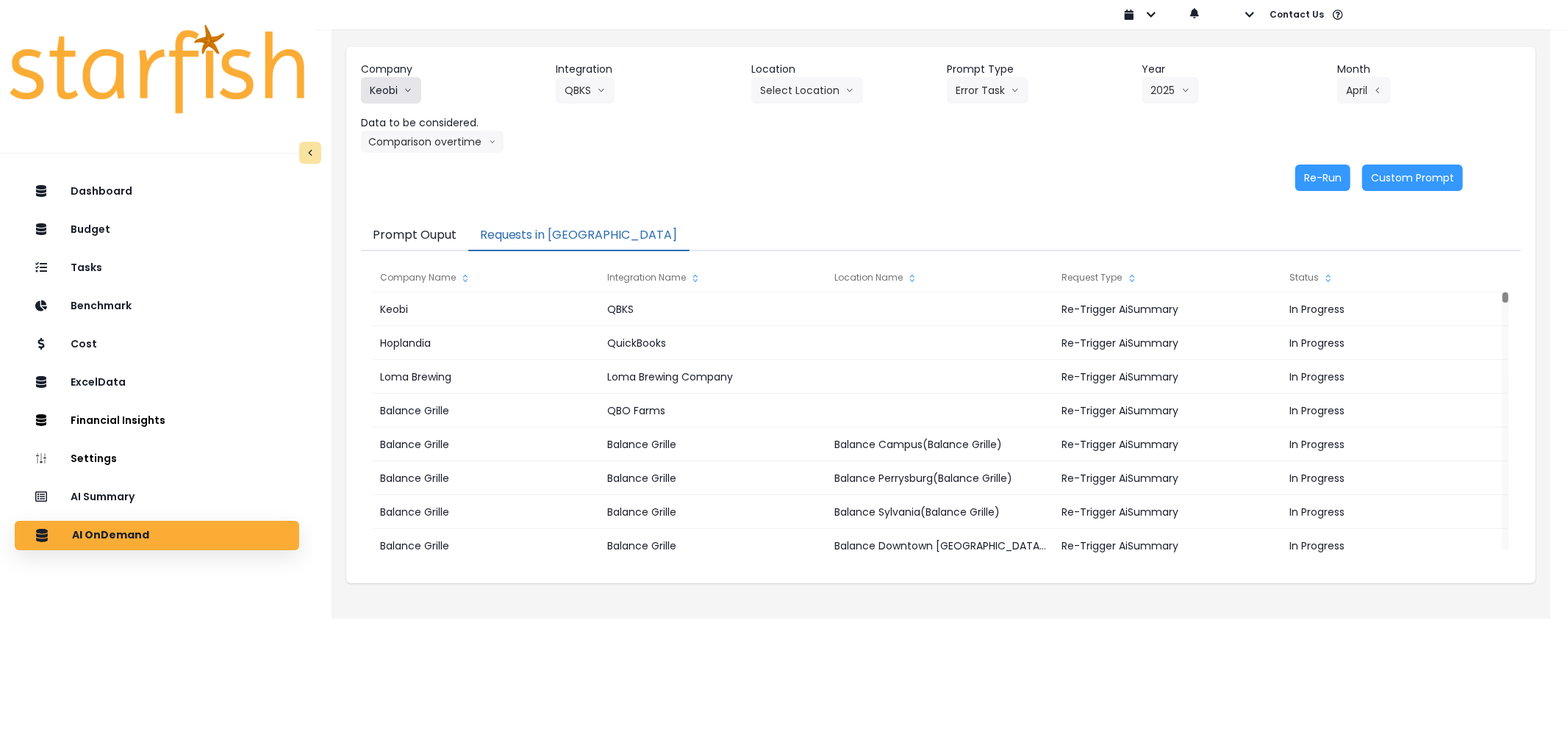
click at [380, 78] on button "Keobi" at bounding box center [391, 90] width 60 height 26
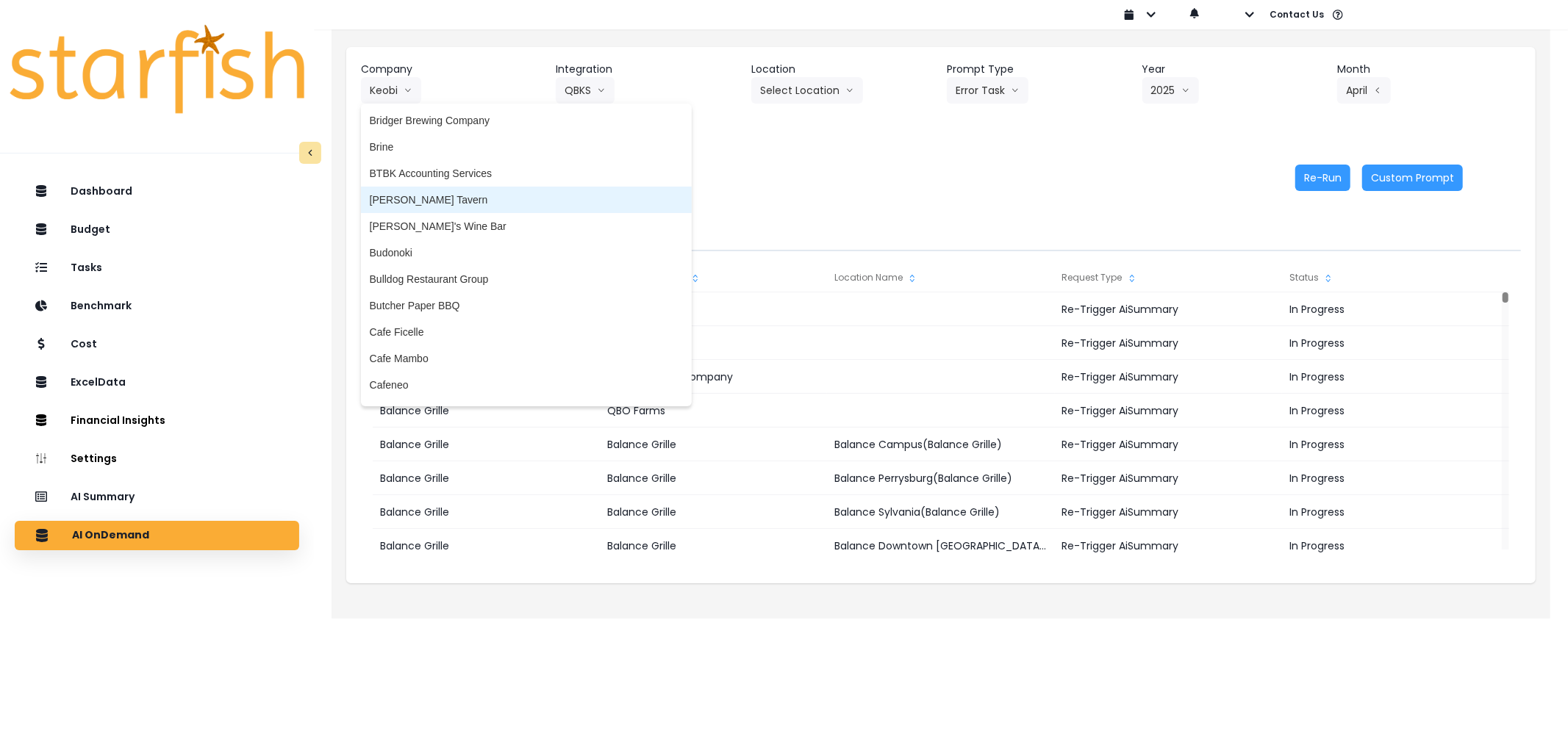
scroll to position [590, 0]
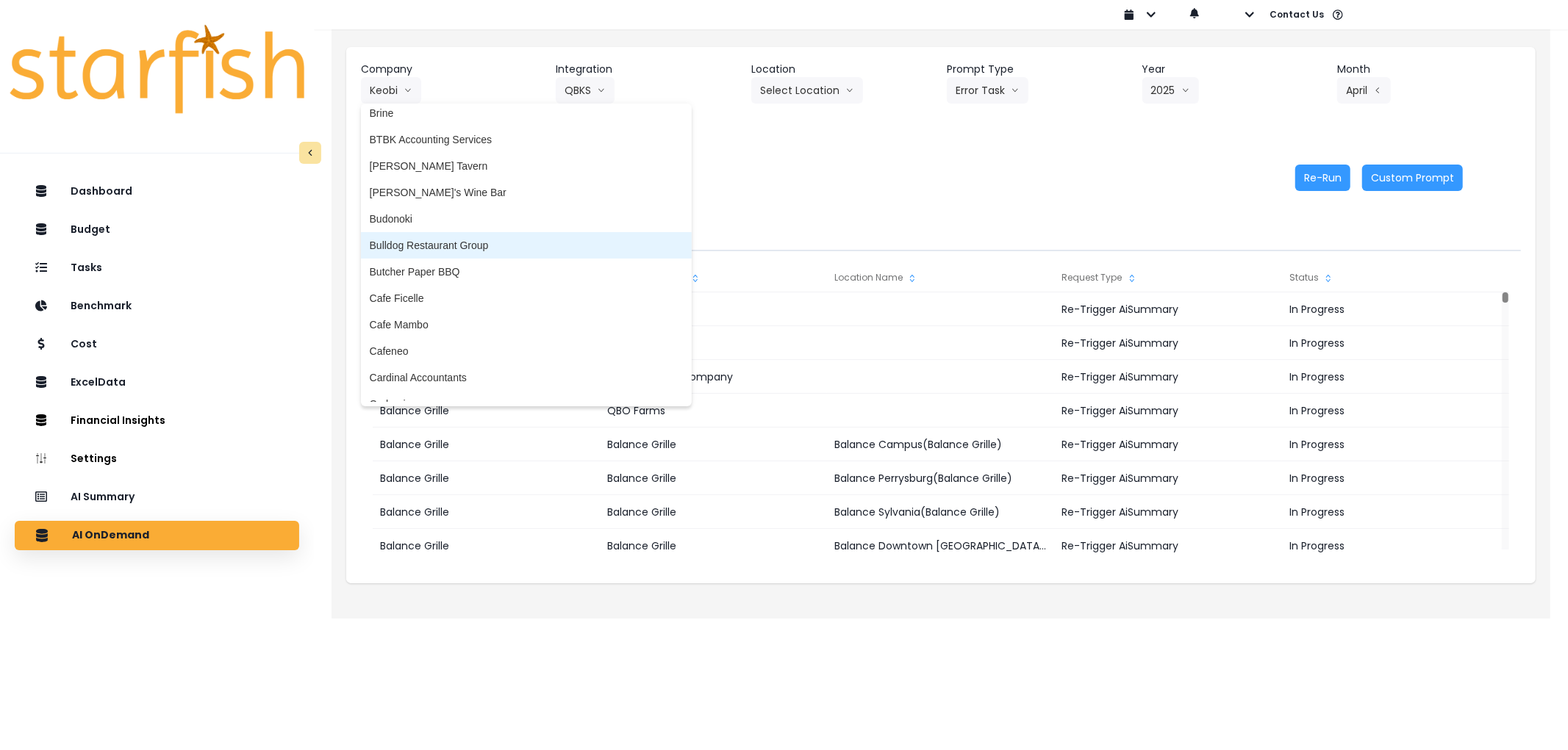
click at [416, 247] on span "Bulldog Restaurant Group" at bounding box center [526, 246] width 313 height 15
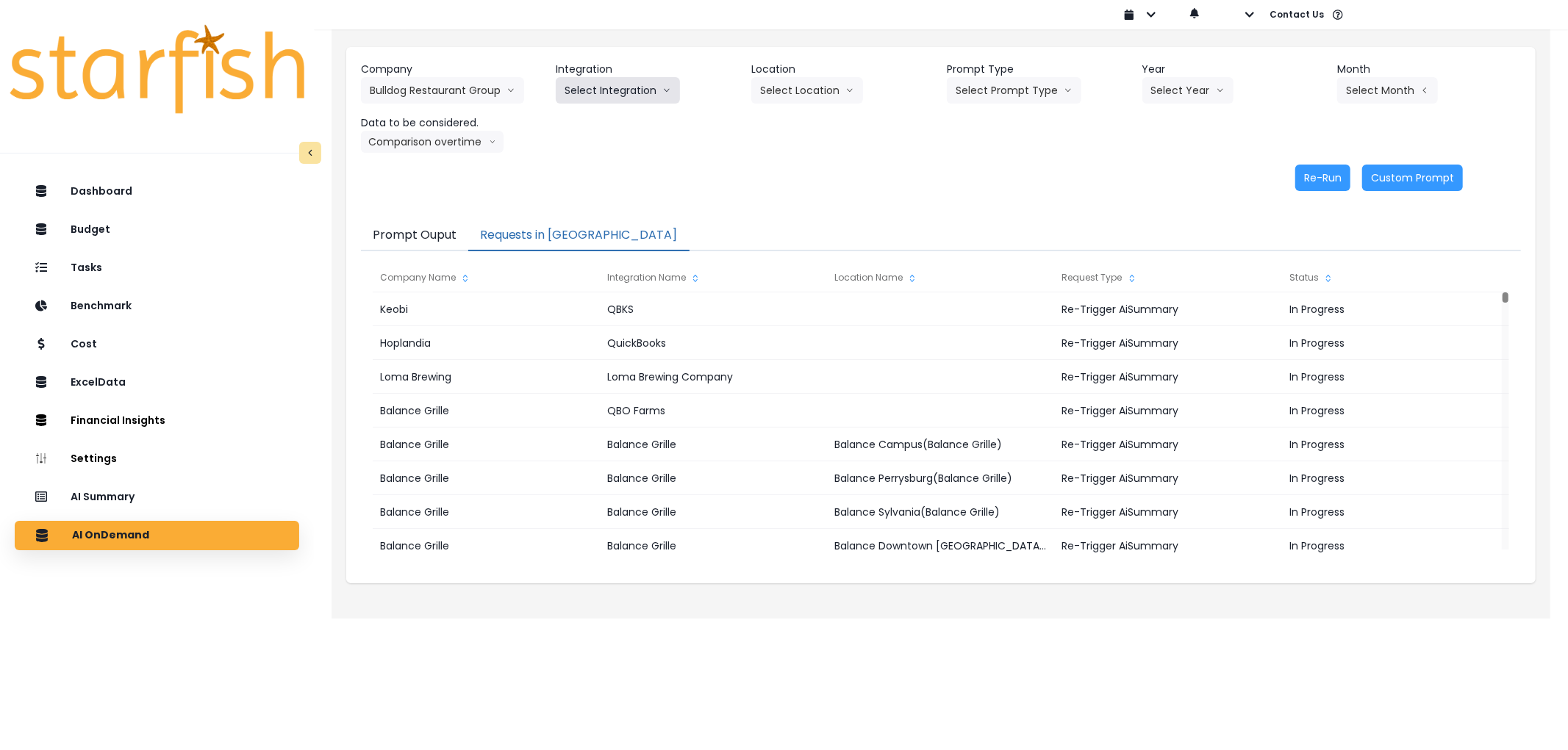
click at [599, 100] on button "Select Integration" at bounding box center [618, 90] width 124 height 26
click at [607, 141] on span "The Marble Table" at bounding box center [604, 148] width 80 height 15
click at [1007, 88] on button "Select Prompt Type" at bounding box center [1014, 90] width 134 height 26
click at [988, 165] on li "Error Task" at bounding box center [997, 173] width 101 height 26
click at [1199, 94] on button "Select Year" at bounding box center [1187, 90] width 91 height 26
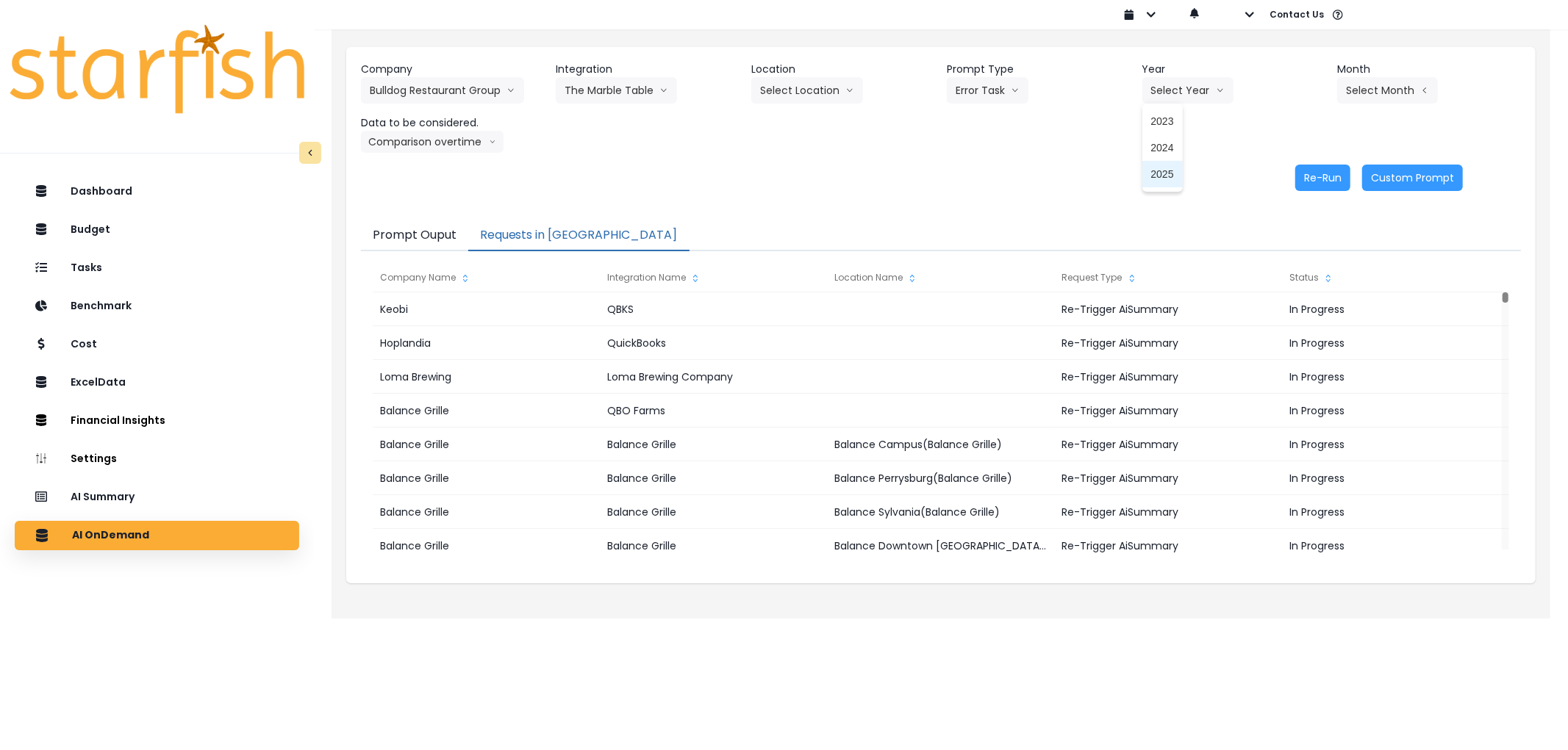
click at [1163, 173] on span "2025" at bounding box center [1162, 174] width 23 height 15
click at [1393, 78] on button "Select Month" at bounding box center [1387, 90] width 101 height 26
click at [1303, 193] on span "May" at bounding box center [1314, 200] width 29 height 15
click at [1361, 172] on div "Re-Run Custom Prompt" at bounding box center [911, 178] width 1102 height 26
click at [1330, 172] on button "Re-Run" at bounding box center [1322, 178] width 55 height 26
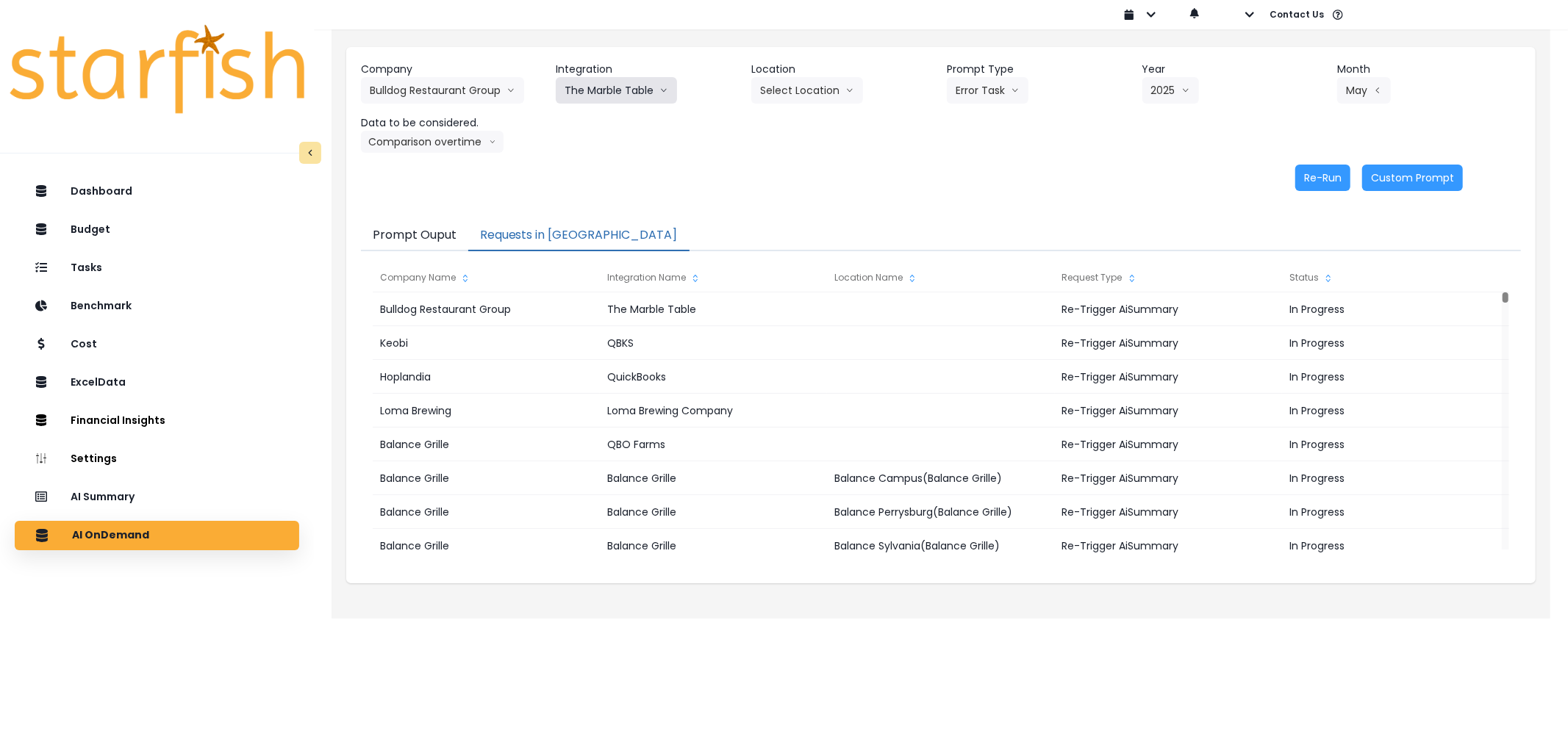
click at [646, 91] on button "The Marble Table" at bounding box center [617, 90] width 122 height 26
click at [628, 121] on span "Marble Coffee Co" at bounding box center [604, 122] width 80 height 15
click at [982, 92] on button "Select Prompt Type" at bounding box center [1014, 90] width 134 height 26
click at [993, 164] on div "Weekly Task Weekly Summary Error Task Monthly Summary" at bounding box center [997, 161] width 101 height 106
click at [993, 164] on li "Error Task" at bounding box center [997, 173] width 101 height 26
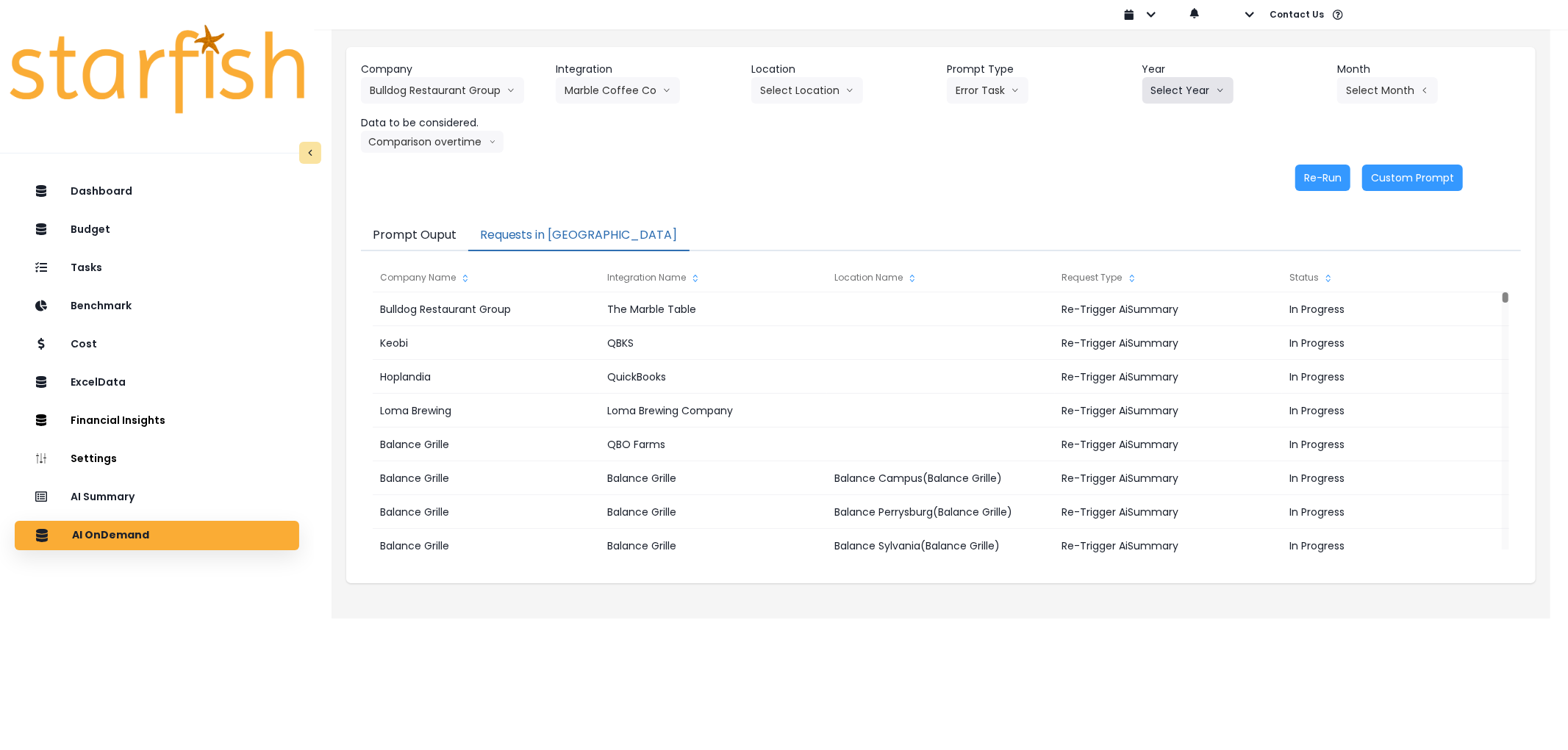
click at [1192, 77] on button "Select Year" at bounding box center [1187, 90] width 91 height 26
click at [1157, 168] on span "2025" at bounding box center [1162, 174] width 23 height 15
click at [1370, 102] on button "Select Month" at bounding box center [1387, 90] width 101 height 26
click at [1304, 206] on span "May" at bounding box center [1314, 200] width 29 height 15
click at [1323, 170] on button "Re-Run" at bounding box center [1322, 178] width 55 height 26
